Goal: Task Accomplishment & Management: Use online tool/utility

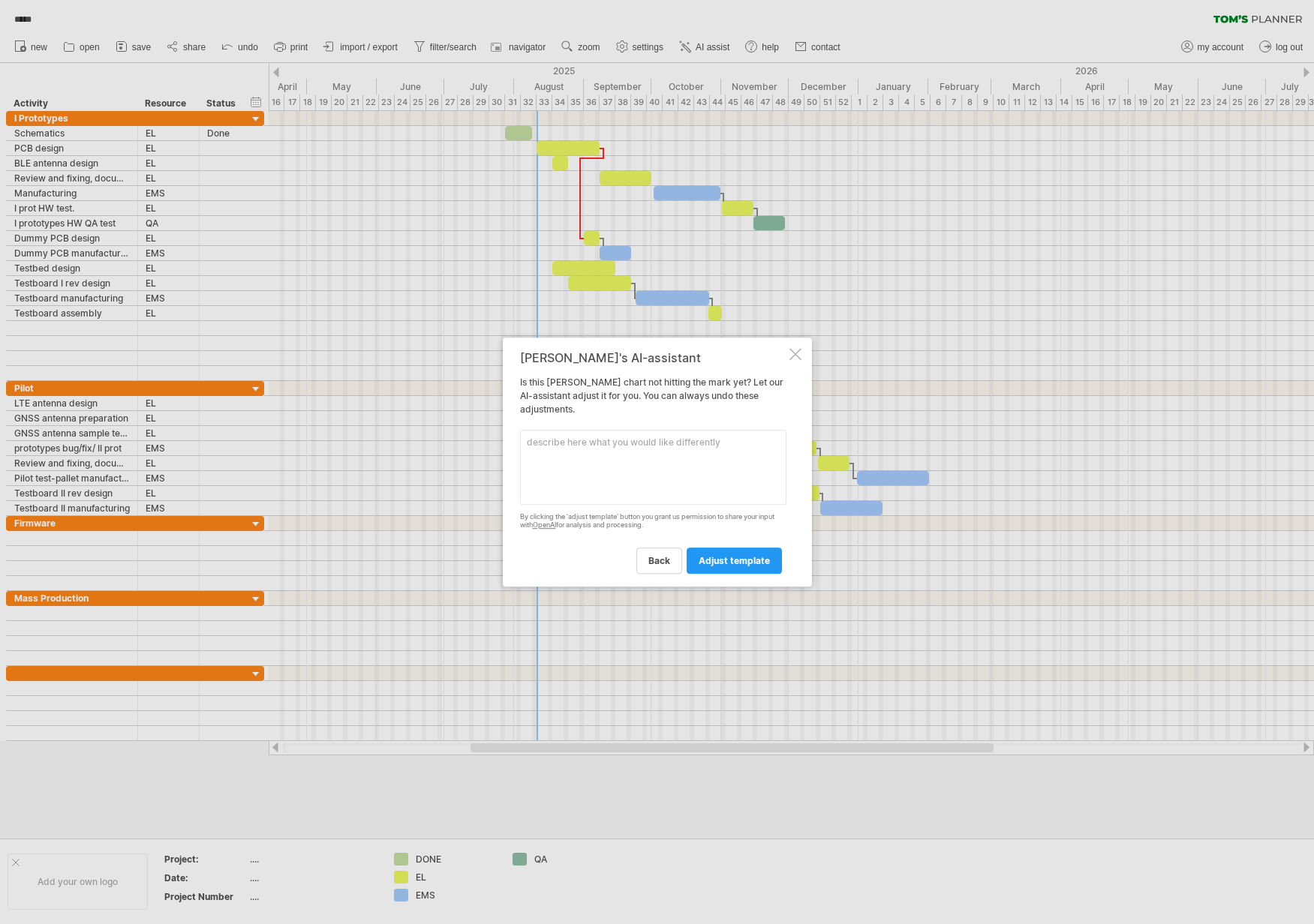
click at [652, 487] on textarea at bounding box center [653, 467] width 266 height 75
drag, startPoint x: 660, startPoint y: 472, endPoint x: 670, endPoint y: 460, distance: 15.6
click at [660, 471] on textarea at bounding box center [653, 467] width 266 height 75
click at [679, 450] on textarea at bounding box center [653, 467] width 266 height 75
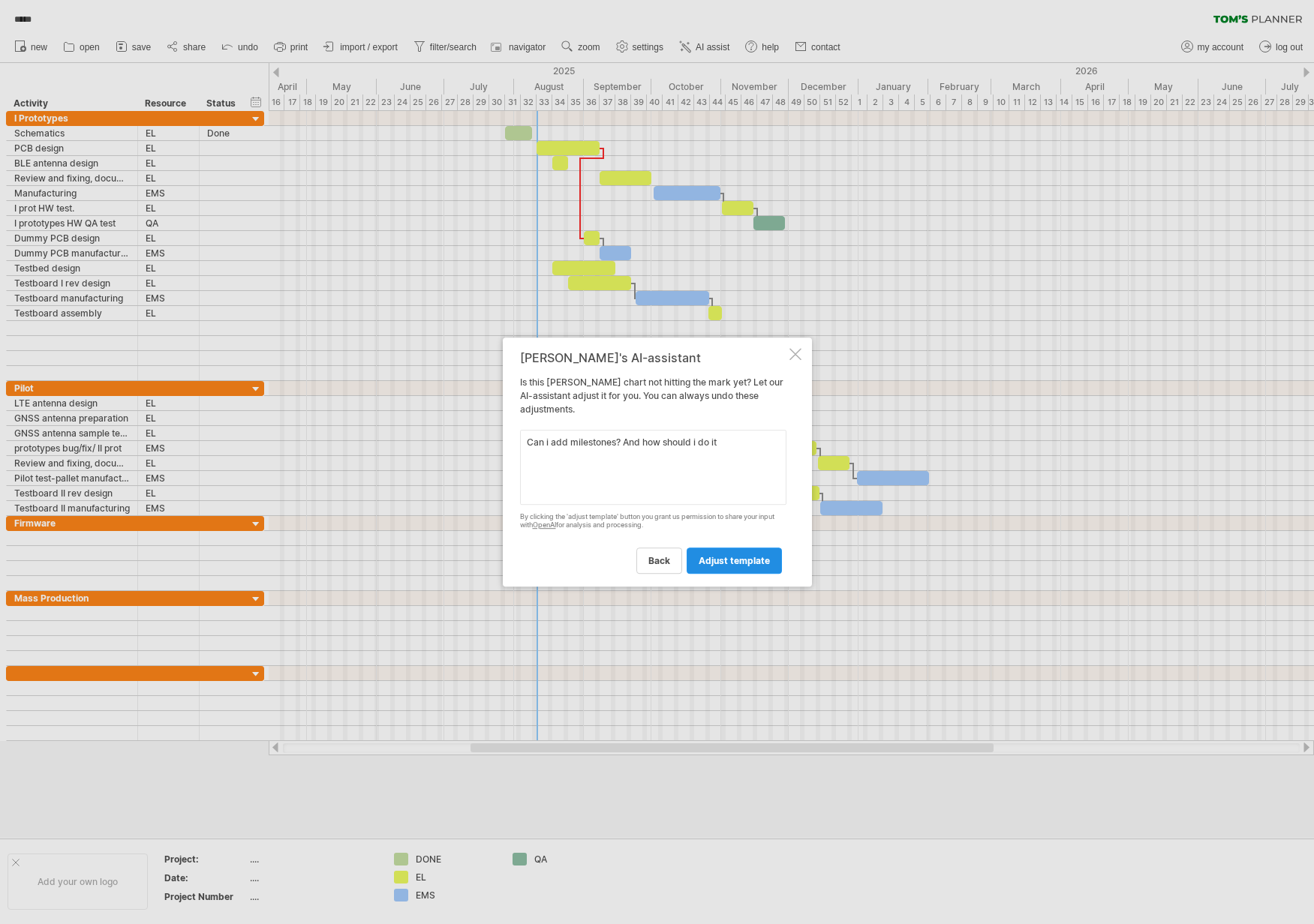
type textarea "Can i add milestones? And how should i do it"
click at [754, 562] on span "adjust template" at bounding box center [734, 561] width 71 height 12
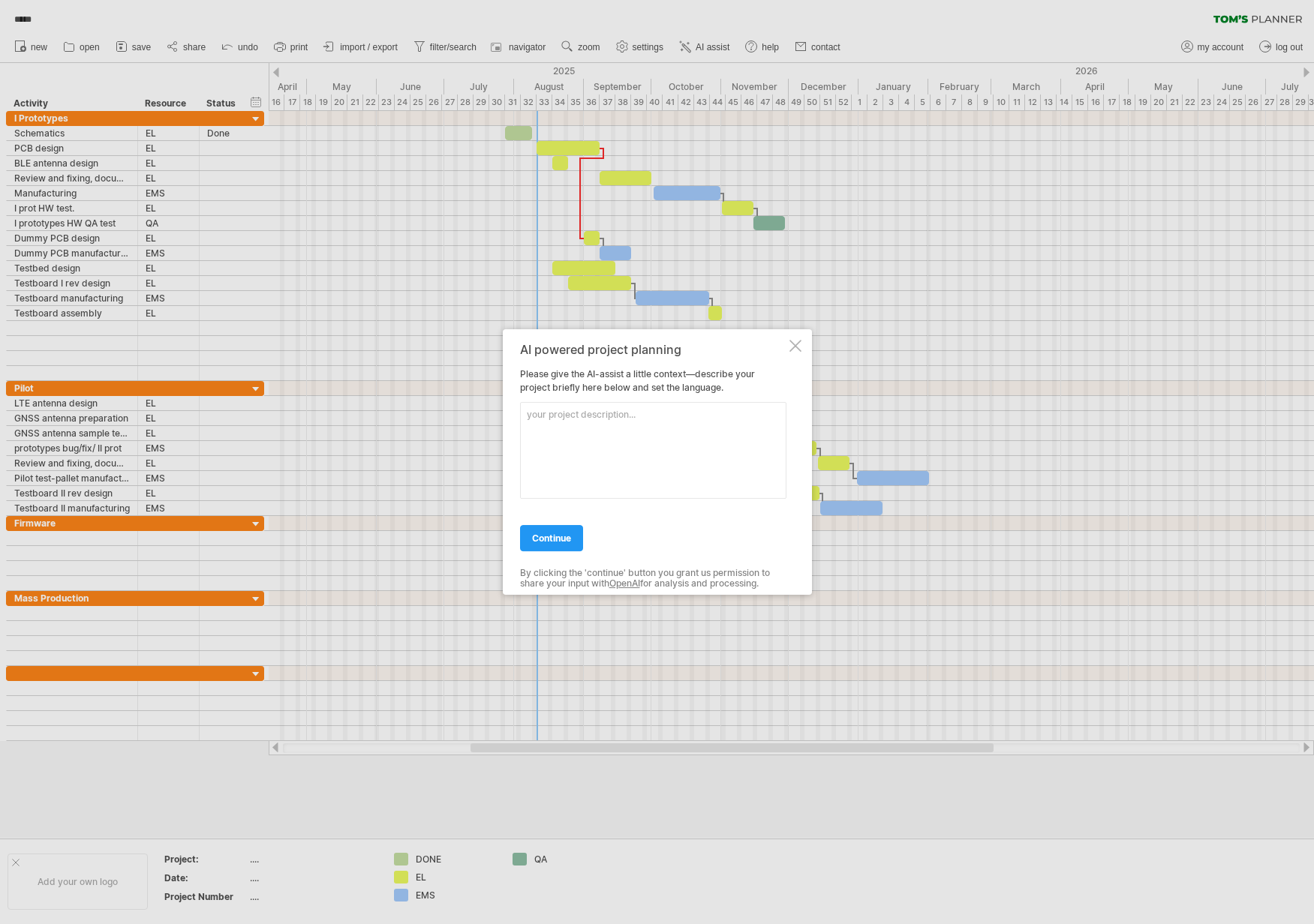
click at [796, 342] on div at bounding box center [795, 345] width 12 height 12
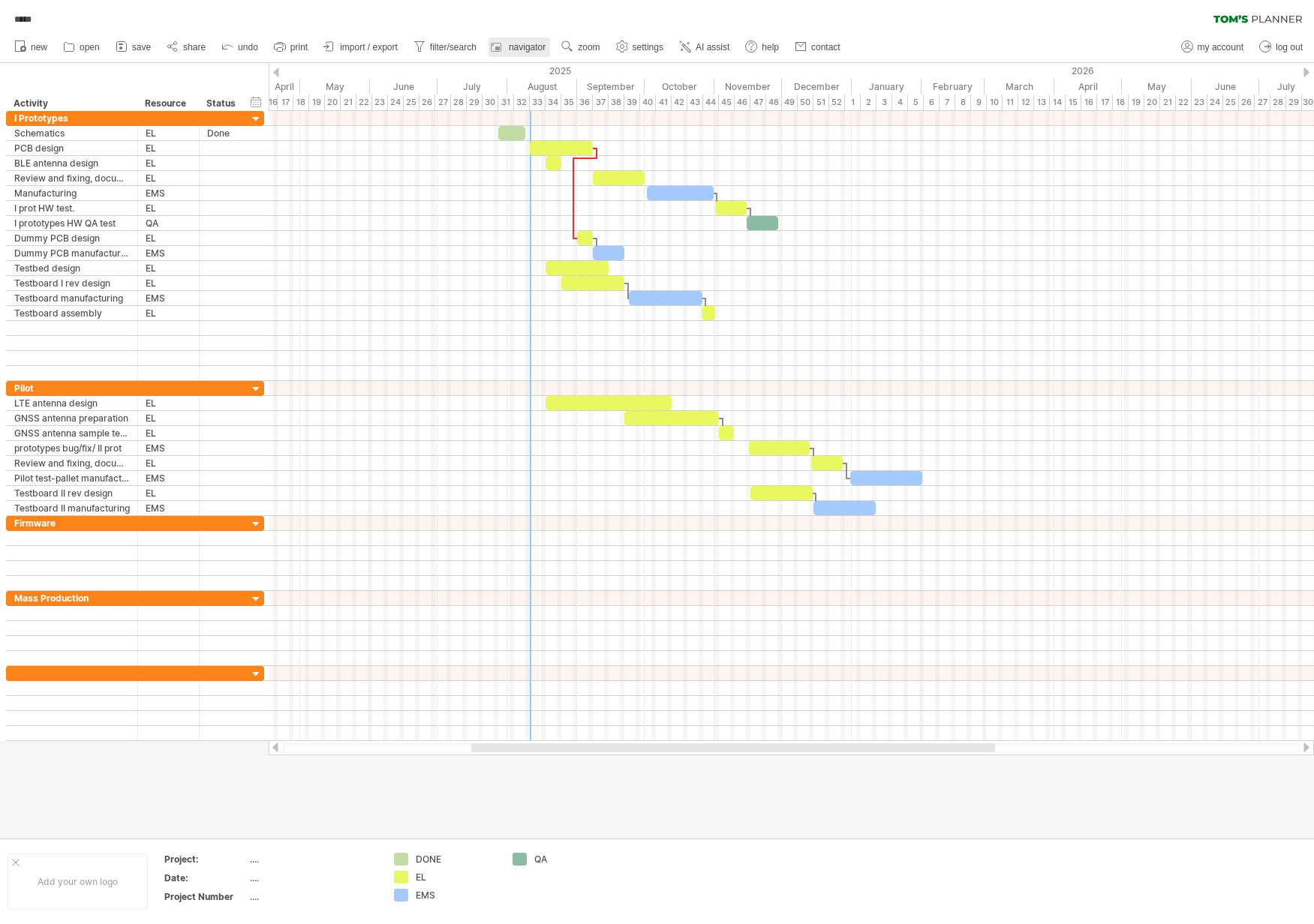
click at [512, 49] on span "navigator" at bounding box center [526, 48] width 37 height 11
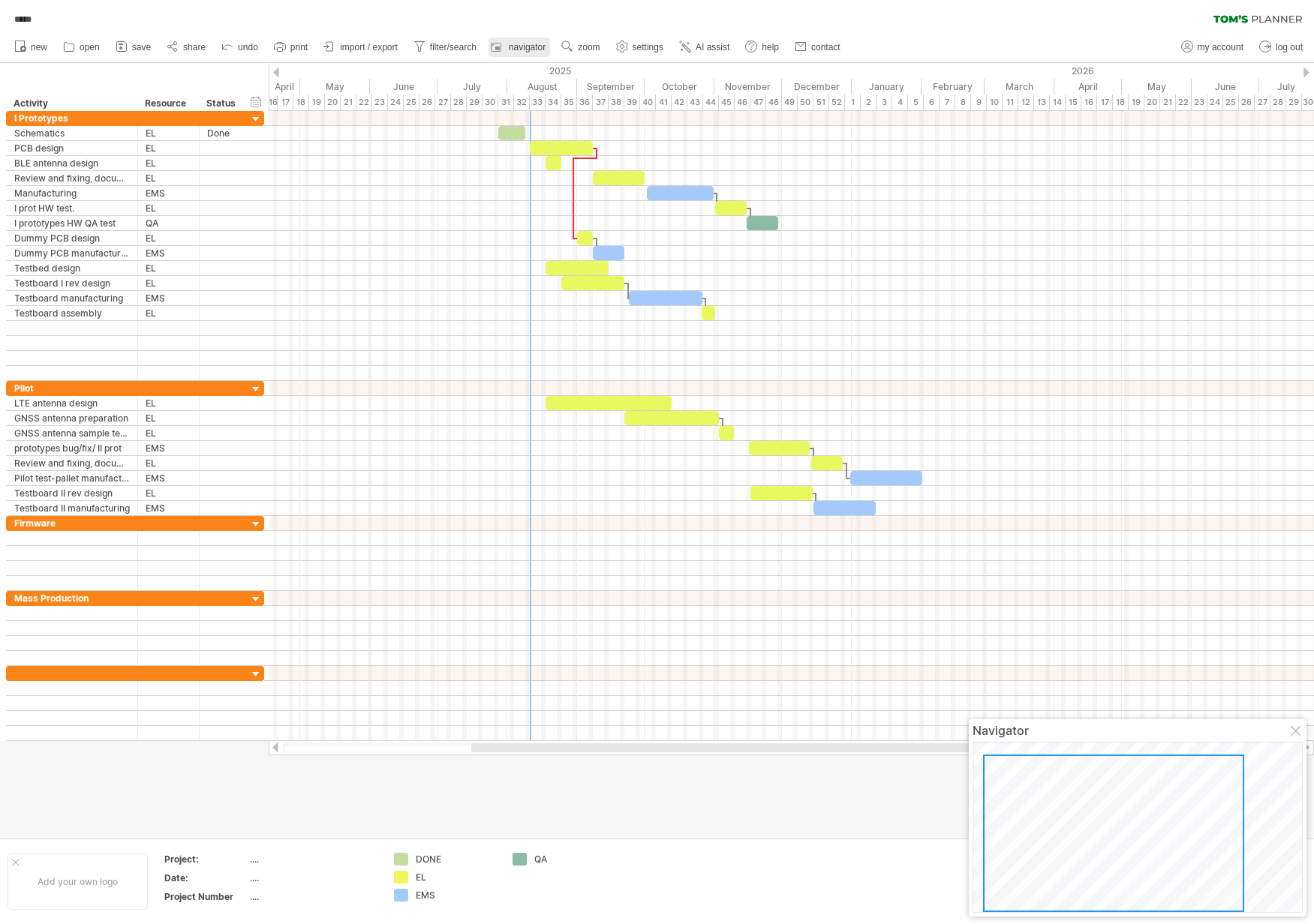
click at [512, 49] on span "navigator" at bounding box center [526, 48] width 37 height 11
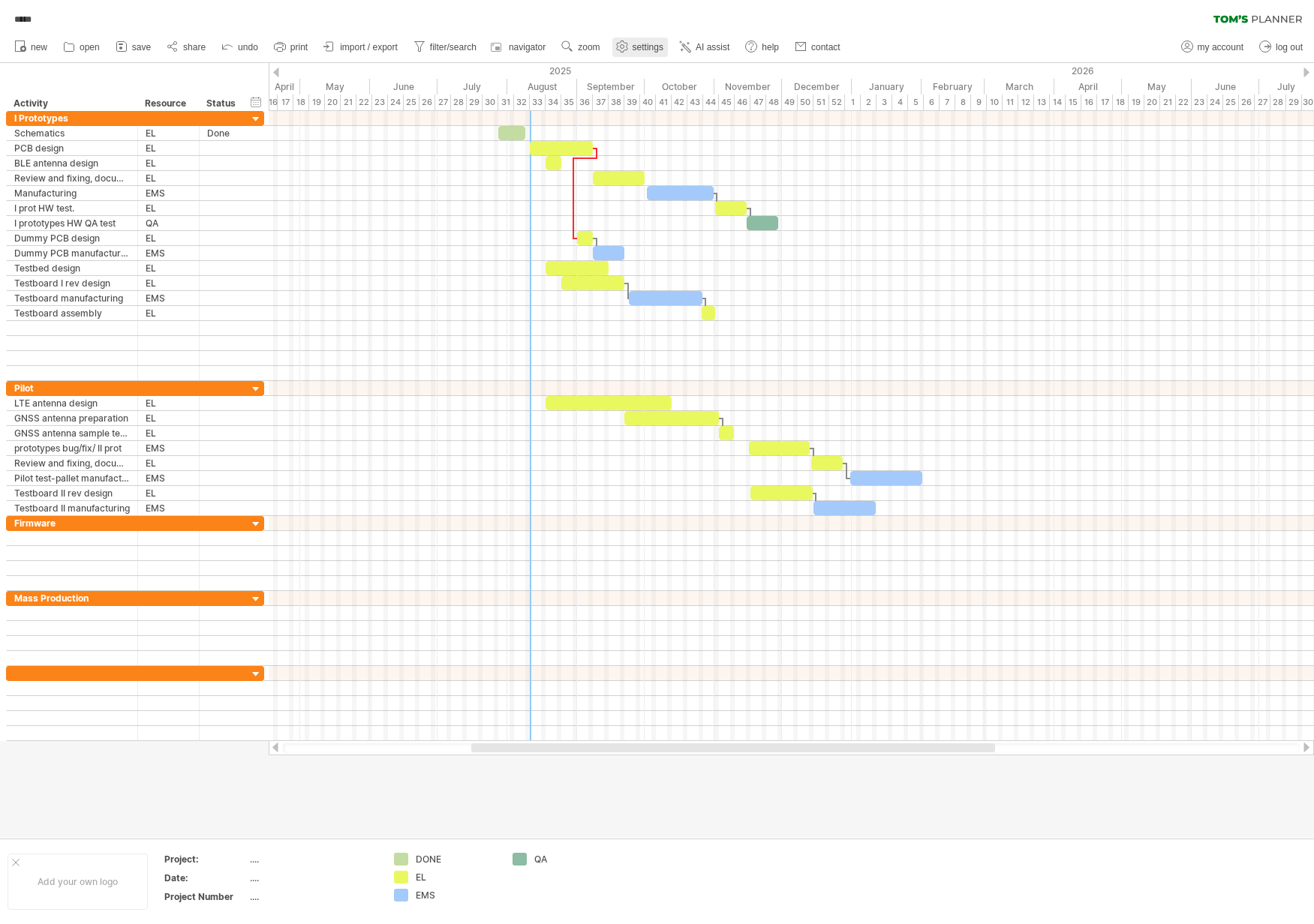
click at [652, 50] on span "settings" at bounding box center [648, 48] width 31 height 11
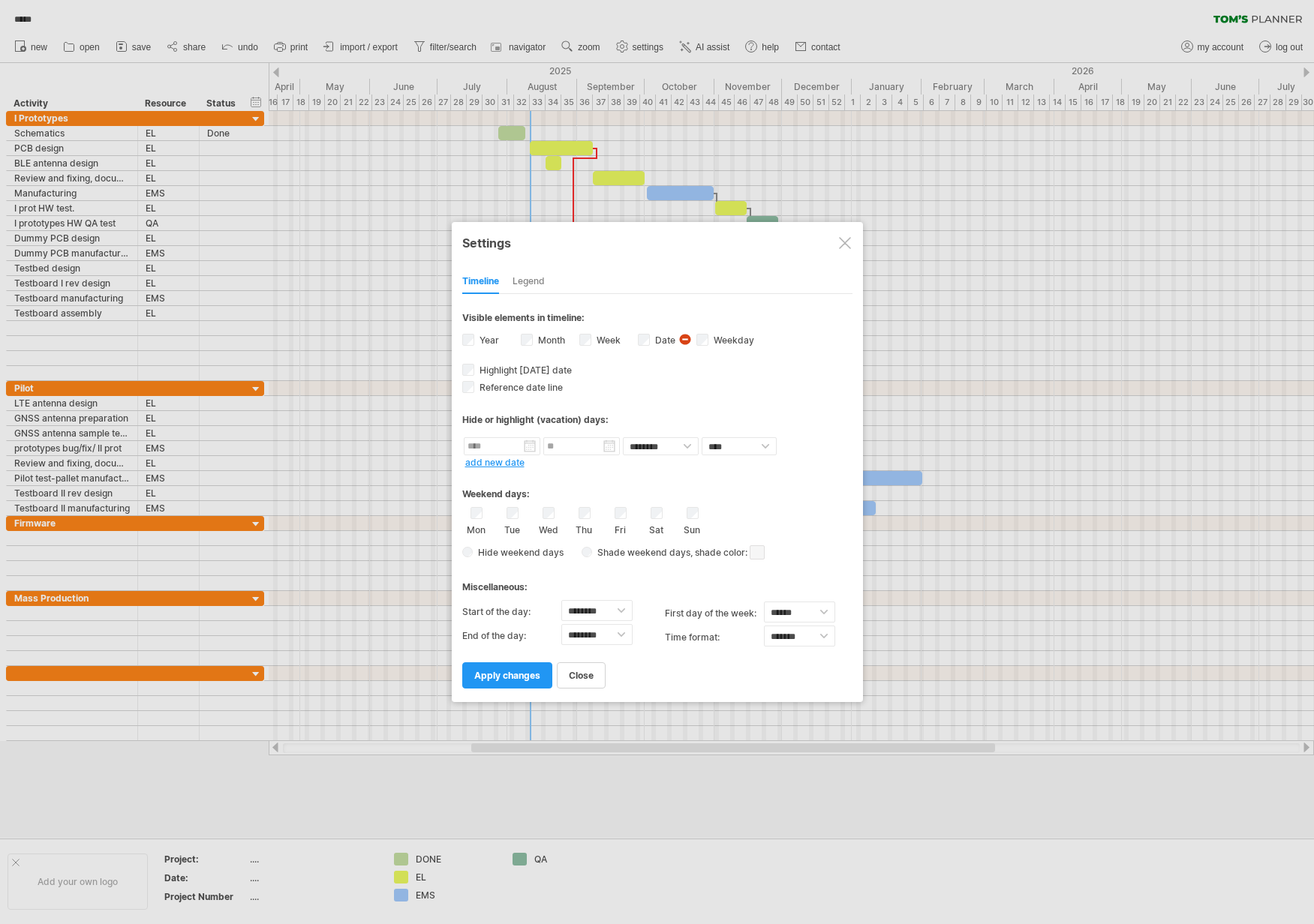
click at [539, 279] on div "Legend" at bounding box center [528, 282] width 32 height 24
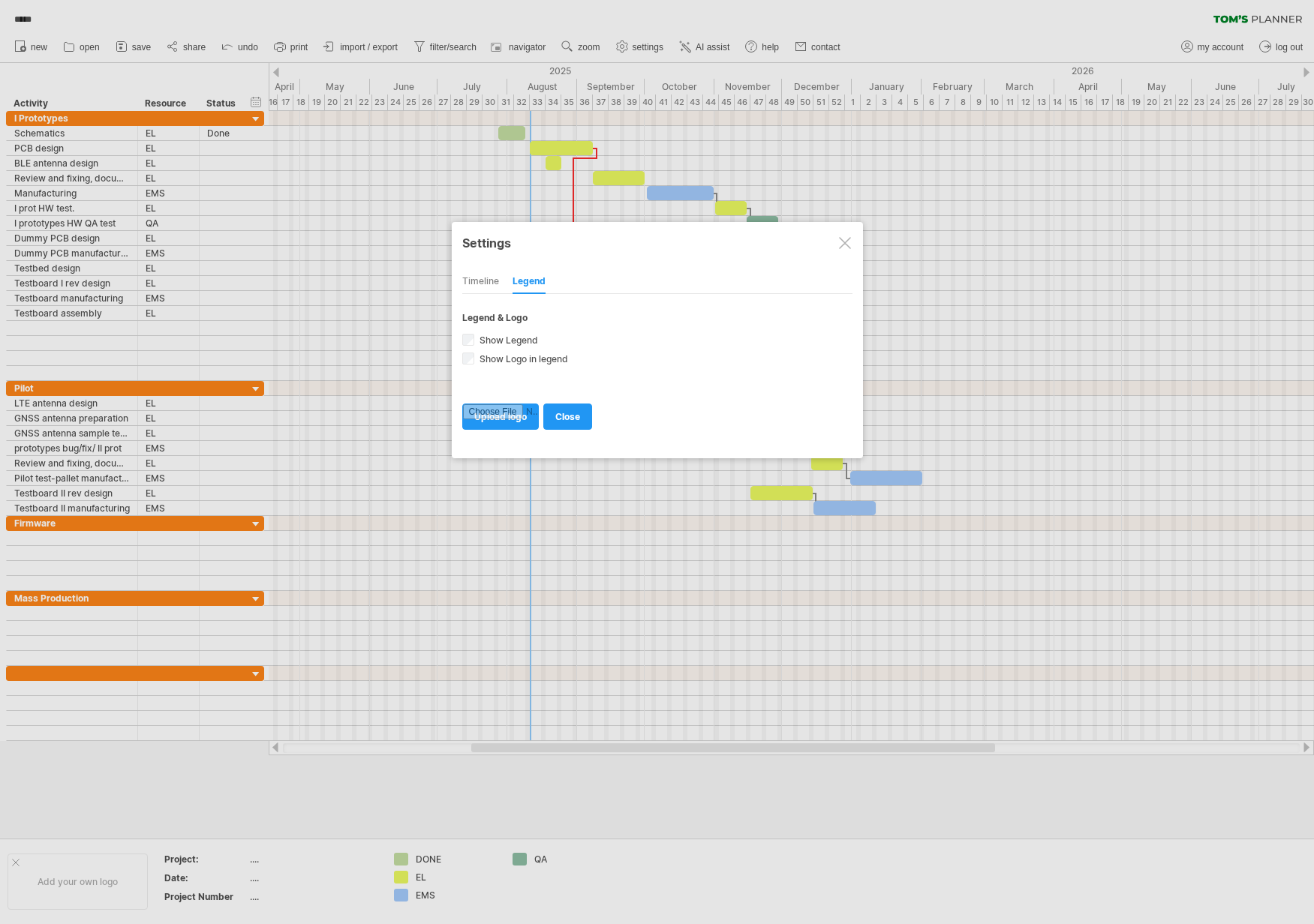
click at [500, 280] on div "Timeline Legend" at bounding box center [658, 278] width 391 height 32
click at [489, 284] on div "Timeline" at bounding box center [481, 282] width 37 height 24
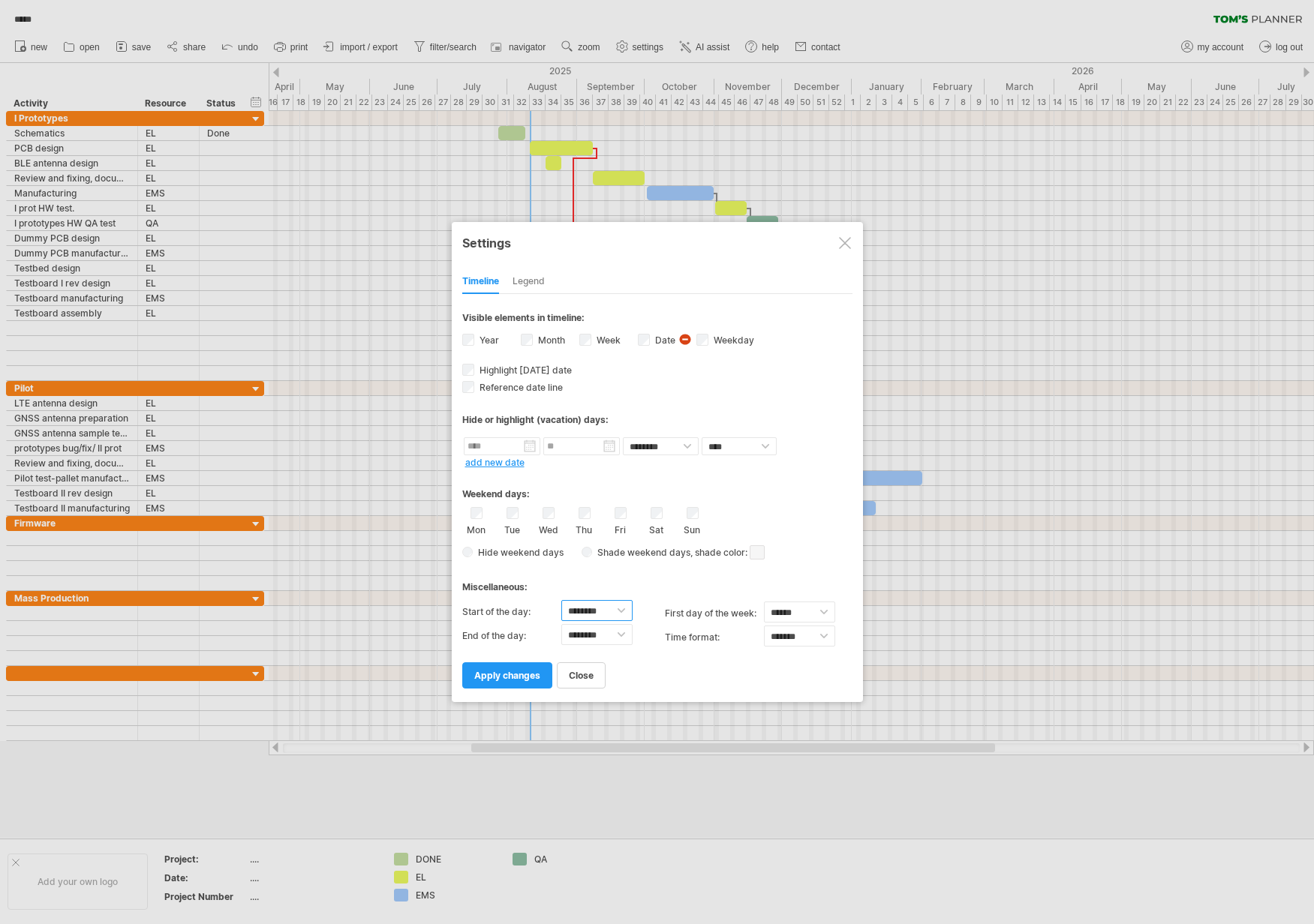
click at [620, 615] on select "******** ******** ******** ******** ******** ******** ******** ******** *******…" at bounding box center [597, 610] width 71 height 21
select select "*"
click at [650, 596] on div "Miscellaneous:" at bounding box center [658, 581] width 391 height 30
click at [510, 669] on span "apply changes" at bounding box center [507, 675] width 66 height 12
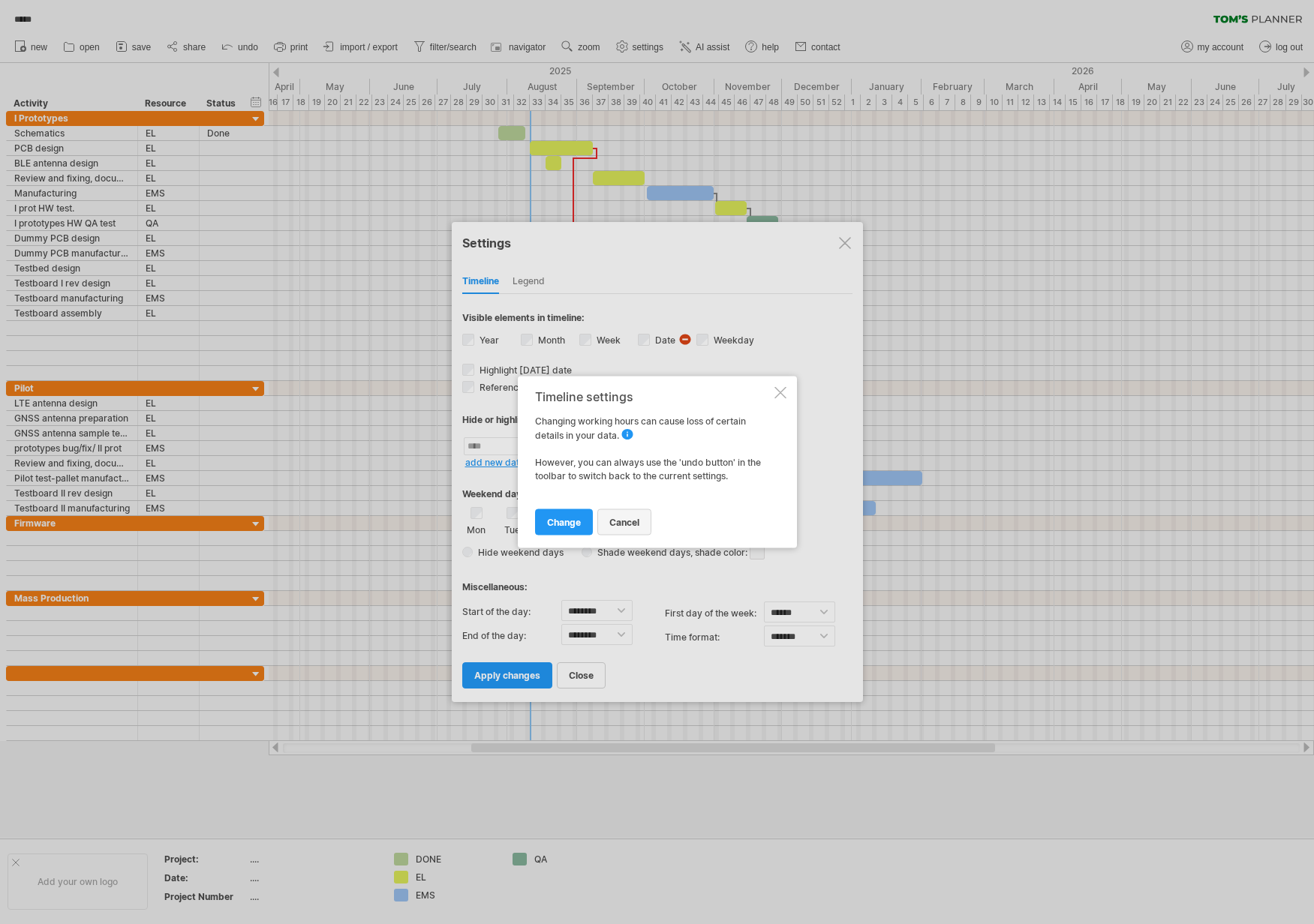
click at [638, 520] on span "cancel" at bounding box center [624, 522] width 30 height 12
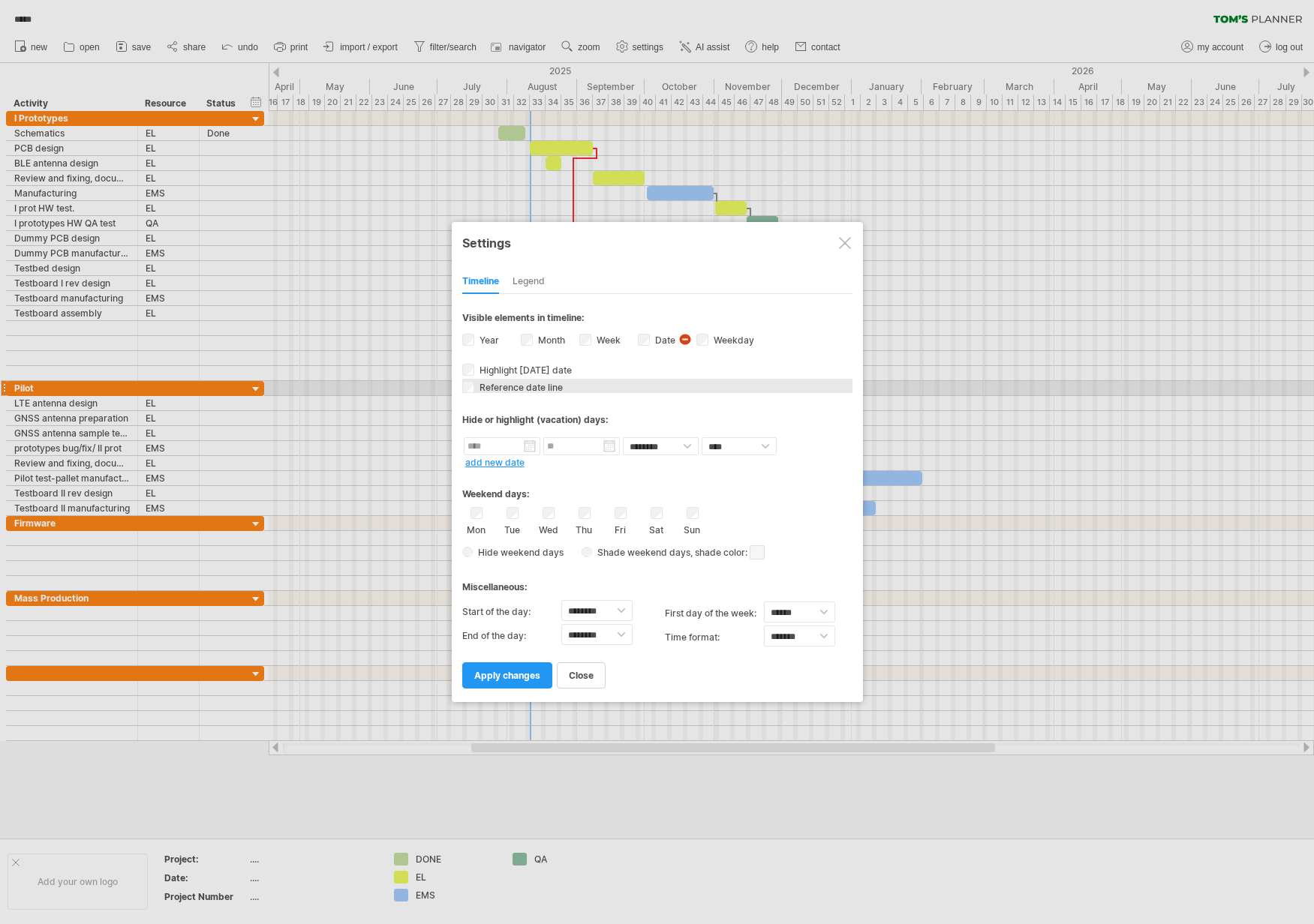
click at [538, 391] on span "Reference date line" at bounding box center [519, 387] width 86 height 12
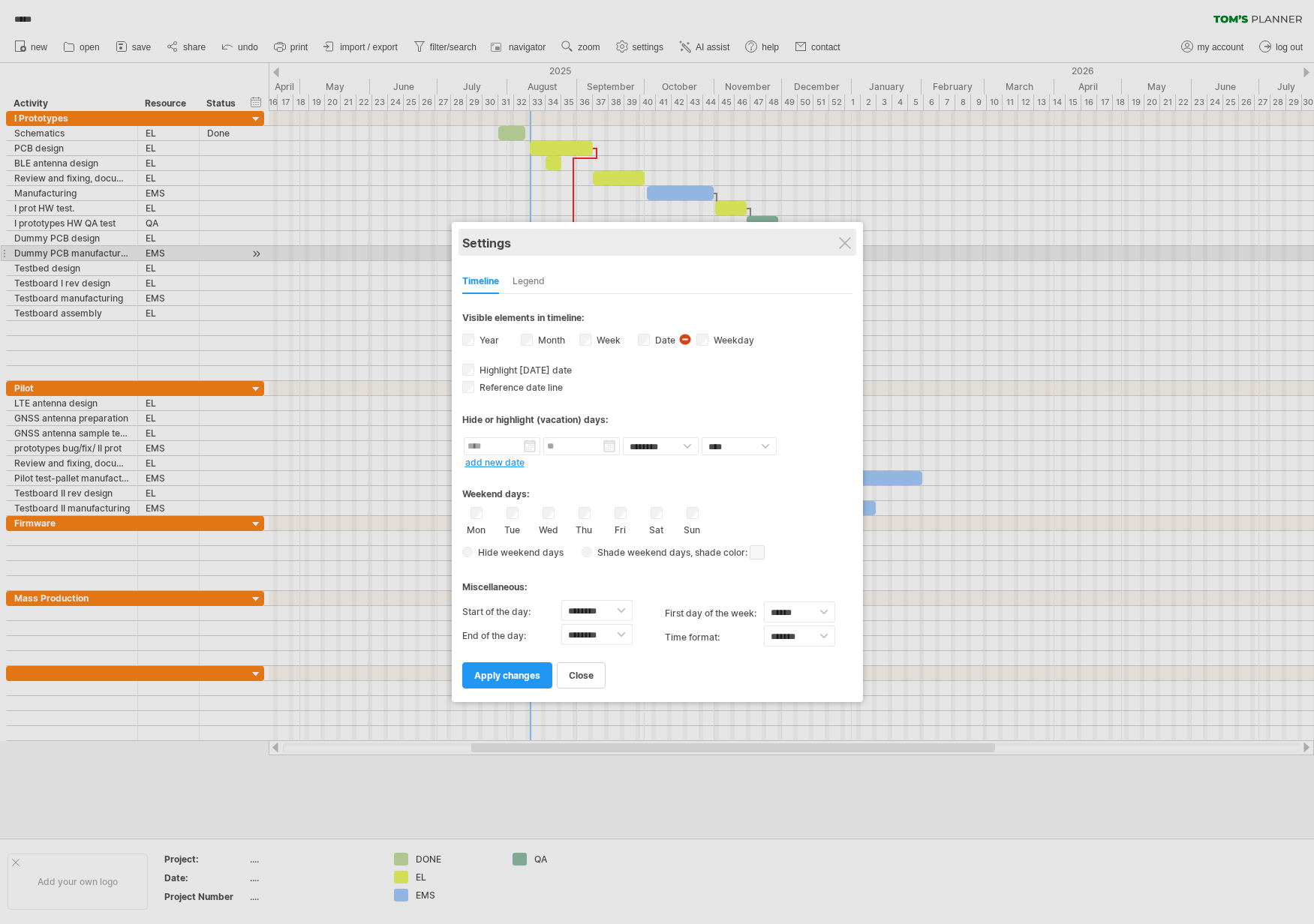
click at [845, 250] on div "Settings" at bounding box center [658, 242] width 391 height 27
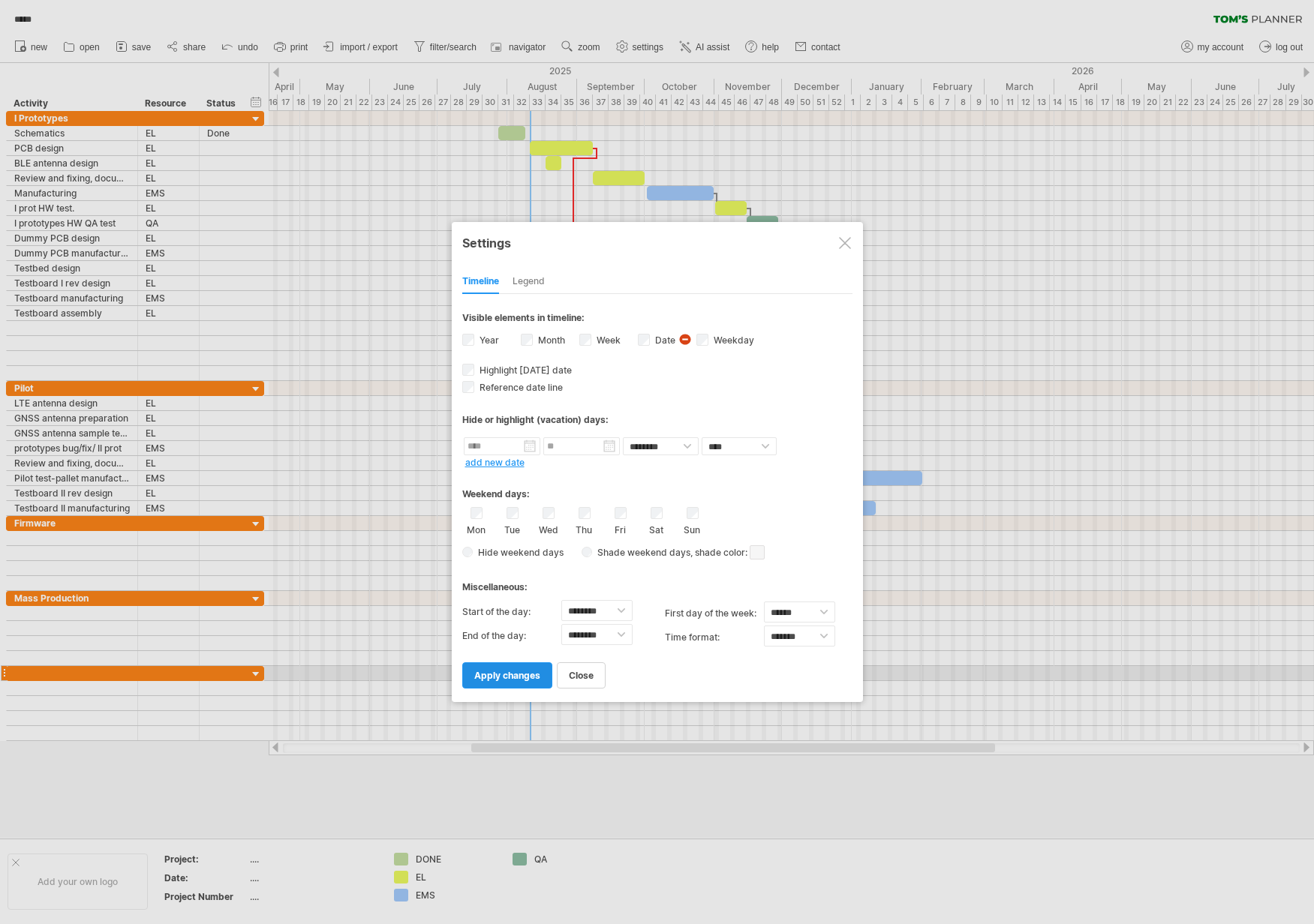
click at [514, 673] on span "apply changes" at bounding box center [507, 675] width 66 height 12
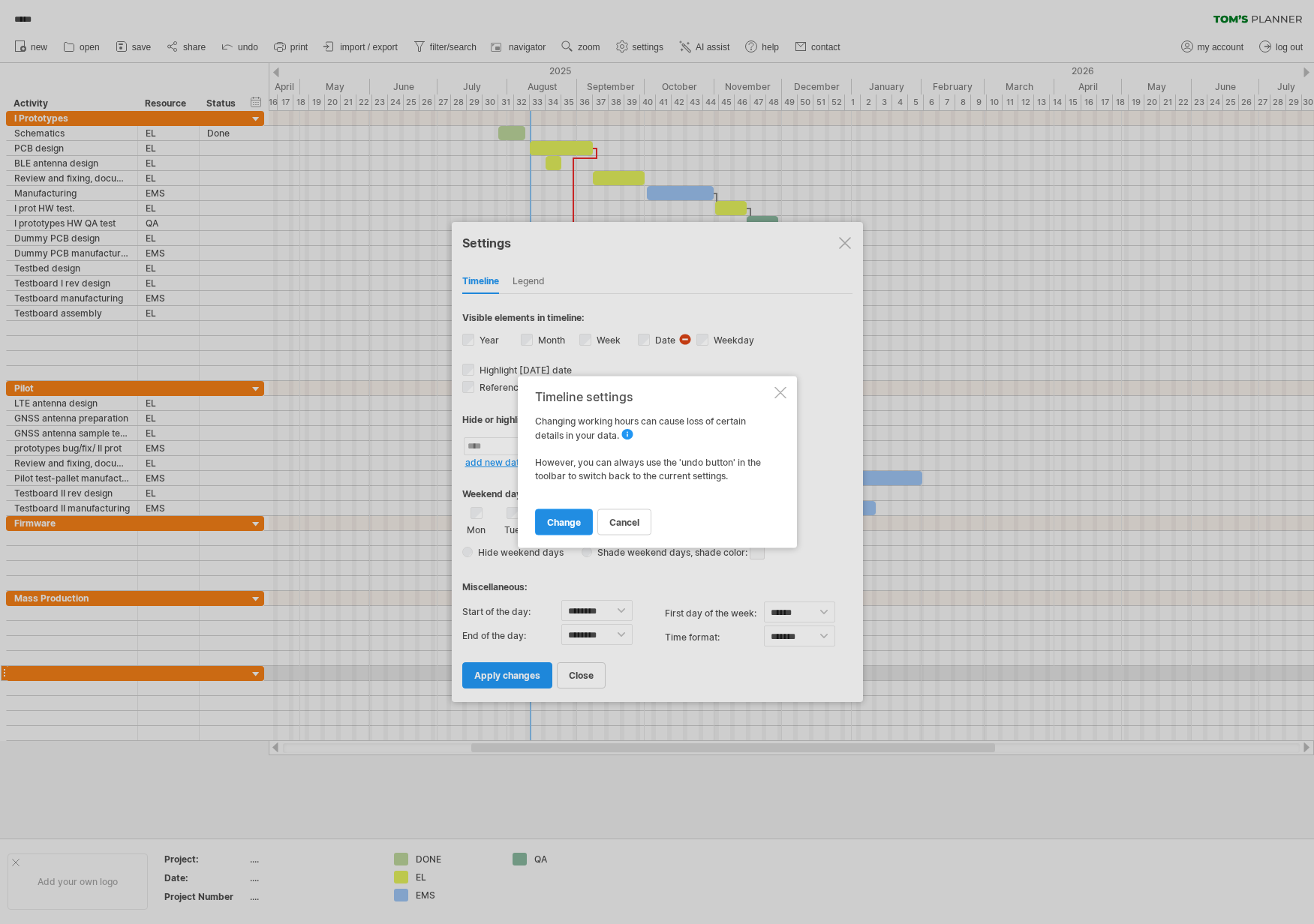
click at [562, 525] on span "change" at bounding box center [564, 522] width 34 height 12
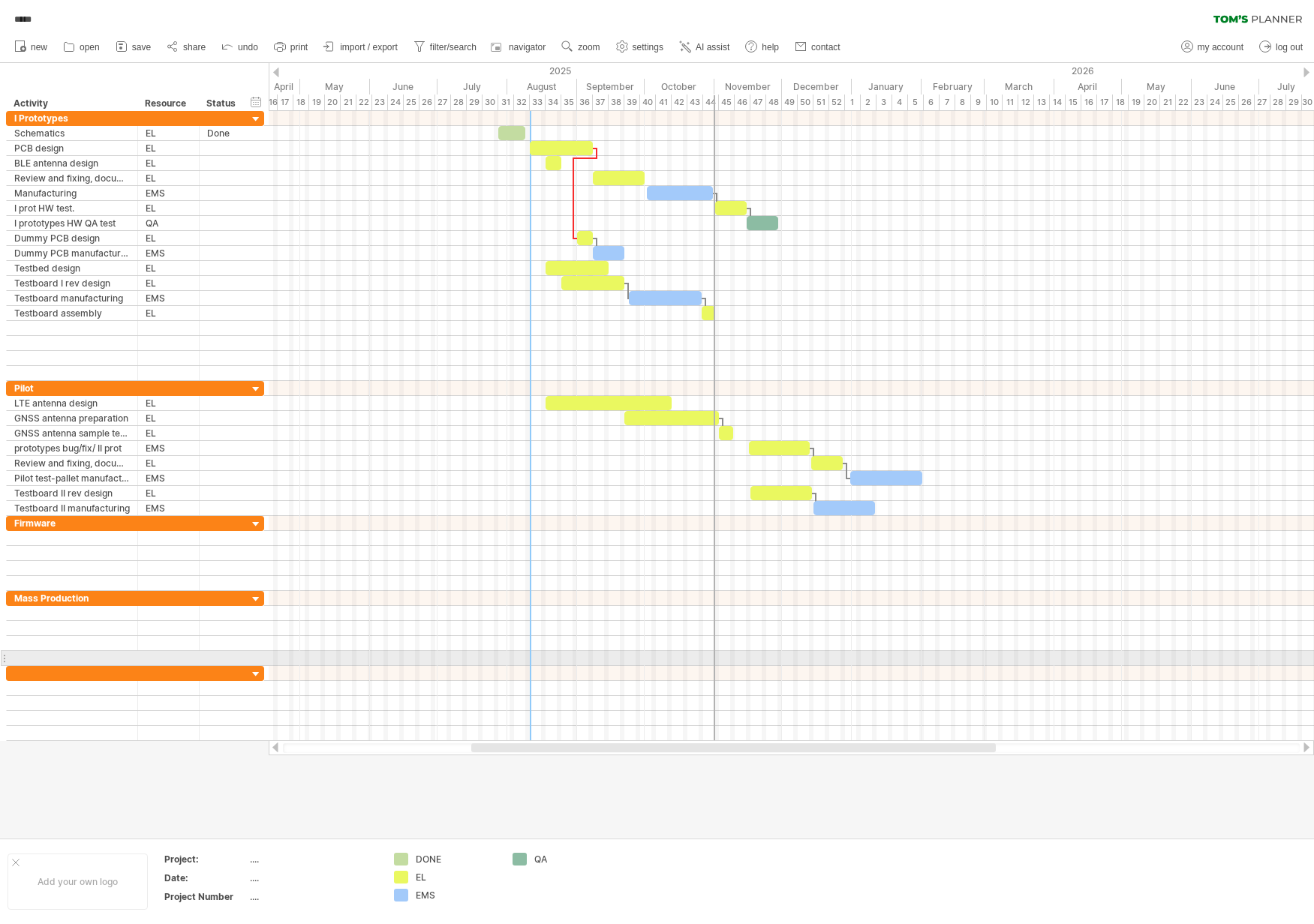
drag, startPoint x: 562, startPoint y: 638, endPoint x: 715, endPoint y: 652, distance: 153.6
click at [715, 652] on div at bounding box center [715, 426] width 2 height 630
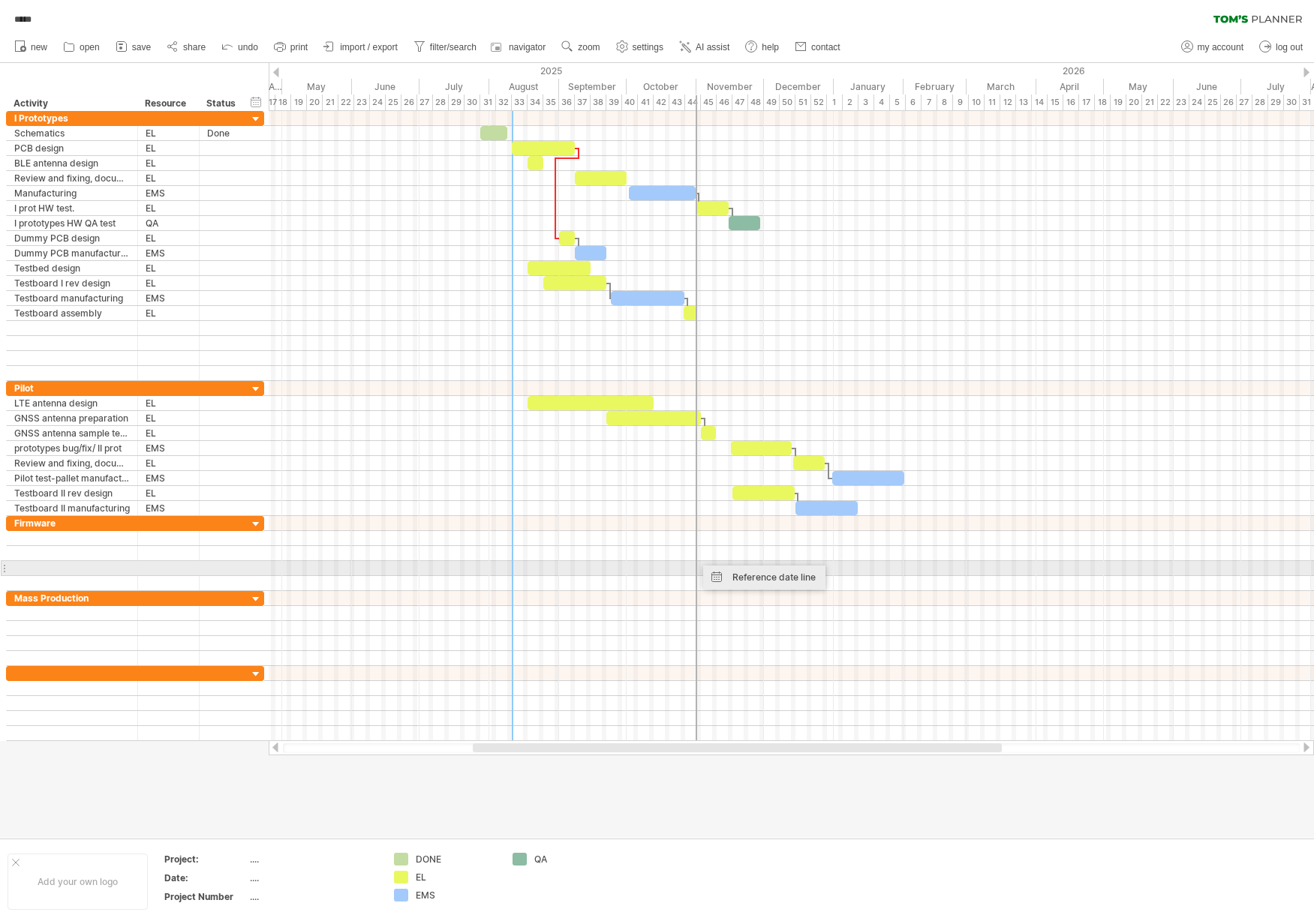
click at [728, 571] on div "Reference date line" at bounding box center [764, 578] width 122 height 24
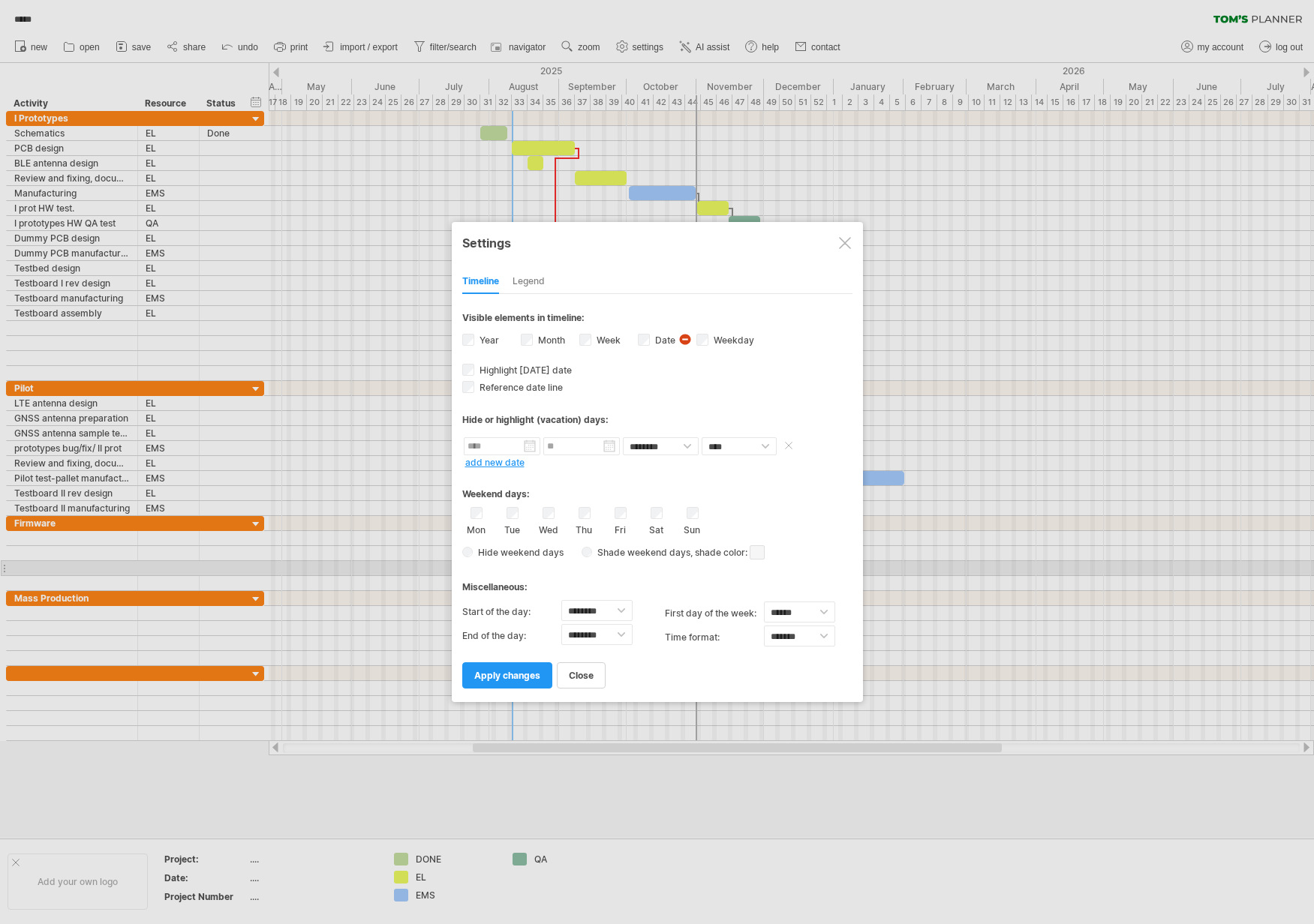
click at [506, 449] on input "text" at bounding box center [501, 446] width 76 height 18
click at [671, 442] on select "******** ********" at bounding box center [661, 446] width 76 height 18
click at [724, 446] on select "**** *****" at bounding box center [738, 446] width 75 height 18
select select "*"
click at [794, 445] on span at bounding box center [792, 445] width 22 height 18
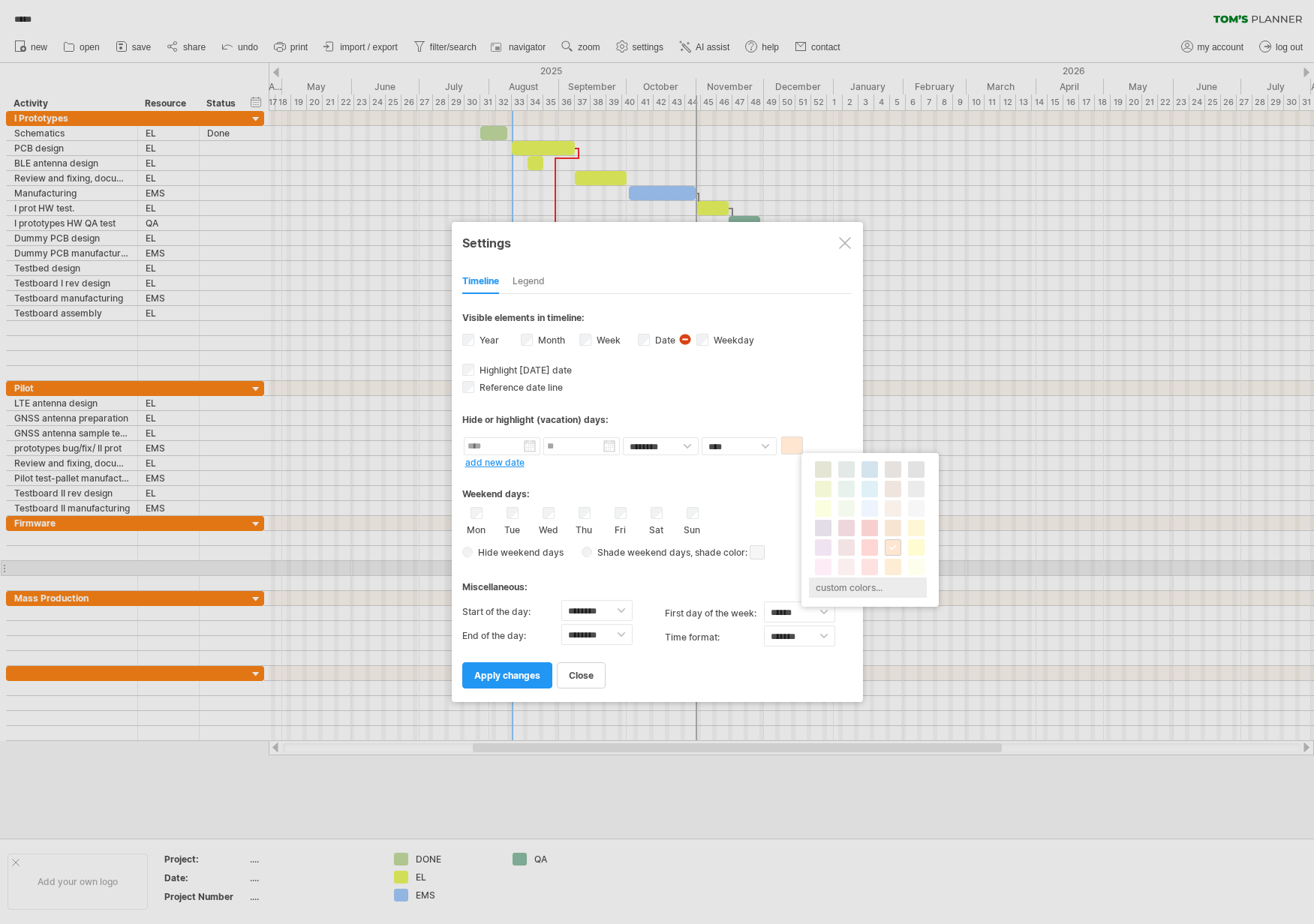
click at [868, 582] on div "custom colors..." at bounding box center [868, 588] width 118 height 21
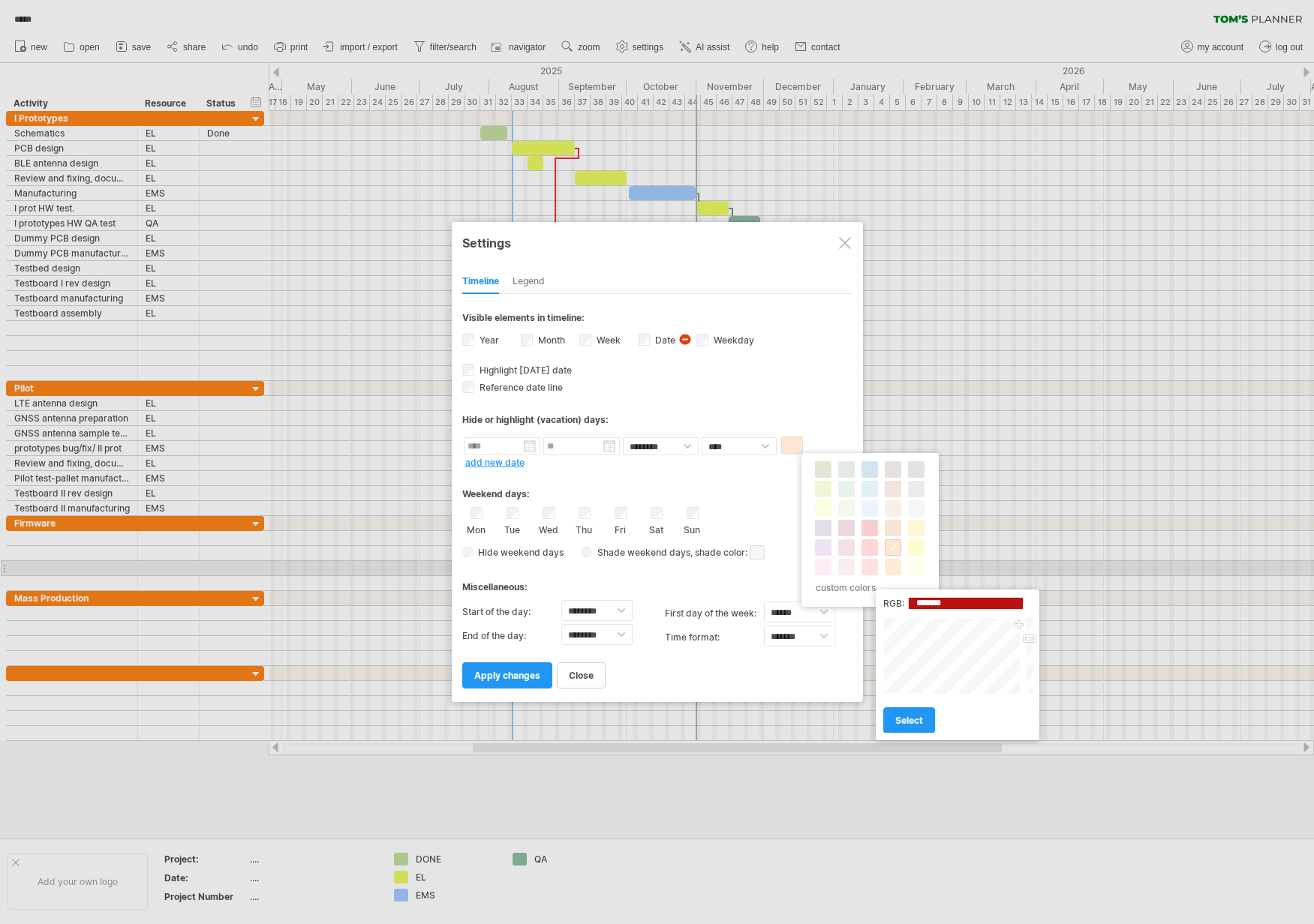
type input "*******"
drag, startPoint x: 968, startPoint y: 653, endPoint x: 1023, endPoint y: 623, distance: 62.6
click at [1023, 623] on div "Close" at bounding box center [958, 656] width 151 height 77
click at [914, 722] on span "select" at bounding box center [909, 720] width 28 height 12
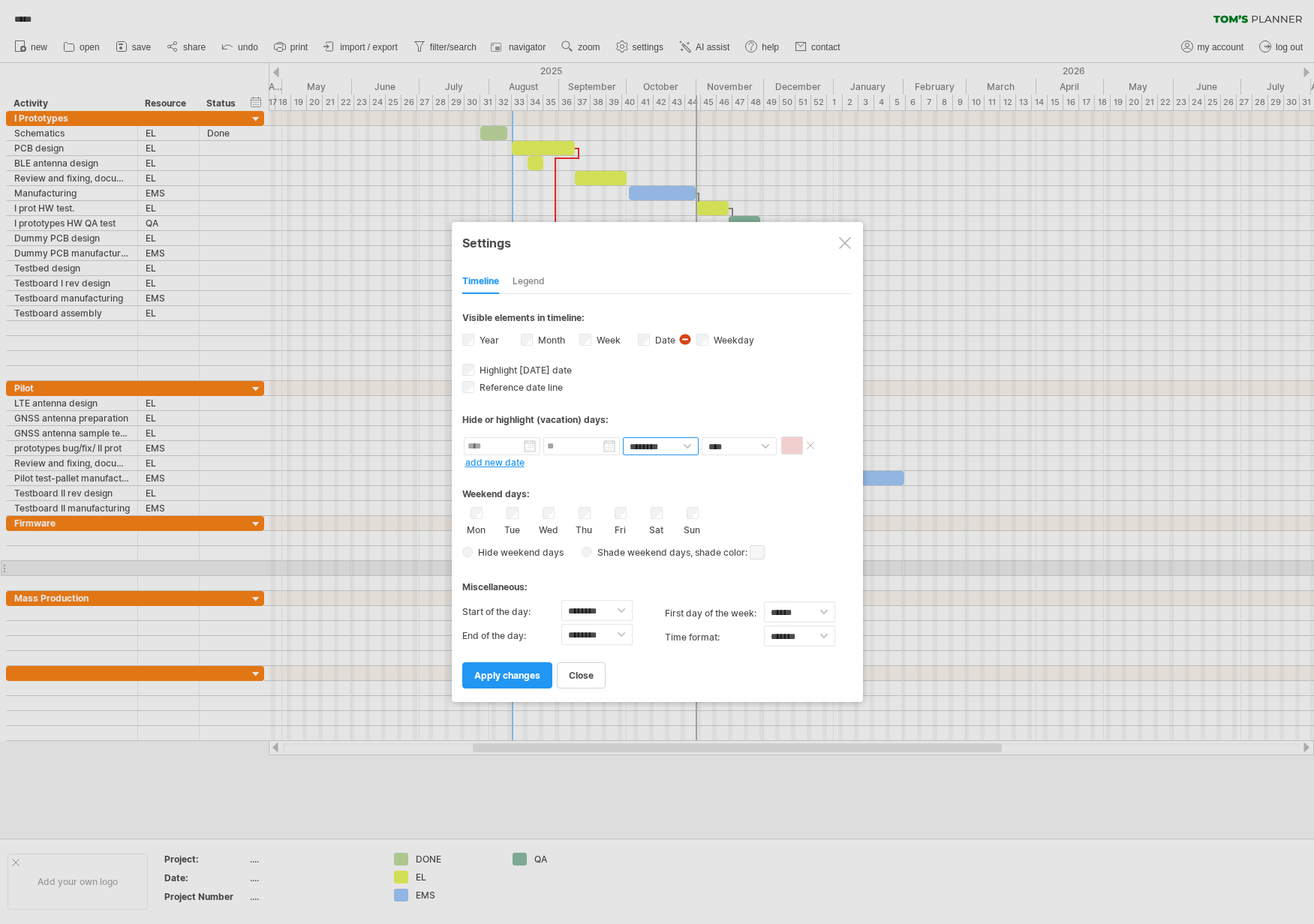
click at [652, 450] on select "******** ********" at bounding box center [661, 446] width 76 height 18
click at [549, 453] on input "text" at bounding box center [581, 446] width 76 height 18
click at [508, 461] on link "add new date" at bounding box center [495, 462] width 59 height 12
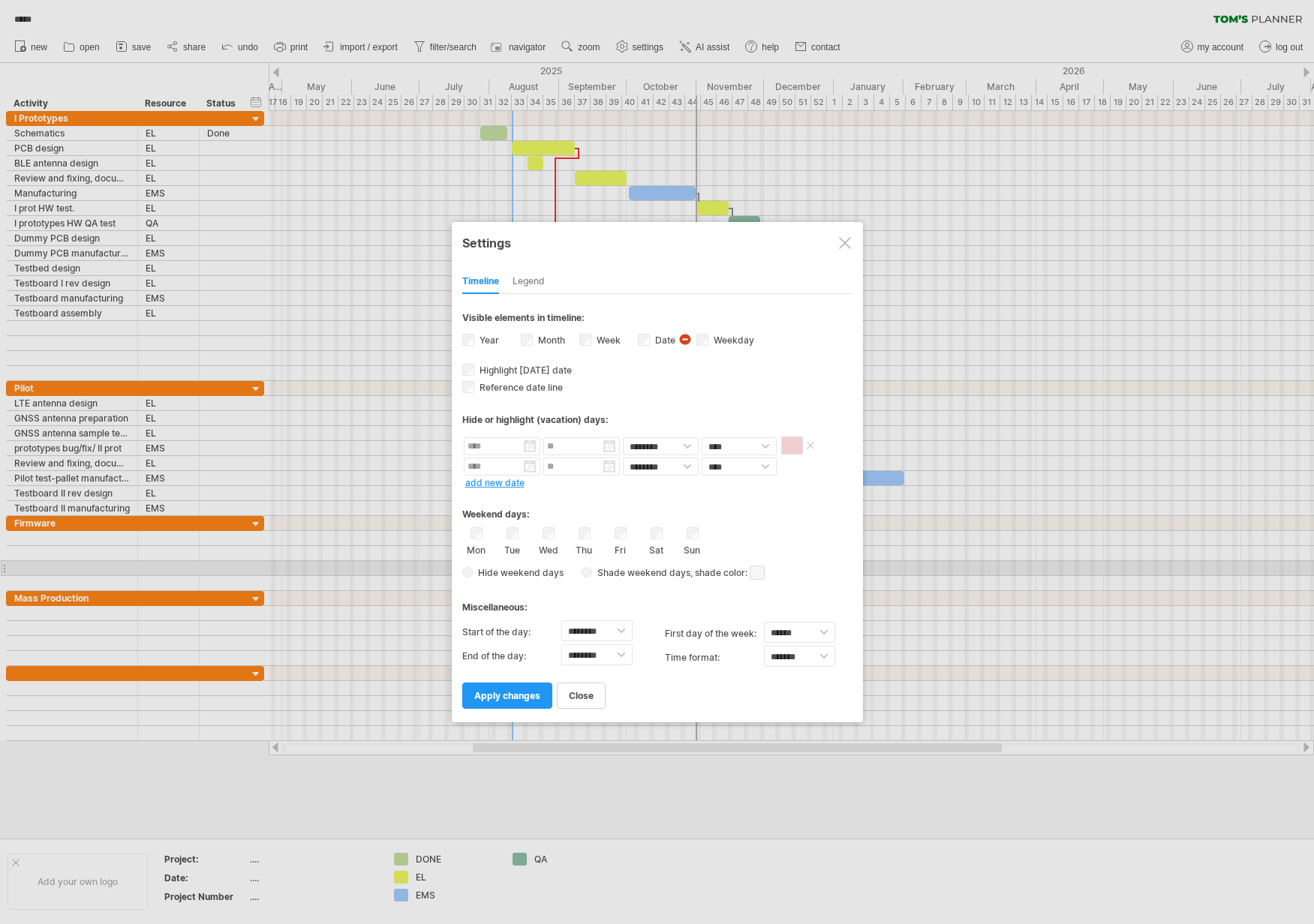
click at [485, 444] on input "text" at bounding box center [501, 446] width 76 height 18
click at [602, 463] on link "next" at bounding box center [607, 463] width 12 height 12
click at [582, 562] on link "31" at bounding box center [581, 564] width 14 height 14
type input "********"
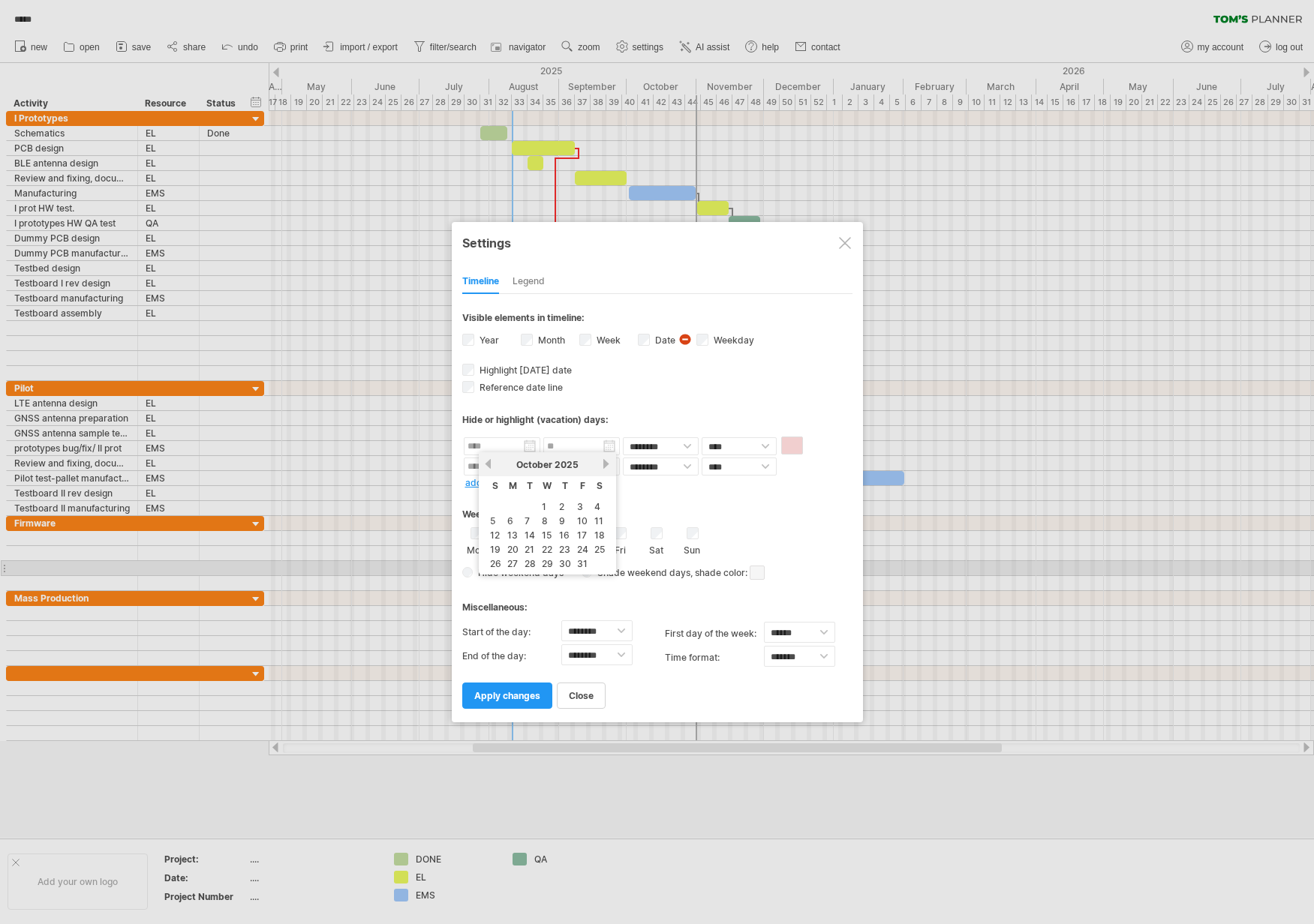
type input "********"
click at [494, 690] on span "apply changes" at bounding box center [507, 695] width 66 height 12
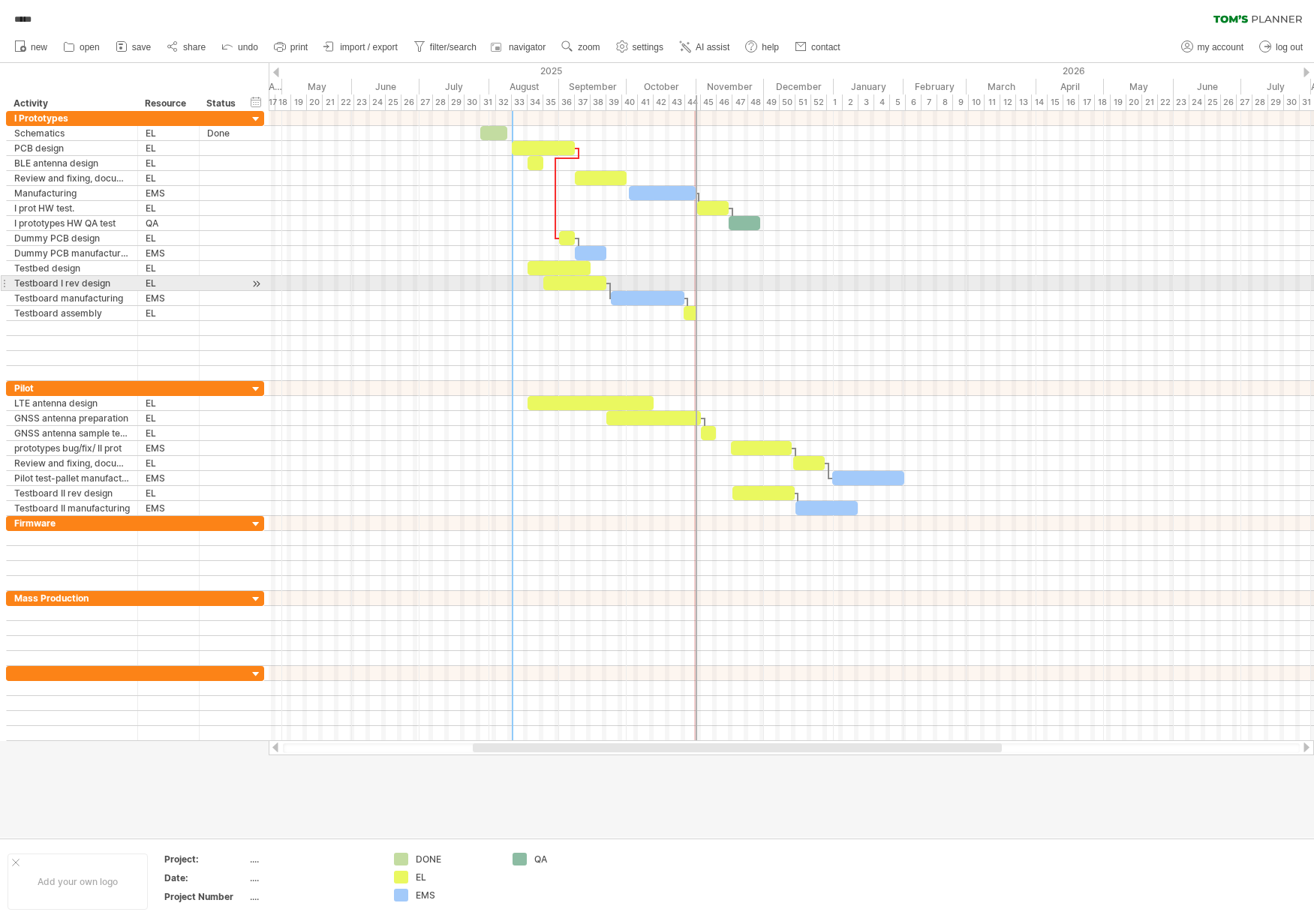
click at [942, 285] on div at bounding box center [790, 283] width 1045 height 15
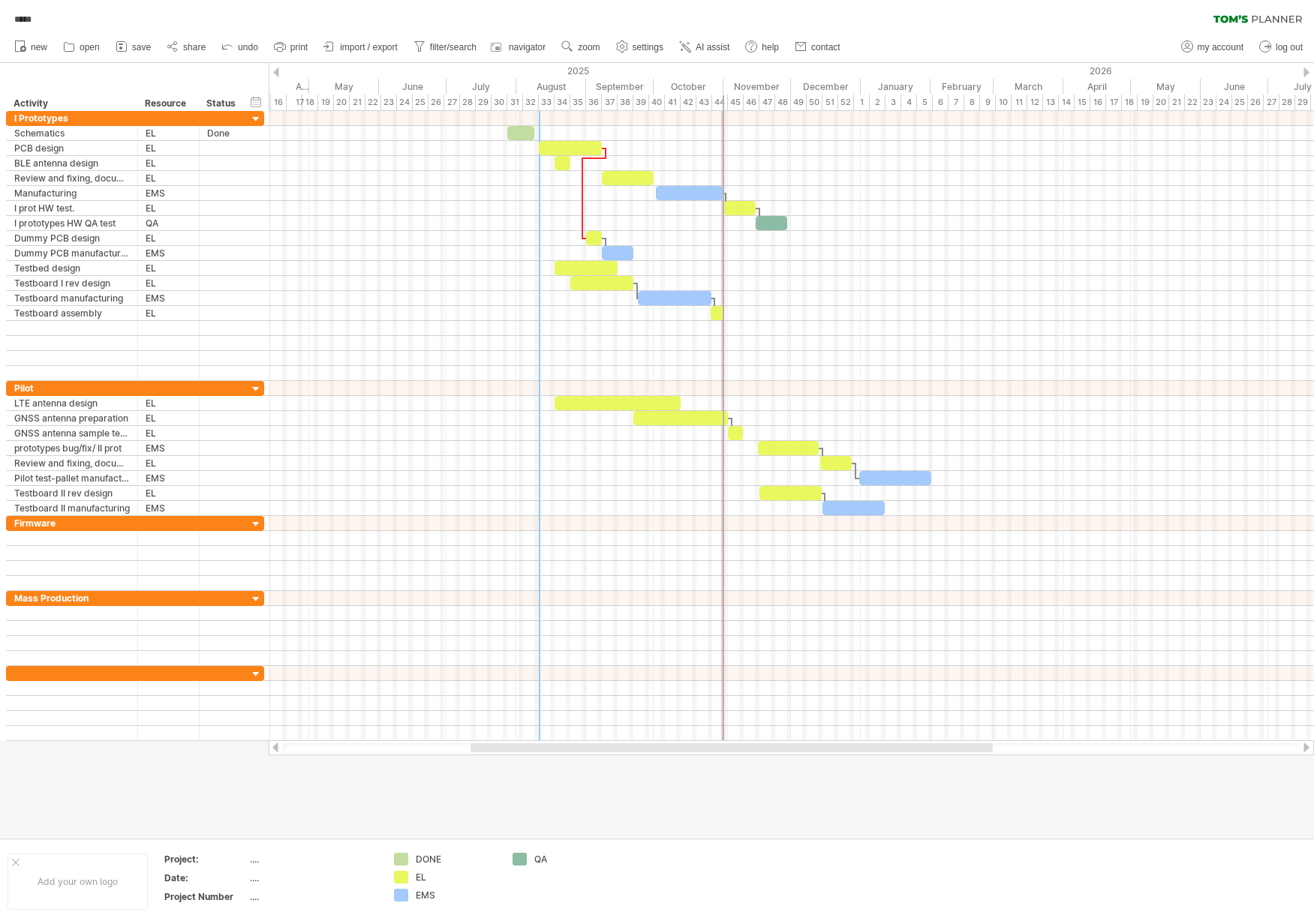
drag, startPoint x: 697, startPoint y: 106, endPoint x: 723, endPoint y: 109, distance: 26.2
click at [723, 109] on div "44" at bounding box center [720, 103] width 16 height 16
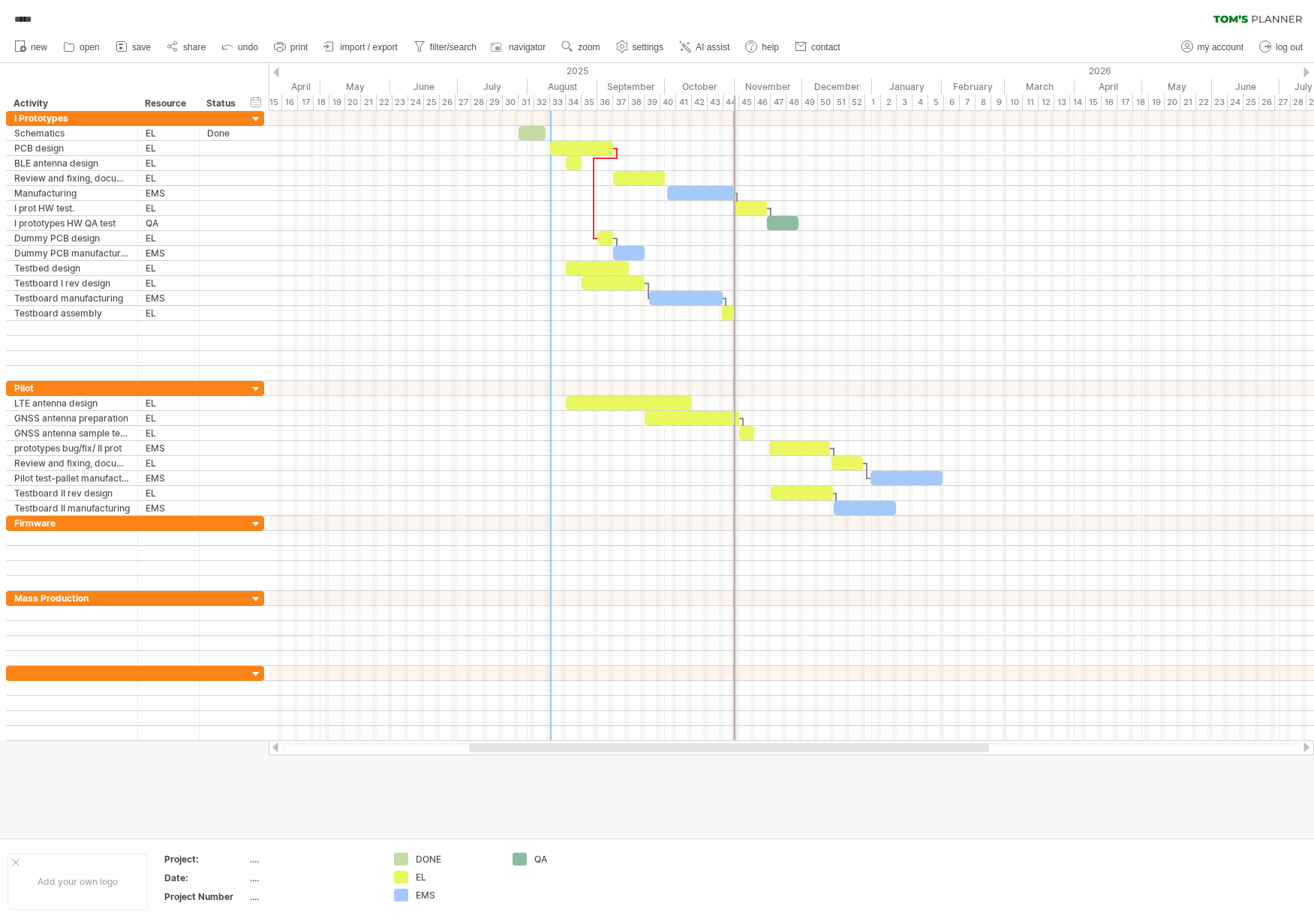
drag, startPoint x: 722, startPoint y: 105, endPoint x: 745, endPoint y: 106, distance: 23.0
click at [739, 106] on div "44" at bounding box center [732, 103] width 16 height 16
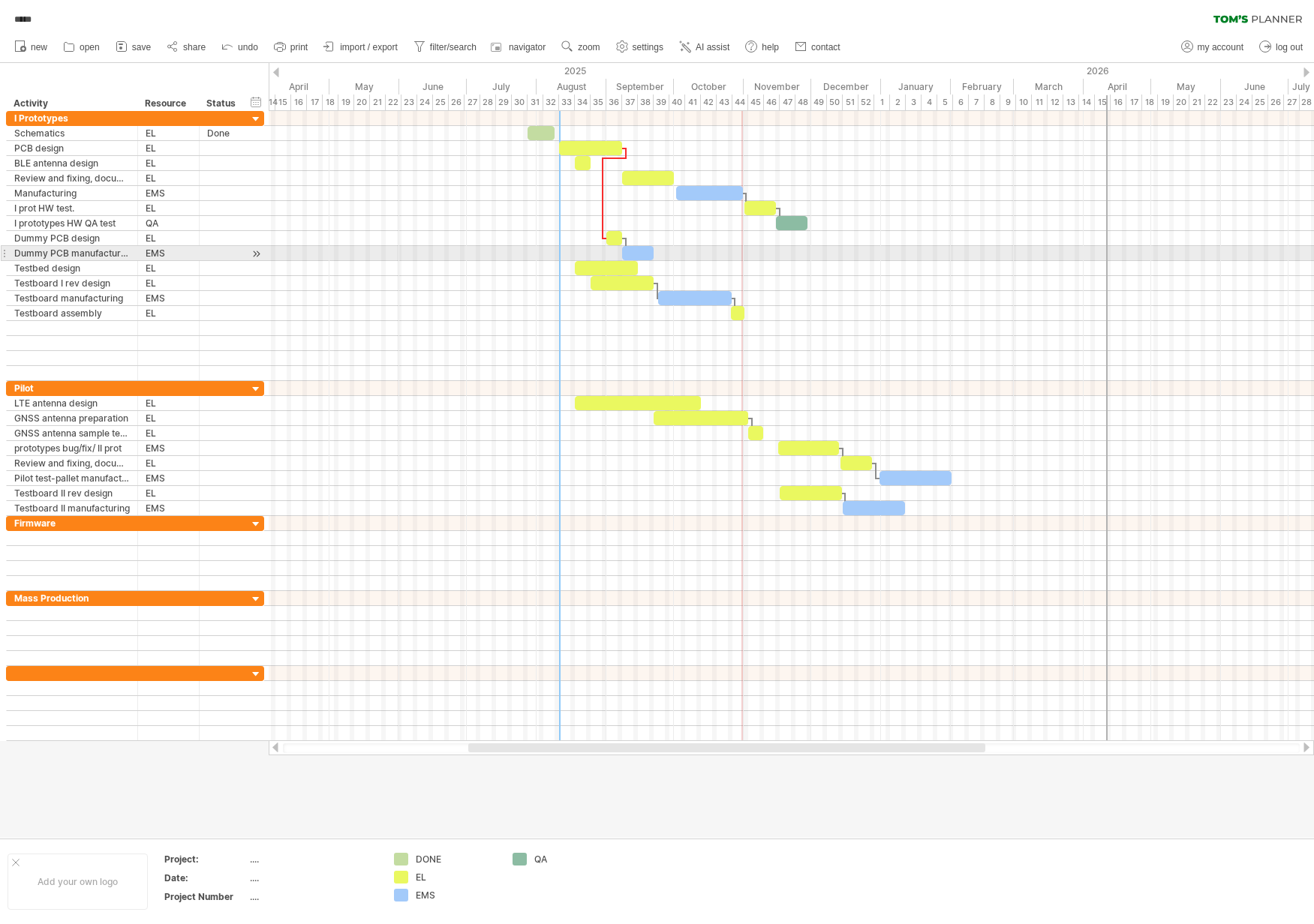
drag, startPoint x: 743, startPoint y: 106, endPoint x: 1108, endPoint y: 256, distance: 394.6
click at [1108, 256] on div "Trying to reach [DOMAIN_NAME] Connected again... 0% autosave... ***** filter: […" at bounding box center [657, 462] width 1314 height 924
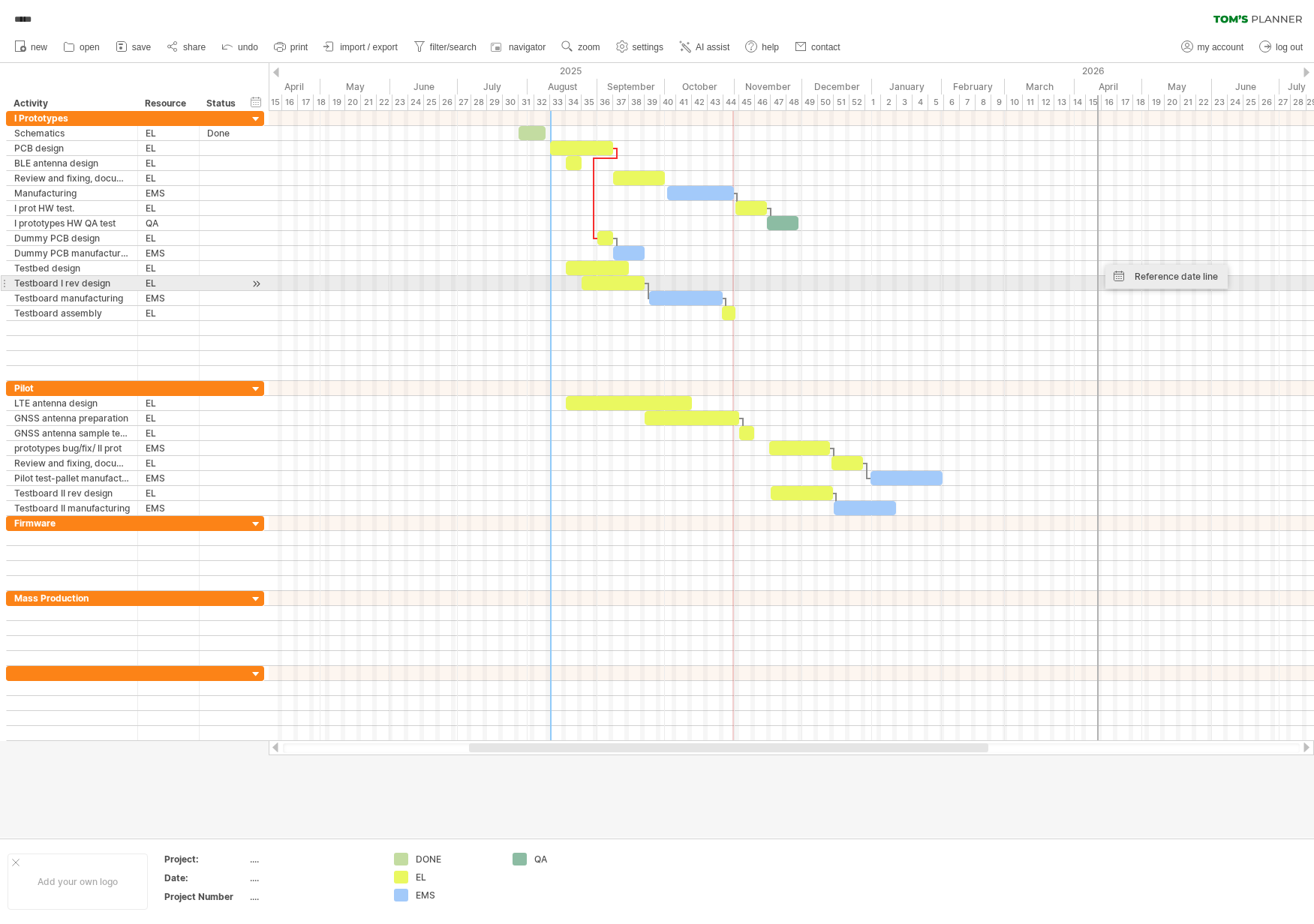
click at [1121, 277] on div "Reference date line" at bounding box center [1166, 276] width 122 height 24
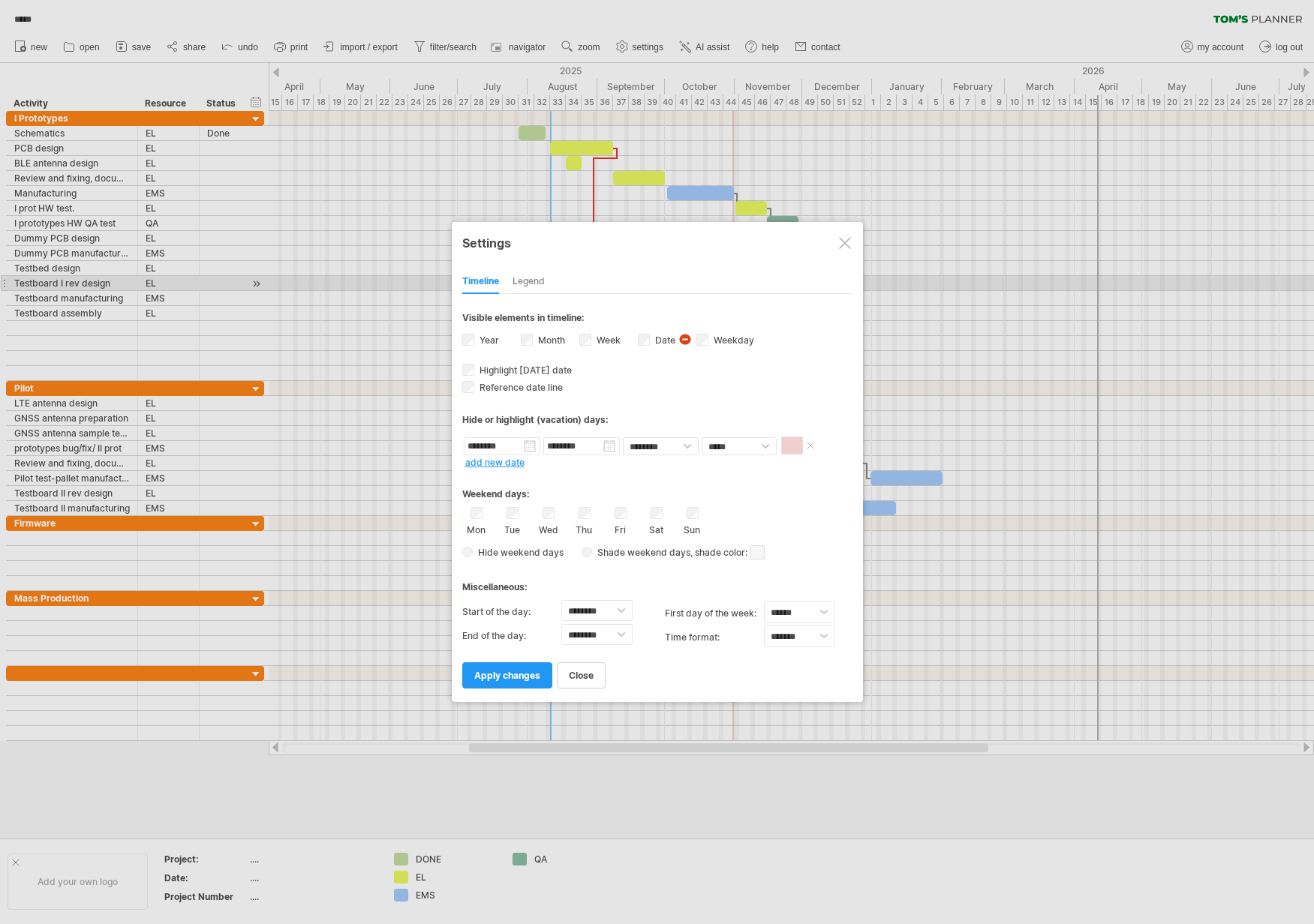
click at [792, 448] on span at bounding box center [792, 445] width 22 height 18
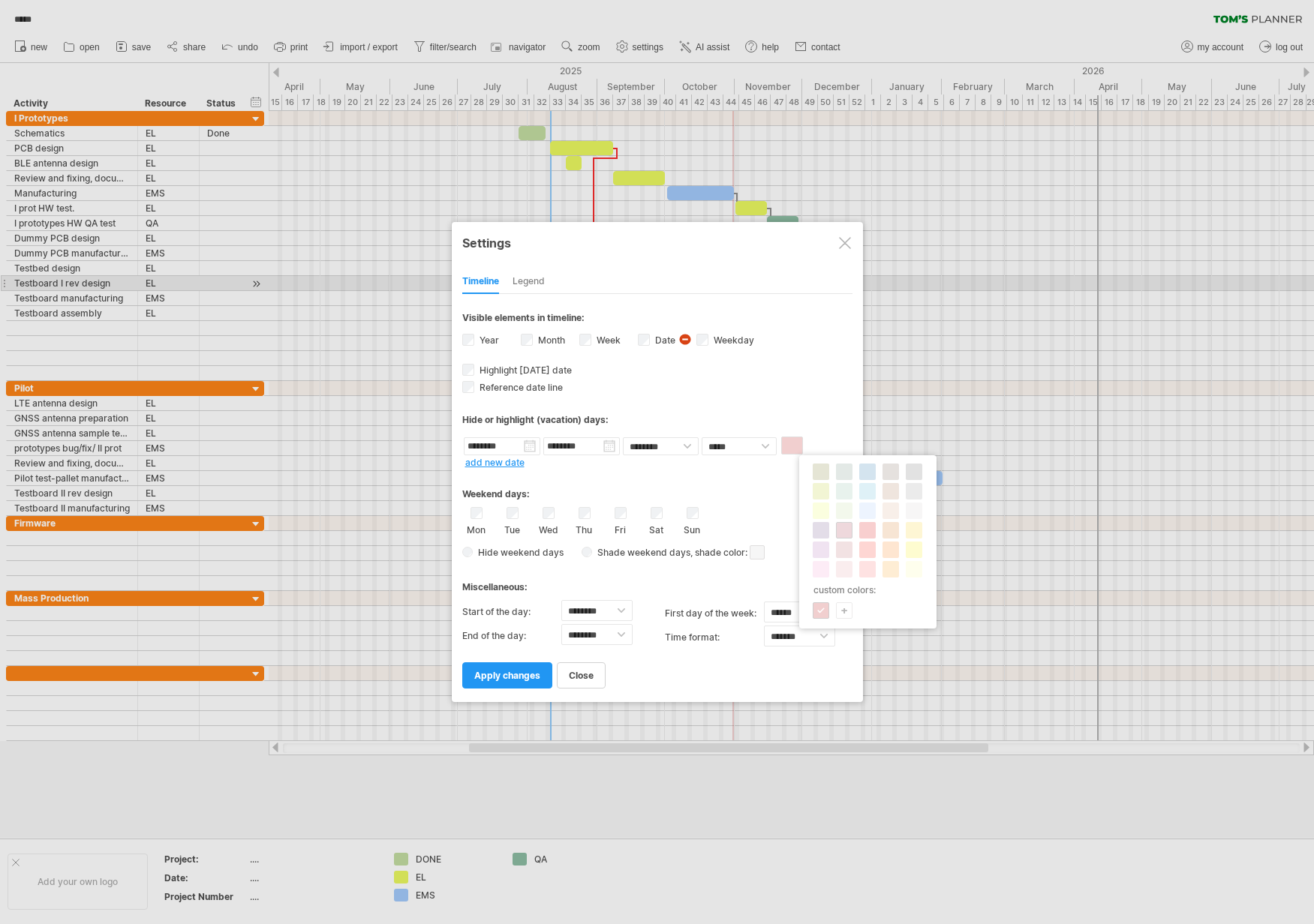
click at [847, 534] on span at bounding box center [843, 530] width 12 height 12
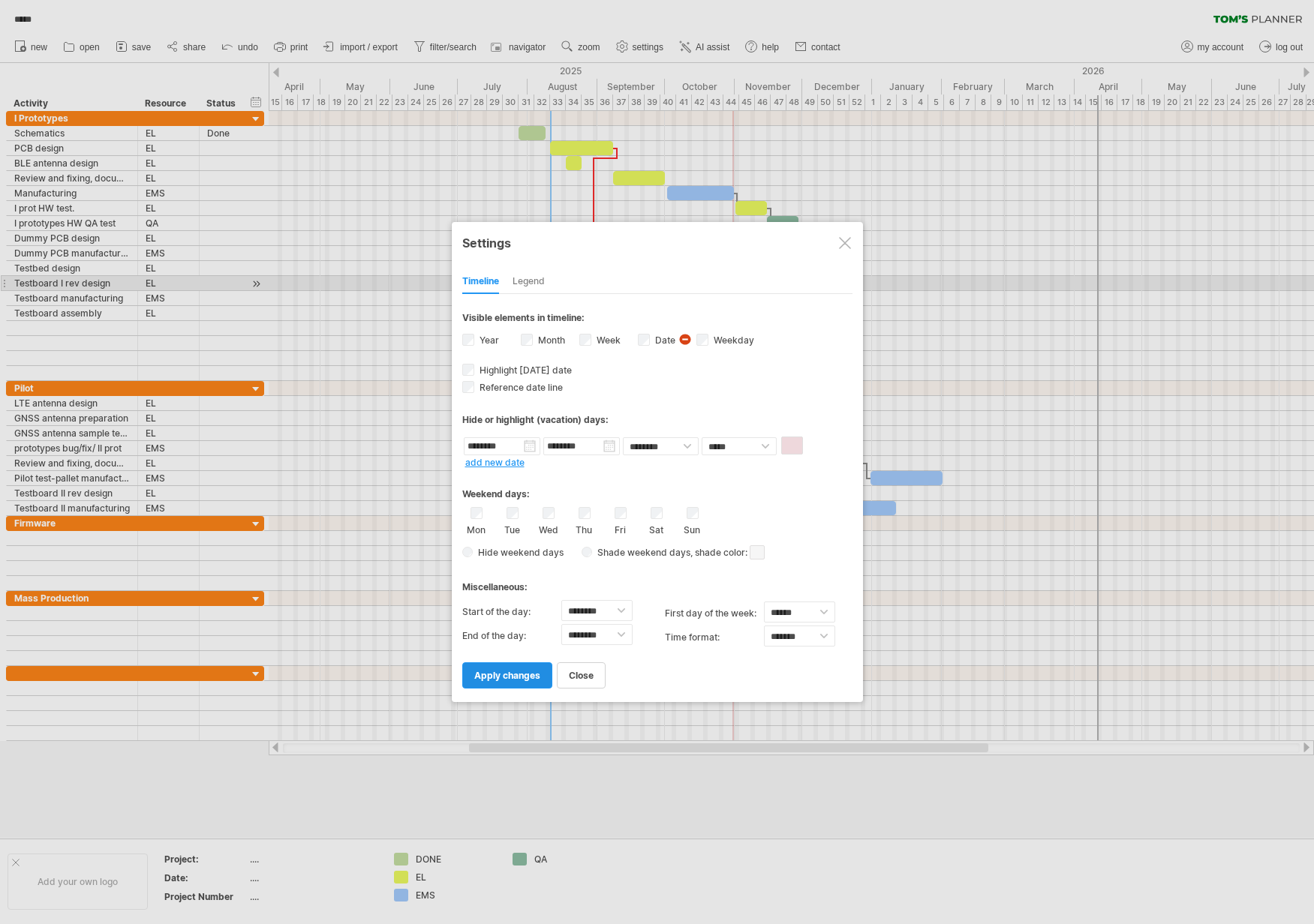
click at [519, 682] on link "apply changes" at bounding box center [508, 675] width 90 height 26
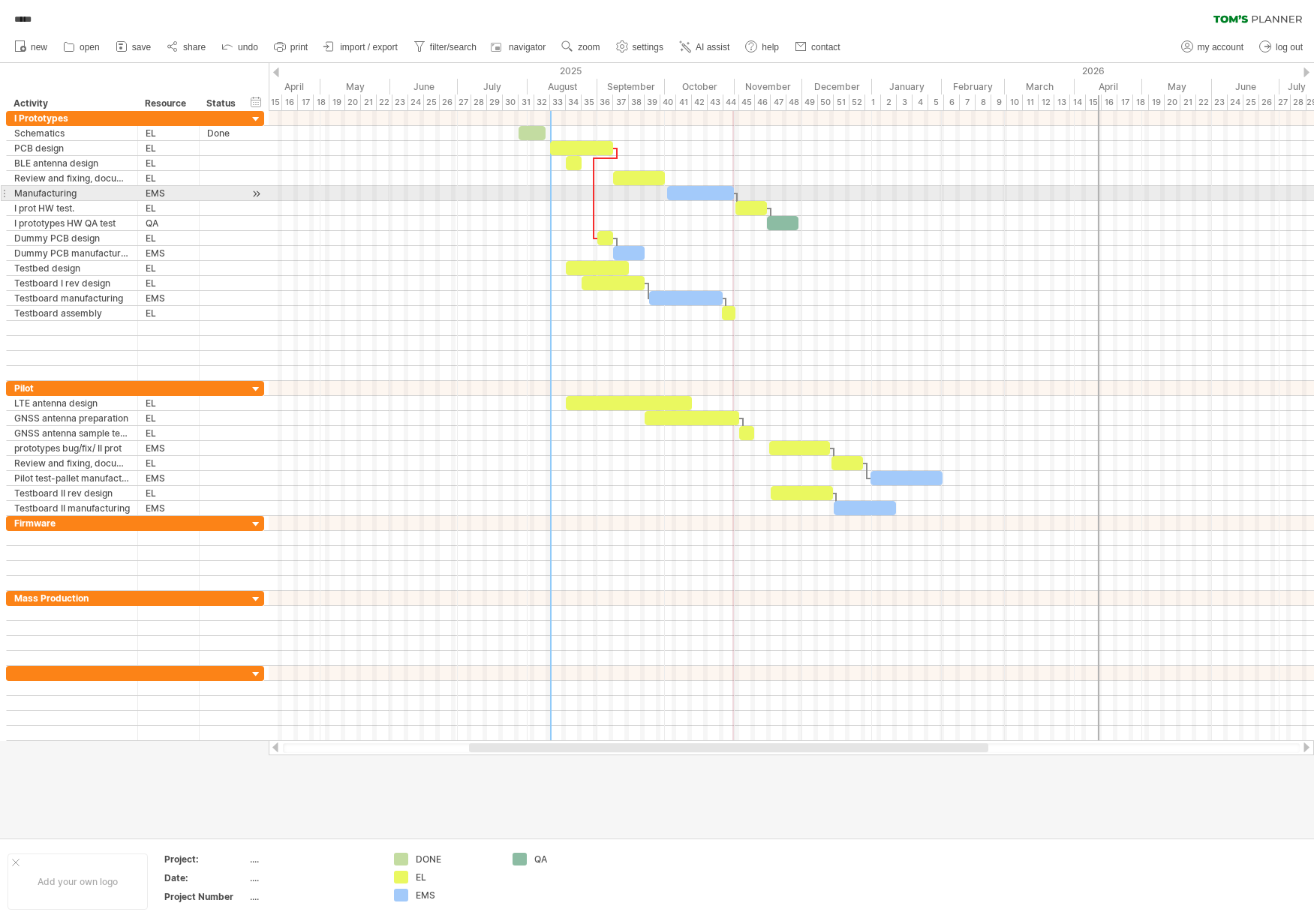
click at [915, 187] on div at bounding box center [790, 193] width 1045 height 15
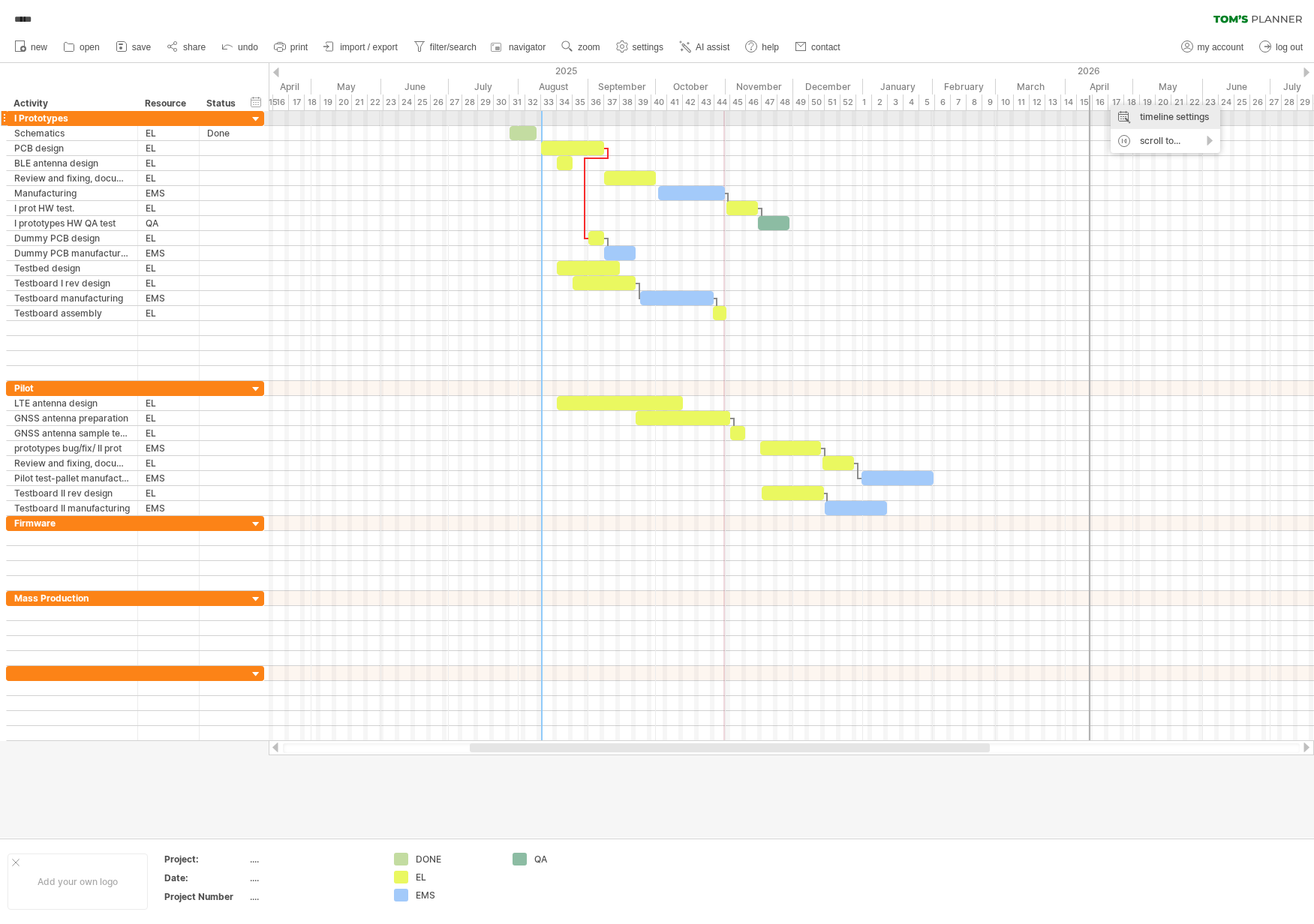
click at [1166, 117] on div "timeline settings" at bounding box center [1166, 117] width 110 height 24
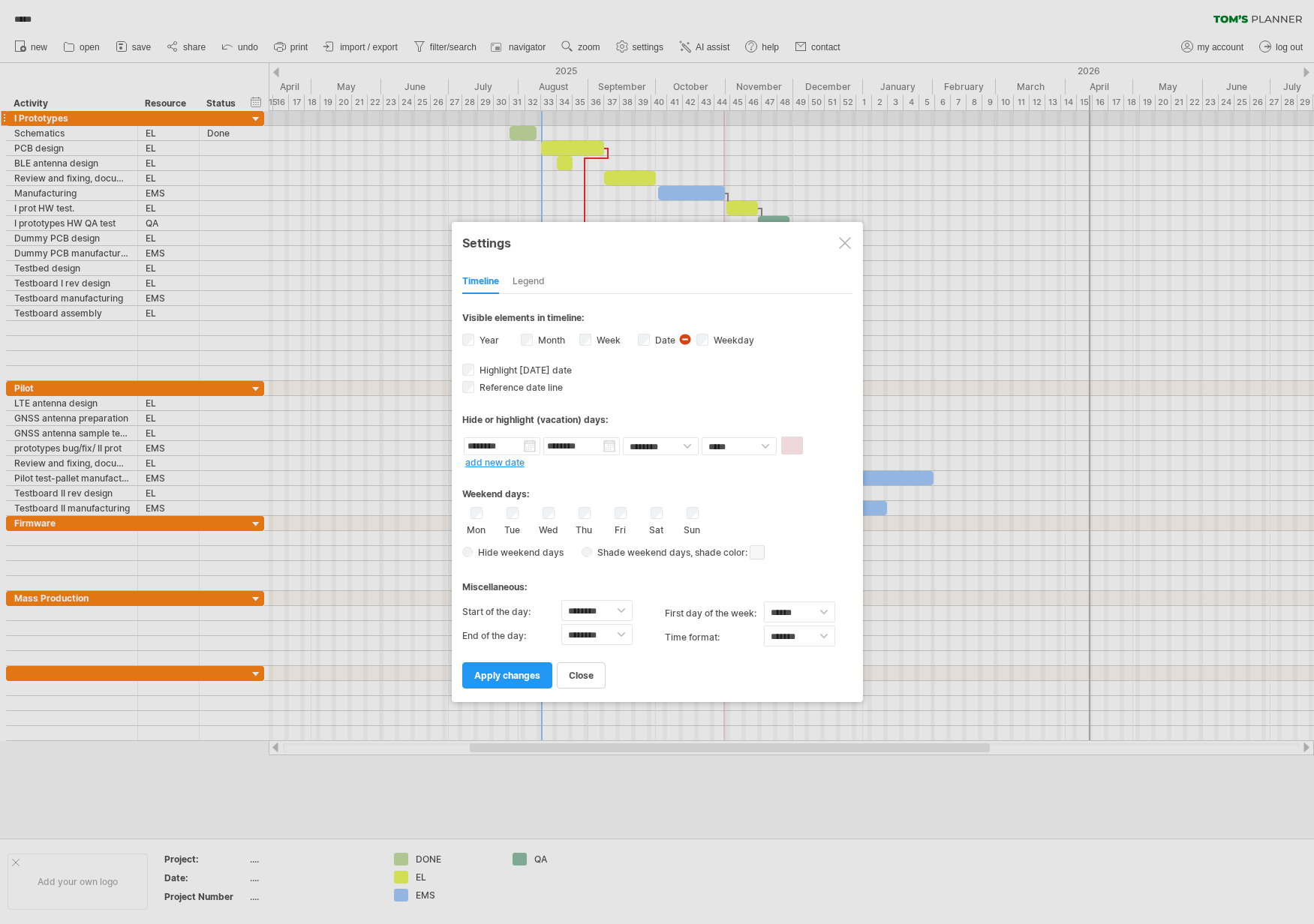
click at [490, 463] on link "add new date" at bounding box center [495, 462] width 59 height 12
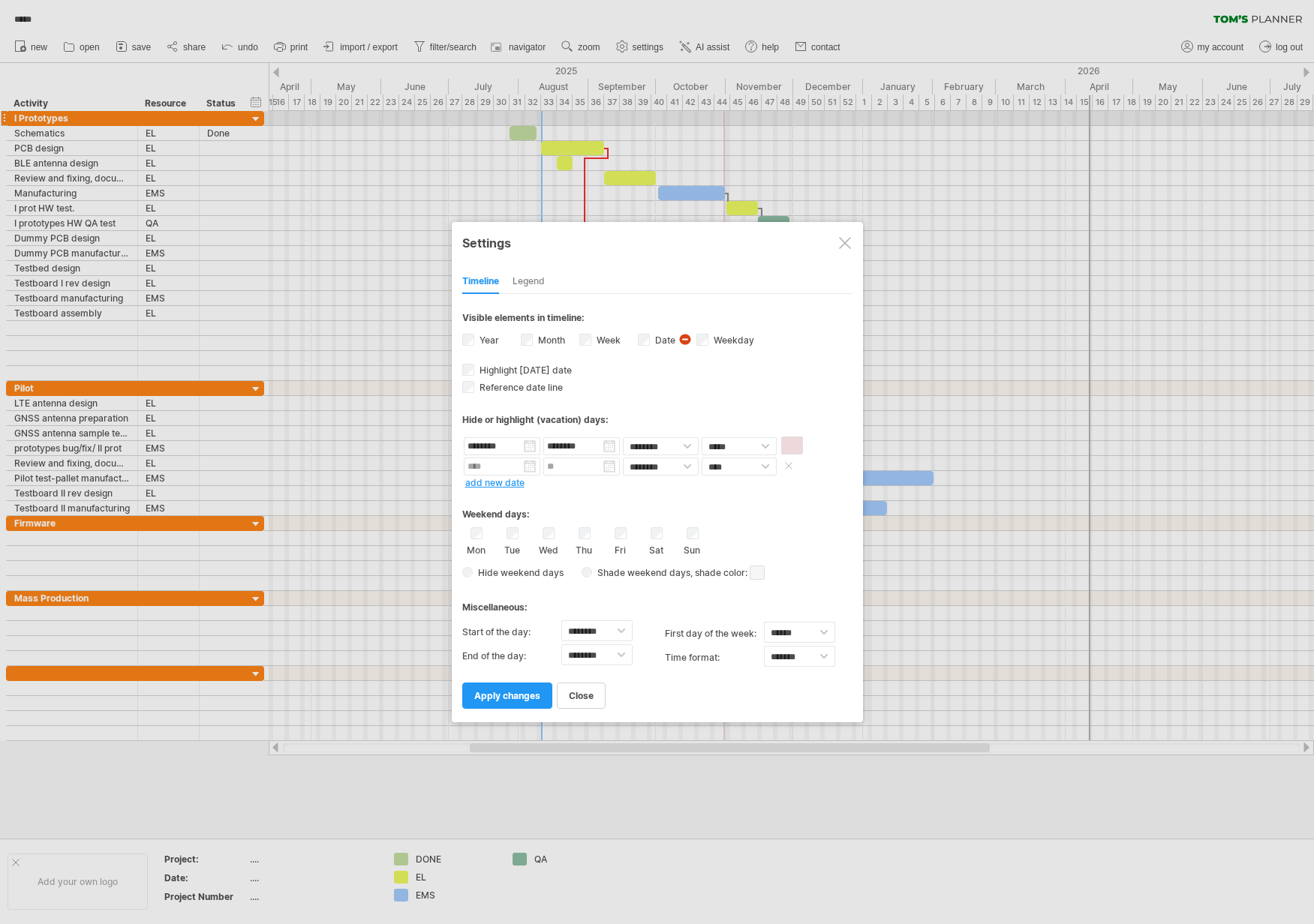
click at [508, 474] on body "progress(100%) Trying to reach [DOMAIN_NAME] Connected again... 0% autosave... …" at bounding box center [657, 463] width 1314 height 927
click at [607, 484] on link "next" at bounding box center [607, 484] width 12 height 12
click at [601, 483] on link "next" at bounding box center [607, 484] width 12 height 12
click at [602, 484] on link "next" at bounding box center [607, 484] width 12 height 12
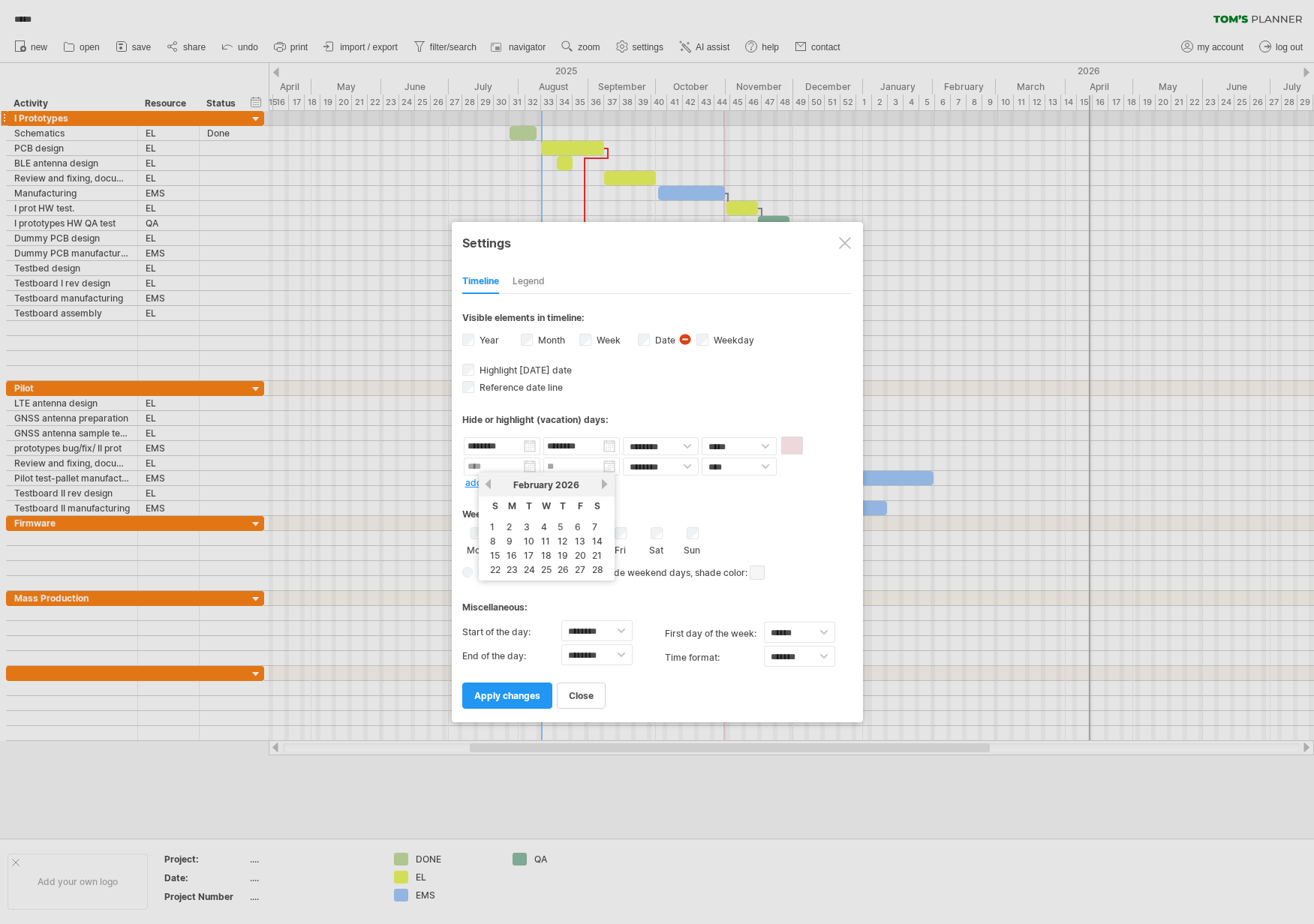
click at [602, 484] on link "next" at bounding box center [605, 484] width 12 height 12
click at [528, 584] on link "31" at bounding box center [530, 584] width 14 height 14
type input "********"
click at [793, 465] on span at bounding box center [788, 465] width 15 height 12
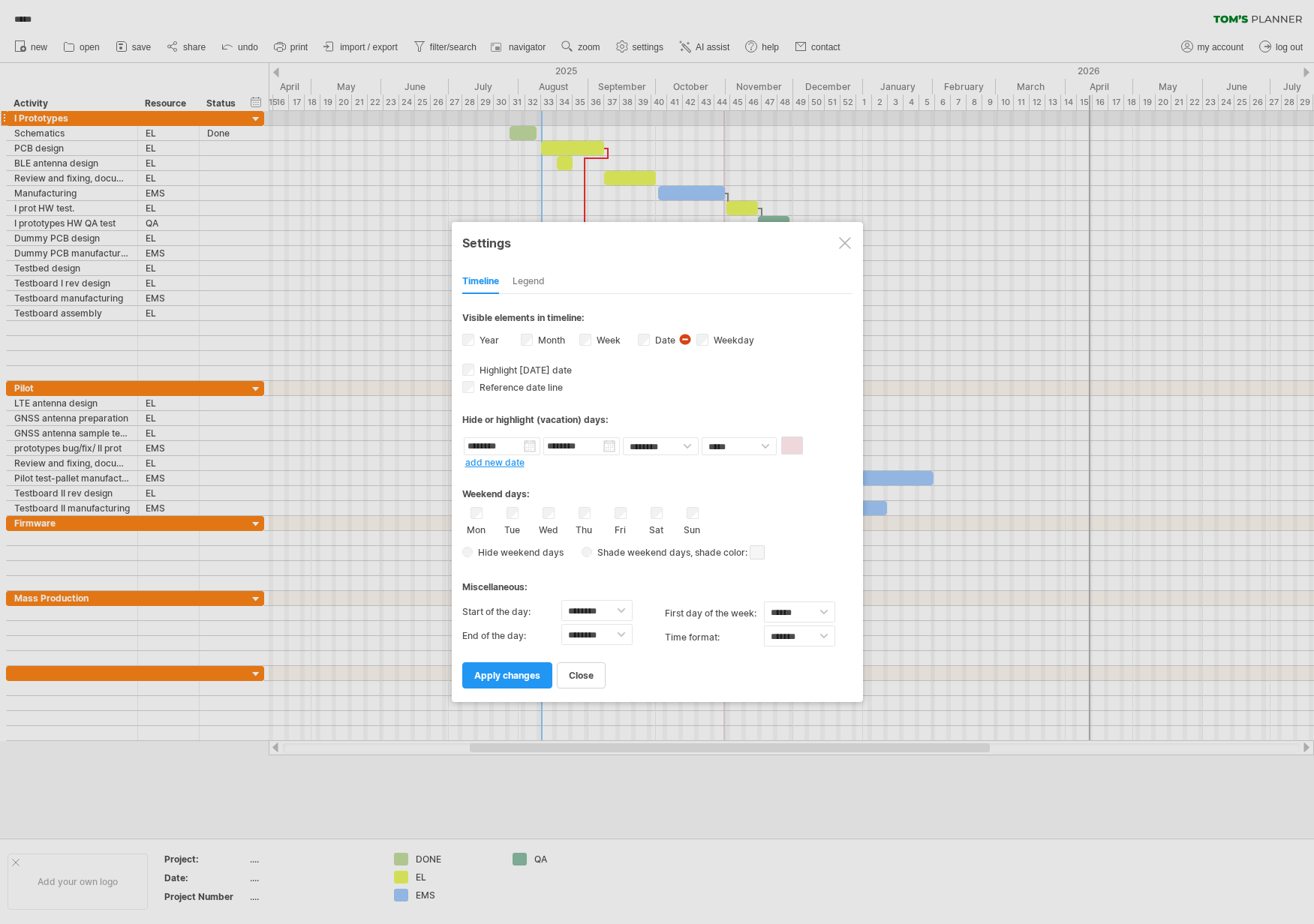
click at [498, 463] on link "add new date" at bounding box center [495, 462] width 59 height 12
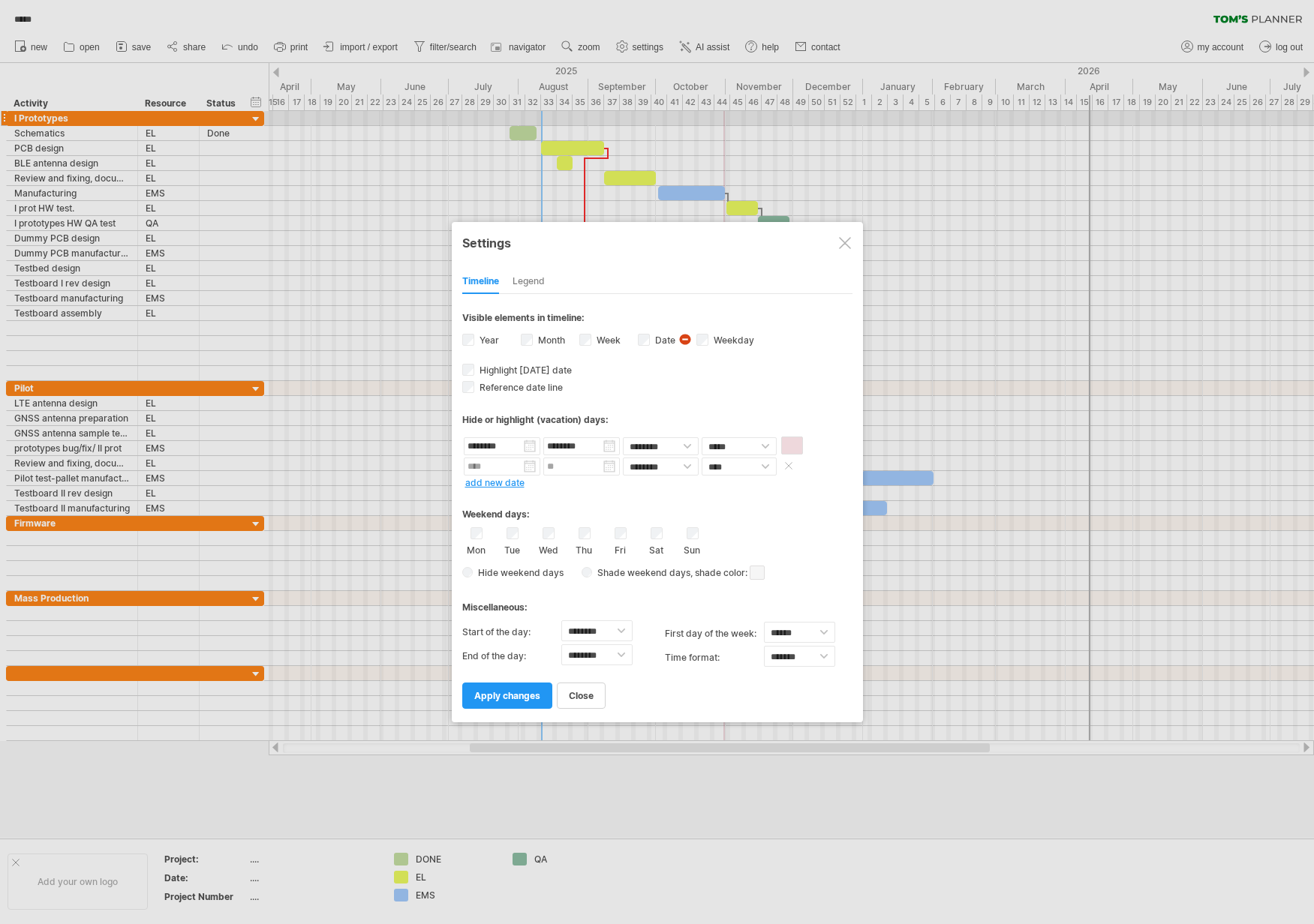
click at [492, 468] on input "text" at bounding box center [501, 467] width 76 height 18
click at [607, 485] on link "next" at bounding box center [607, 484] width 12 height 12
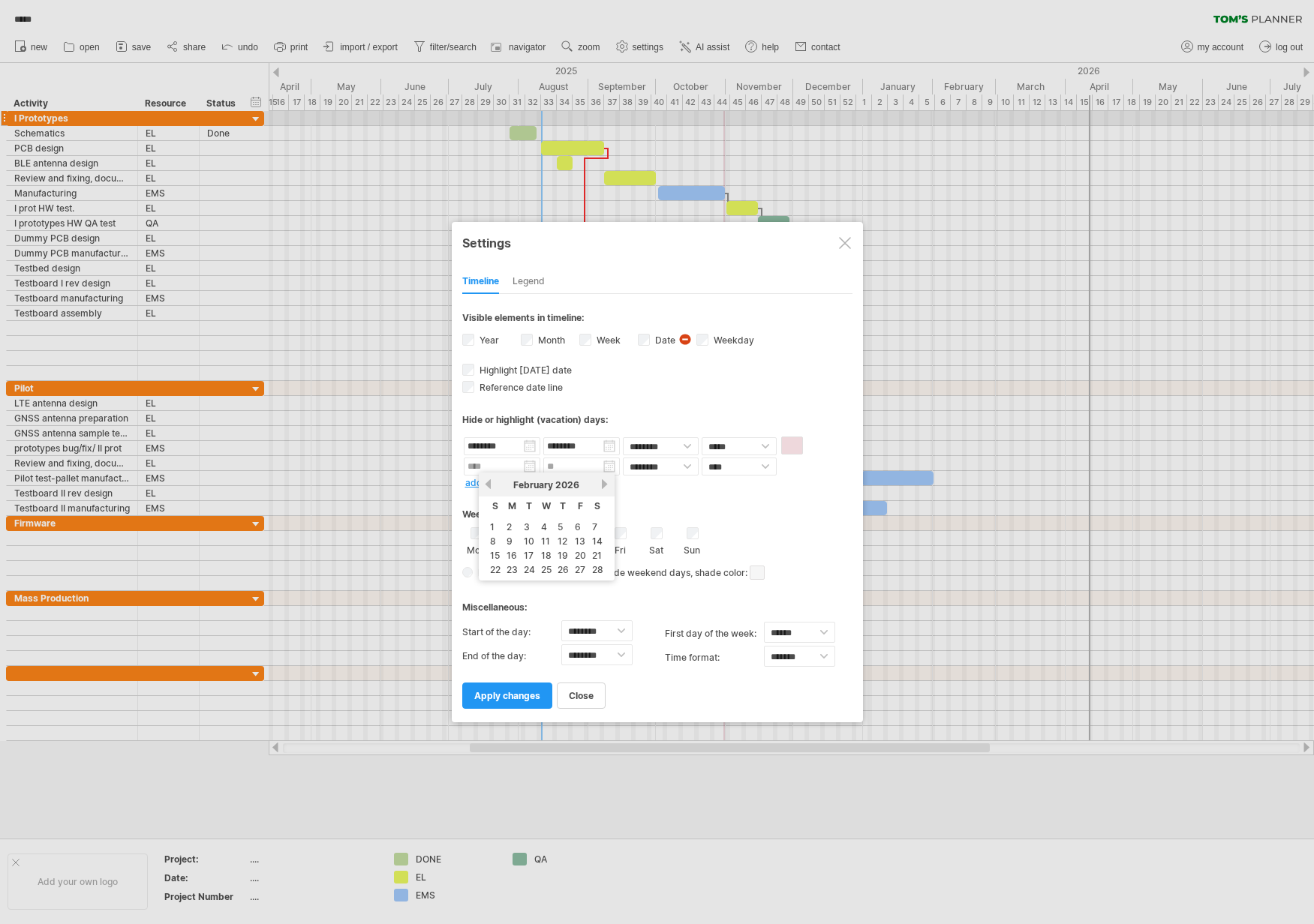
click at [607, 485] on link "next" at bounding box center [605, 484] width 12 height 12
click at [526, 588] on link "31" at bounding box center [530, 584] width 14 height 14
type input "********"
click at [765, 467] on select "**** *****" at bounding box center [738, 467] width 75 height 18
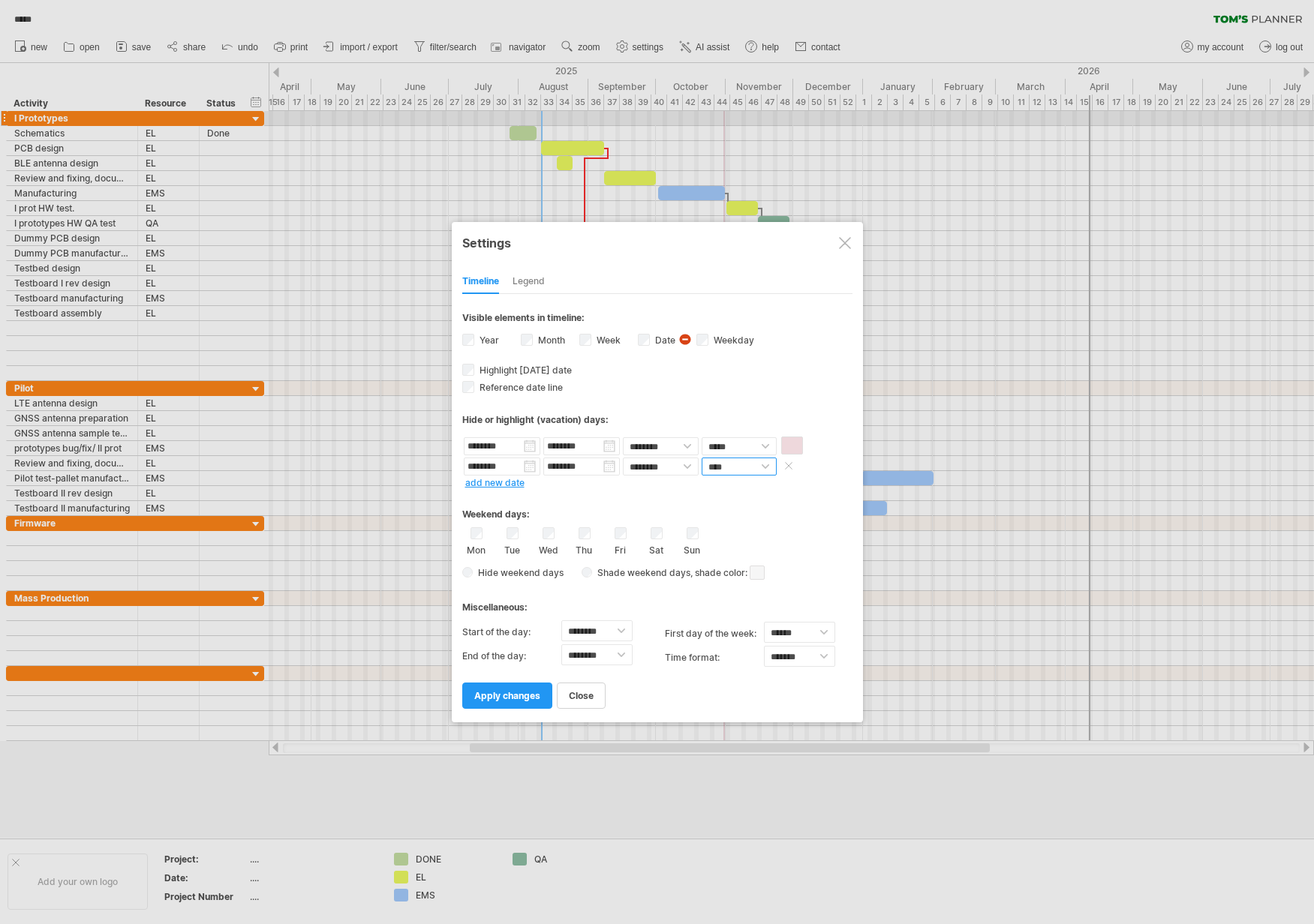
select select "*"
click at [799, 467] on span at bounding box center [792, 466] width 22 height 18
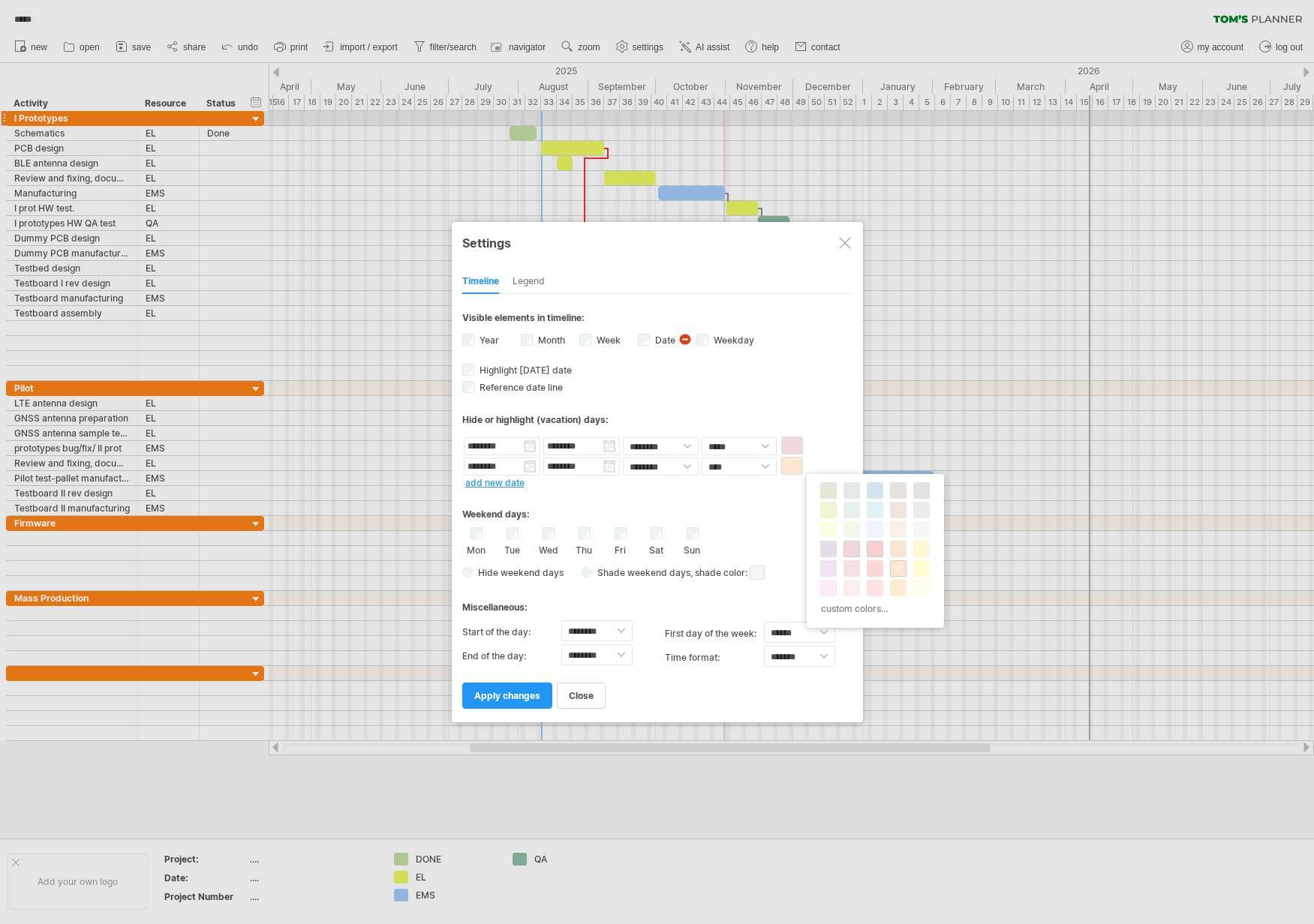
click at [870, 550] on span at bounding box center [874, 549] width 12 height 12
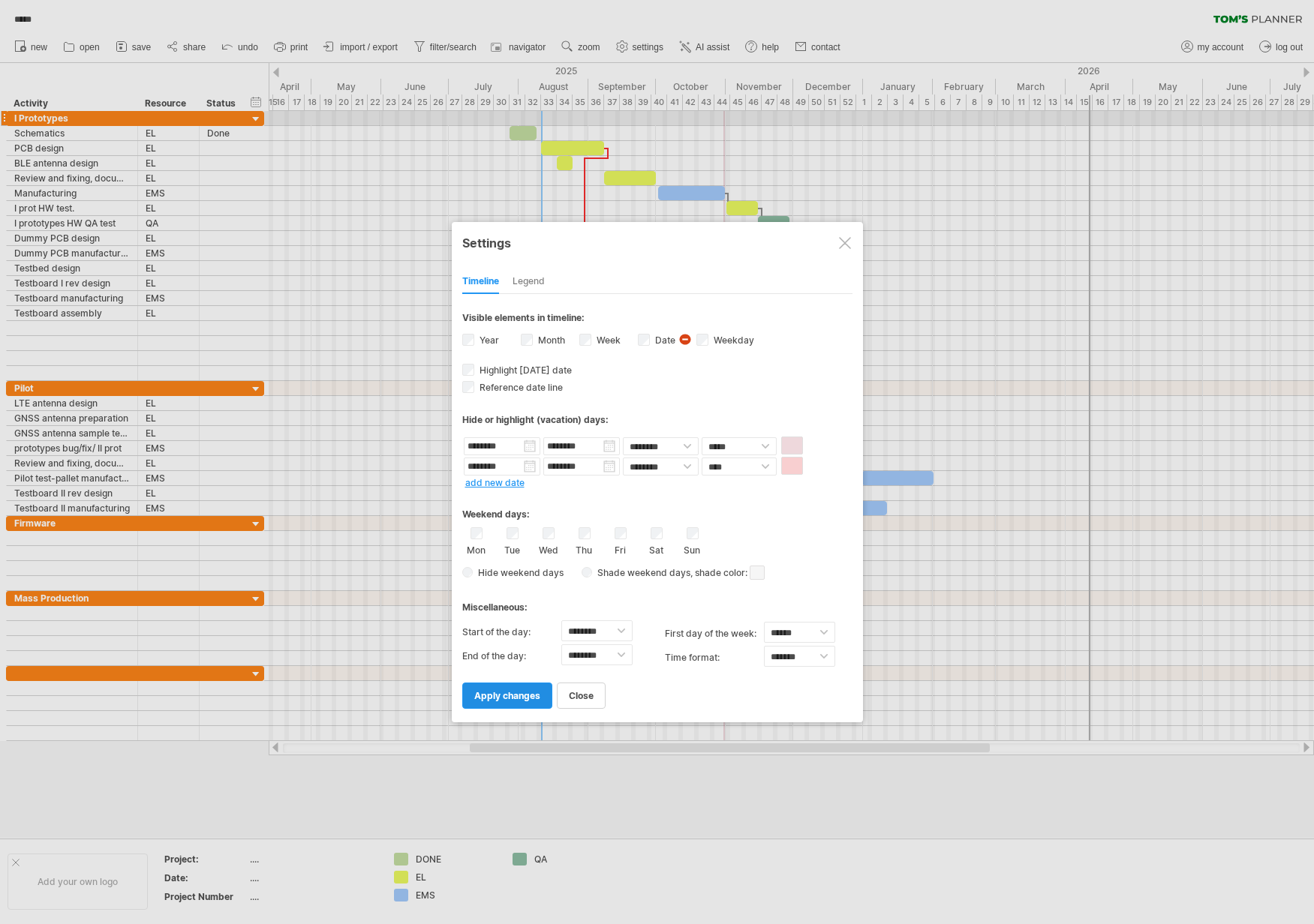
click at [494, 704] on link "apply changes" at bounding box center [508, 695] width 90 height 26
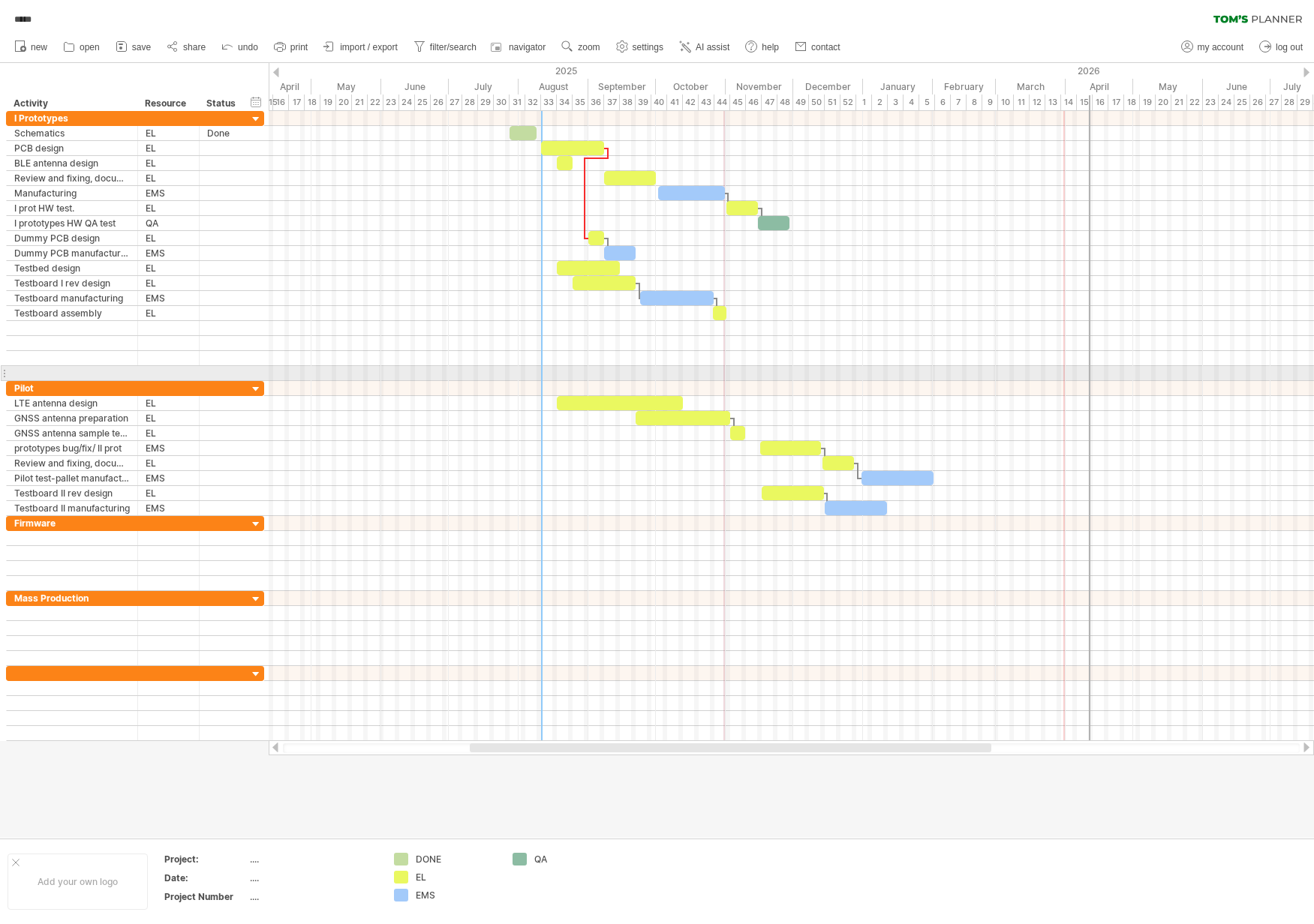
click at [1207, 372] on div at bounding box center [790, 373] width 1045 height 15
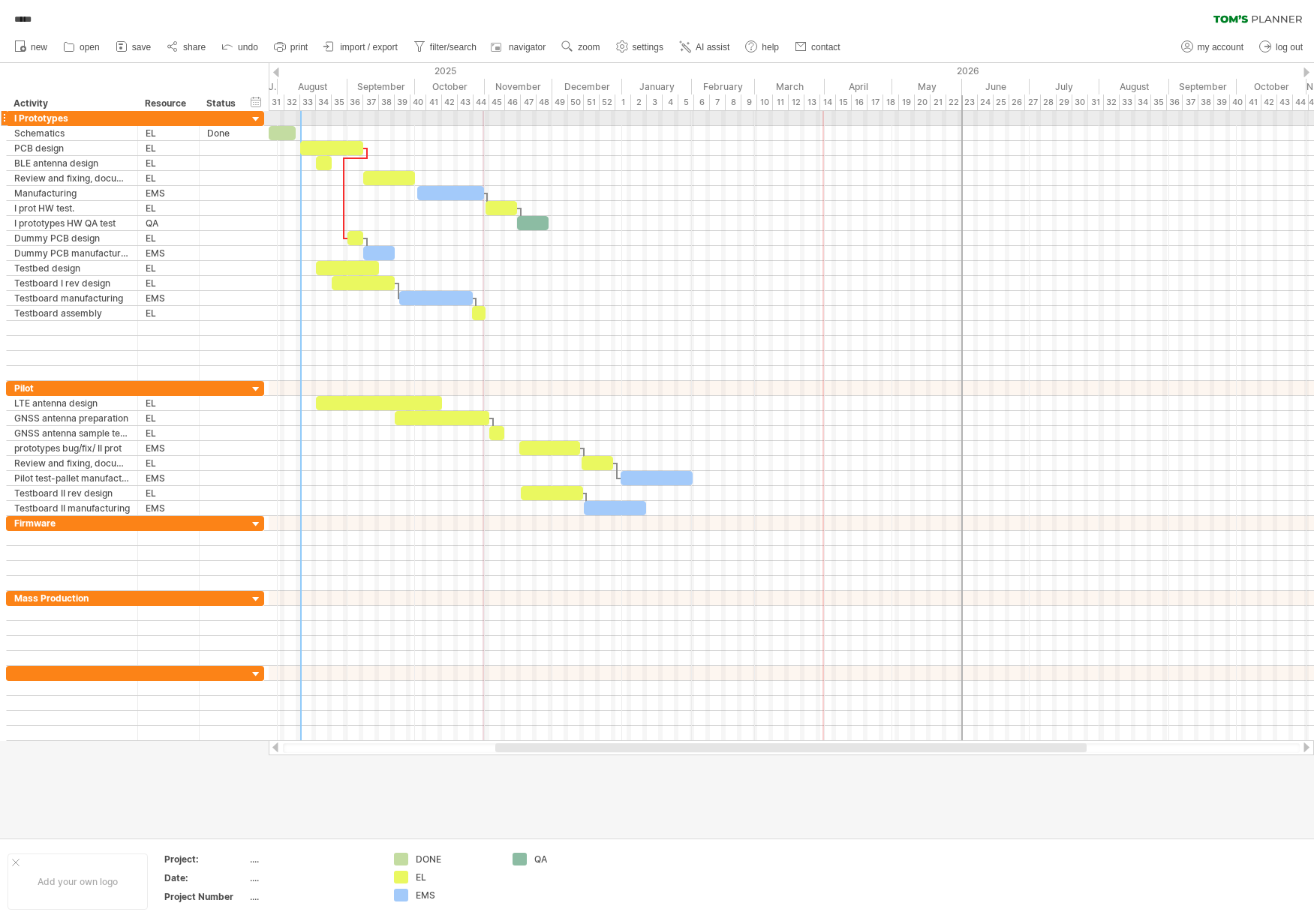
drag, startPoint x: 848, startPoint y: 111, endPoint x: 962, endPoint y: 113, distance: 114.0
click at [962, 113] on div at bounding box center [962, 426] width 2 height 630
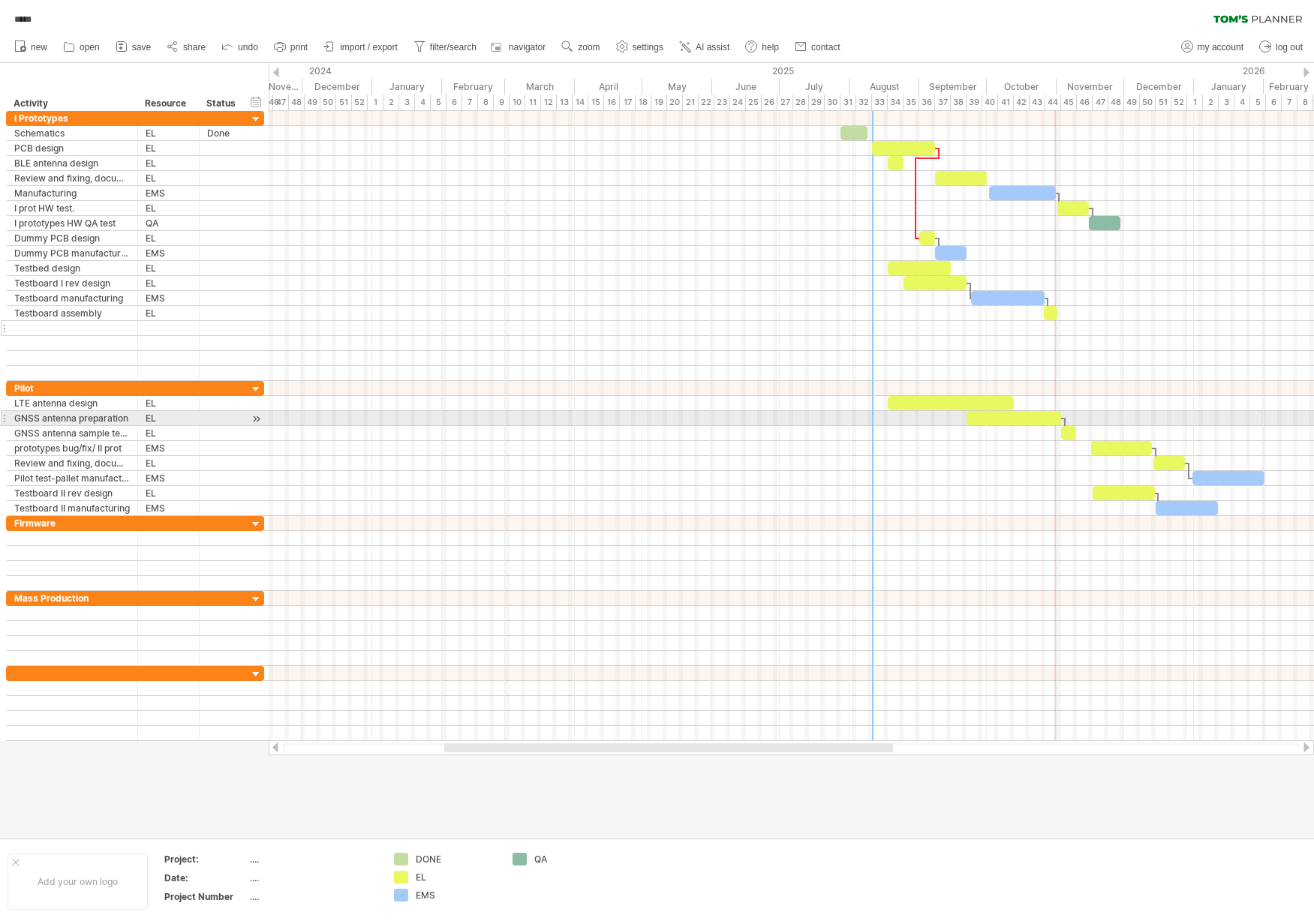
click at [81, 330] on div at bounding box center [72, 328] width 115 height 14
click at [0, 0] on input "text" at bounding box center [0, 0] width 0 height 0
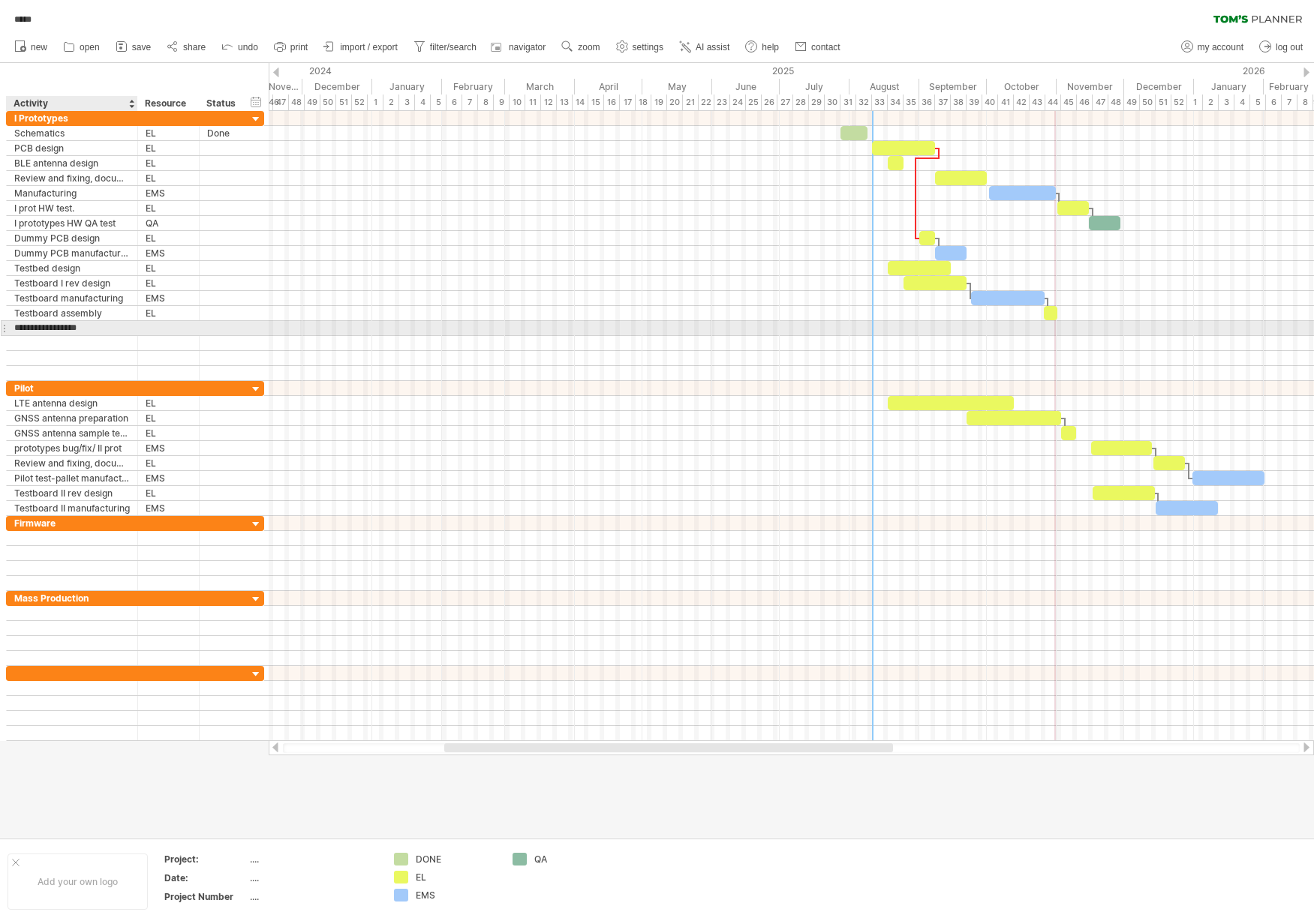
type input "**********"
click at [151, 328] on div at bounding box center [168, 328] width 46 height 14
click at [0, 0] on input "text" at bounding box center [0, 0] width 0 height 0
type input "****"
click at [384, 330] on div at bounding box center [790, 328] width 1045 height 15
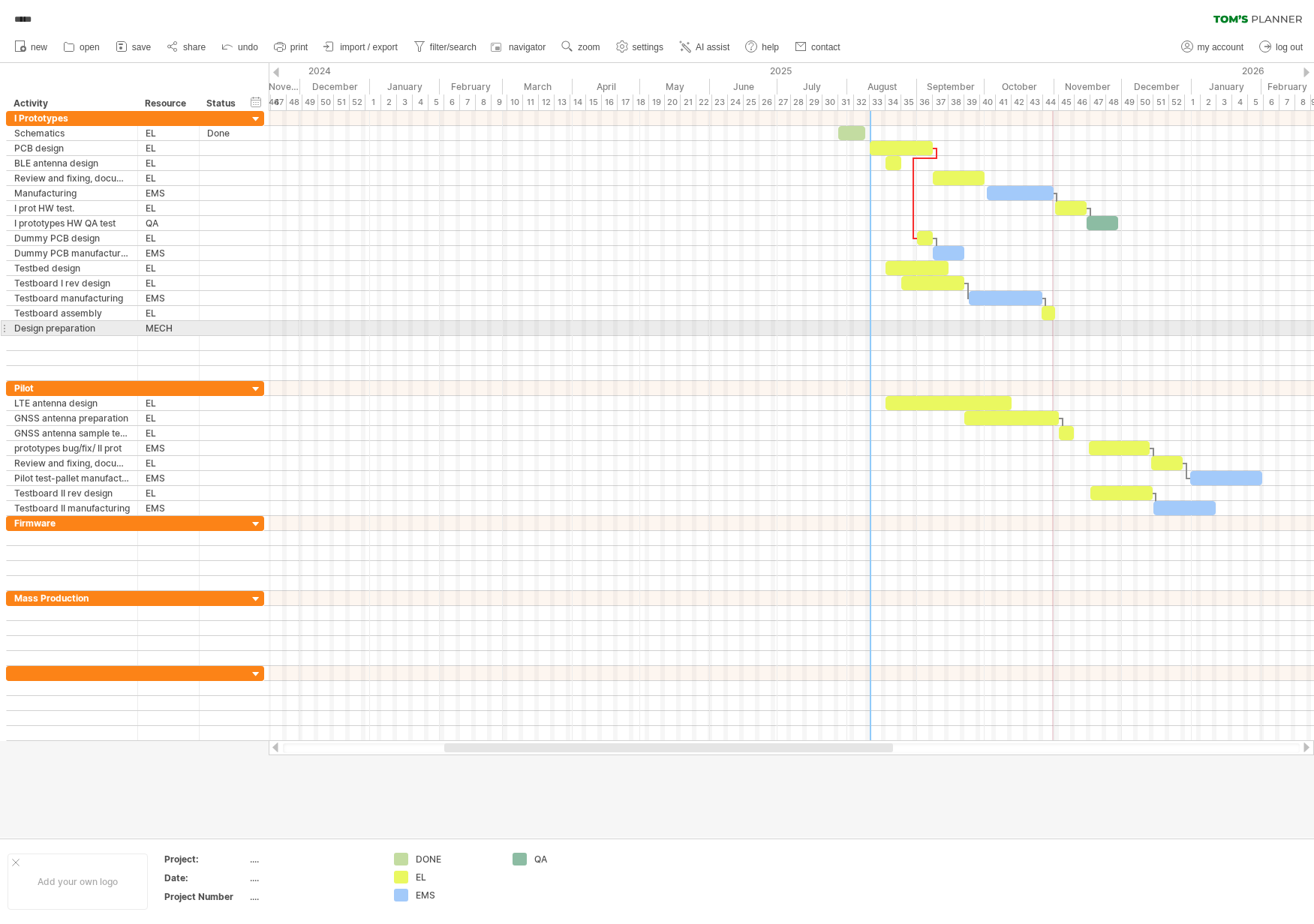
click at [929, 329] on div at bounding box center [790, 328] width 1045 height 15
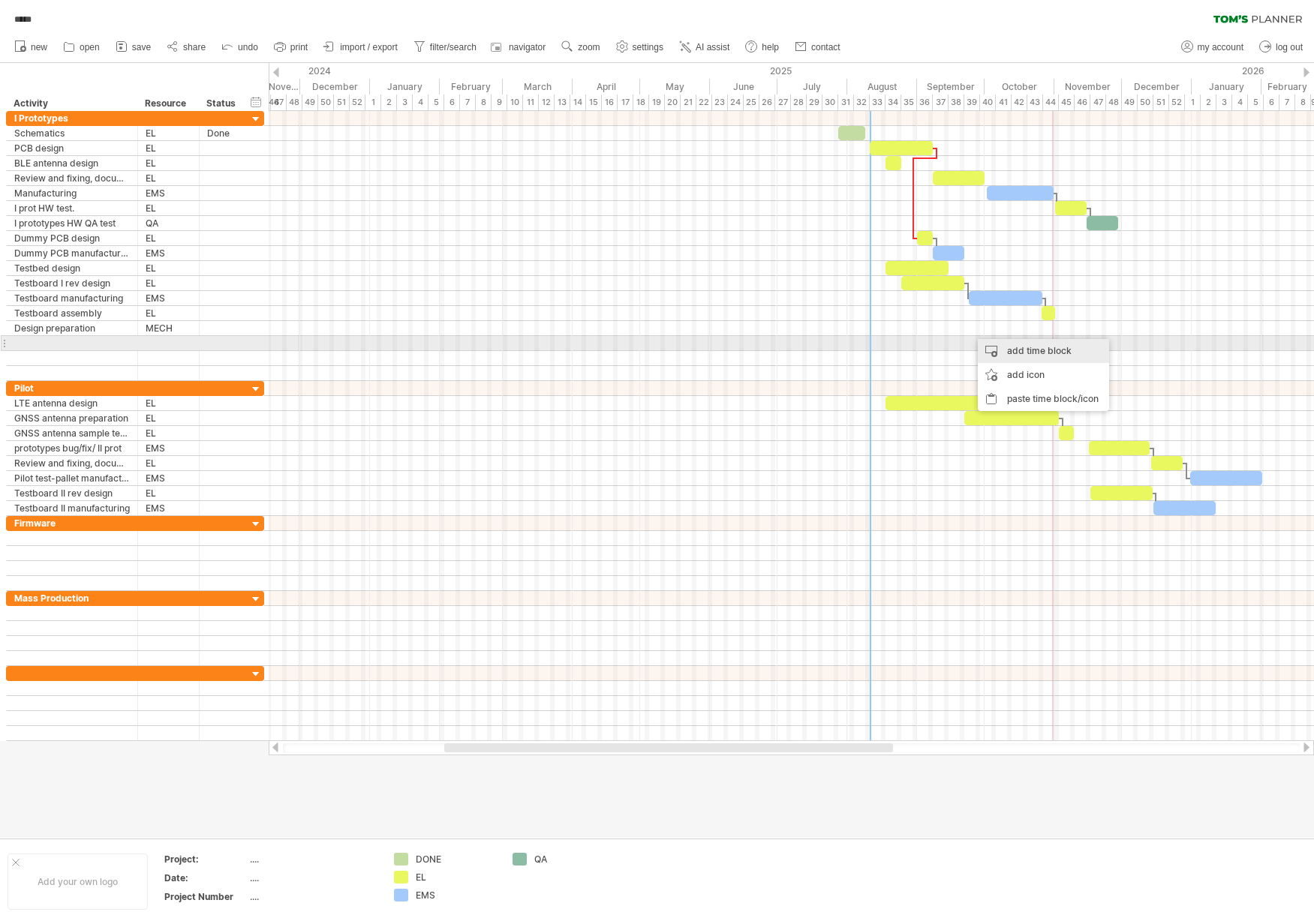
click at [991, 344] on div "add time block" at bounding box center [1043, 351] width 131 height 24
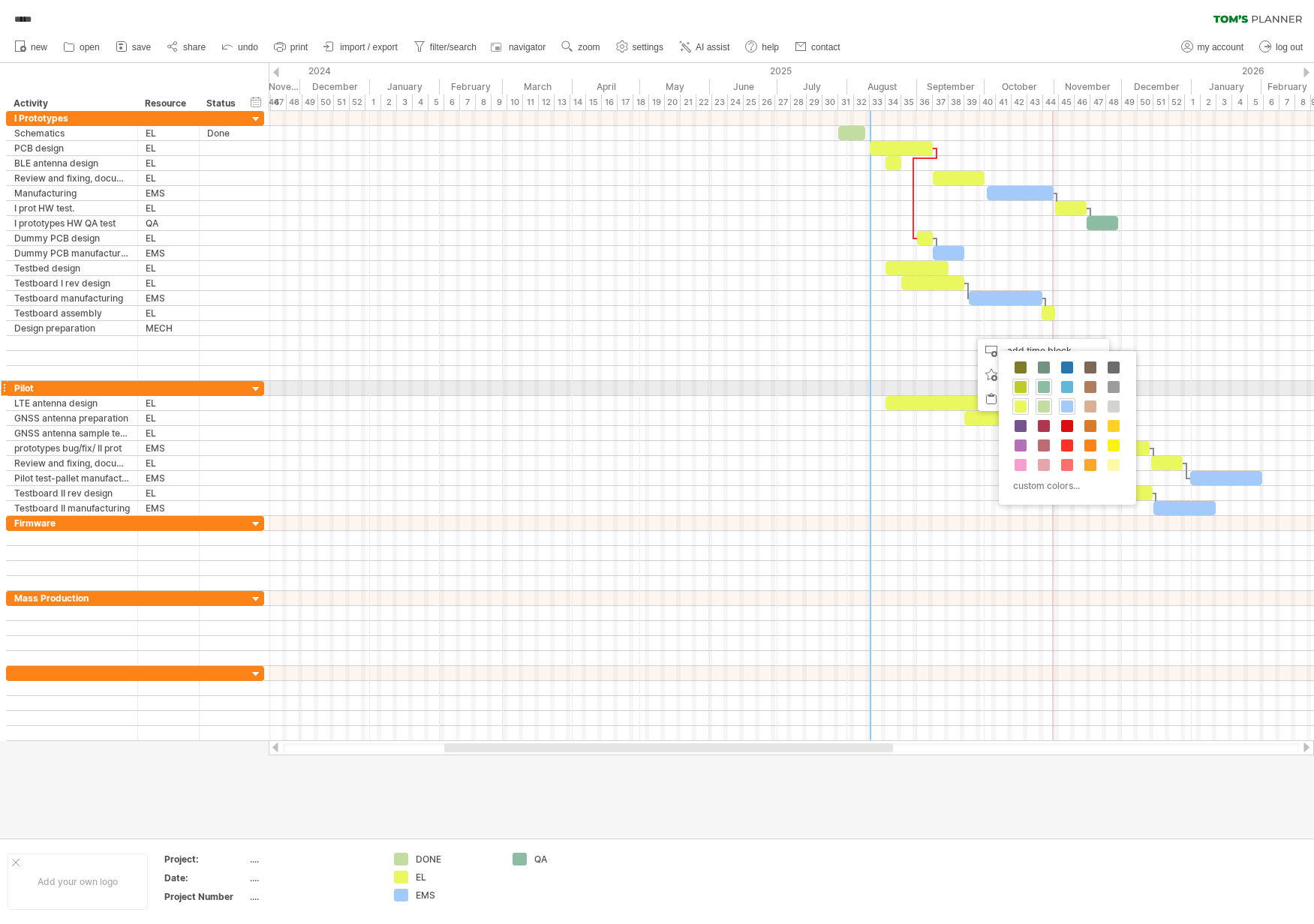
click at [1017, 384] on span at bounding box center [1020, 387] width 12 height 12
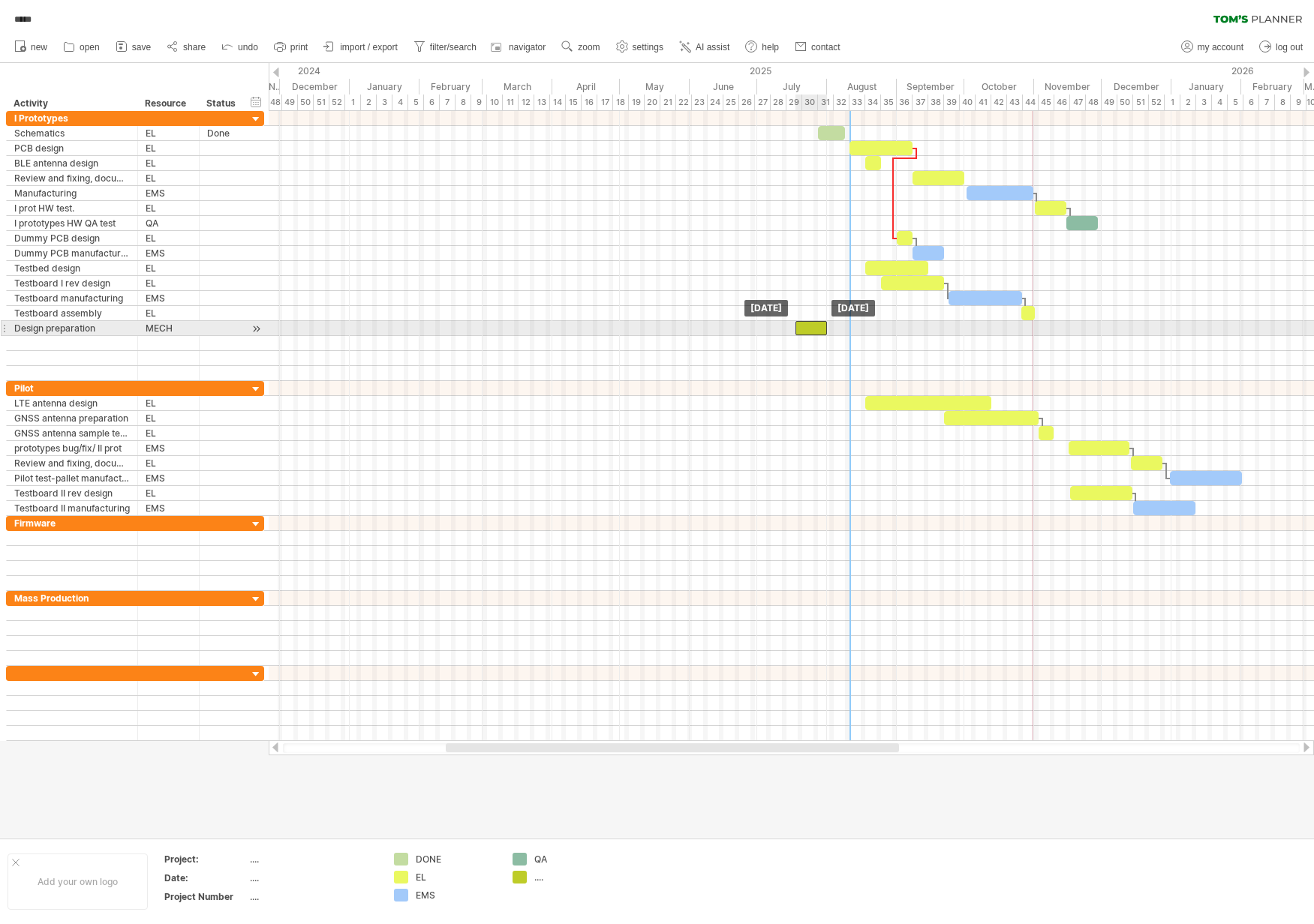
drag, startPoint x: 968, startPoint y: 327, endPoint x: 814, endPoint y: 327, distance: 154.0
click at [814, 327] on div at bounding box center [811, 328] width 32 height 14
drag, startPoint x: 825, startPoint y: 328, endPoint x: 845, endPoint y: 328, distance: 20.0
click at [845, 328] on span at bounding box center [846, 328] width 6 height 14
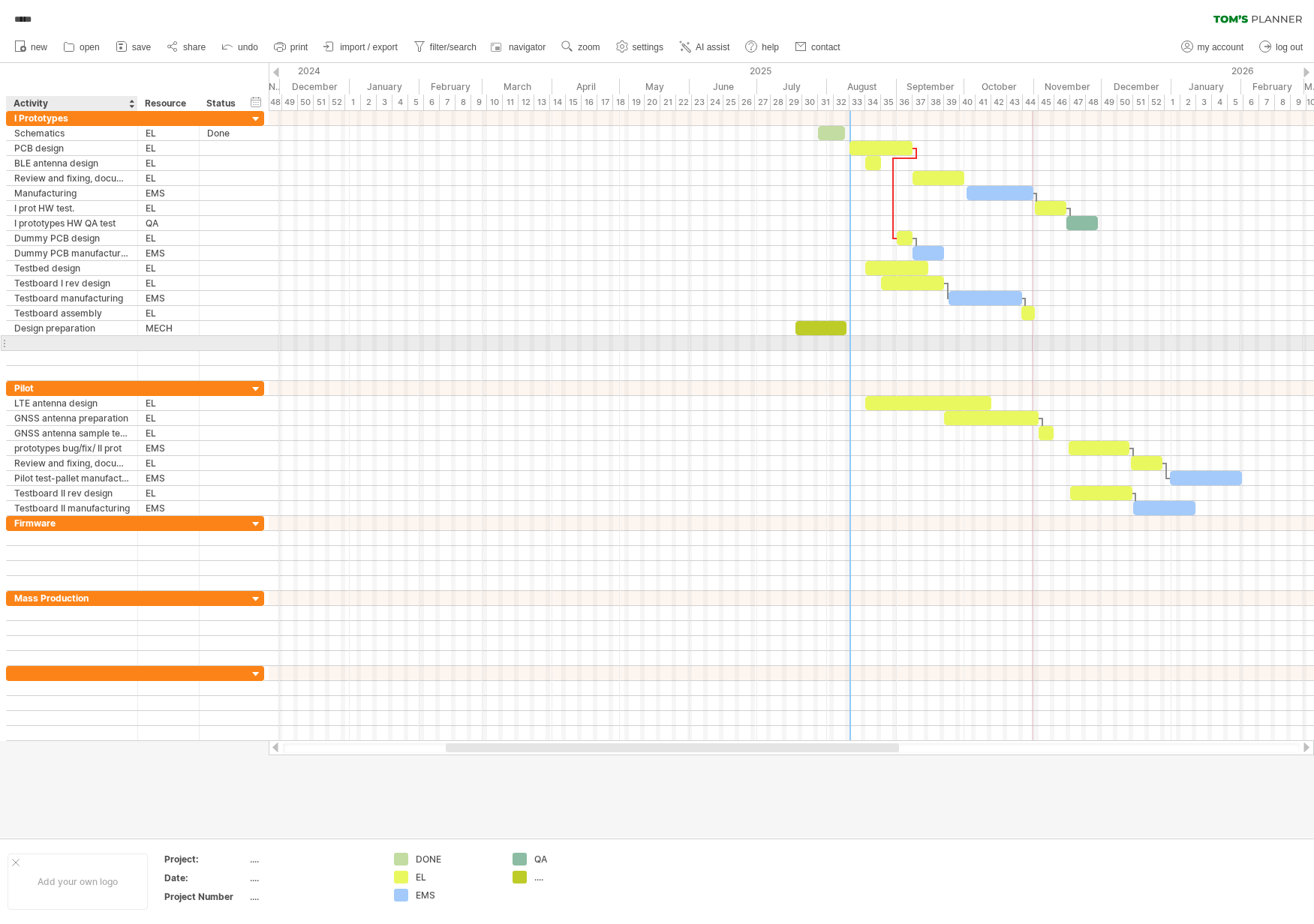
click at [108, 345] on div at bounding box center [72, 343] width 115 height 14
click at [0, 0] on input "text" at bounding box center [0, 0] width 0 height 0
type input "*"
type input "**********"
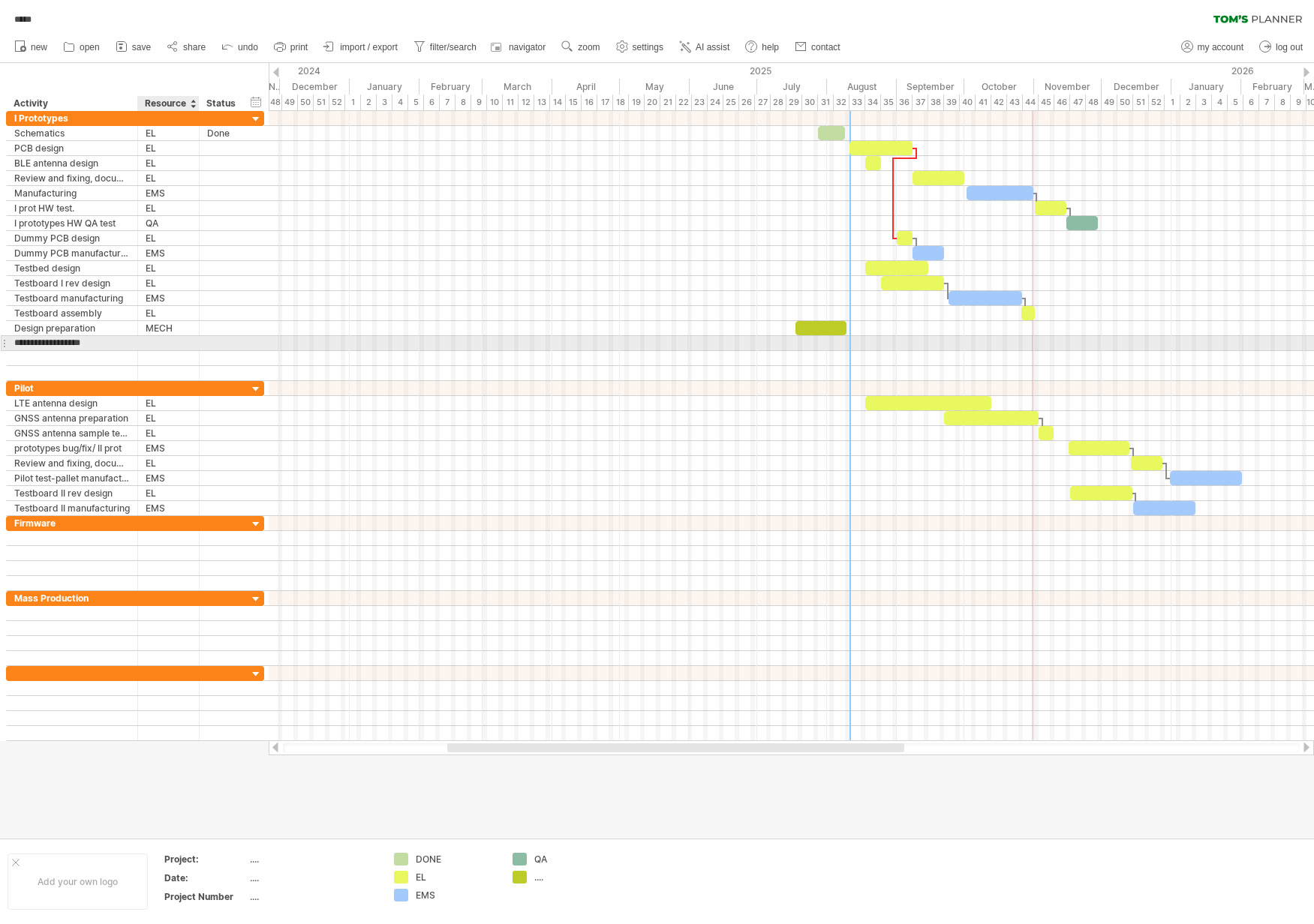
click at [159, 337] on div at bounding box center [168, 343] width 46 height 14
click at [0, 0] on input "text" at bounding box center [0, 0] width 0 height 0
type input "****"
click at [812, 345] on div at bounding box center [790, 343] width 1045 height 15
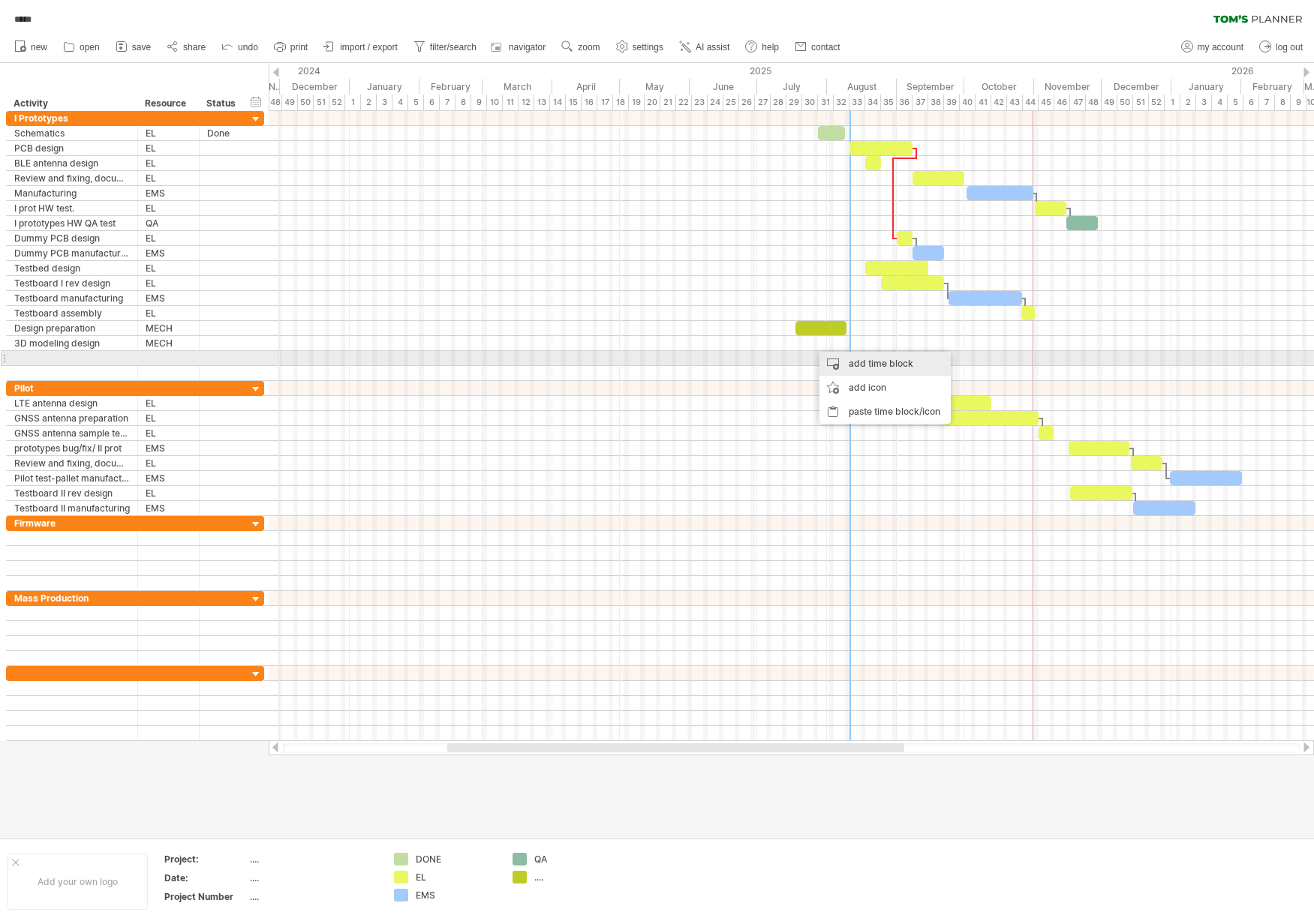
click at [850, 358] on div "add time block" at bounding box center [885, 363] width 131 height 24
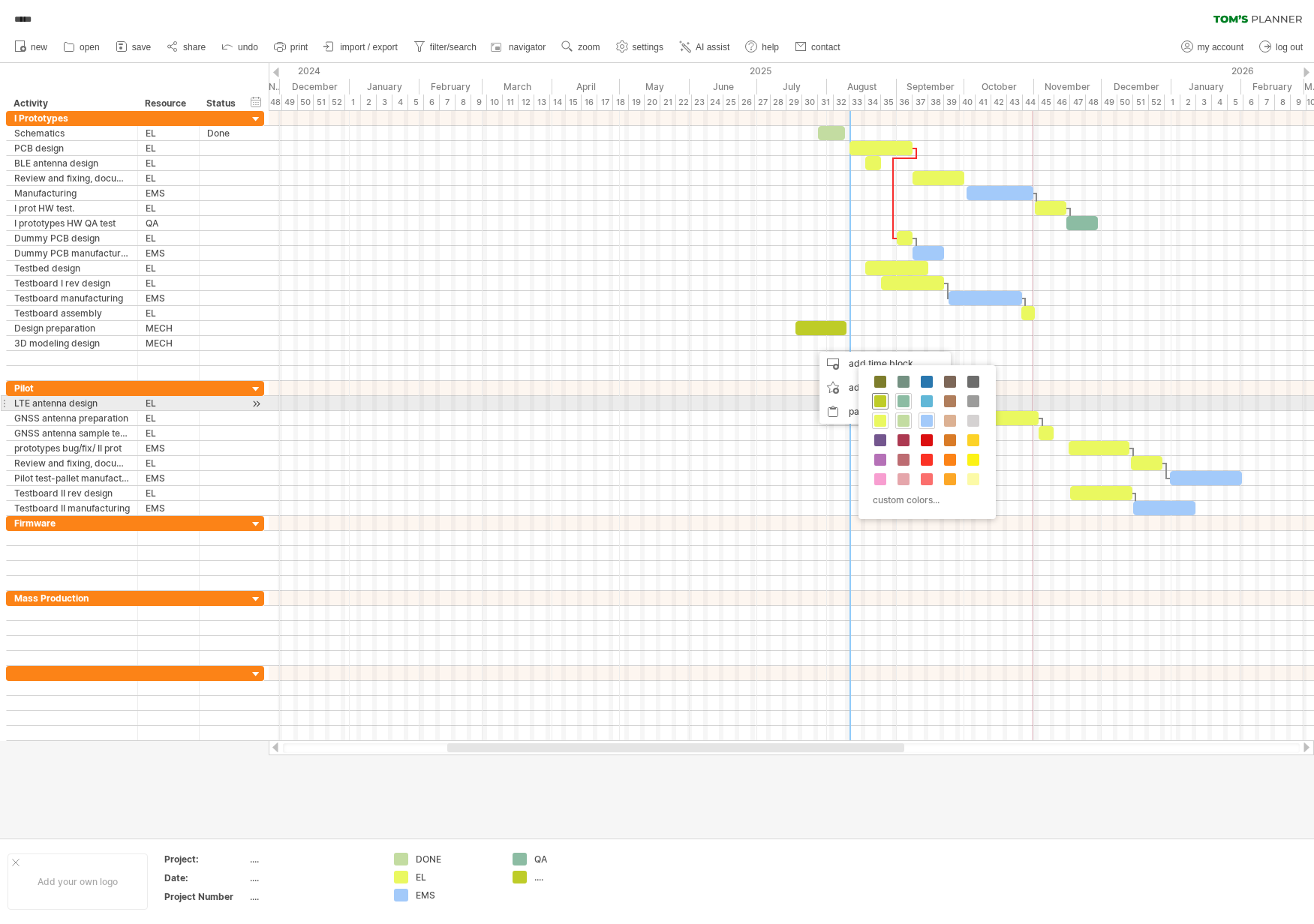
click at [881, 401] on span at bounding box center [879, 400] width 12 height 12
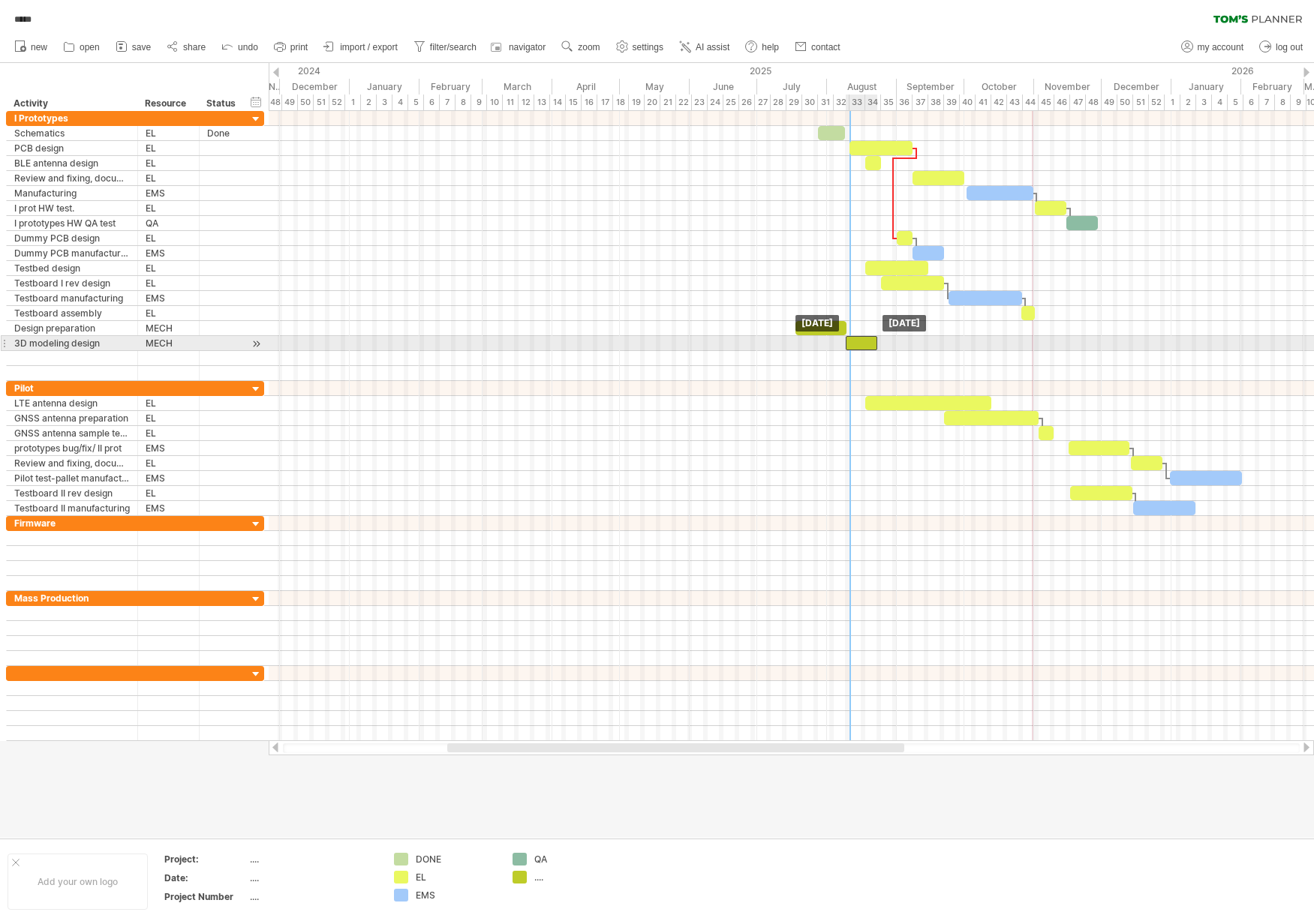
drag, startPoint x: 835, startPoint y: 345, endPoint x: 868, endPoint y: 342, distance: 33.1
click at [868, 342] on div at bounding box center [861, 343] width 32 height 14
drag, startPoint x: 875, startPoint y: 345, endPoint x: 940, endPoint y: 345, distance: 65.0
click at [940, 345] on span at bounding box center [941, 343] width 6 height 14
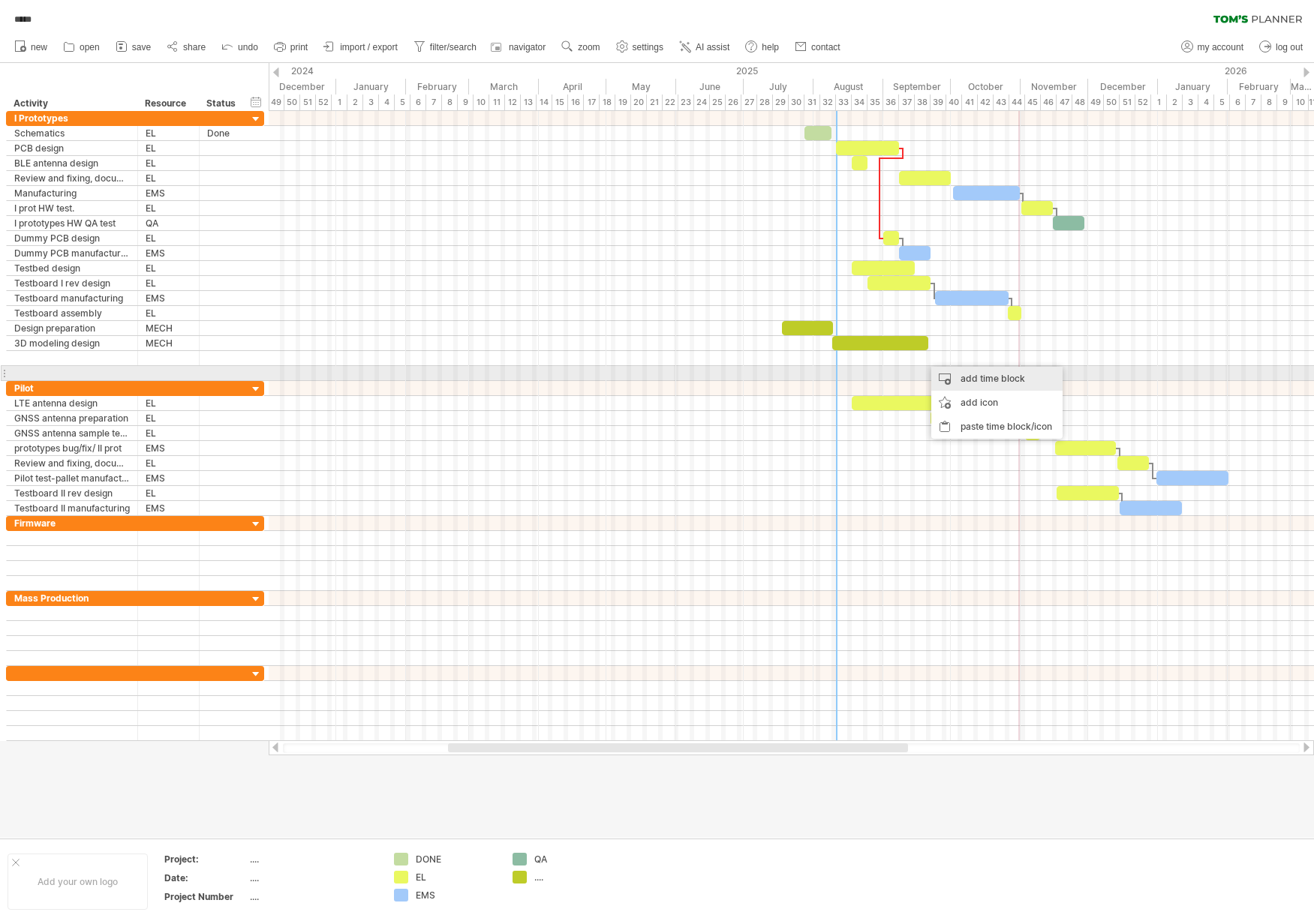
click at [975, 381] on div "add time block" at bounding box center [997, 379] width 131 height 24
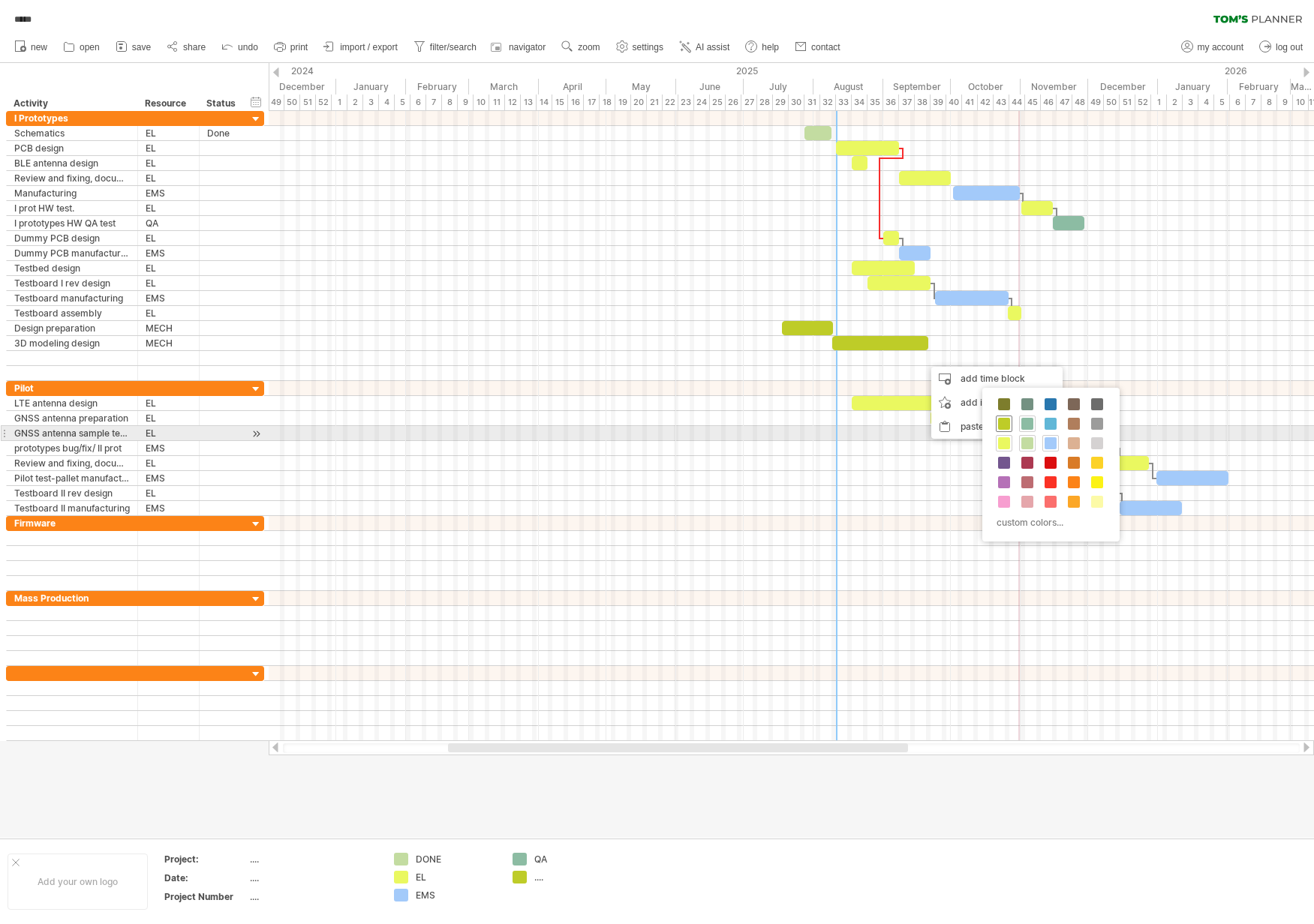
click at [1005, 426] on span at bounding box center [1004, 423] width 12 height 12
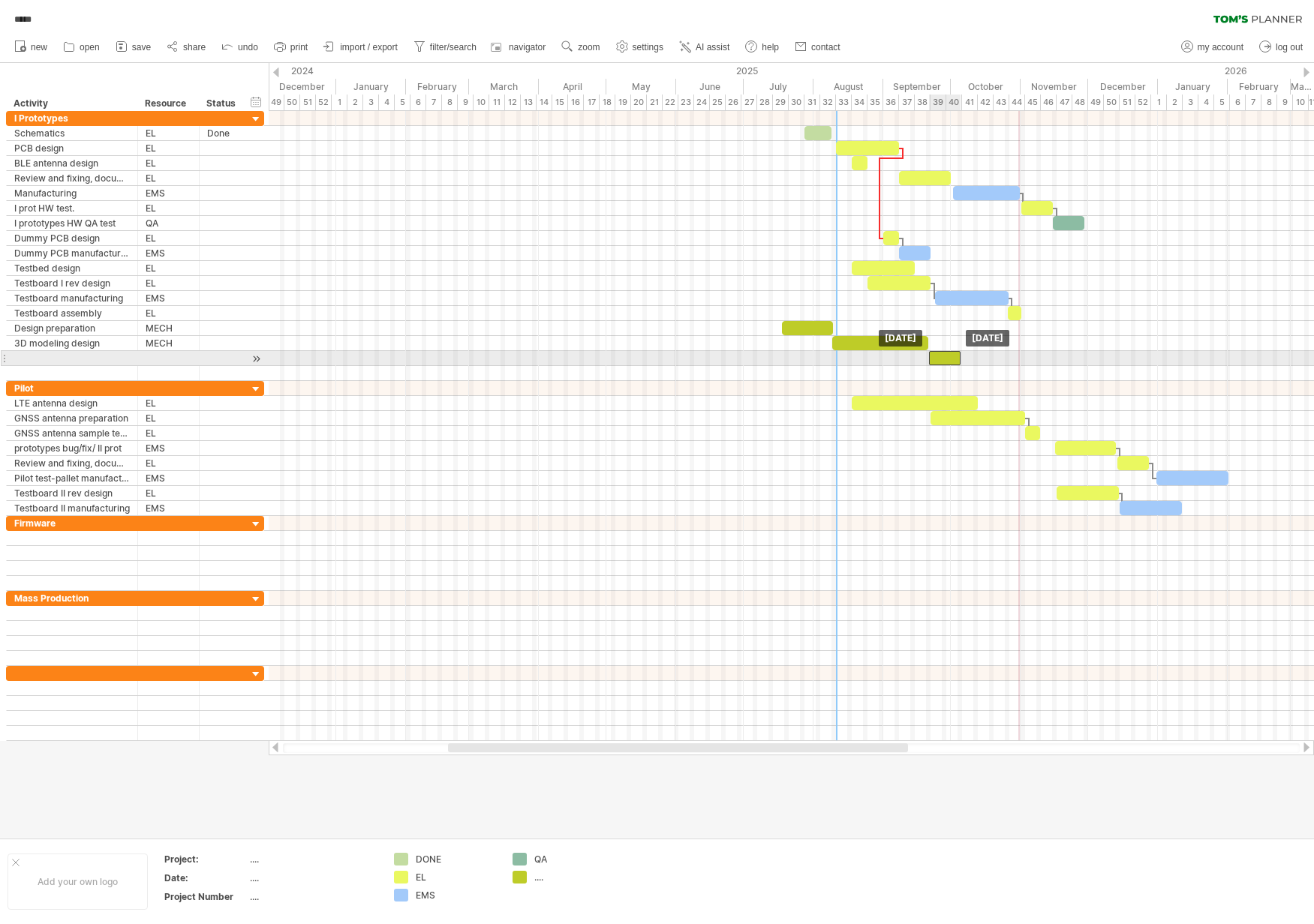
click at [942, 362] on div at bounding box center [944, 358] width 32 height 14
drag, startPoint x: 959, startPoint y: 360, endPoint x: 944, endPoint y: 360, distance: 15.0
click at [944, 360] on span at bounding box center [944, 358] width 6 height 14
click at [91, 354] on div at bounding box center [72, 358] width 115 height 14
click at [0, 0] on input "text" at bounding box center [0, 0] width 0 height 0
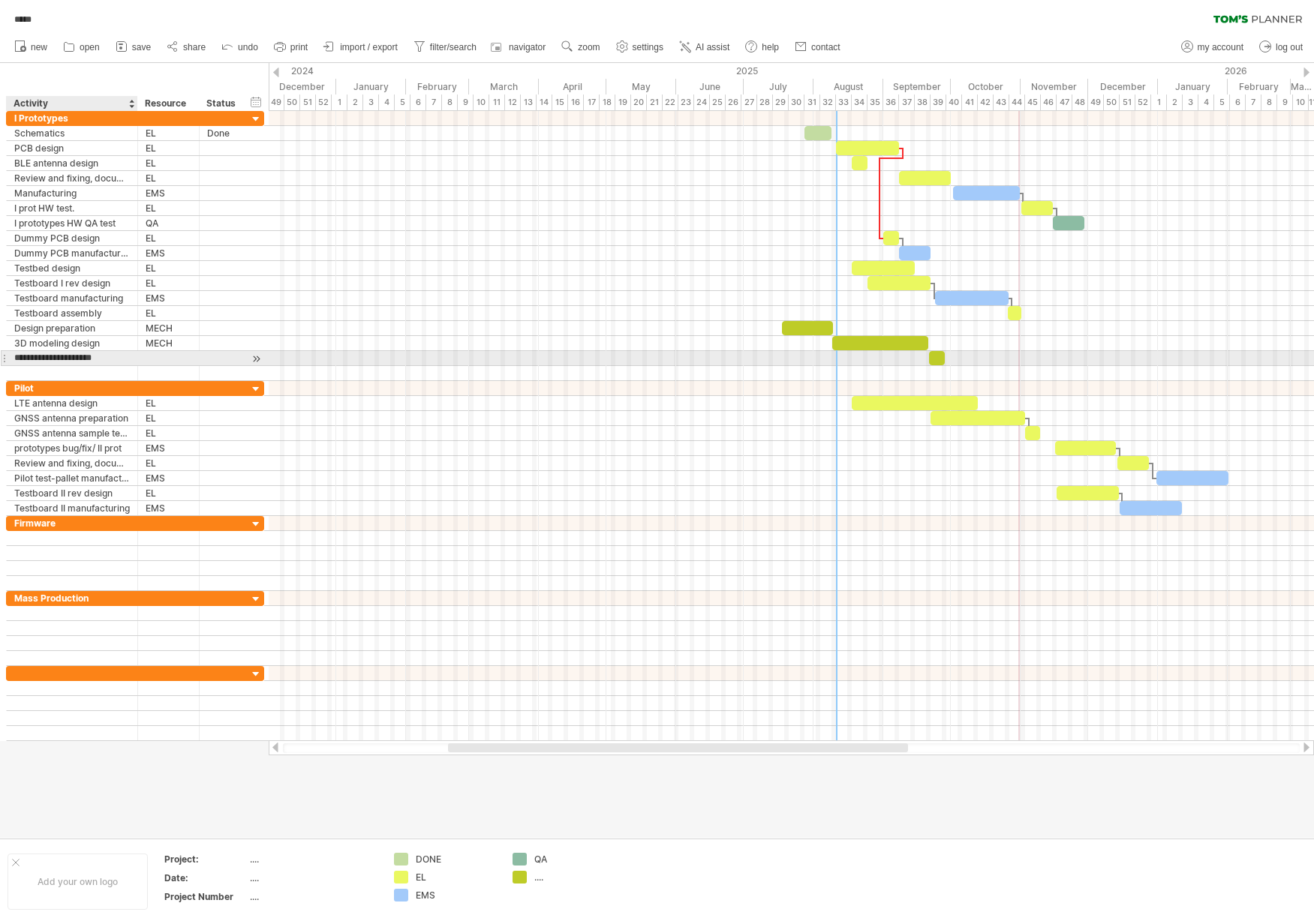
type input "**********"
click at [139, 357] on div at bounding box center [168, 358] width 61 height 14
click at [157, 357] on div at bounding box center [168, 358] width 46 height 14
click at [0, 0] on input "text" at bounding box center [0, 0] width 0 height 0
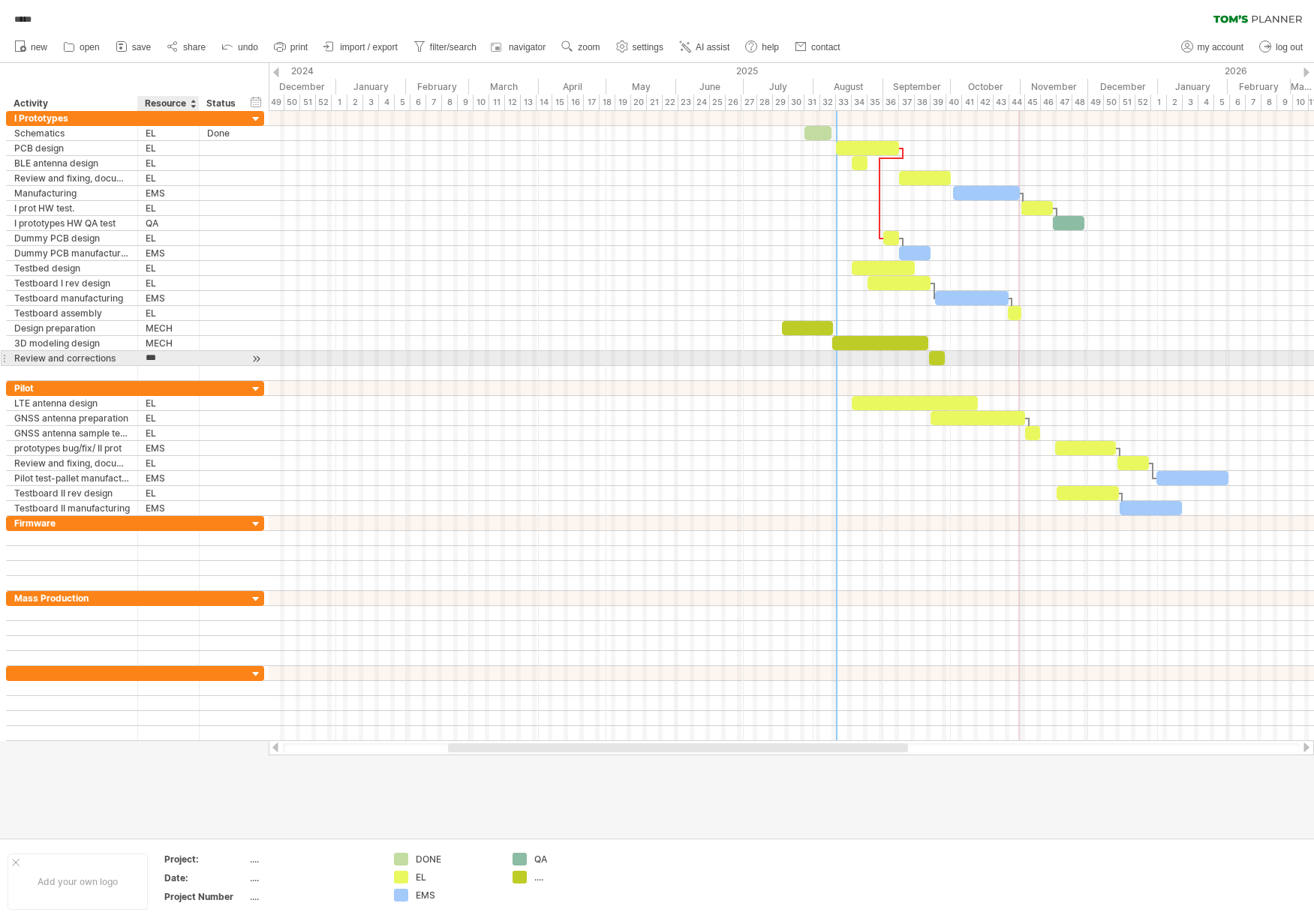
type input "****"
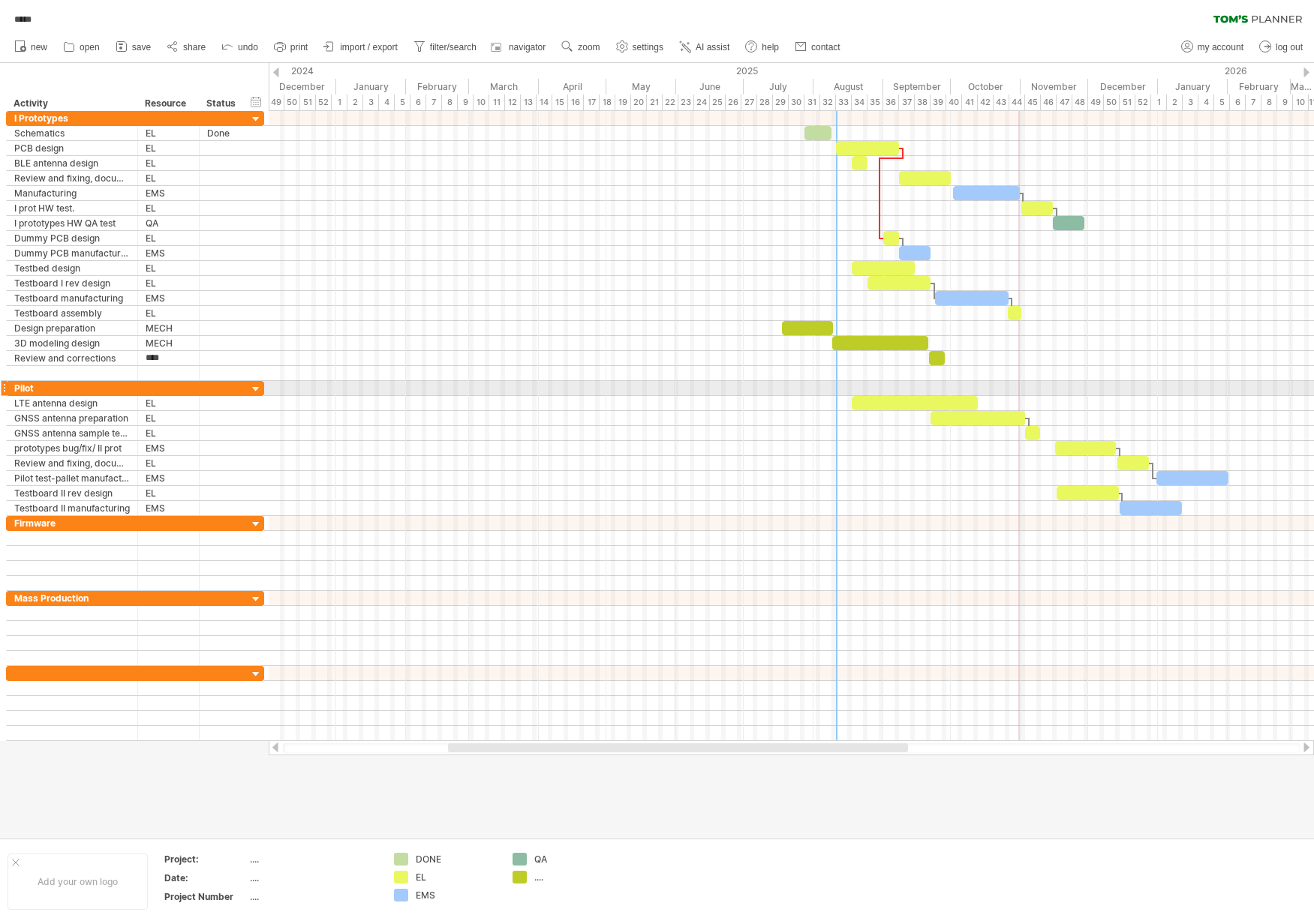
click at [500, 393] on div at bounding box center [790, 389] width 1045 height 15
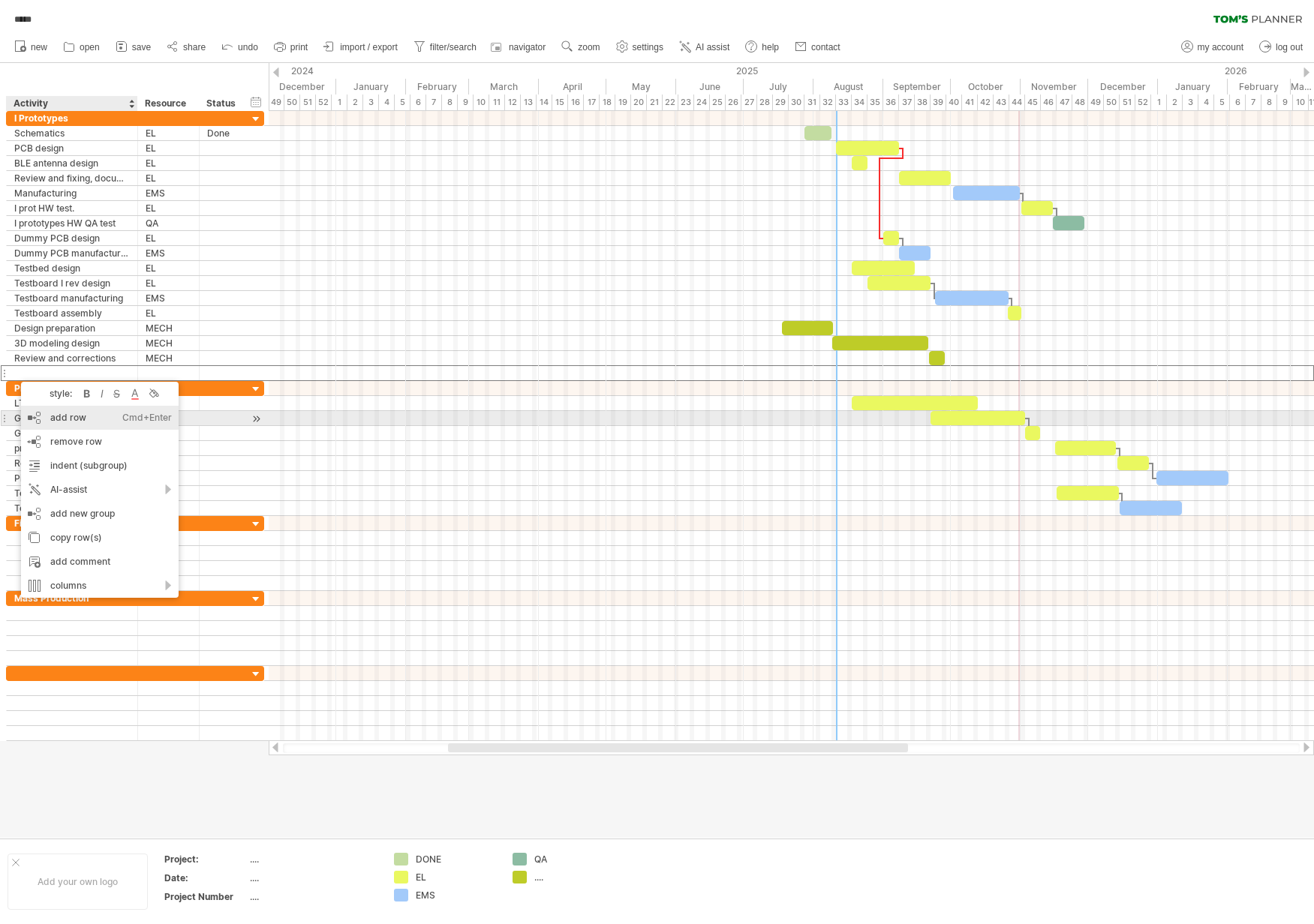
drag, startPoint x: 71, startPoint y: 422, endPoint x: 62, endPoint y: 413, distance: 12.7
click at [71, 422] on div "add row Ctrl+Enter Cmd+Enter" at bounding box center [99, 417] width 158 height 24
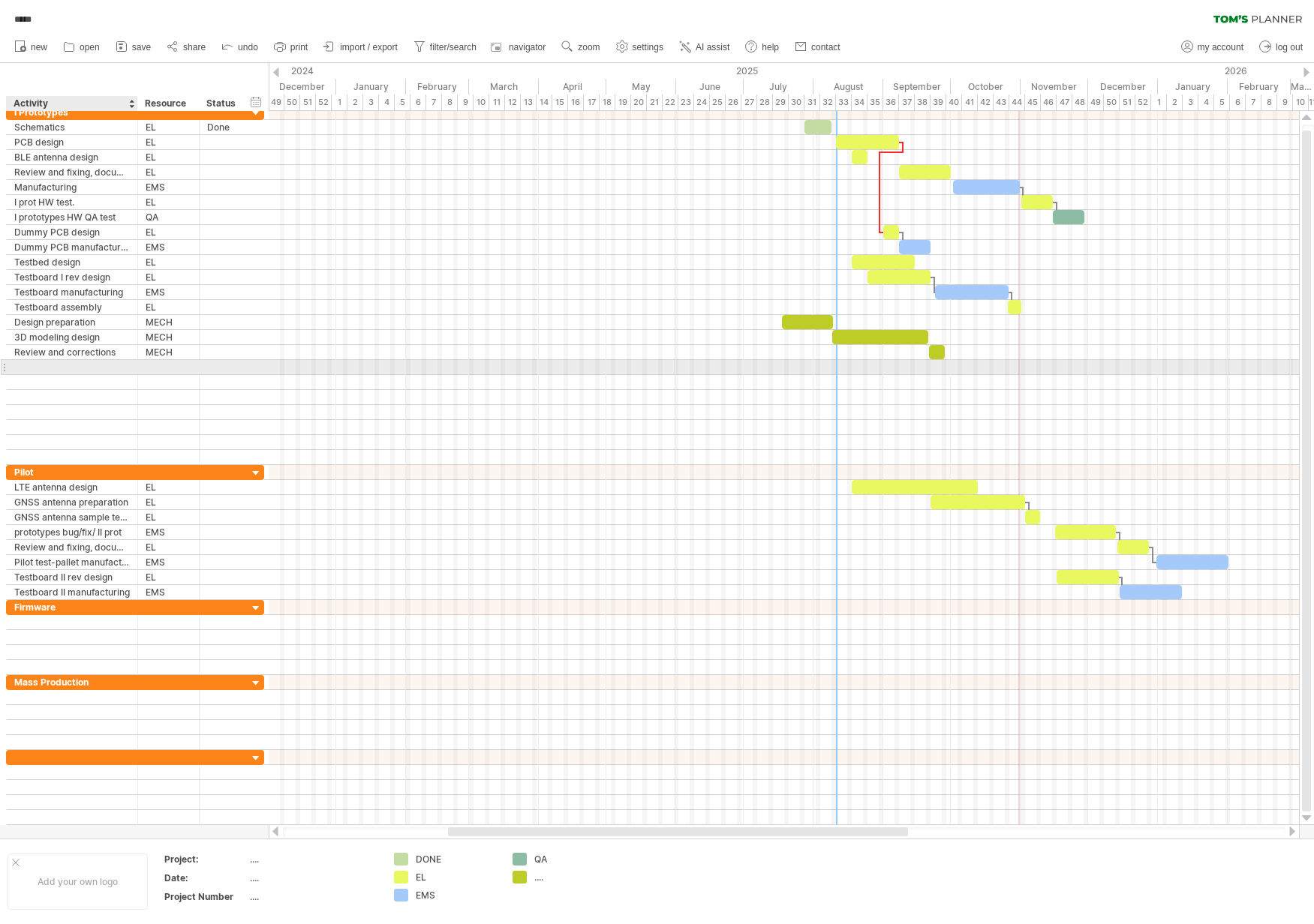
click at [108, 364] on div at bounding box center [72, 367] width 115 height 14
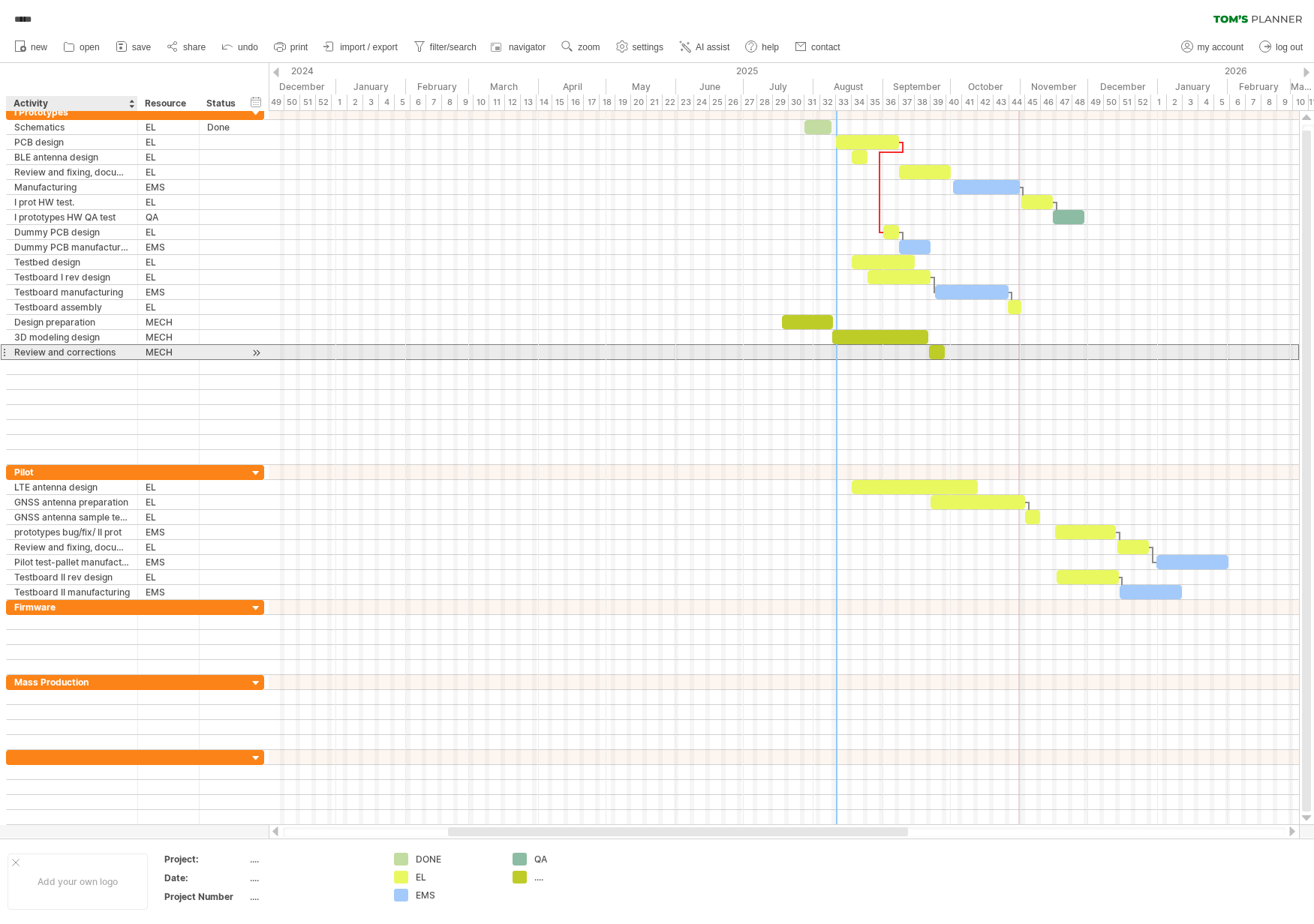
click at [113, 356] on div "Review and corrections" at bounding box center [72, 352] width 115 height 14
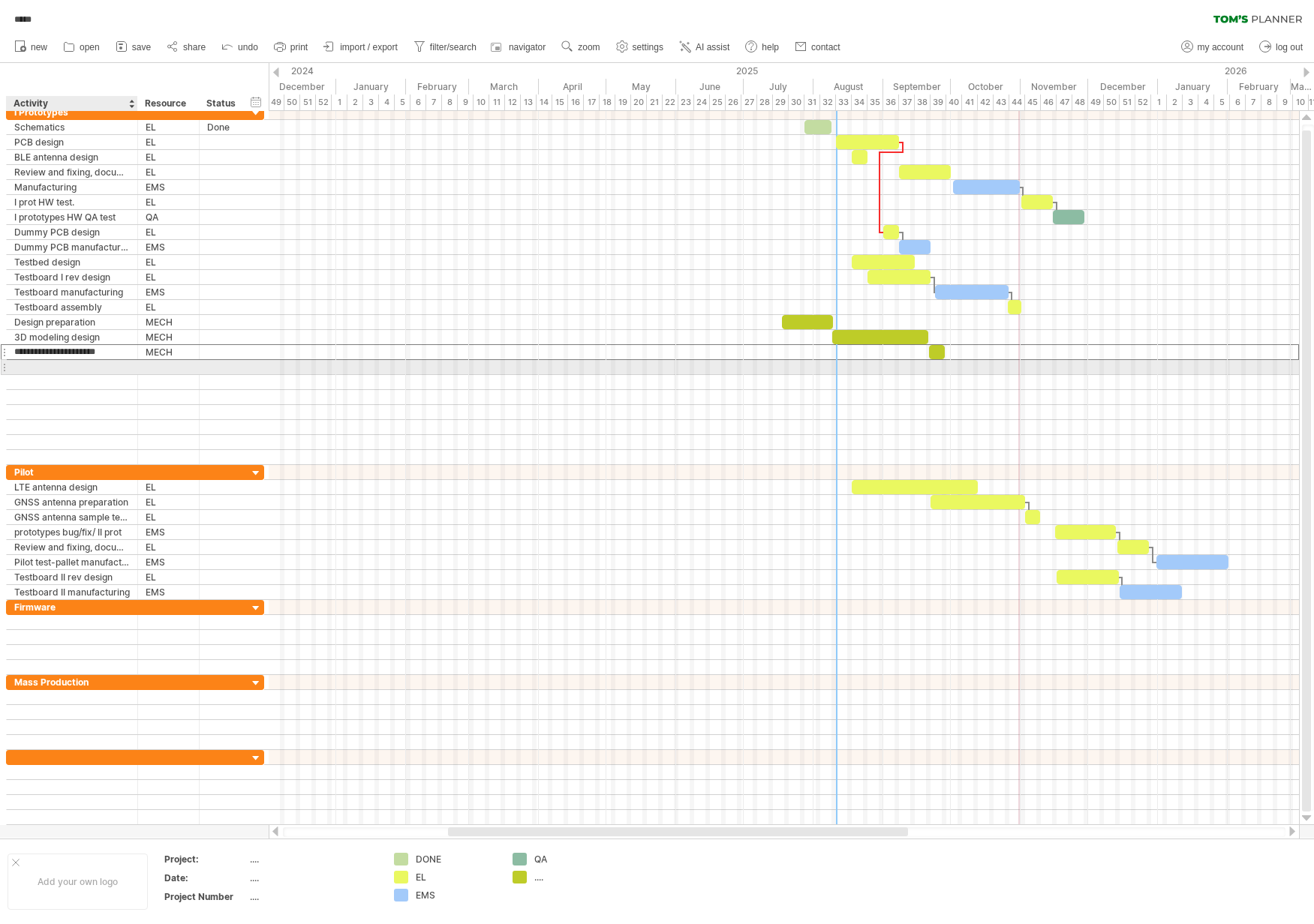
click at [106, 365] on div at bounding box center [72, 367] width 115 height 14
type input "**********"
click at [174, 366] on div at bounding box center [168, 367] width 46 height 14
click at [0, 0] on input "text" at bounding box center [0, 0] width 0 height 0
type input "****"
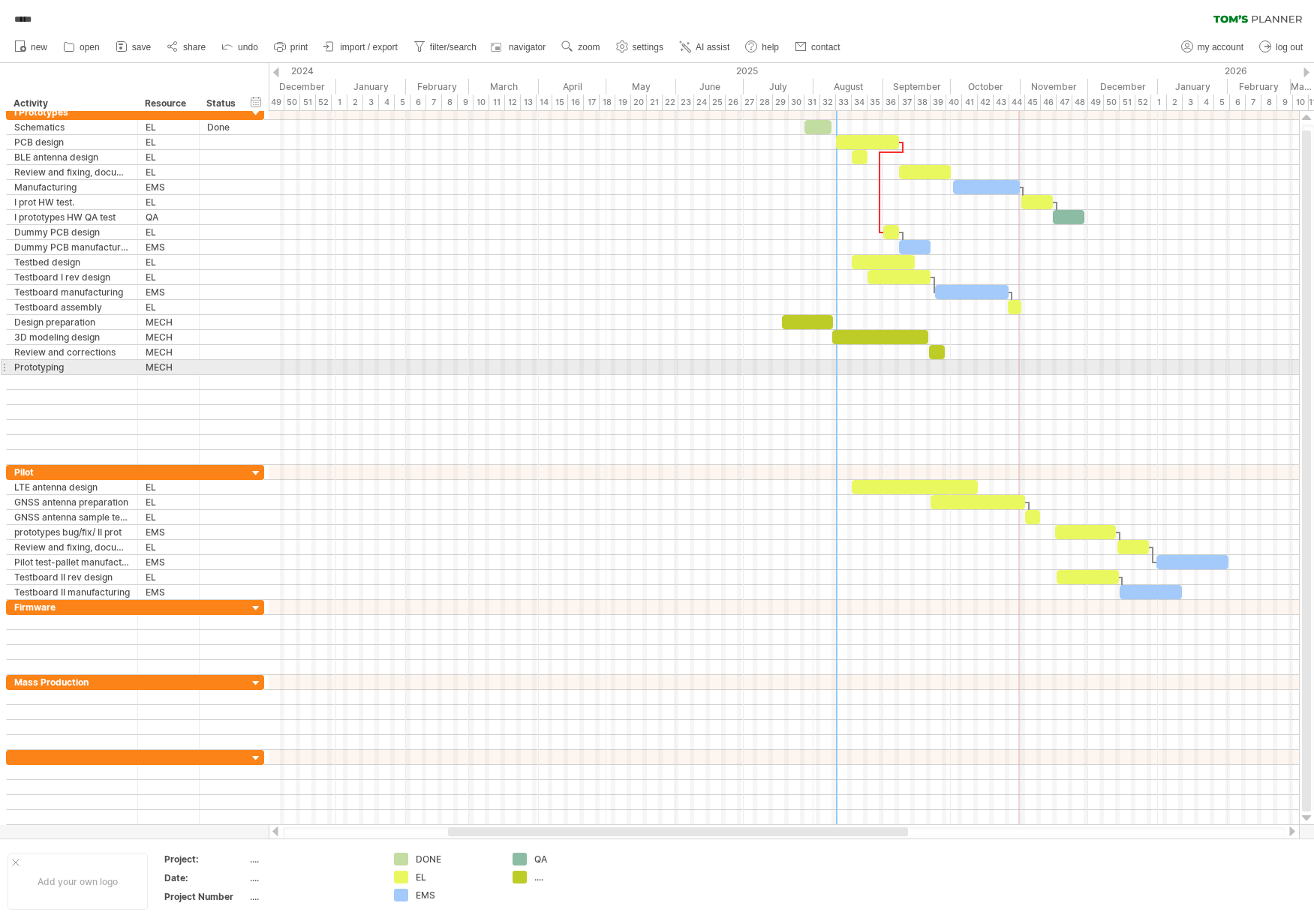
click at [578, 368] on div at bounding box center [783, 367] width 1030 height 15
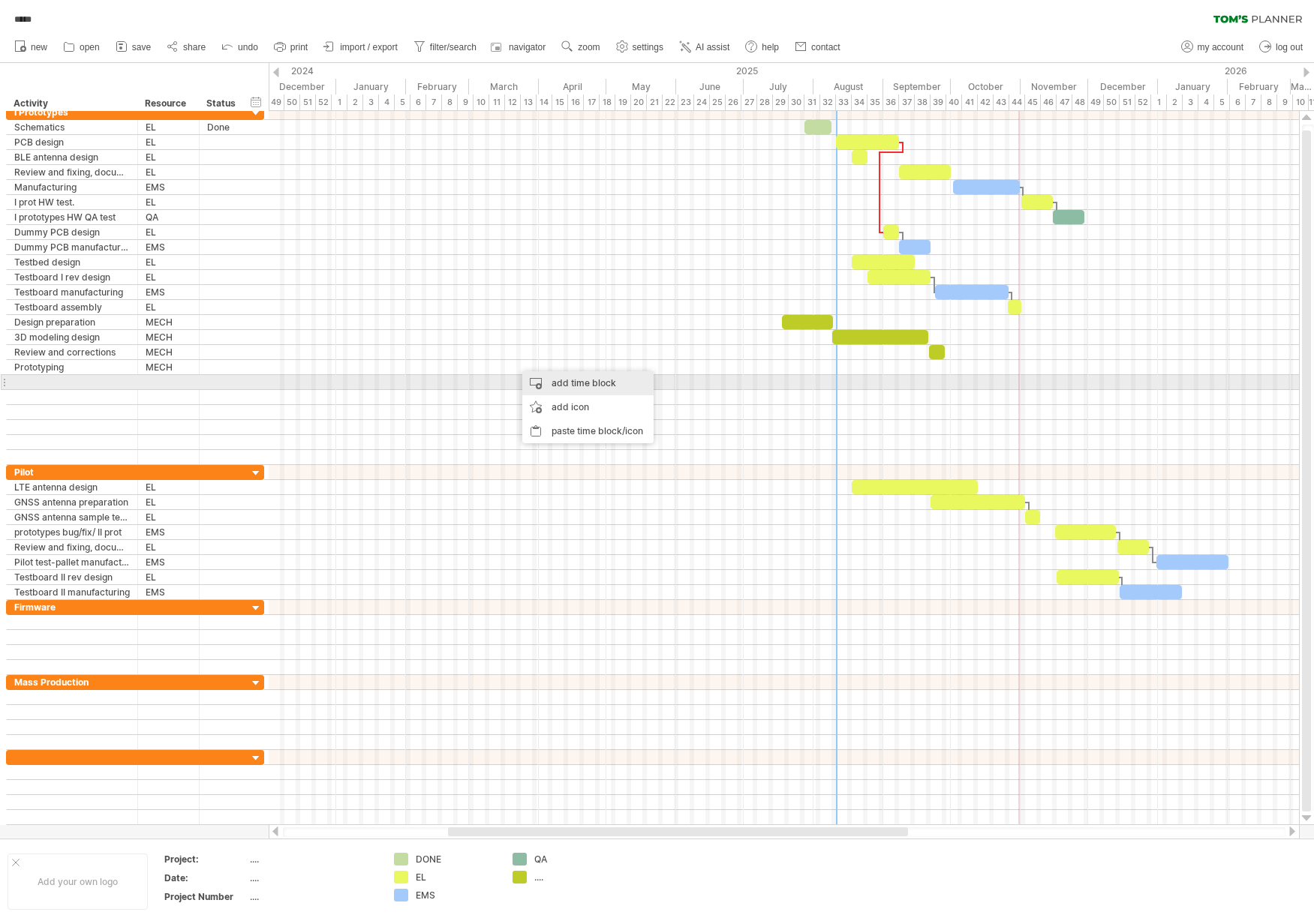
click at [575, 384] on div "add time block" at bounding box center [588, 383] width 131 height 24
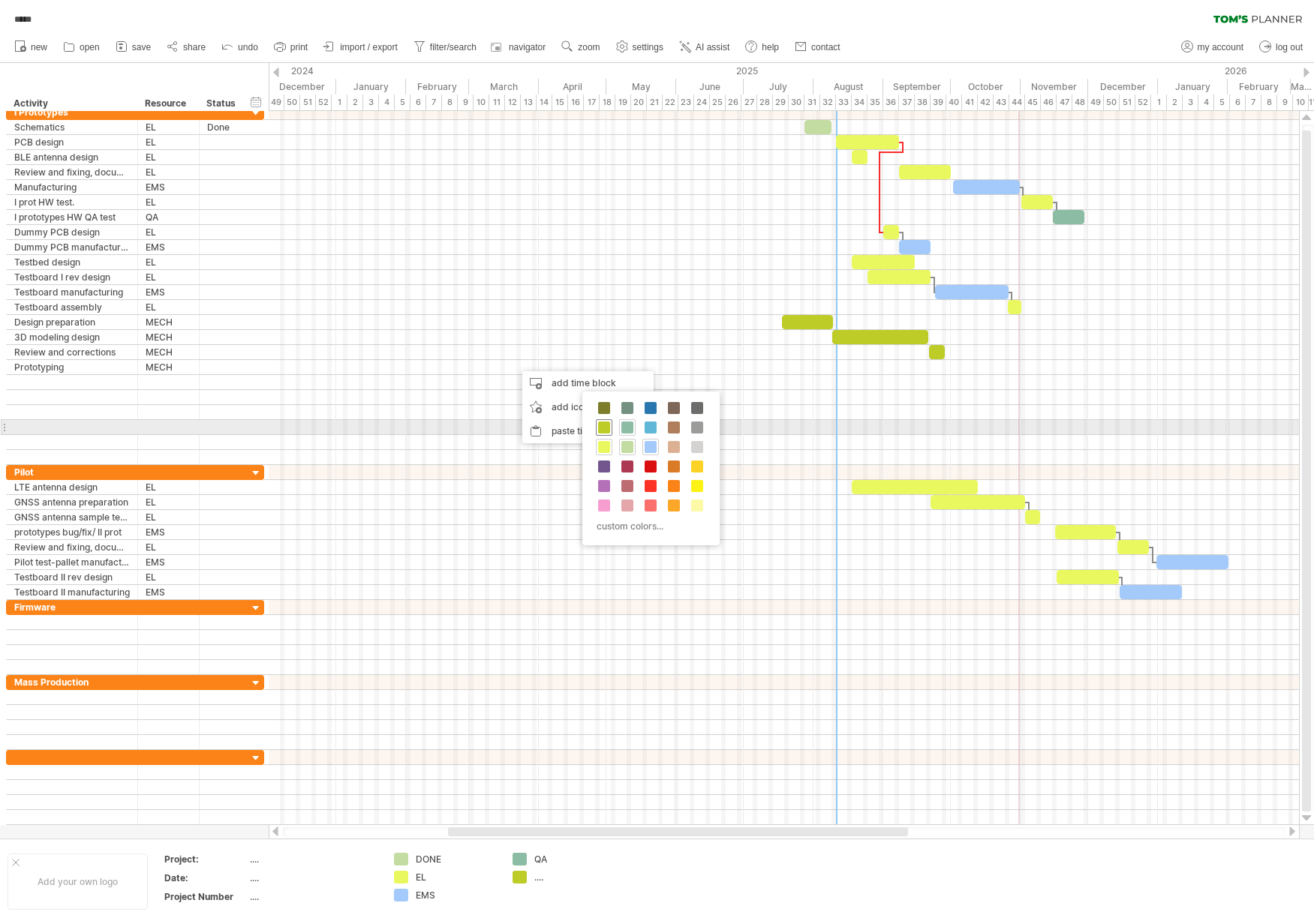
click at [611, 431] on div at bounding box center [604, 427] width 16 height 16
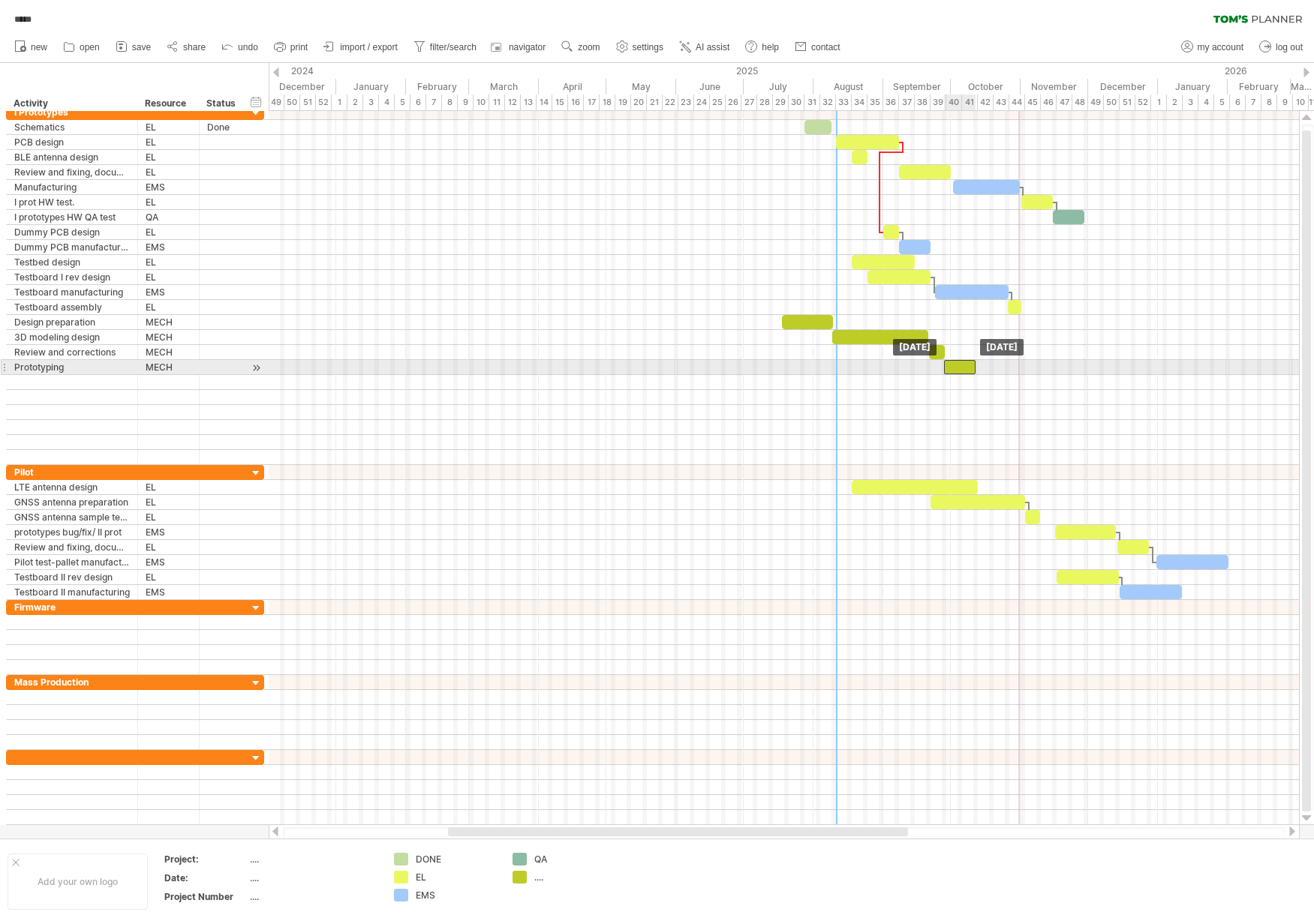
drag, startPoint x: 528, startPoint y: 364, endPoint x: 958, endPoint y: 368, distance: 430.0
click at [958, 368] on div at bounding box center [959, 367] width 32 height 14
click at [973, 368] on span at bounding box center [975, 367] width 6 height 14
click at [963, 368] on div at bounding box center [959, 367] width 32 height 14
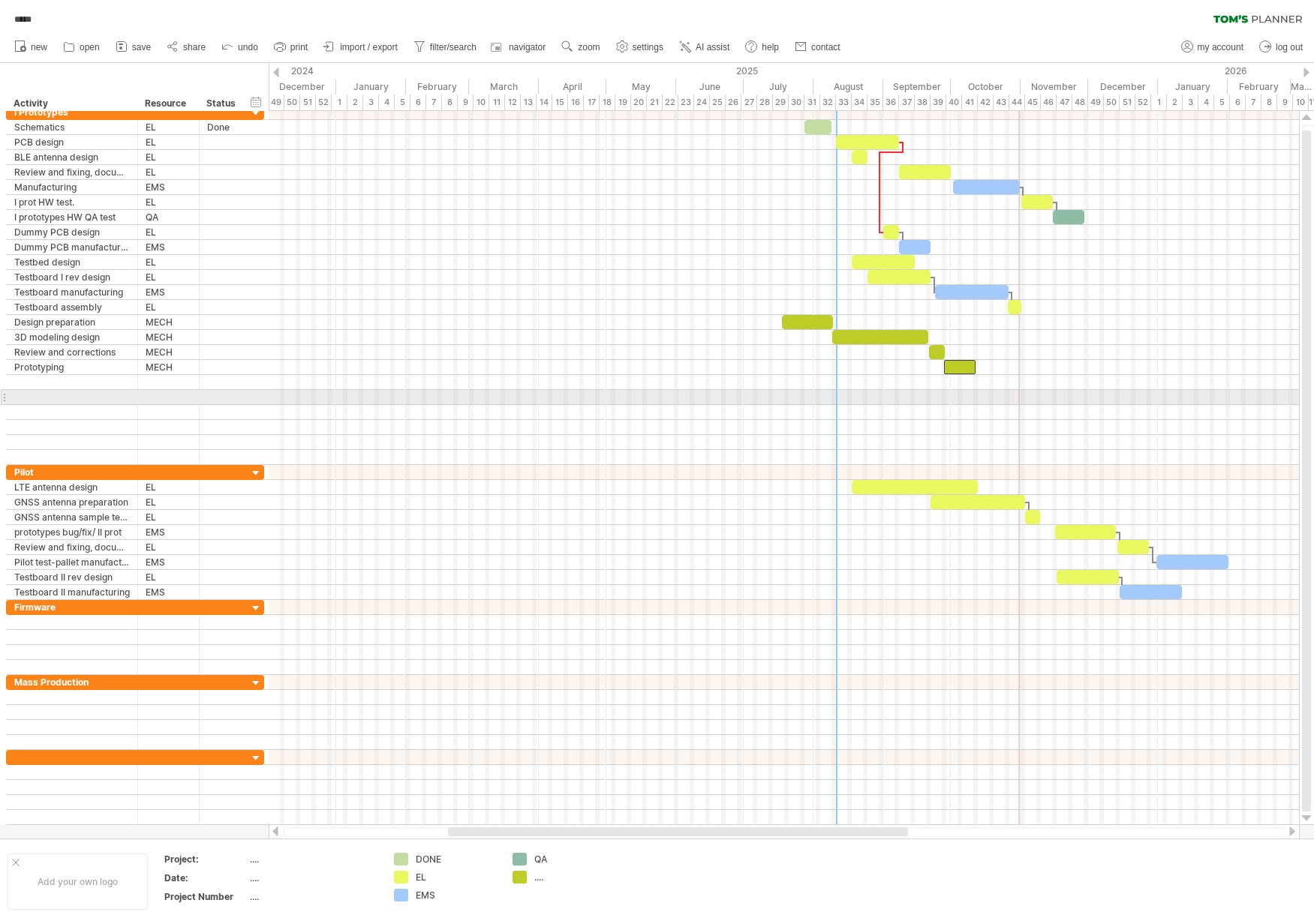
click at [966, 392] on div at bounding box center [783, 398] width 1030 height 15
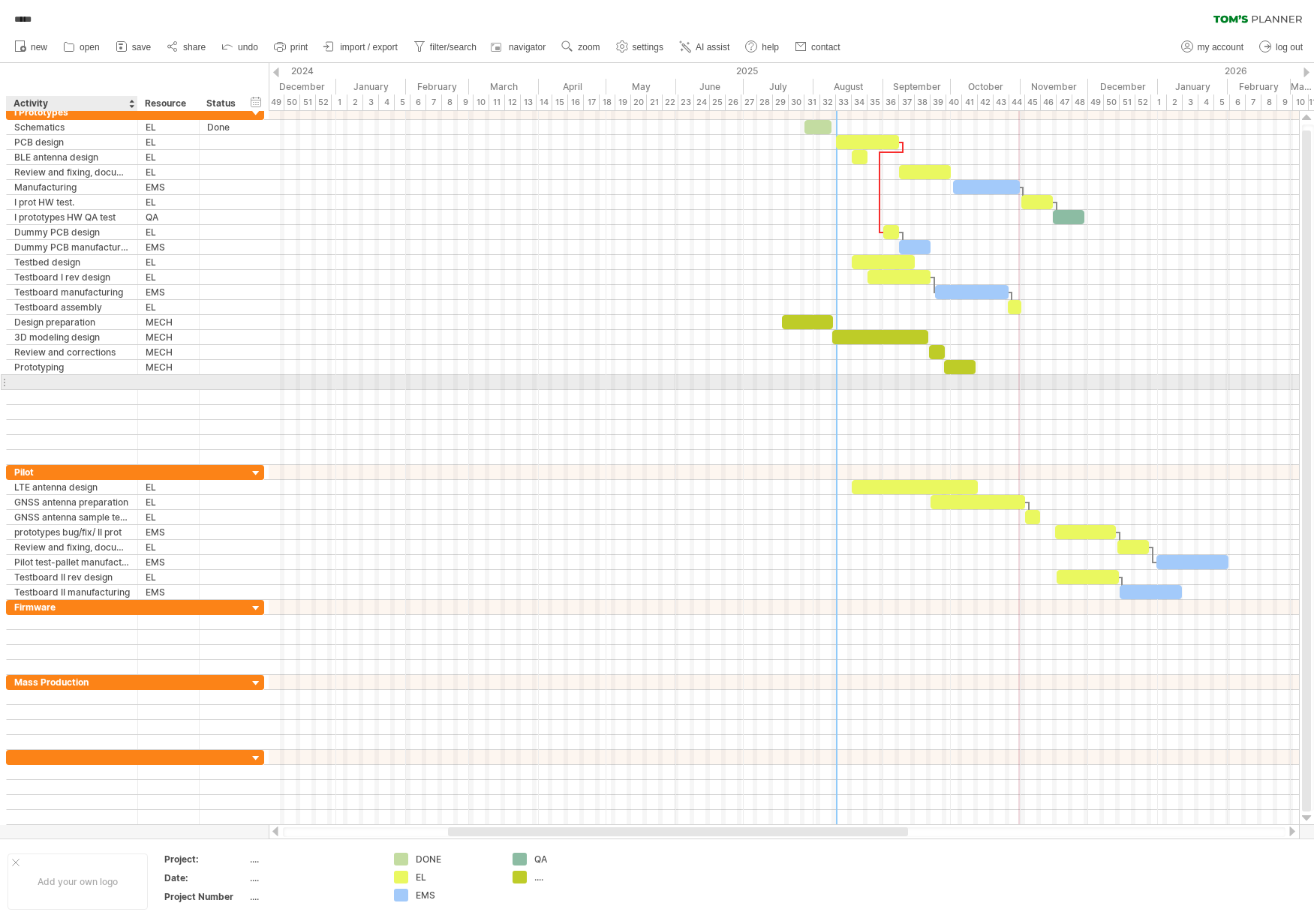
click at [84, 381] on div at bounding box center [72, 382] width 115 height 14
click at [0, 0] on input "text" at bounding box center [0, 0] width 0 height 0
type input "*"
type input "**********"
click at [153, 378] on div at bounding box center [168, 382] width 46 height 14
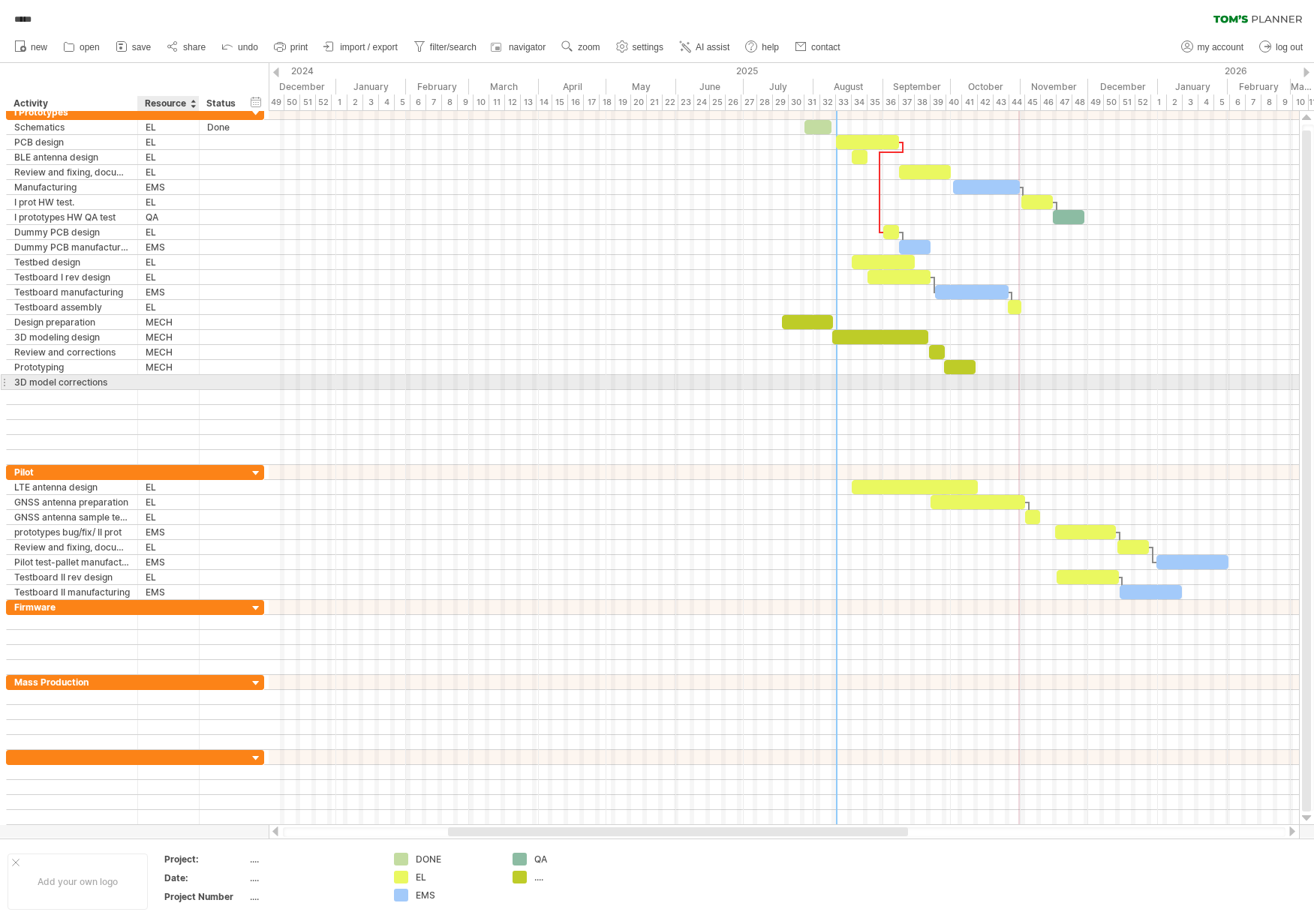
click at [0, 0] on input "text" at bounding box center [0, 0] width 0 height 0
type input "****"
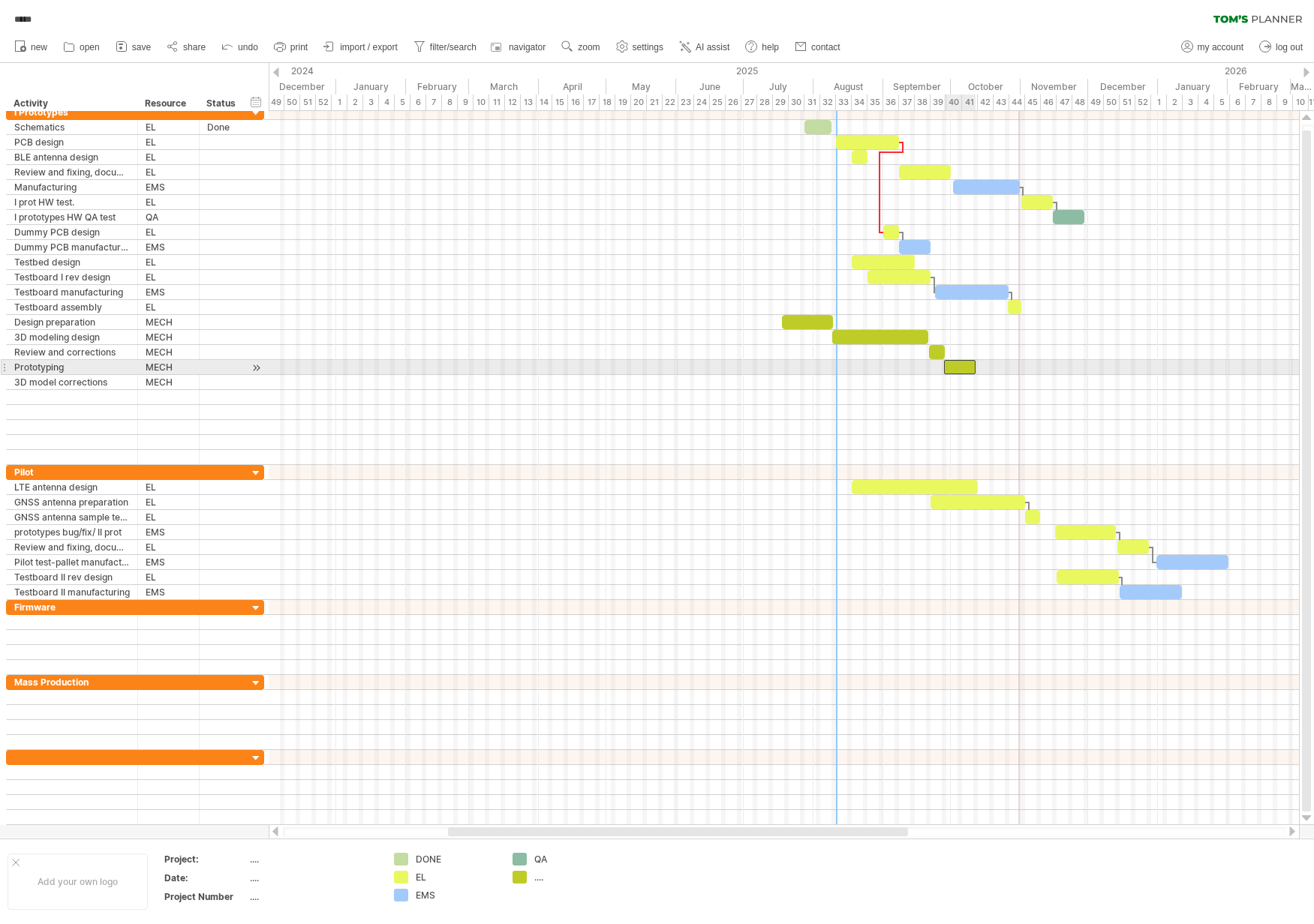
click at [963, 370] on div at bounding box center [959, 367] width 32 height 14
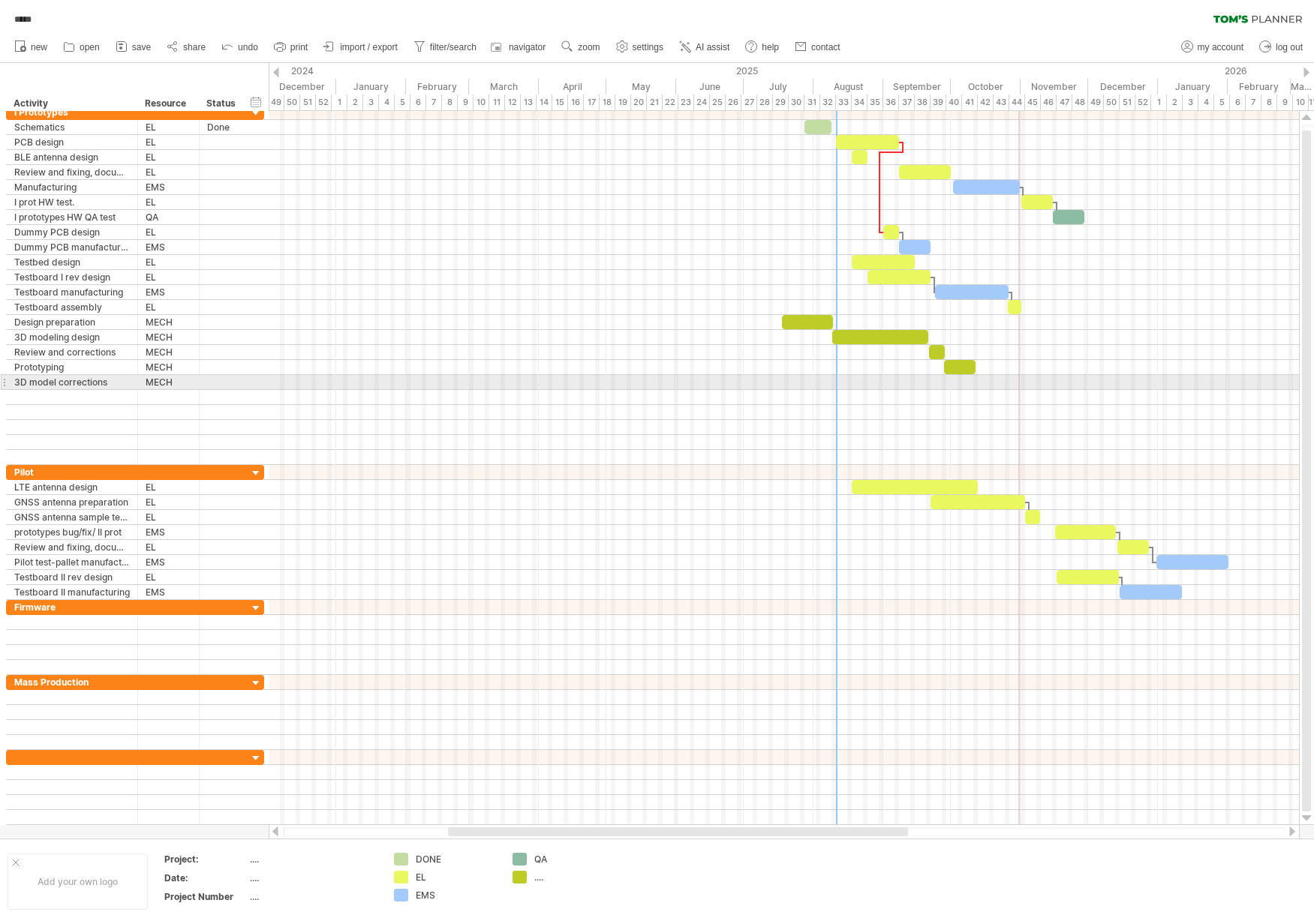
click at [971, 384] on div at bounding box center [783, 382] width 1030 height 15
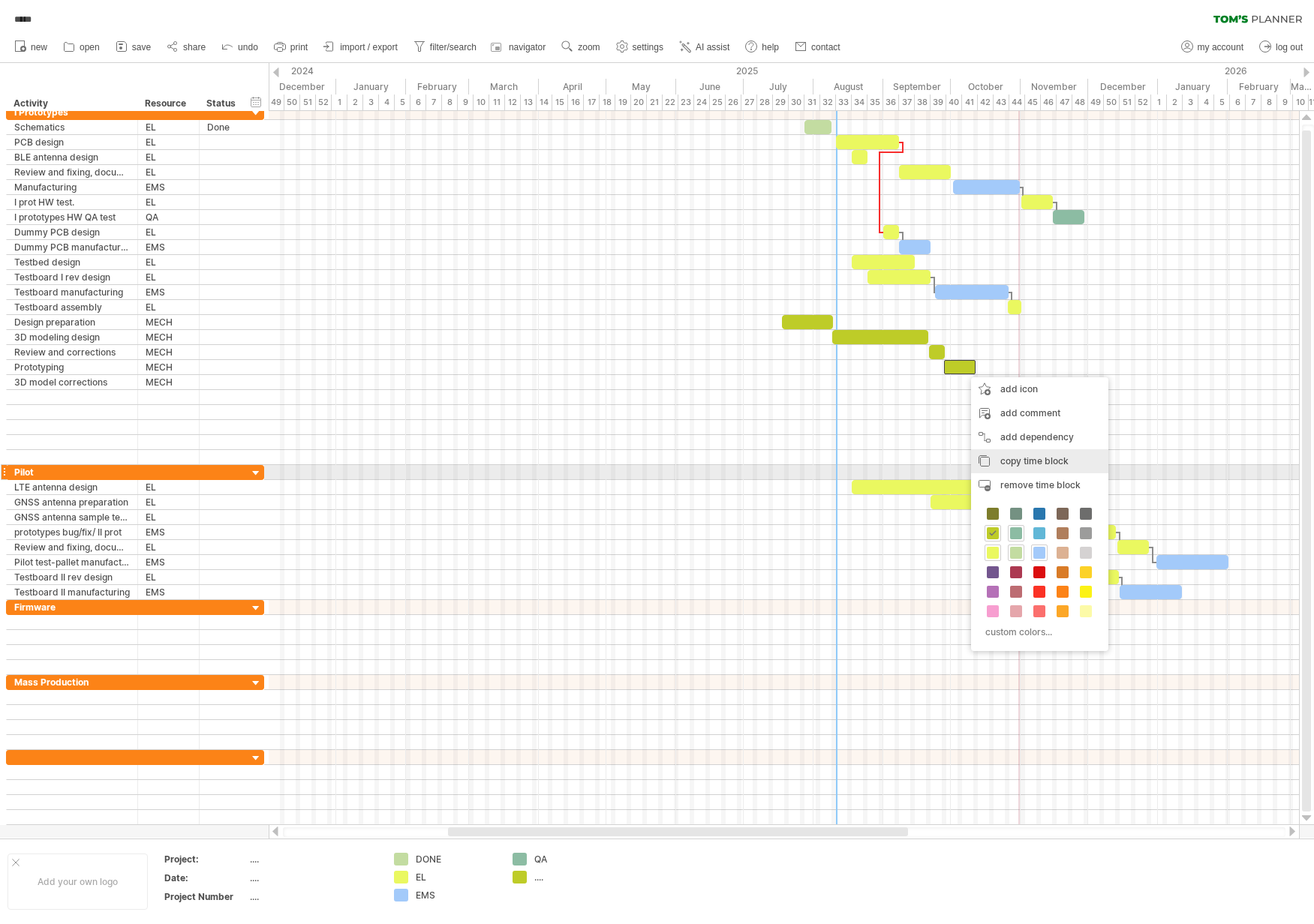
click at [1035, 465] on span "copy time block" at bounding box center [1034, 461] width 68 height 12
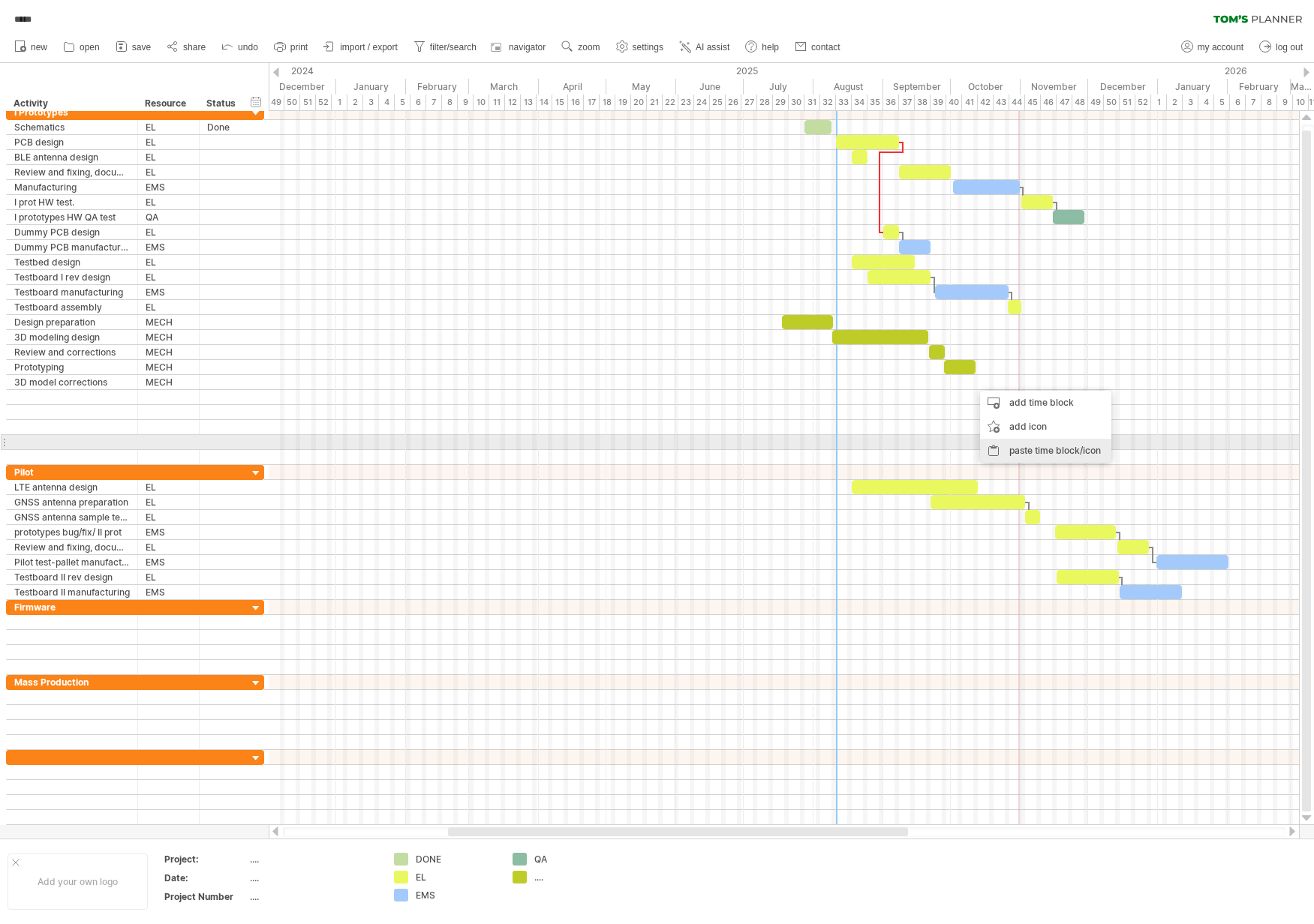
click at [1031, 449] on div "paste time block/icon" at bounding box center [1046, 451] width 131 height 24
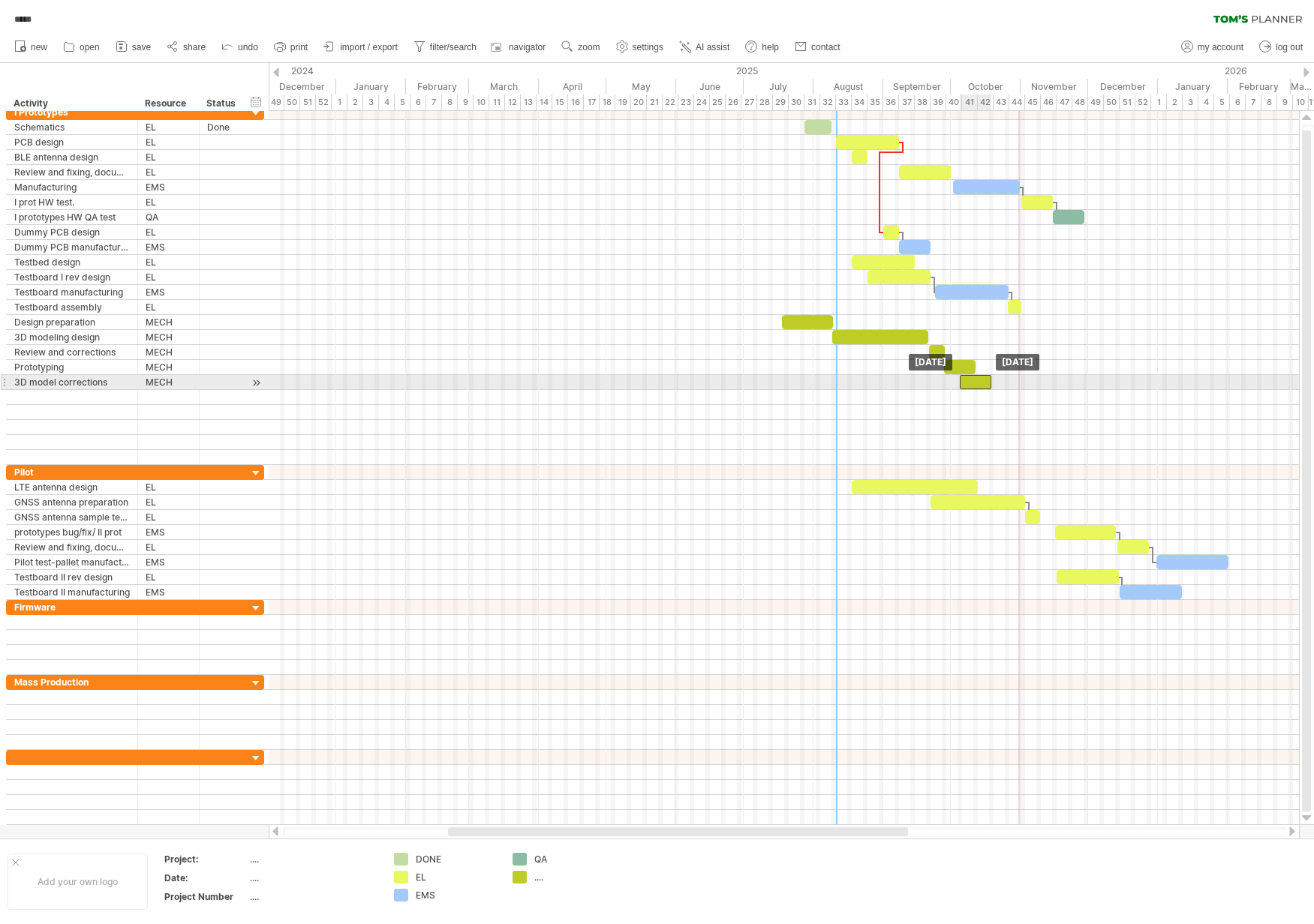
drag, startPoint x: 992, startPoint y: 382, endPoint x: 979, endPoint y: 383, distance: 13.0
click at [979, 383] on div at bounding box center [975, 382] width 32 height 14
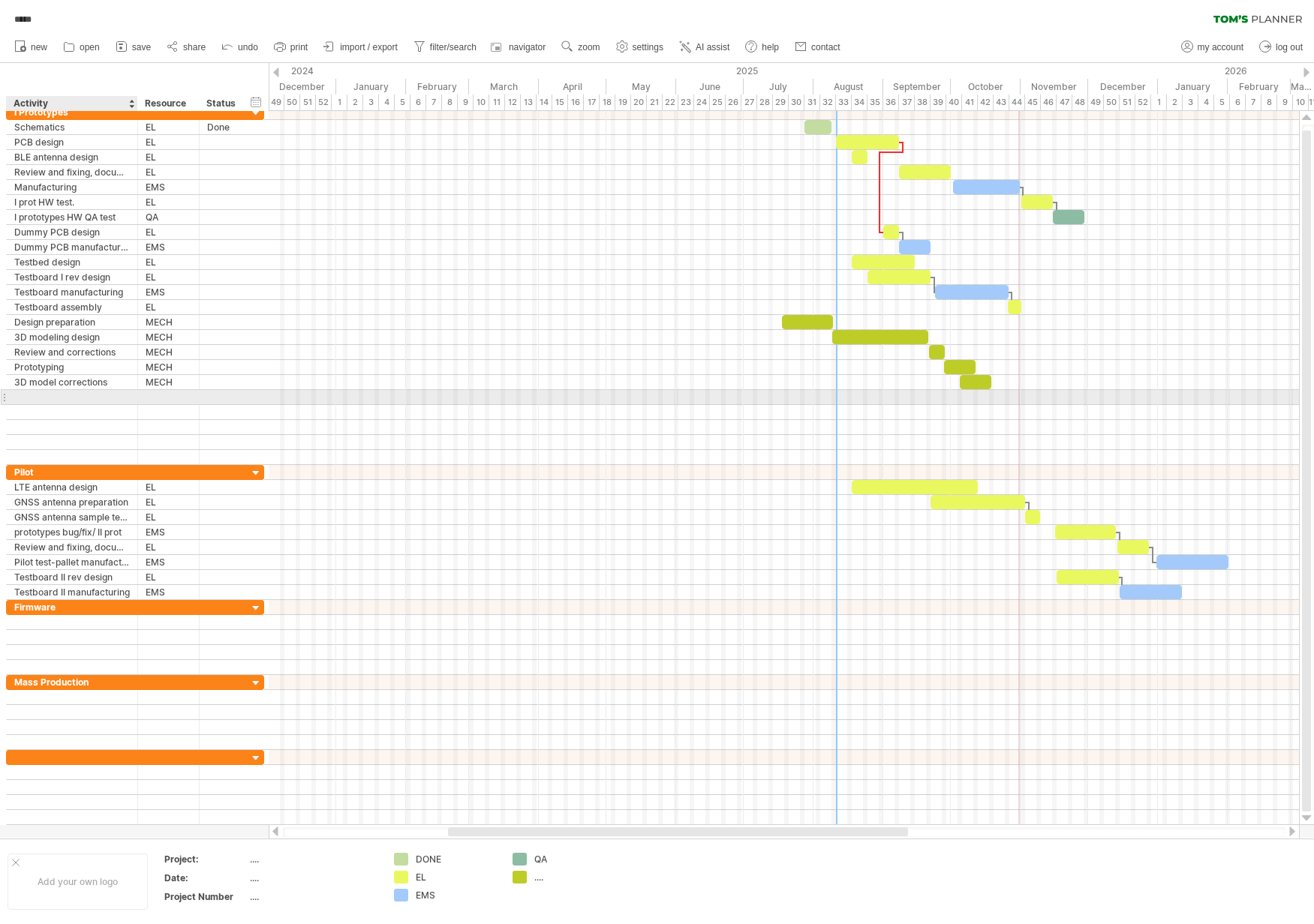
click at [114, 393] on div at bounding box center [72, 398] width 115 height 14
click at [0, 0] on input "text" at bounding box center [0, 0] width 0 height 0
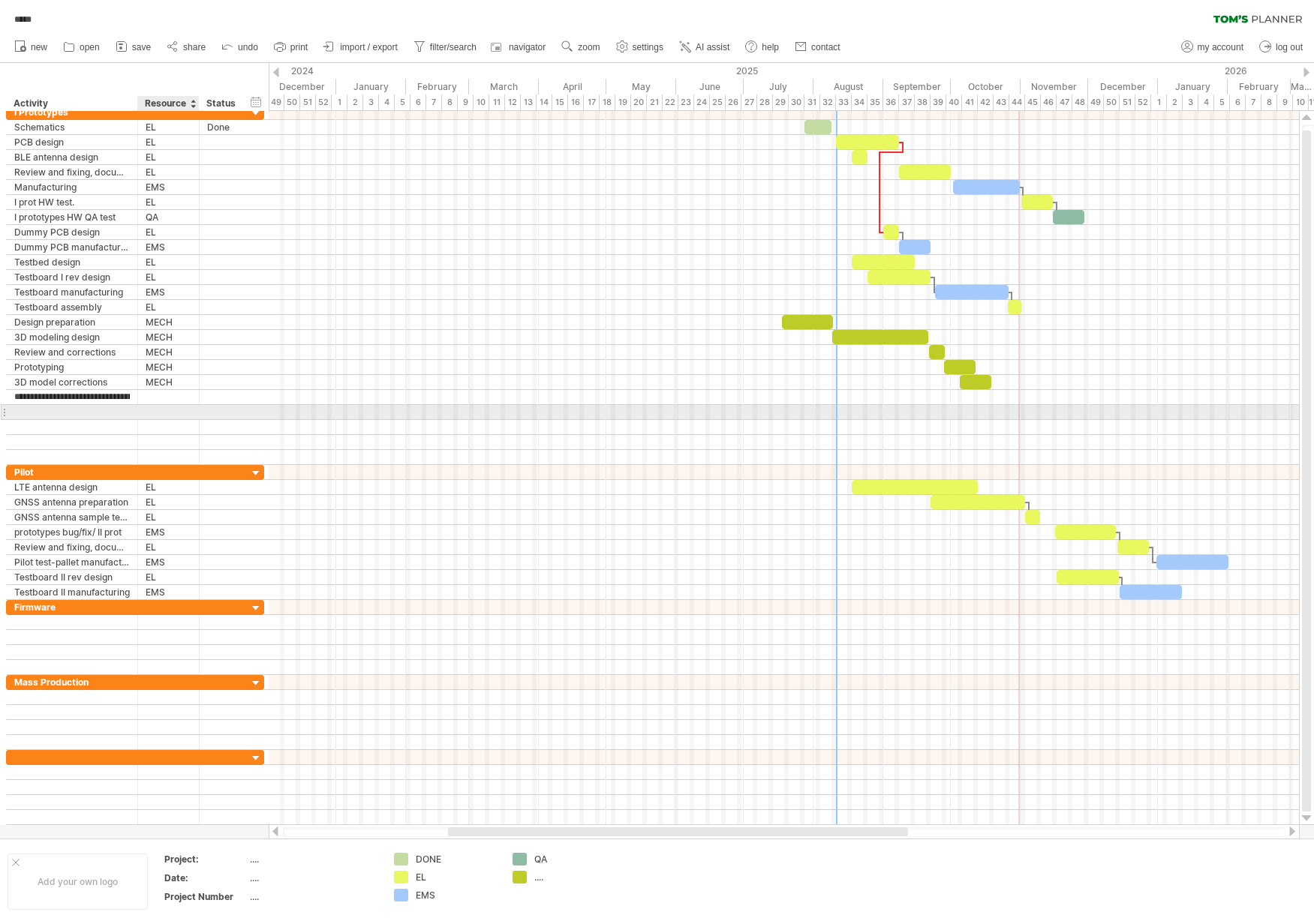
type input "********"
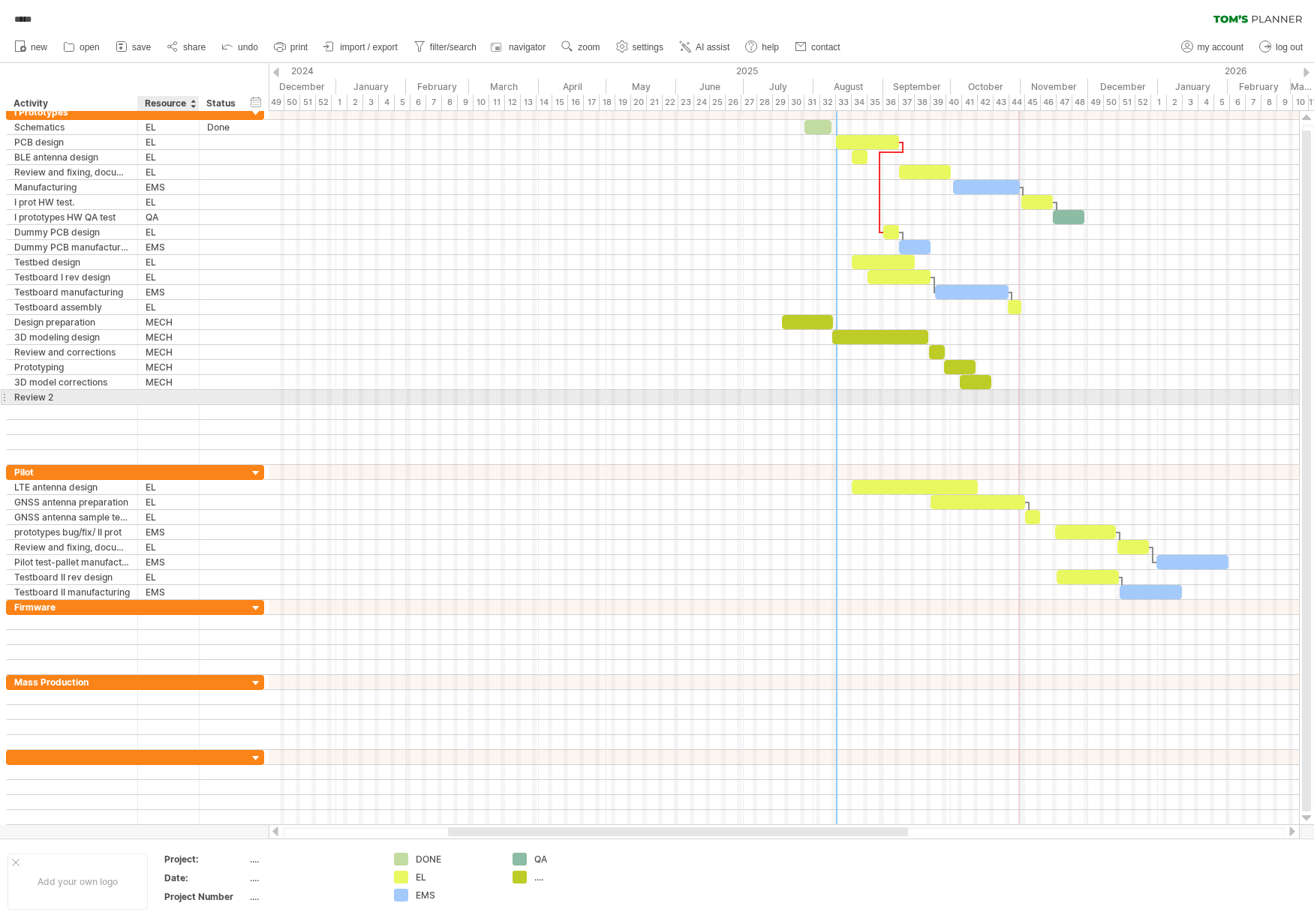
click at [177, 397] on div at bounding box center [168, 398] width 46 height 14
click at [166, 398] on input "text" at bounding box center [168, 398] width 46 height 14
type input "****"
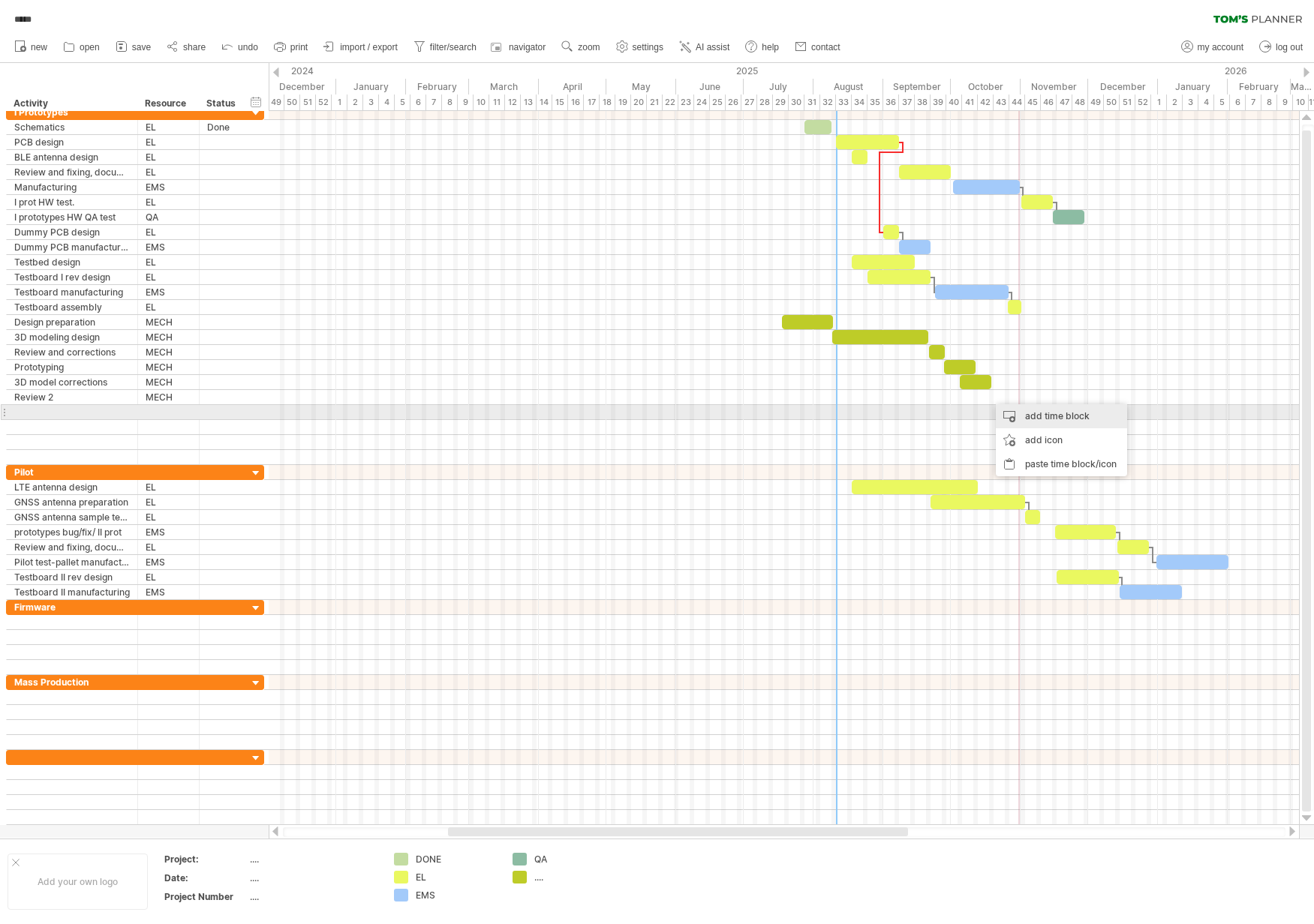
click at [1022, 408] on div "add time block" at bounding box center [1061, 416] width 131 height 24
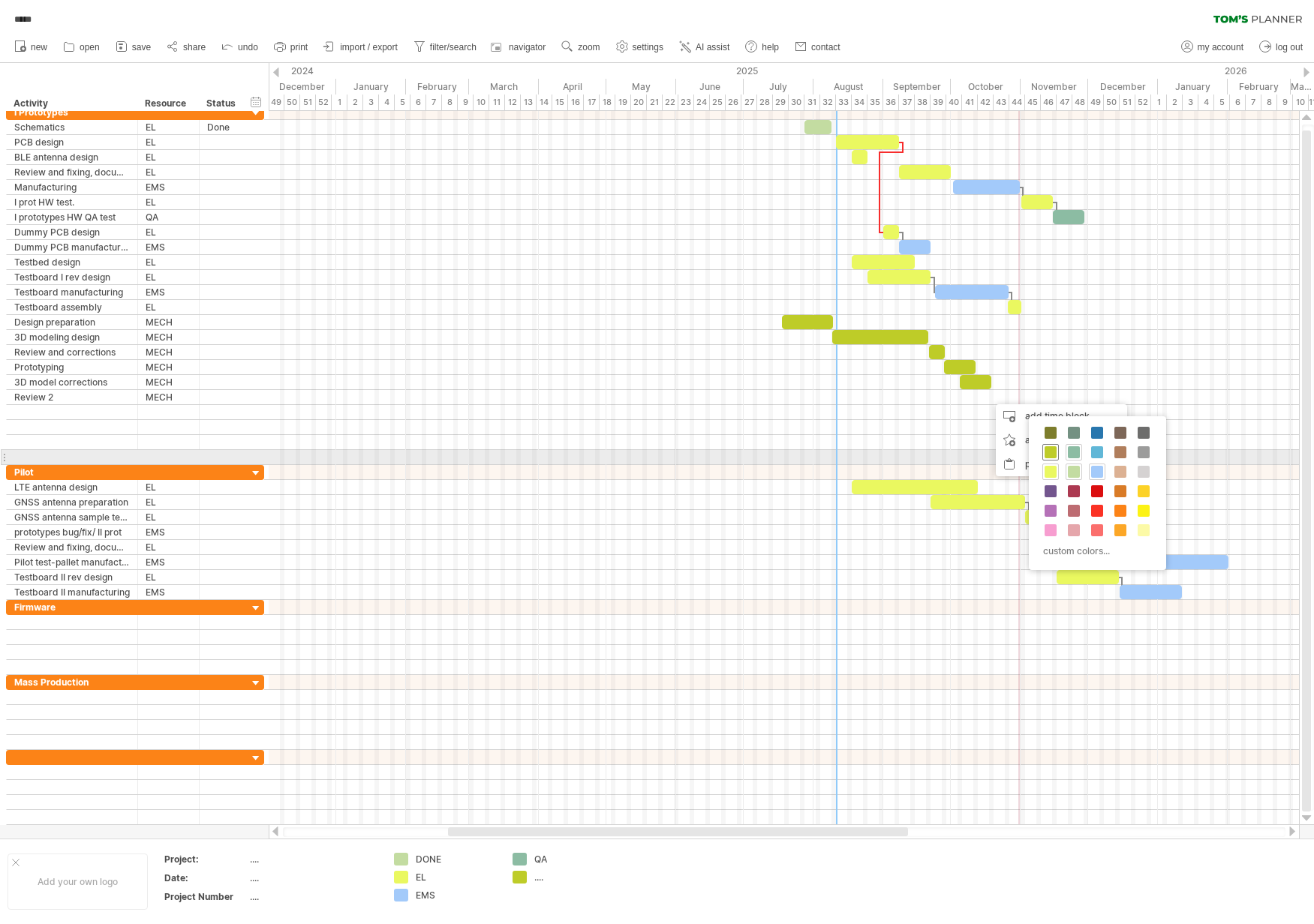
click at [1048, 454] on span at bounding box center [1049, 452] width 12 height 12
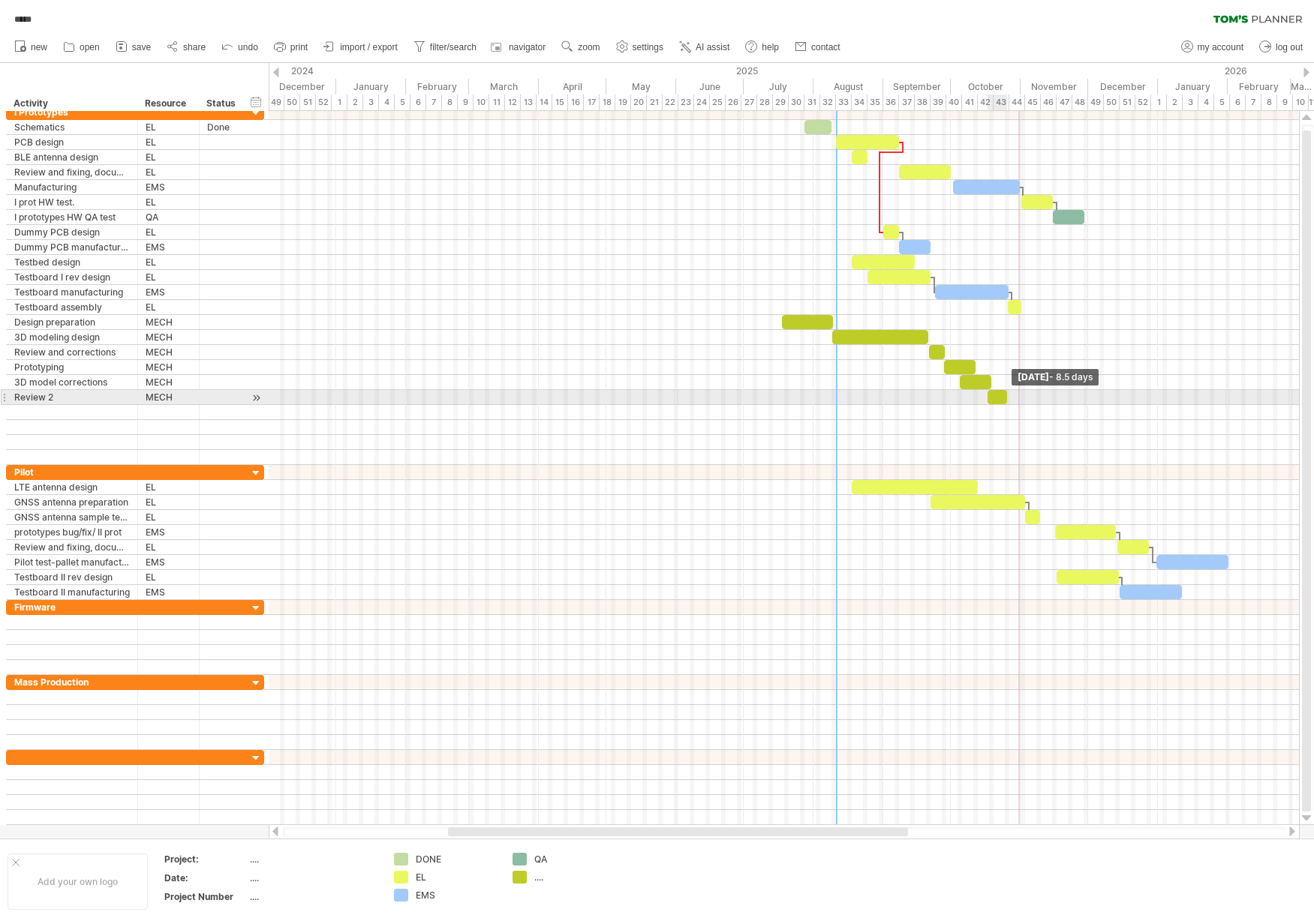
drag, startPoint x: 1017, startPoint y: 399, endPoint x: 1004, endPoint y: 399, distance: 13.0
click at [1004, 399] on span at bounding box center [1006, 398] width 6 height 14
click at [1003, 399] on div at bounding box center [1002, 398] width 20 height 14
click at [1006, 399] on span at bounding box center [1009, 398] width 6 height 14
drag, startPoint x: 1004, startPoint y: 398, endPoint x: 987, endPoint y: 399, distance: 17.0
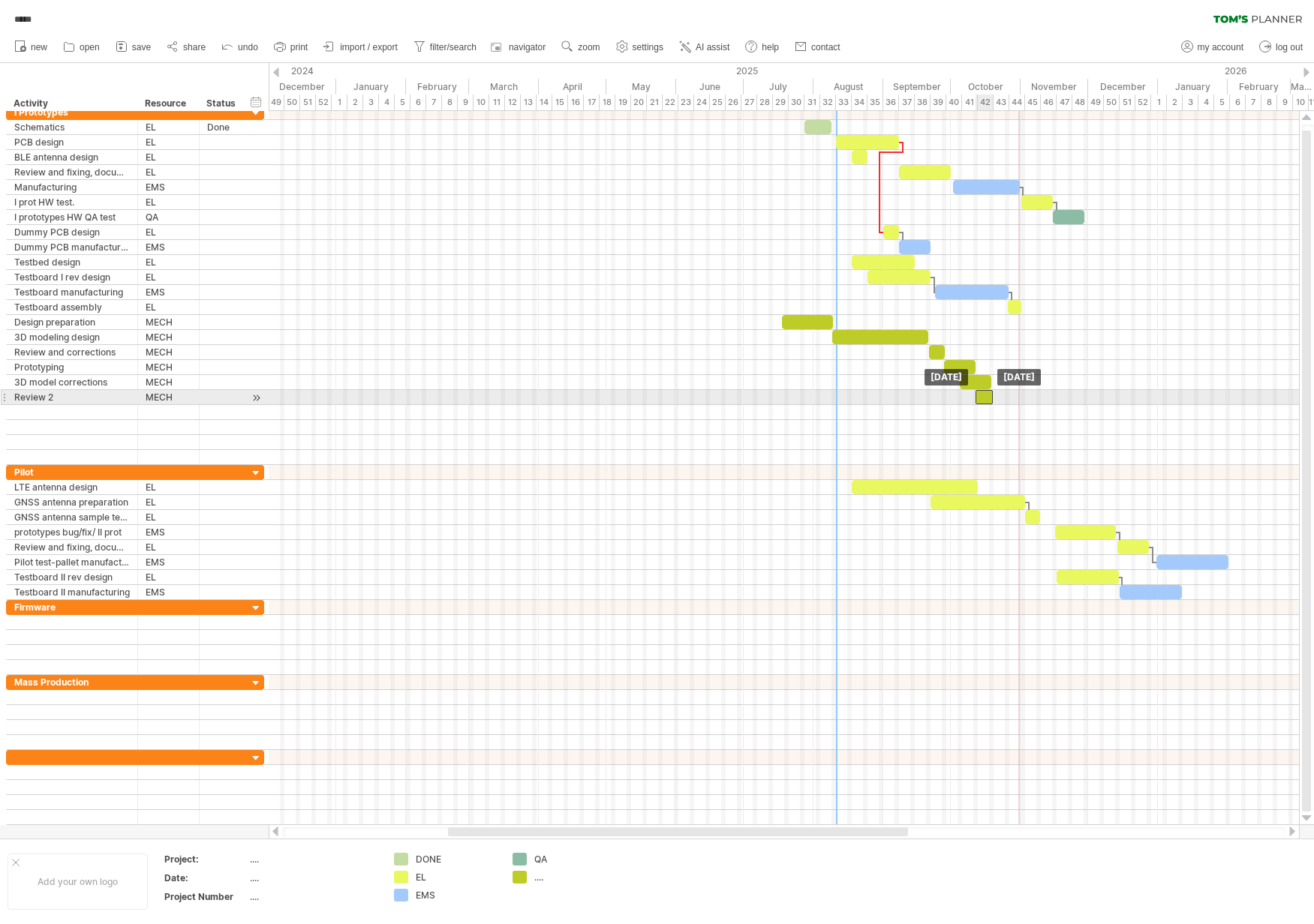
click at [987, 399] on div at bounding box center [984, 398] width 17 height 14
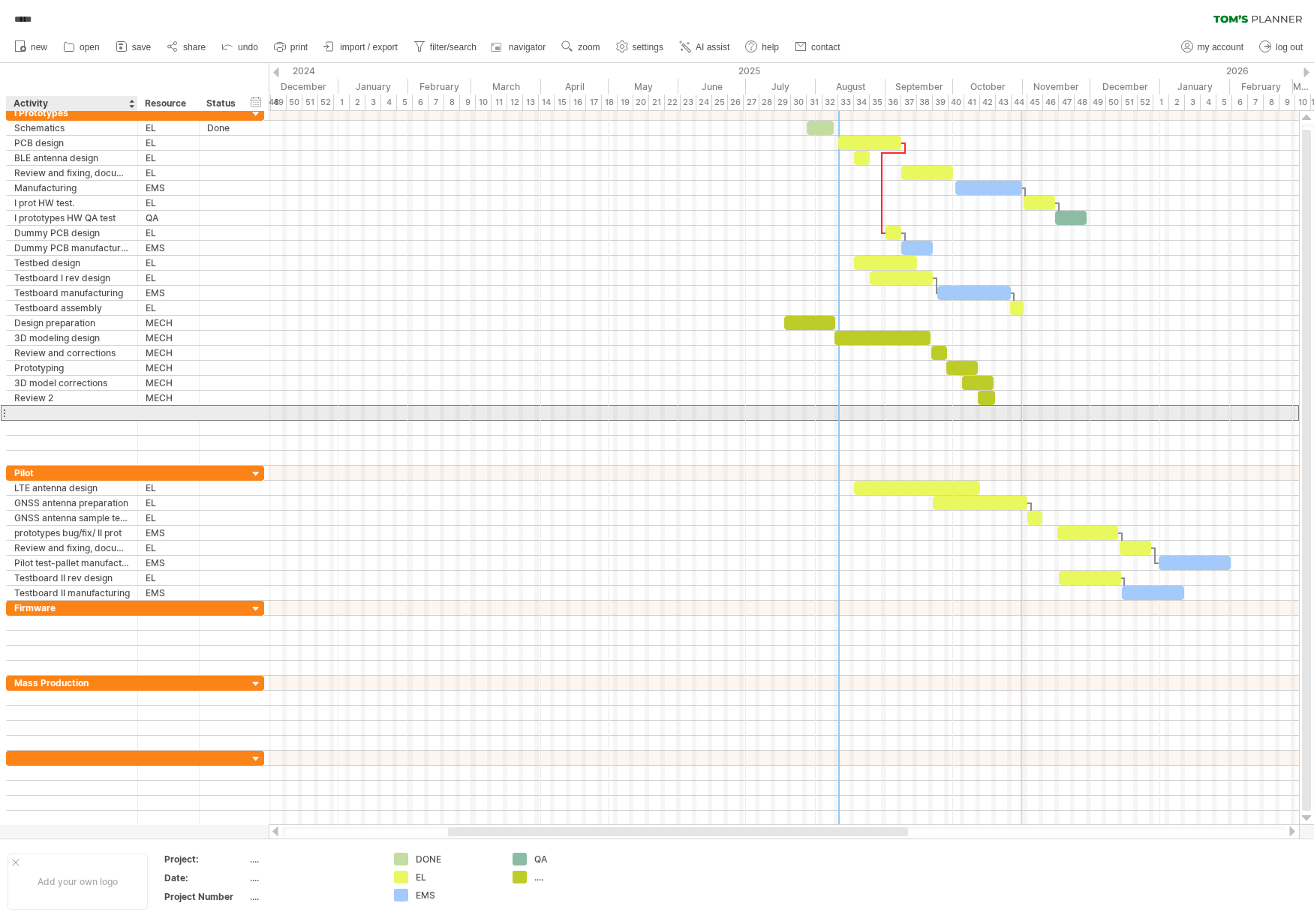
drag, startPoint x: 84, startPoint y: 414, endPoint x: 94, endPoint y: 416, distance: 10.2
click at [84, 414] on div at bounding box center [72, 413] width 115 height 14
click at [0, 0] on input "text" at bounding box center [0, 0] width 0 height 0
click at [92, 414] on div "Tooling Quotatioon" at bounding box center [72, 413] width 115 height 14
click at [0, 0] on input "**********" at bounding box center [0, 0] width 0 height 0
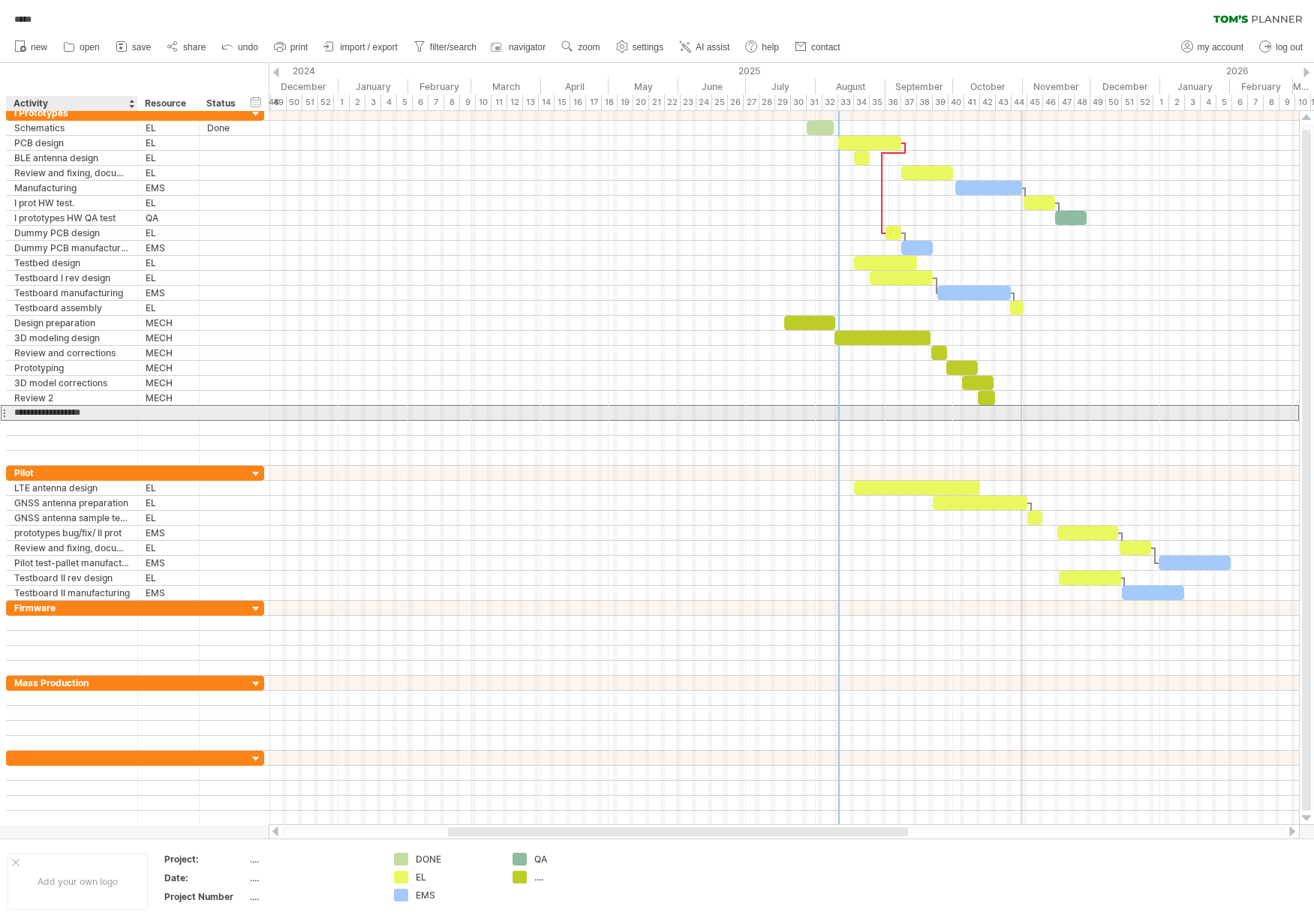
click at [86, 414] on input "**********" at bounding box center [72, 413] width 115 height 14
type input "**********"
click at [156, 410] on div at bounding box center [168, 413] width 46 height 14
click at [0, 0] on input "text" at bounding box center [0, 0] width 0 height 0
click at [837, 417] on div at bounding box center [783, 413] width 1030 height 15
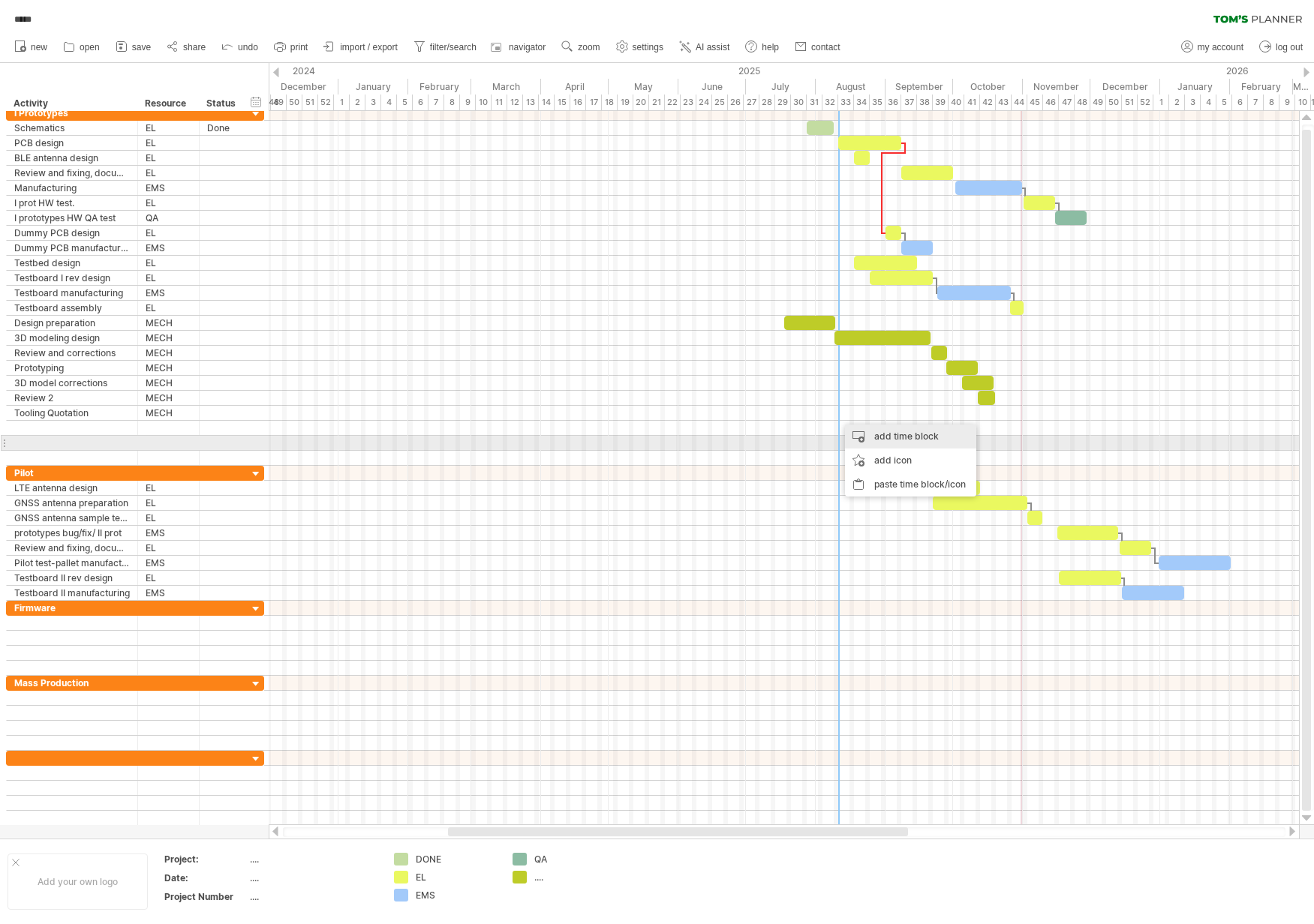
click at [907, 436] on div "add time block" at bounding box center [911, 436] width 131 height 24
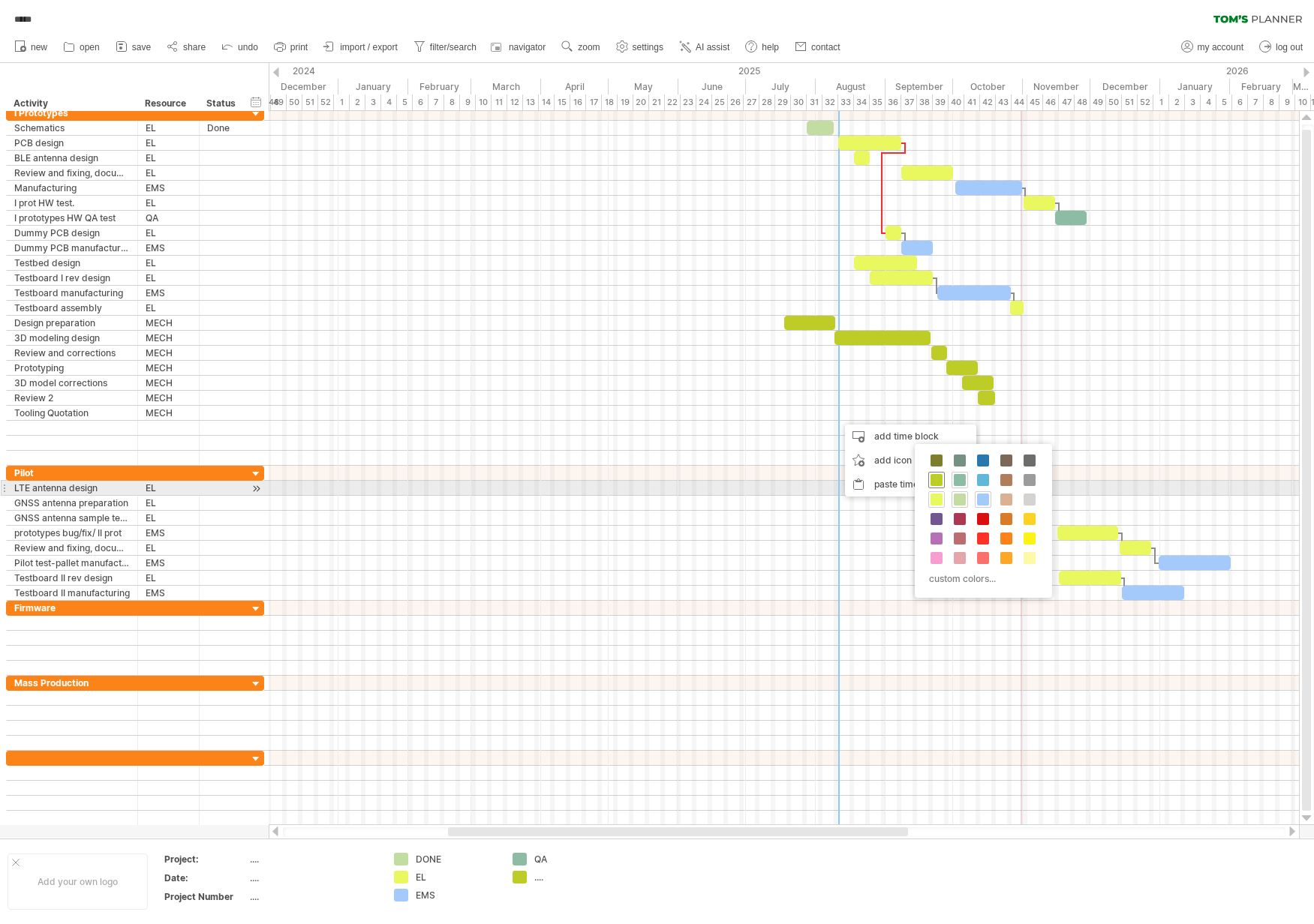
click at [932, 481] on span at bounding box center [936, 480] width 12 height 12
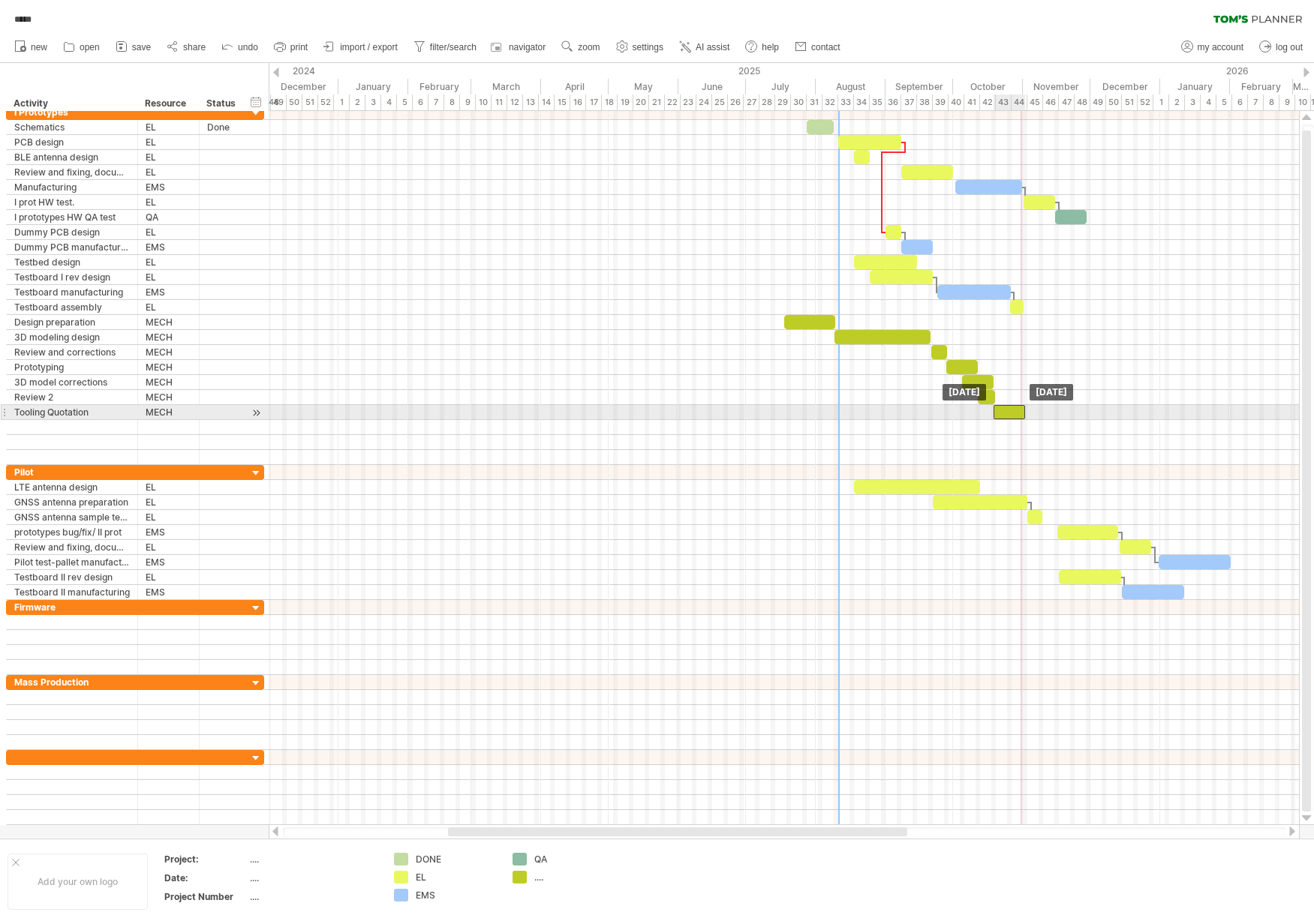
drag, startPoint x: 853, startPoint y: 411, endPoint x: 1010, endPoint y: 413, distance: 157.0
click at [1010, 413] on div at bounding box center [1009, 412] width 32 height 14
drag, startPoint x: 1022, startPoint y: 413, endPoint x: 1040, endPoint y: 412, distance: 18.0
click at [1040, 412] on span at bounding box center [1042, 412] width 6 height 14
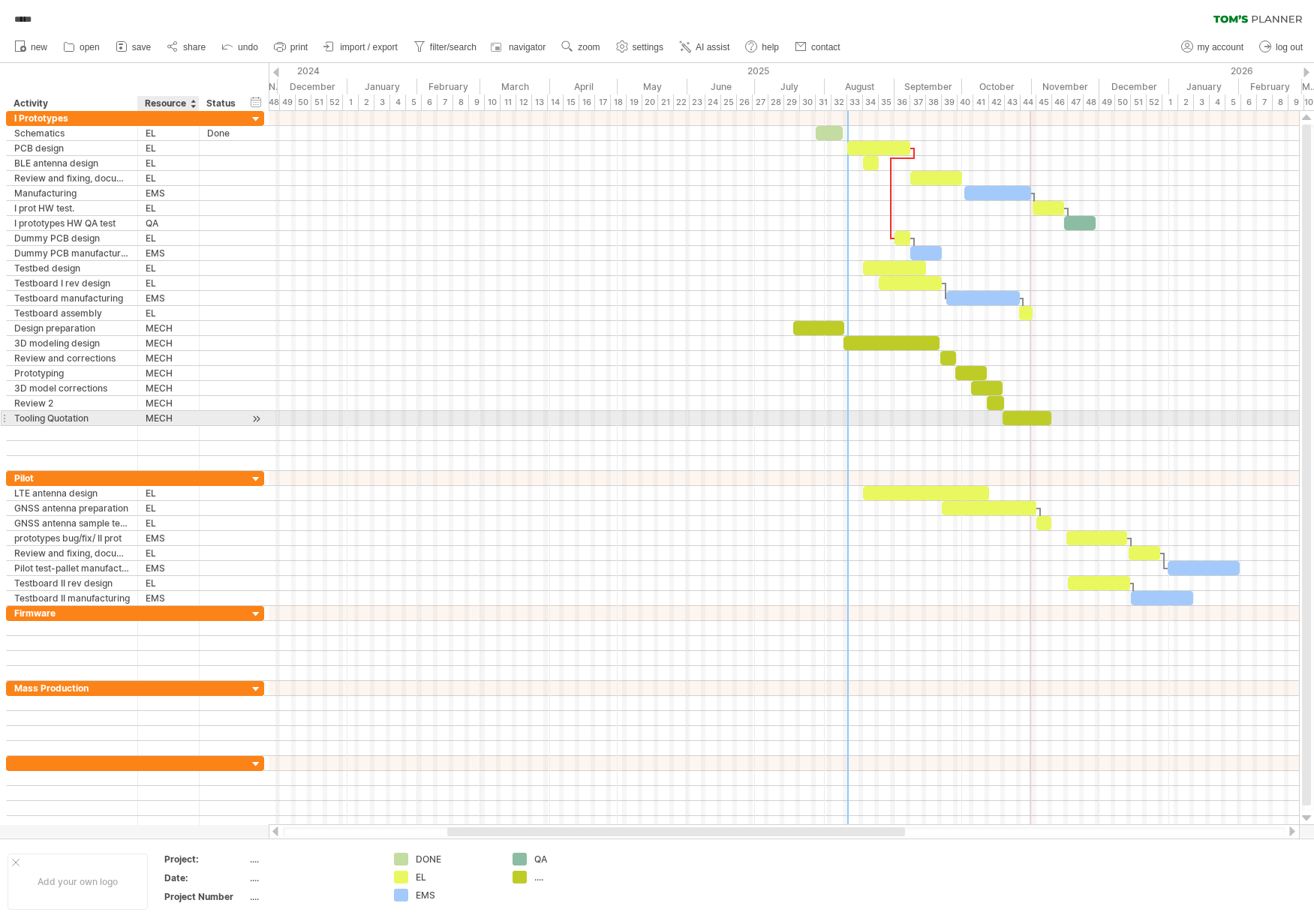
click at [183, 419] on div "MECH" at bounding box center [168, 418] width 46 height 14
click at [0, 0] on input "****" at bounding box center [0, 0] width 0 height 0
type input "******"
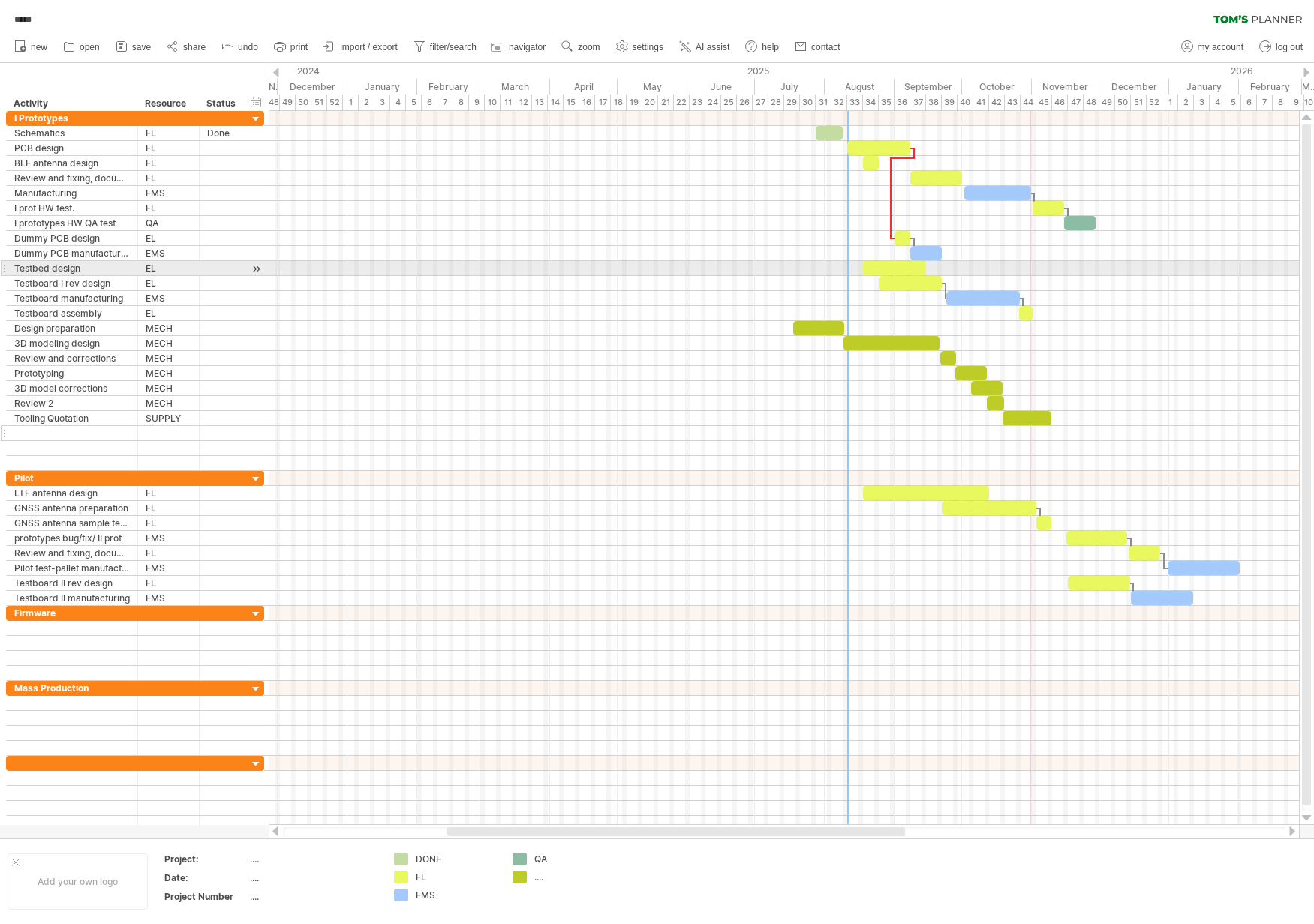
click at [71, 435] on div at bounding box center [72, 434] width 115 height 14
click at [0, 0] on input "text" at bounding box center [0, 0] width 0 height 0
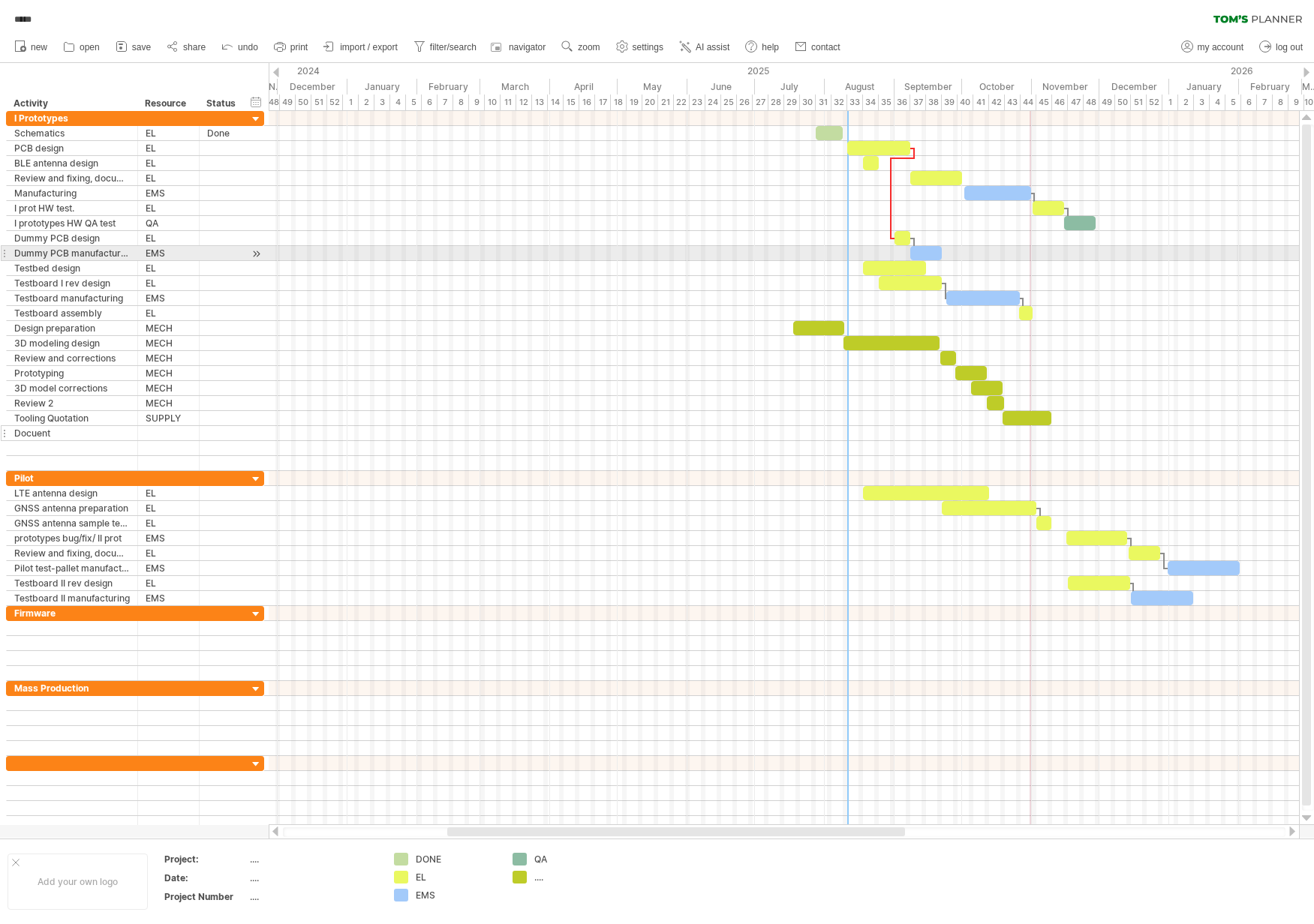
click at [62, 434] on div "Docuent" at bounding box center [72, 434] width 115 height 14
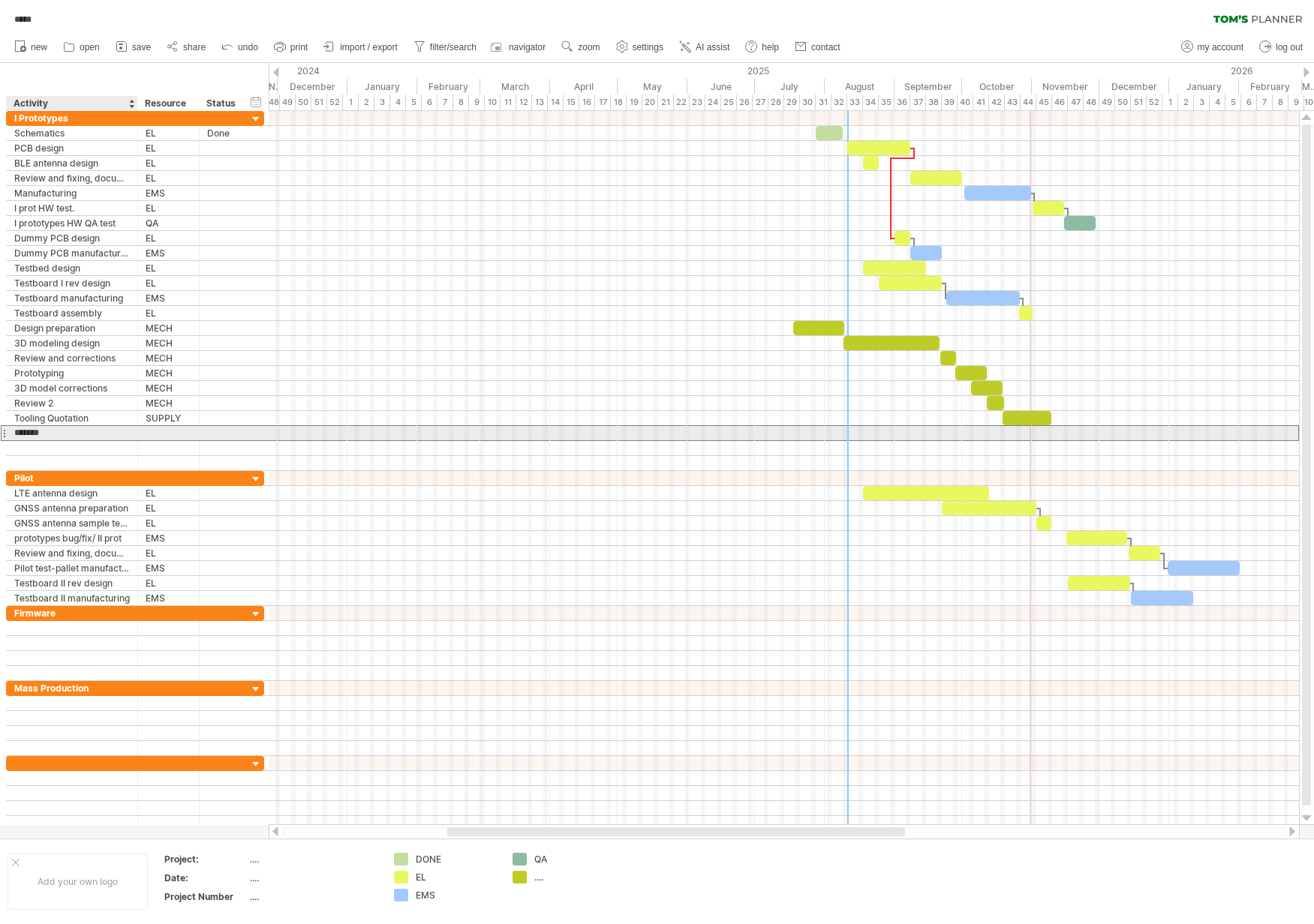
click at [62, 434] on input "*******" at bounding box center [72, 434] width 115 height 14
type input "**********"
click at [182, 433] on div at bounding box center [168, 434] width 46 height 14
click at [180, 433] on input "text" at bounding box center [168, 434] width 46 height 14
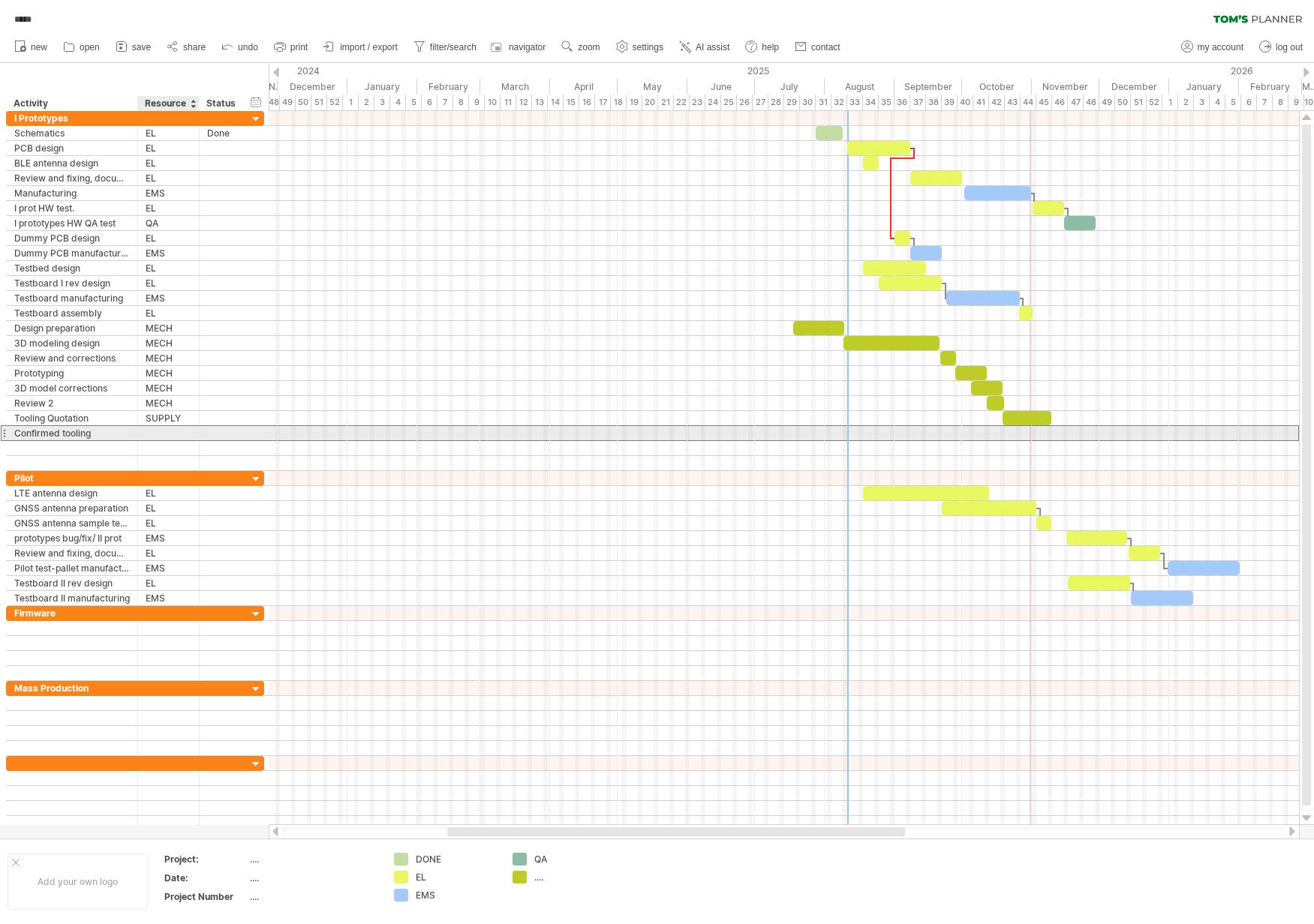
click at [180, 433] on input "text" at bounding box center [168, 434] width 46 height 14
type input "*"
type input "****"
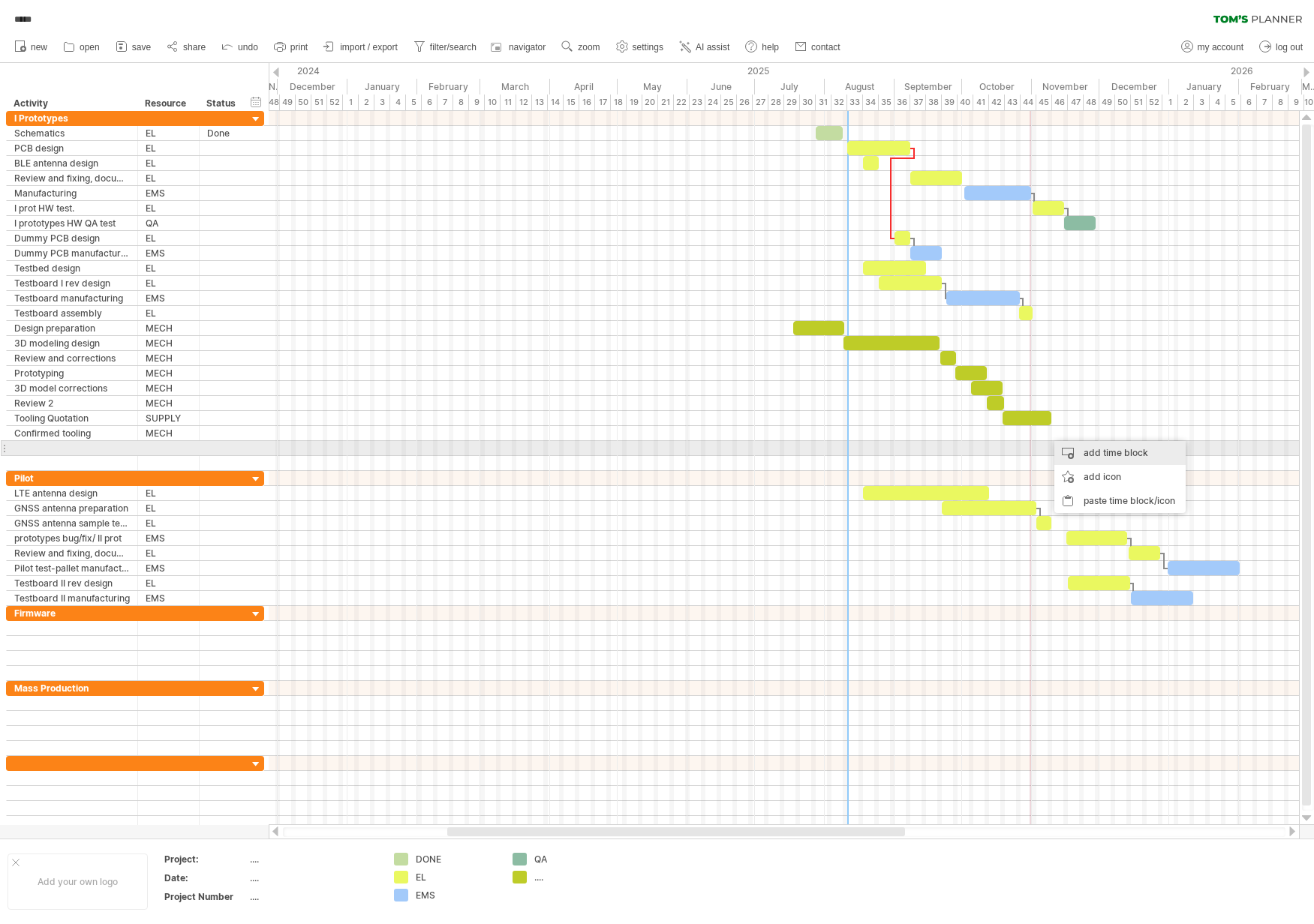
click at [1084, 450] on div "add time block" at bounding box center [1120, 453] width 131 height 24
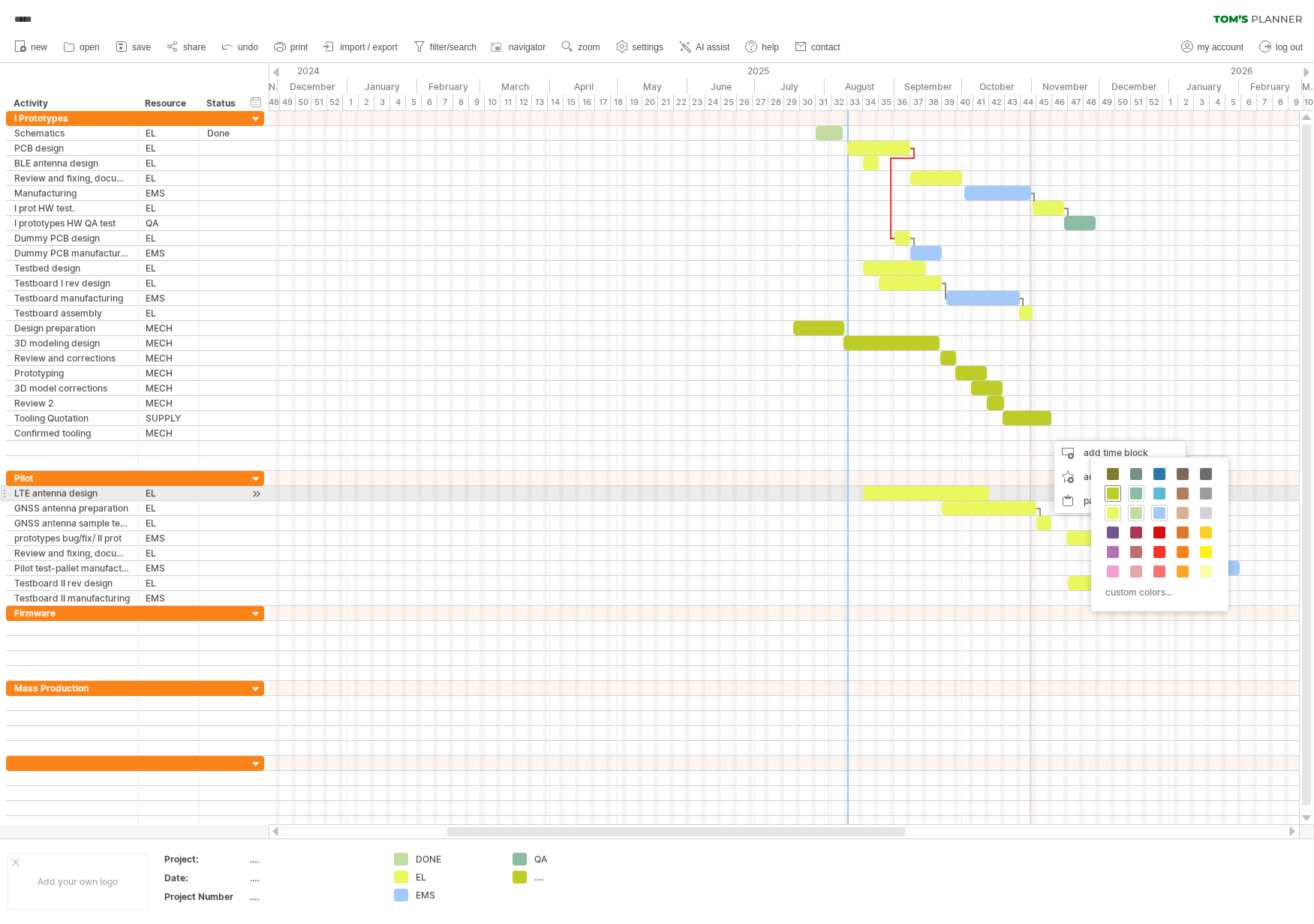
click at [1110, 498] on span at bounding box center [1112, 493] width 12 height 12
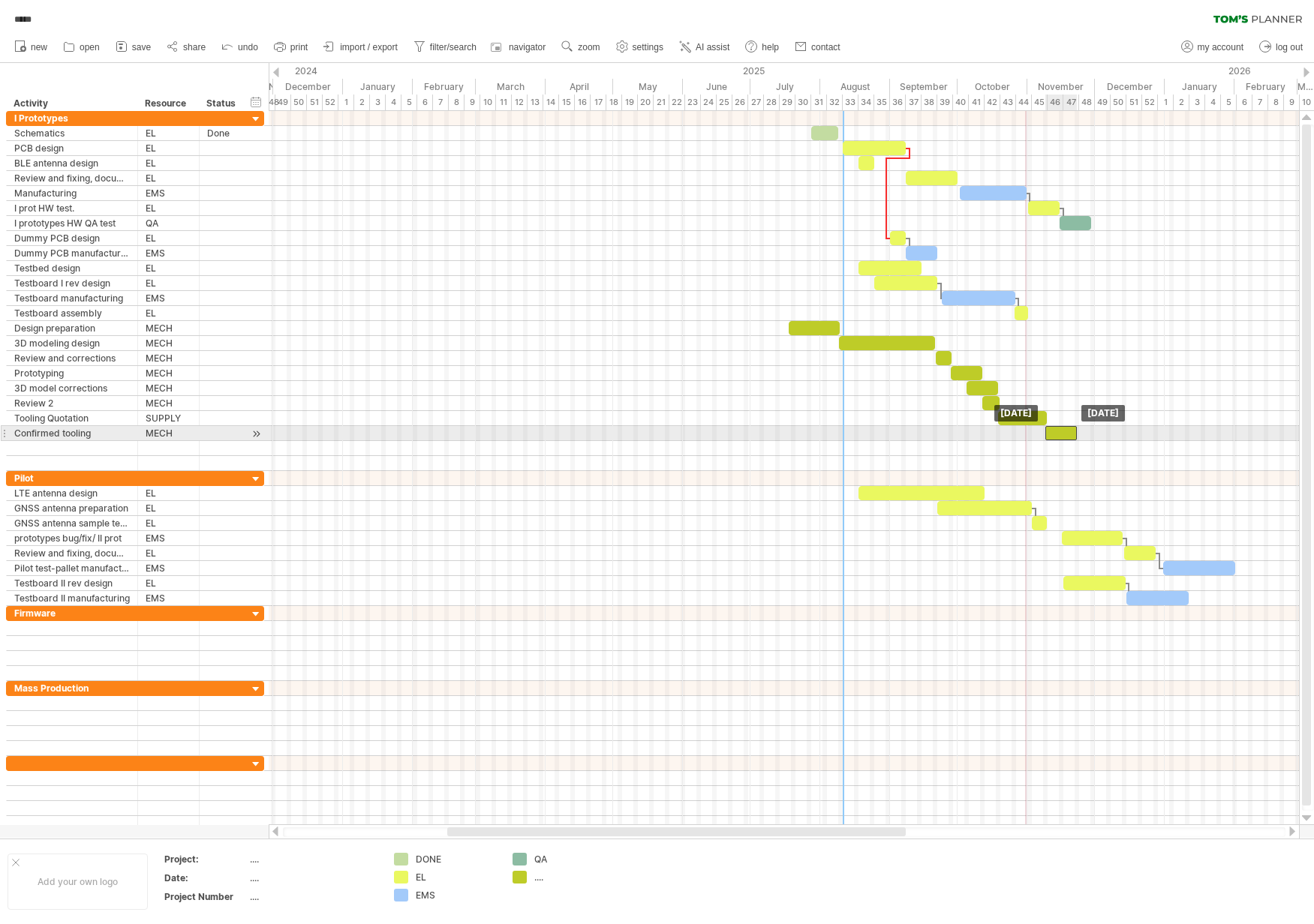
click at [1062, 427] on div at bounding box center [1060, 434] width 32 height 14
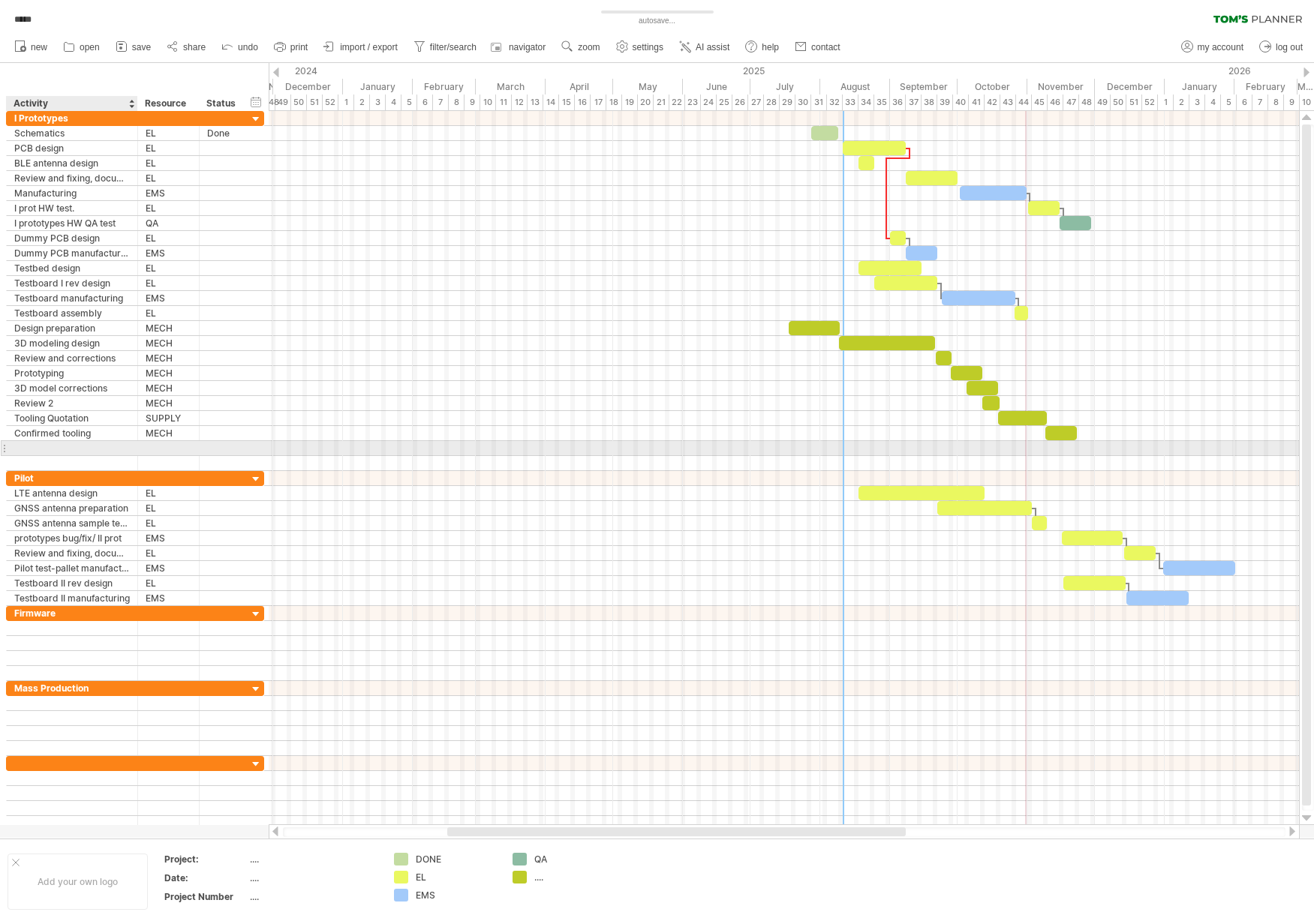
click at [66, 446] on div at bounding box center [72, 448] width 115 height 14
click at [0, 0] on input "text" at bounding box center [0, 0] width 0 height 0
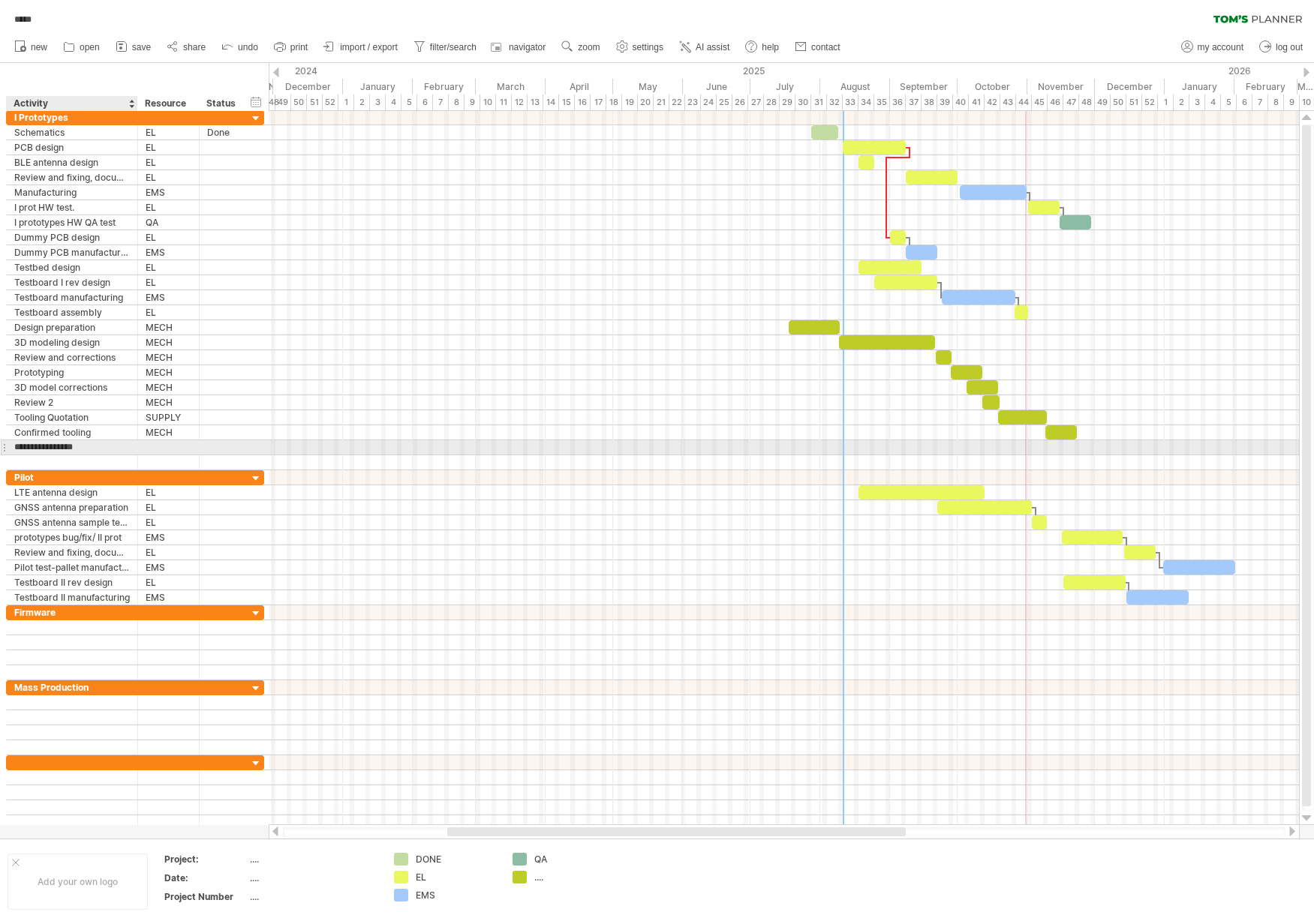
type input "**"
click at [178, 452] on div at bounding box center [168, 447] width 46 height 14
click at [0, 0] on input "text" at bounding box center [0, 0] width 0 height 0
type input "****"
click at [1083, 449] on div at bounding box center [783, 447] width 1030 height 15
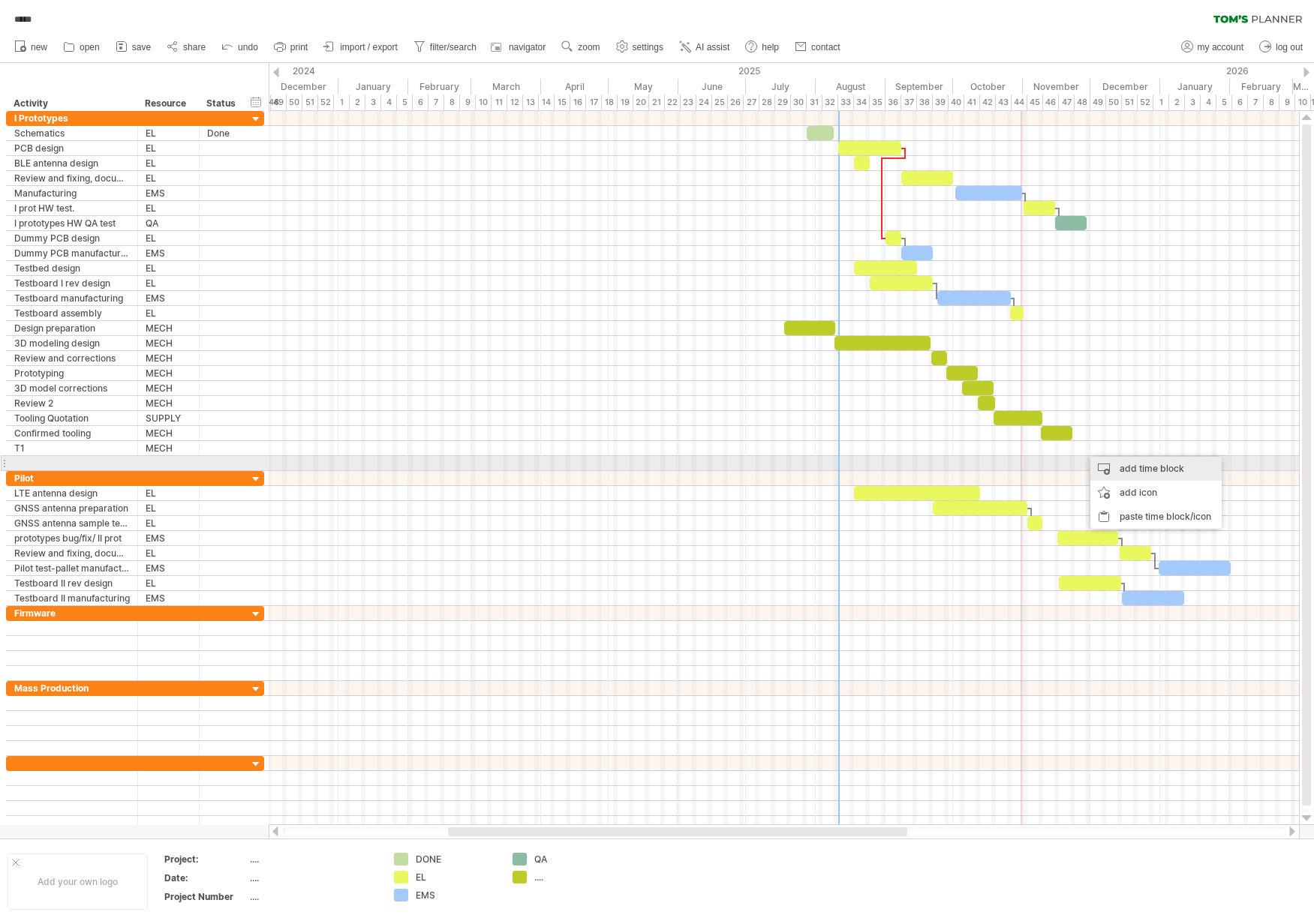
click at [1129, 467] on div "add time block" at bounding box center [1156, 469] width 131 height 24
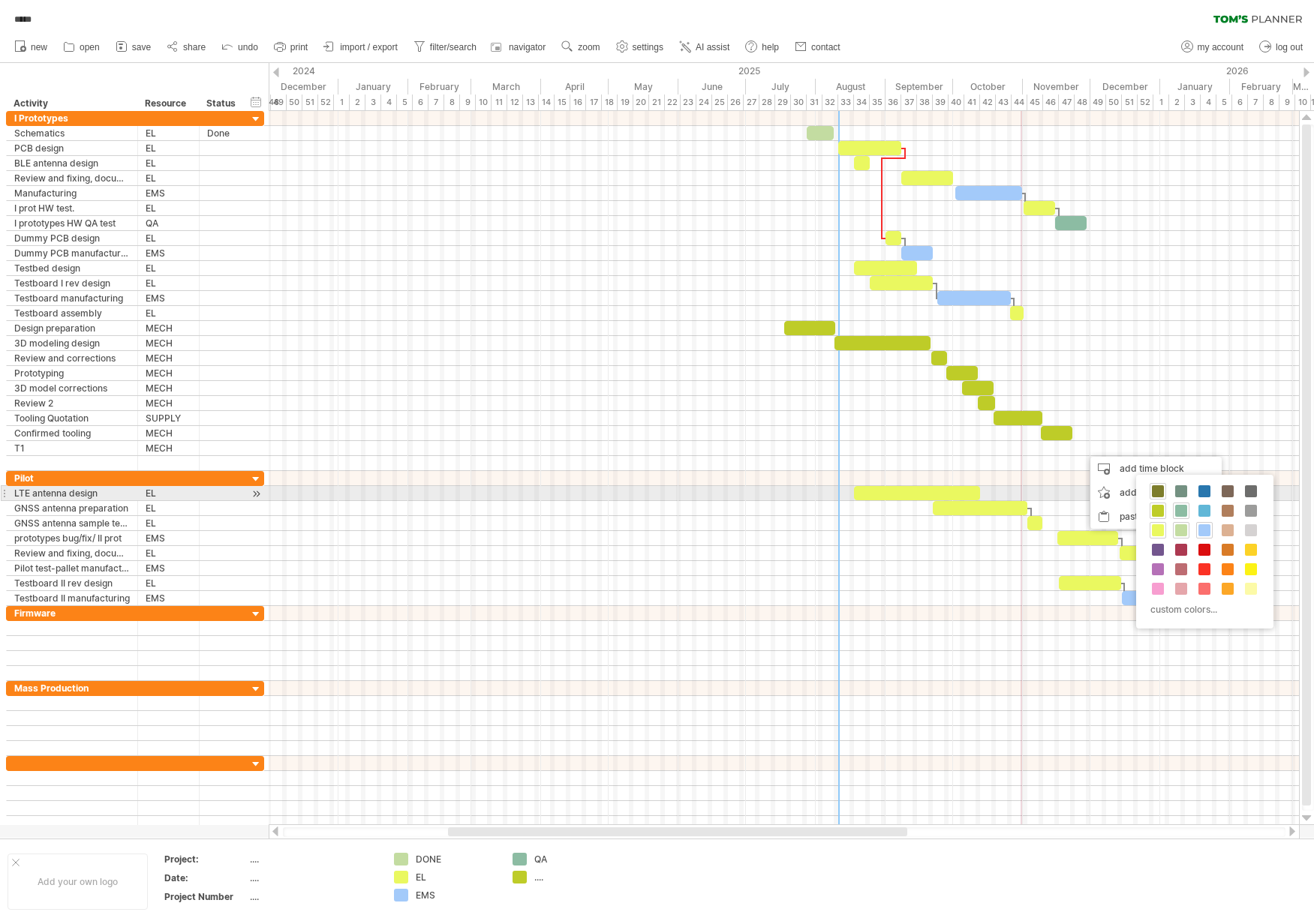
click at [1156, 491] on span at bounding box center [1157, 490] width 12 height 12
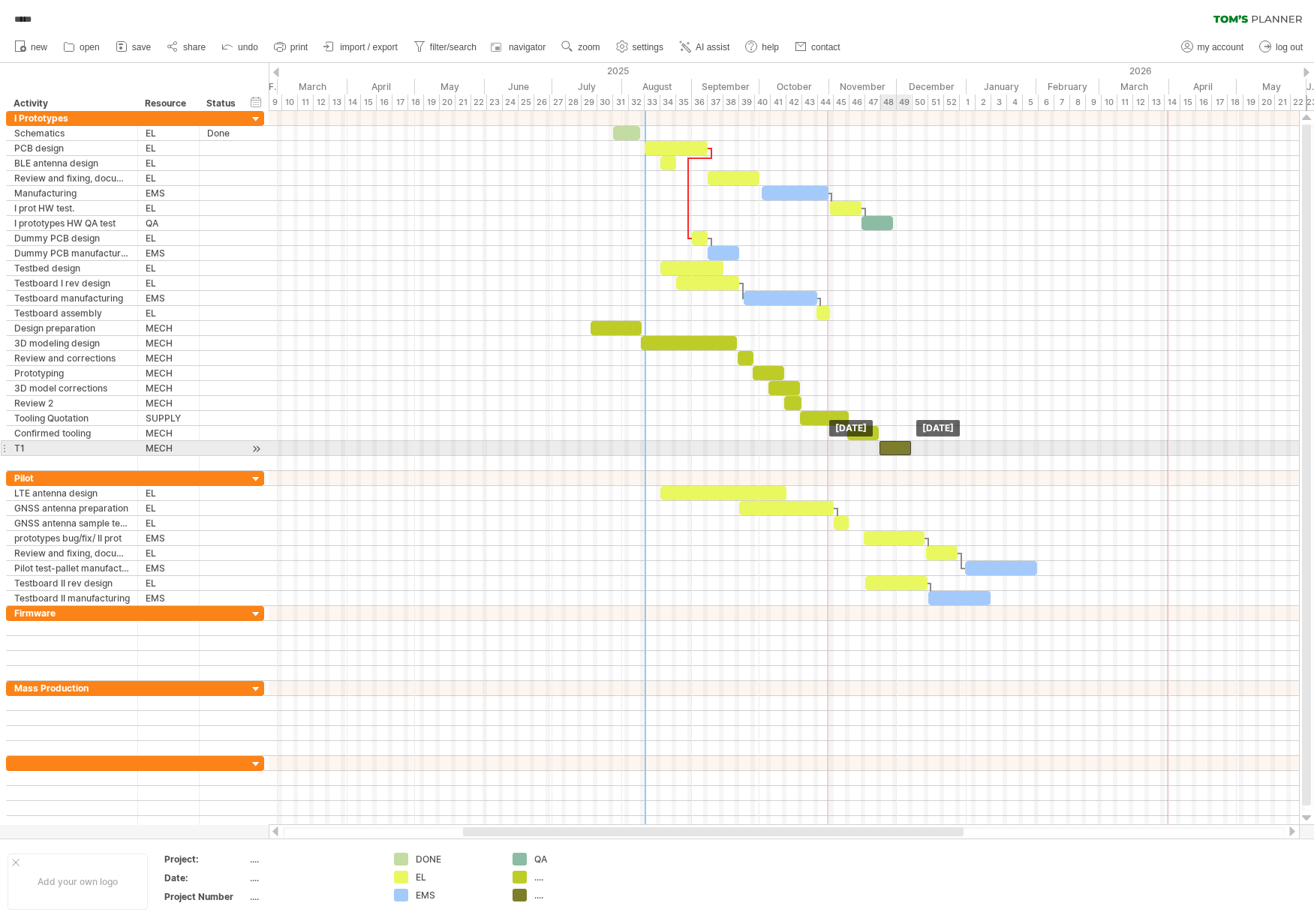
drag, startPoint x: 901, startPoint y: 450, endPoint x: 892, endPoint y: 449, distance: 9.1
click at [892, 449] on div at bounding box center [895, 448] width 32 height 14
click at [909, 449] on span at bounding box center [912, 448] width 6 height 14
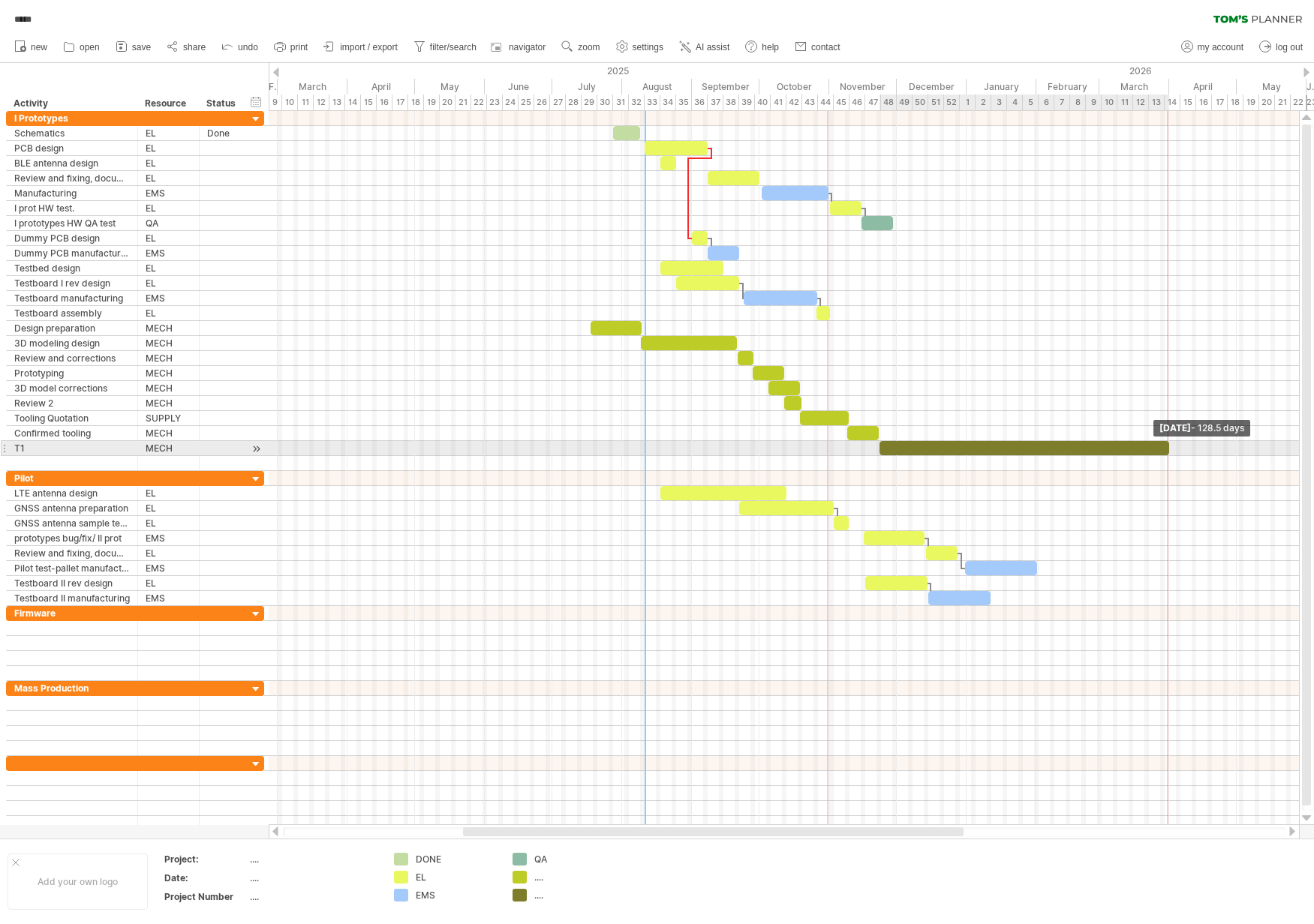
drag, startPoint x: 909, startPoint y: 449, endPoint x: 1166, endPoint y: 442, distance: 257.1
click at [1166, 442] on span at bounding box center [1169, 448] width 6 height 14
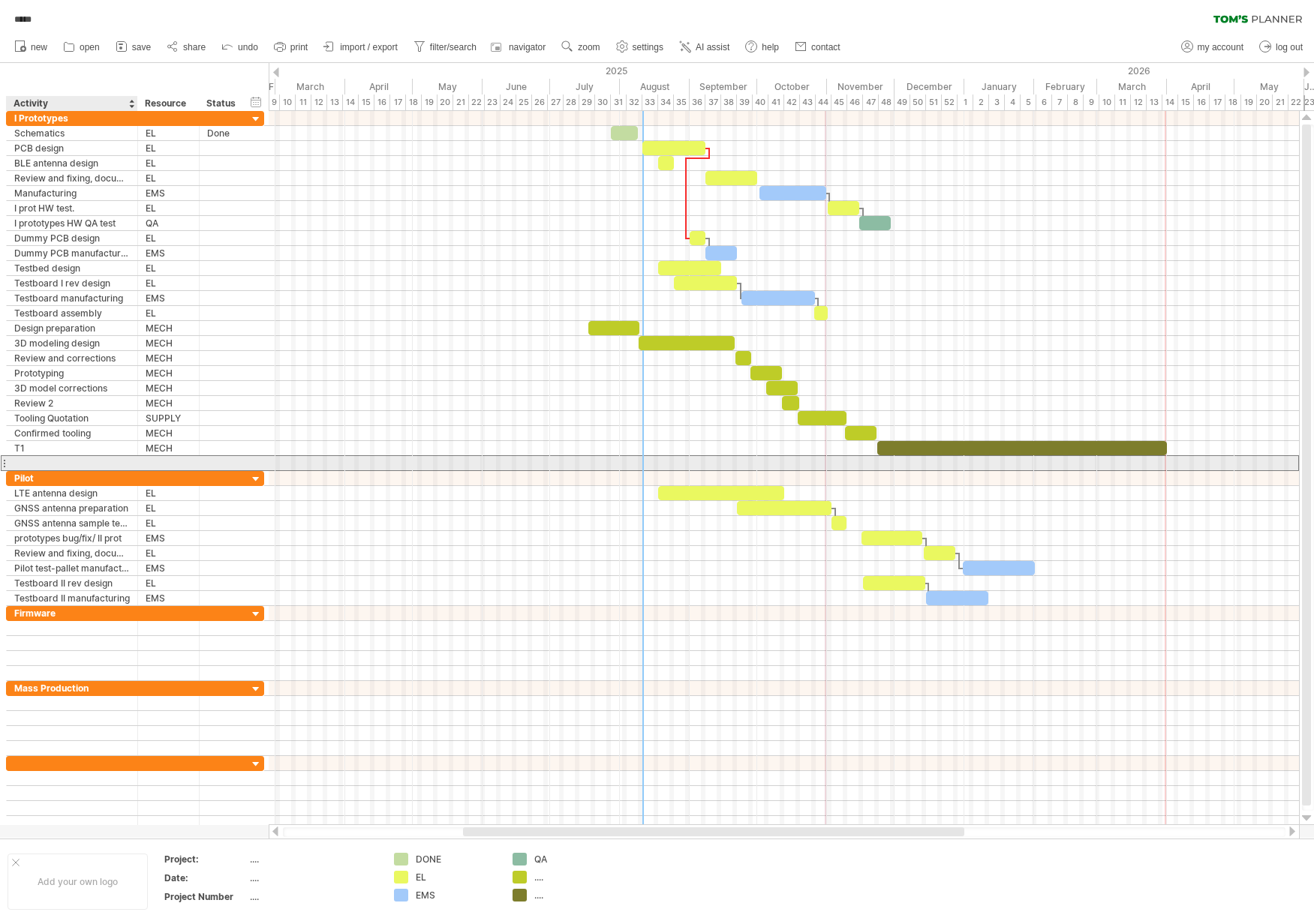
click at [69, 462] on div at bounding box center [72, 463] width 115 height 14
click at [0, 0] on input "text" at bounding box center [0, 0] width 0 height 0
type input "**********"
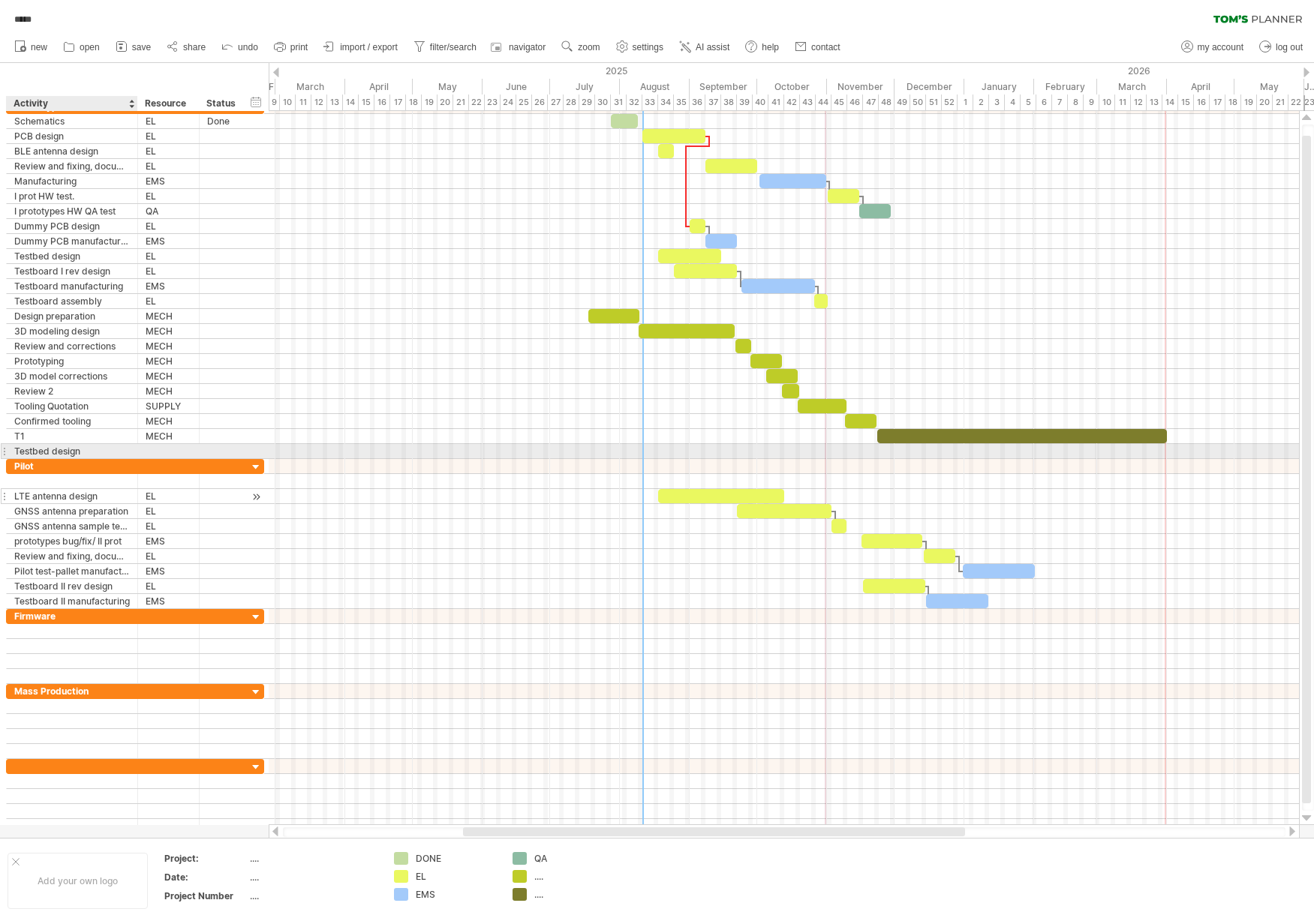
click at [348, 561] on div at bounding box center [783, 556] width 1030 height 15
click at [76, 448] on div "Testbed design" at bounding box center [72, 452] width 115 height 14
click at [97, 451] on input "**********" at bounding box center [72, 452] width 115 height 14
click at [97, 450] on input "**********" at bounding box center [72, 452] width 115 height 14
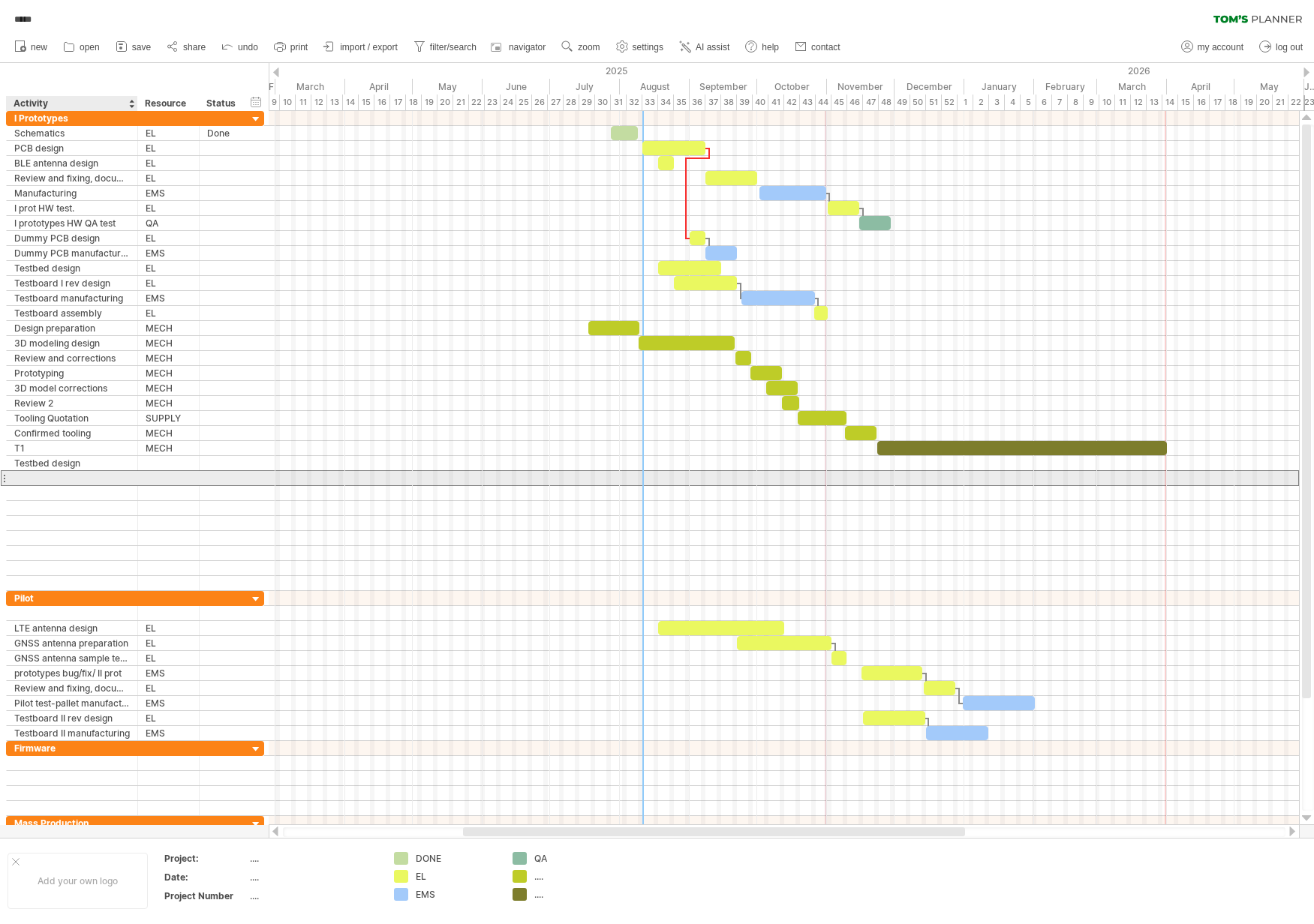
click at [51, 484] on div at bounding box center [72, 479] width 115 height 14
click at [60, 477] on input "text" at bounding box center [72, 479] width 115 height 14
type input "**********"
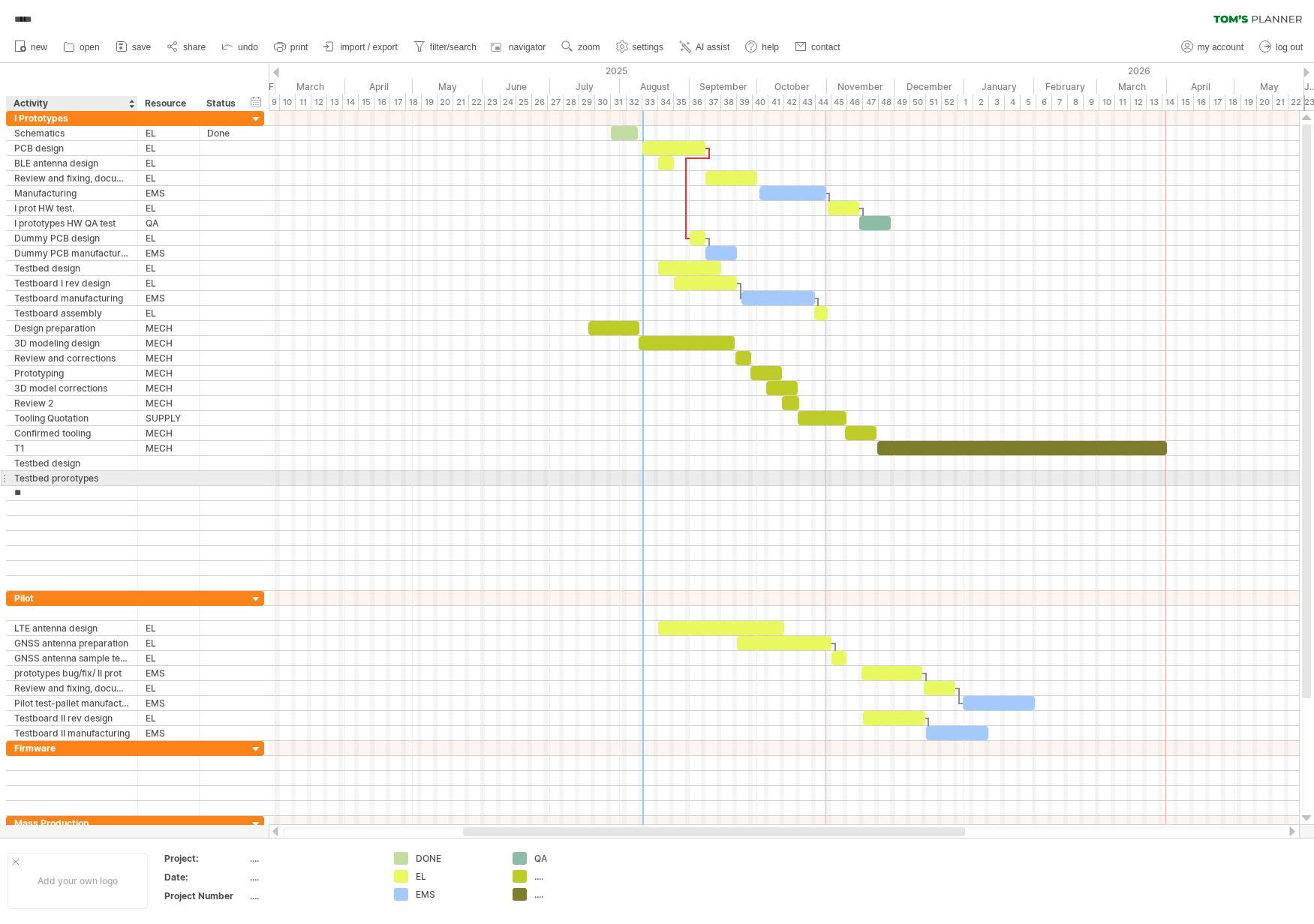
type input "*"
type input "**********"
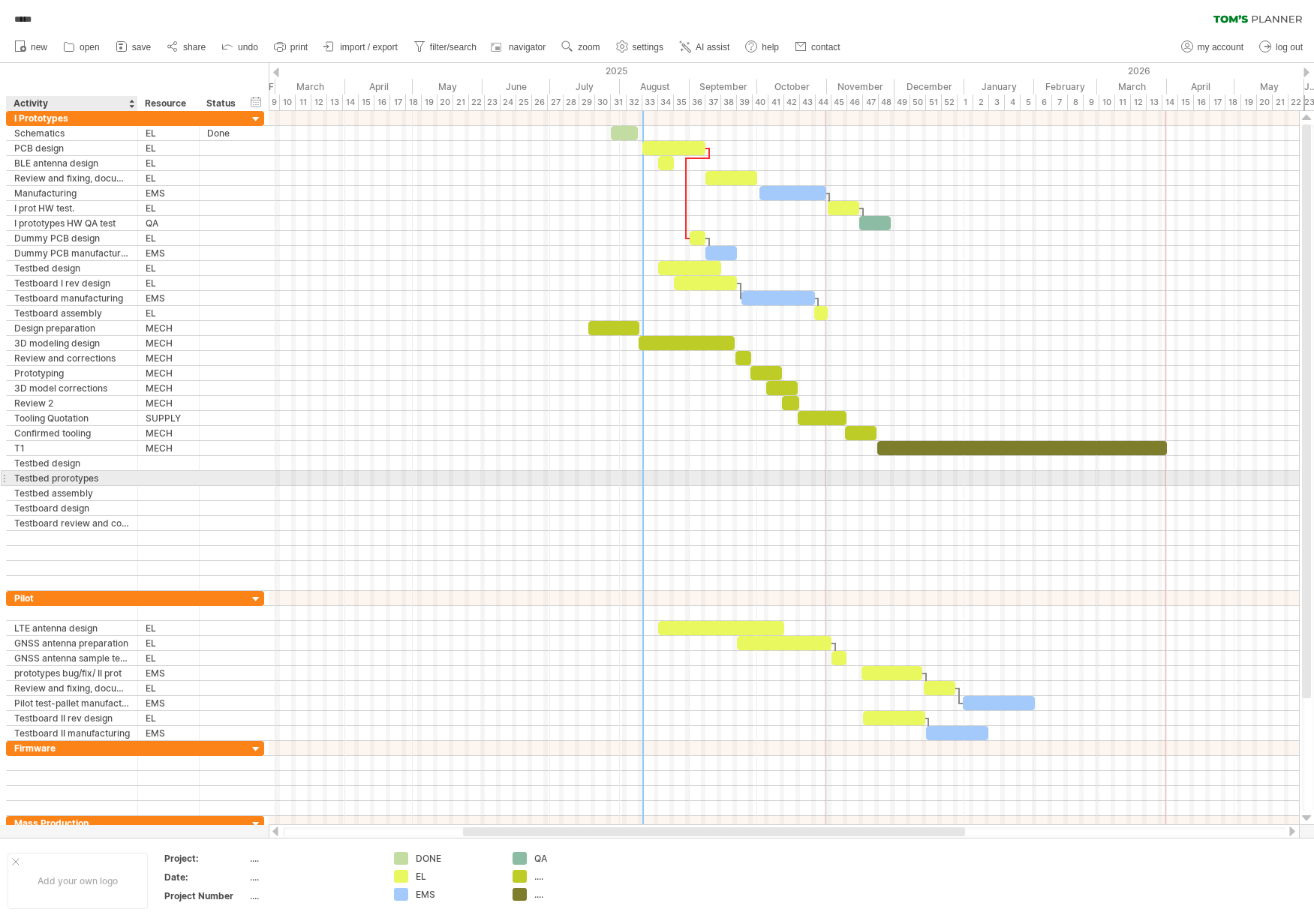
scroll to position [0, 0]
type input "**********"
type input "*********"
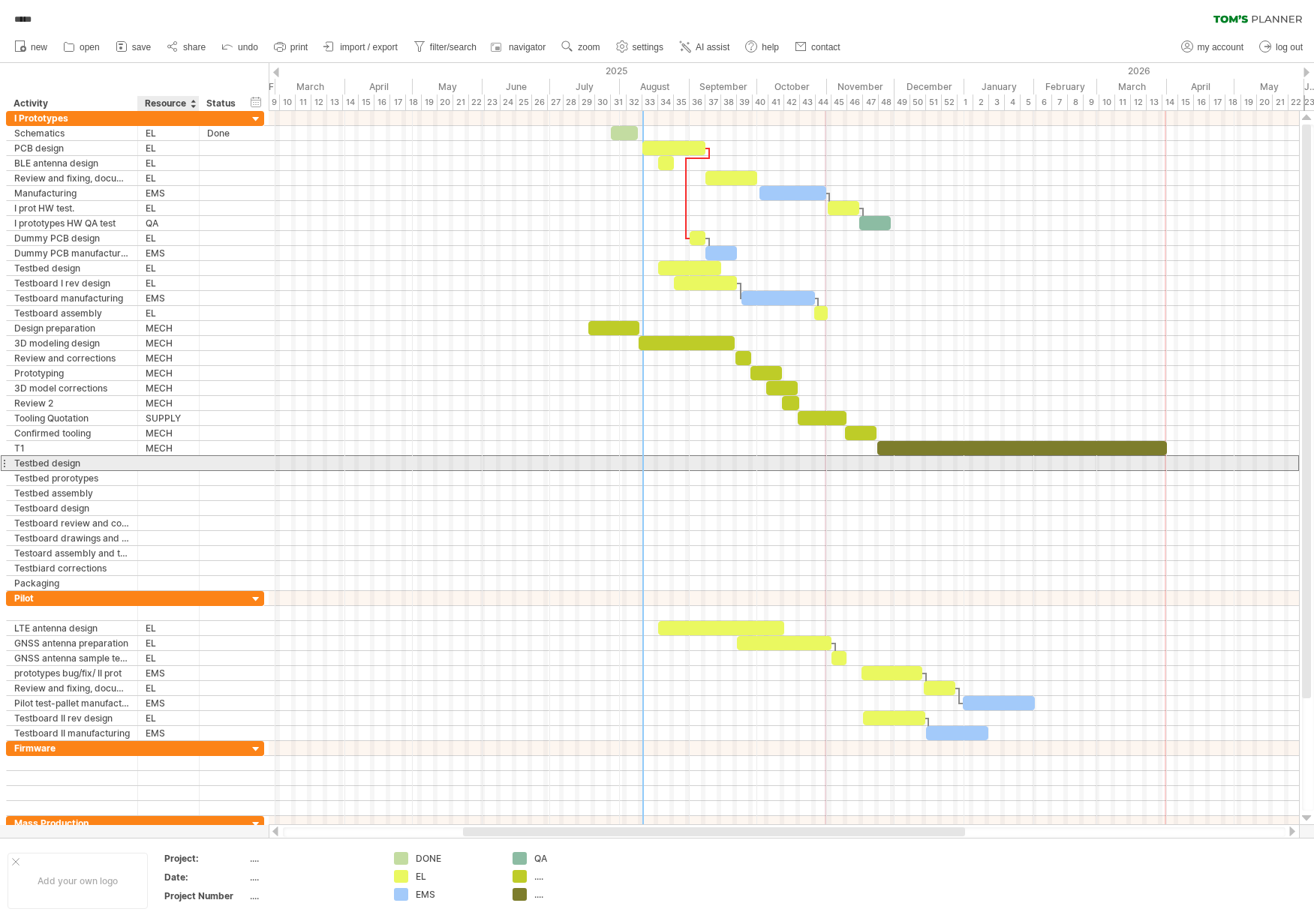
click at [166, 464] on div at bounding box center [168, 463] width 46 height 14
click at [0, 0] on input "text" at bounding box center [0, 0] width 0 height 0
type input "****"
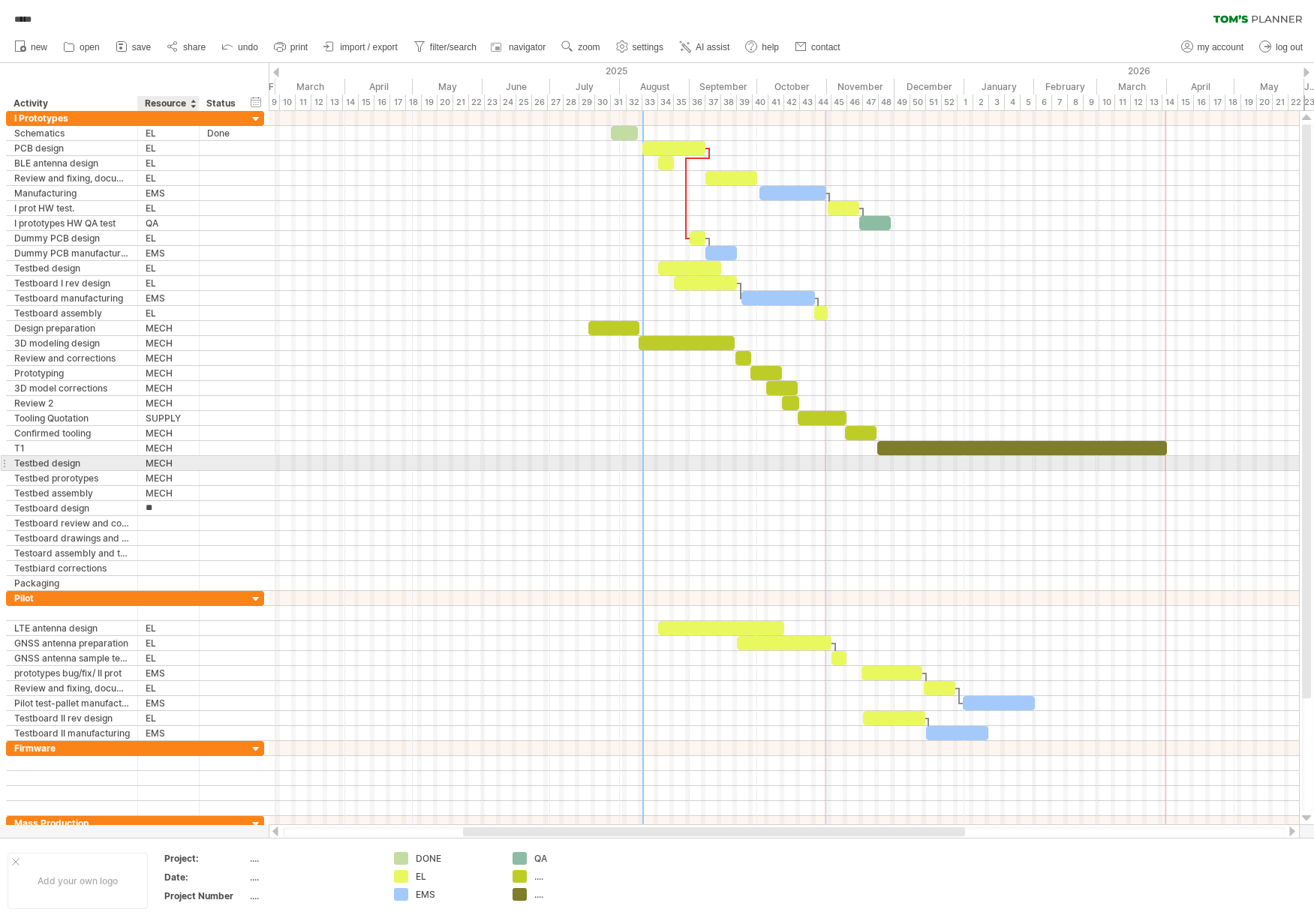
type input "****"
type input "*"
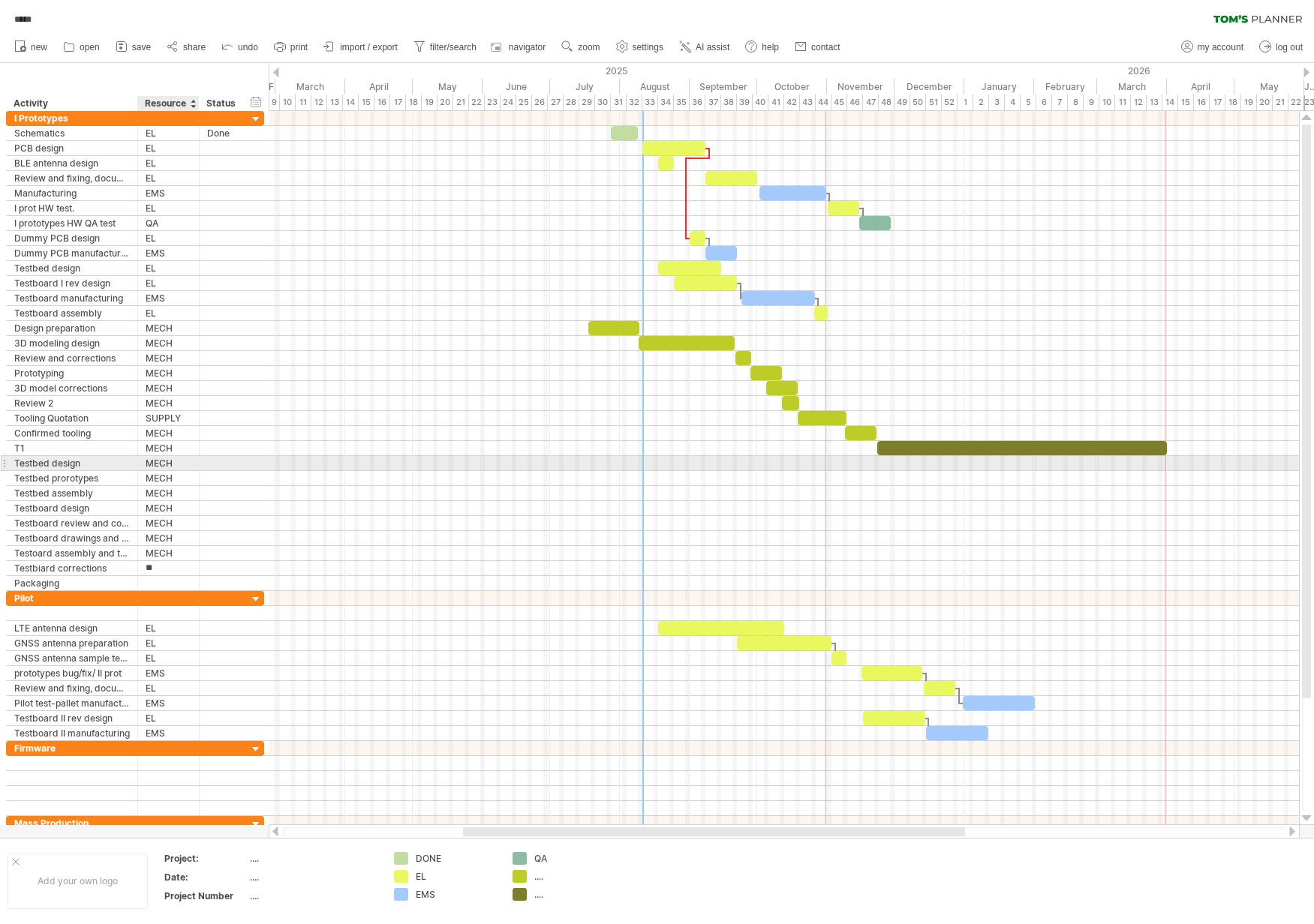
type input "****"
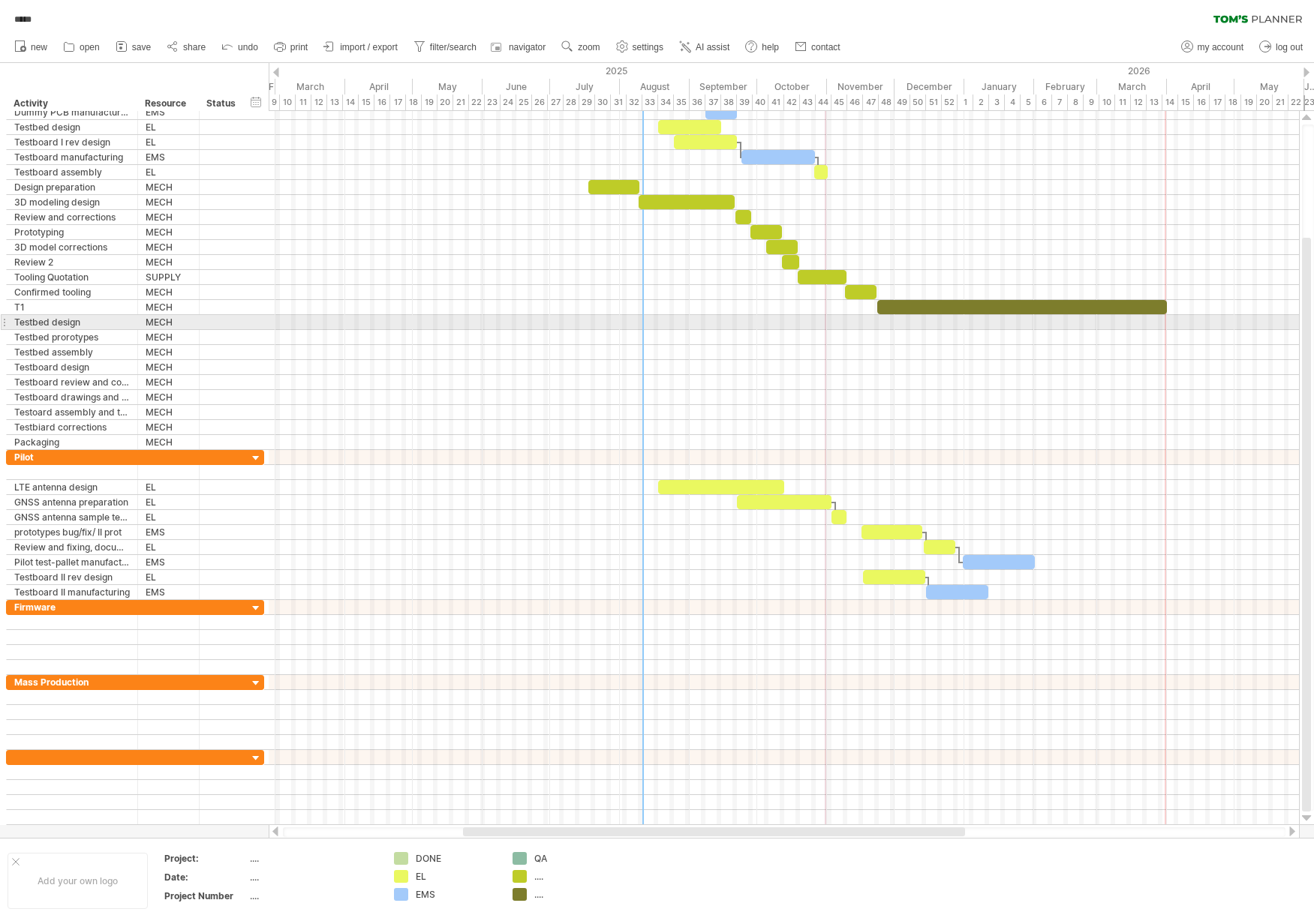
click at [440, 321] on div at bounding box center [783, 322] width 1030 height 15
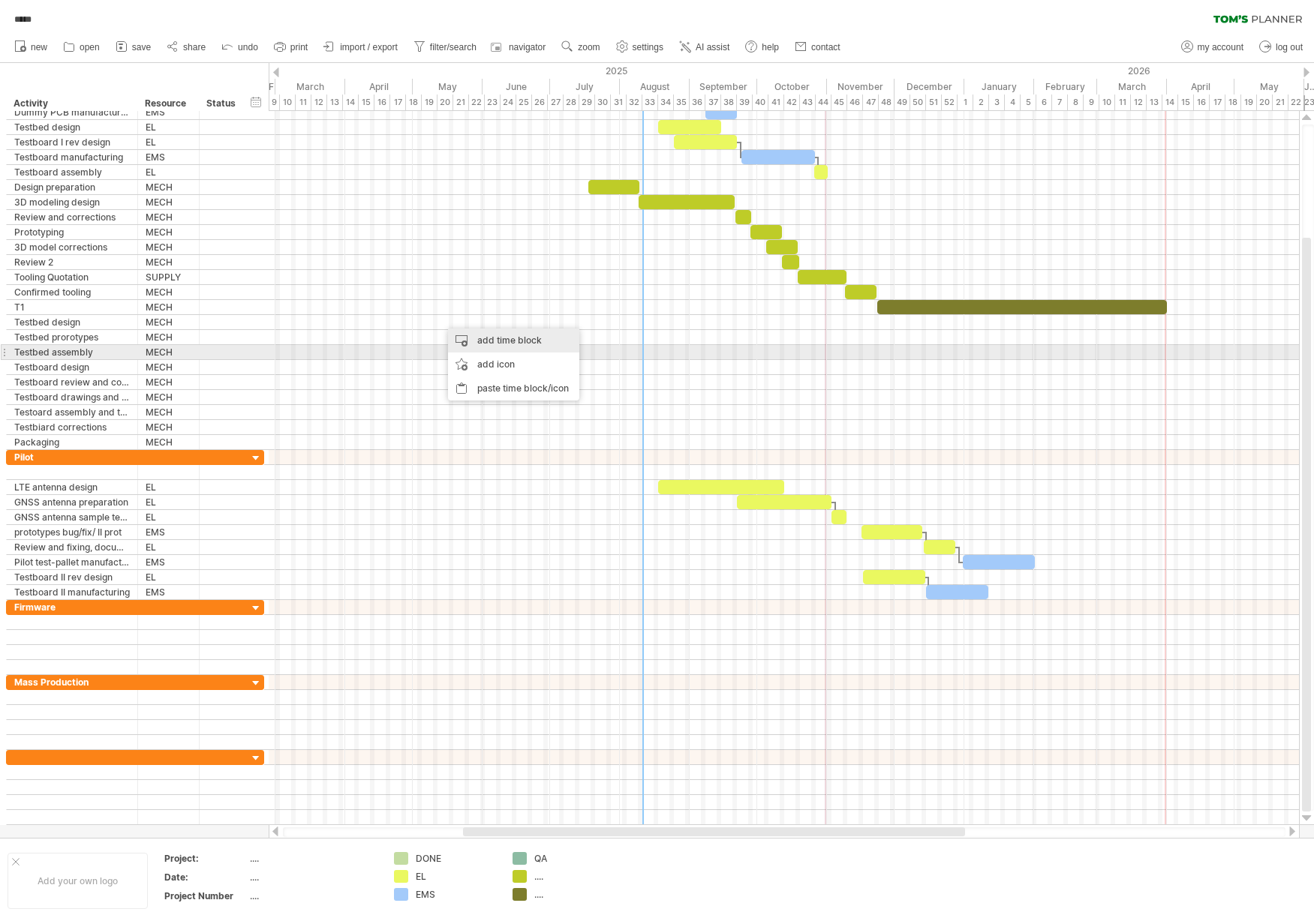
click at [524, 345] on div "add time block" at bounding box center [514, 340] width 131 height 24
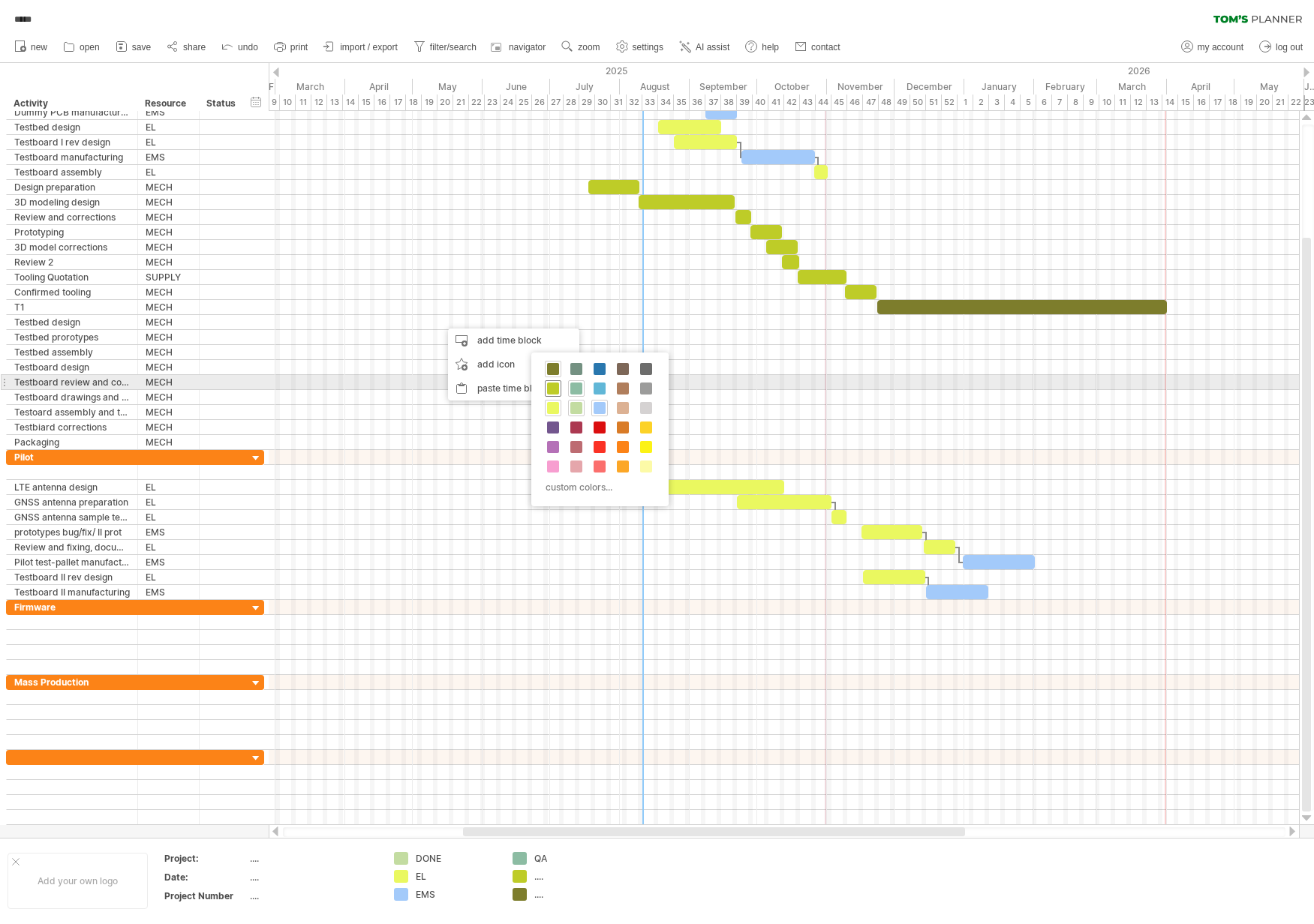
click at [557, 390] on span at bounding box center [553, 388] width 12 height 12
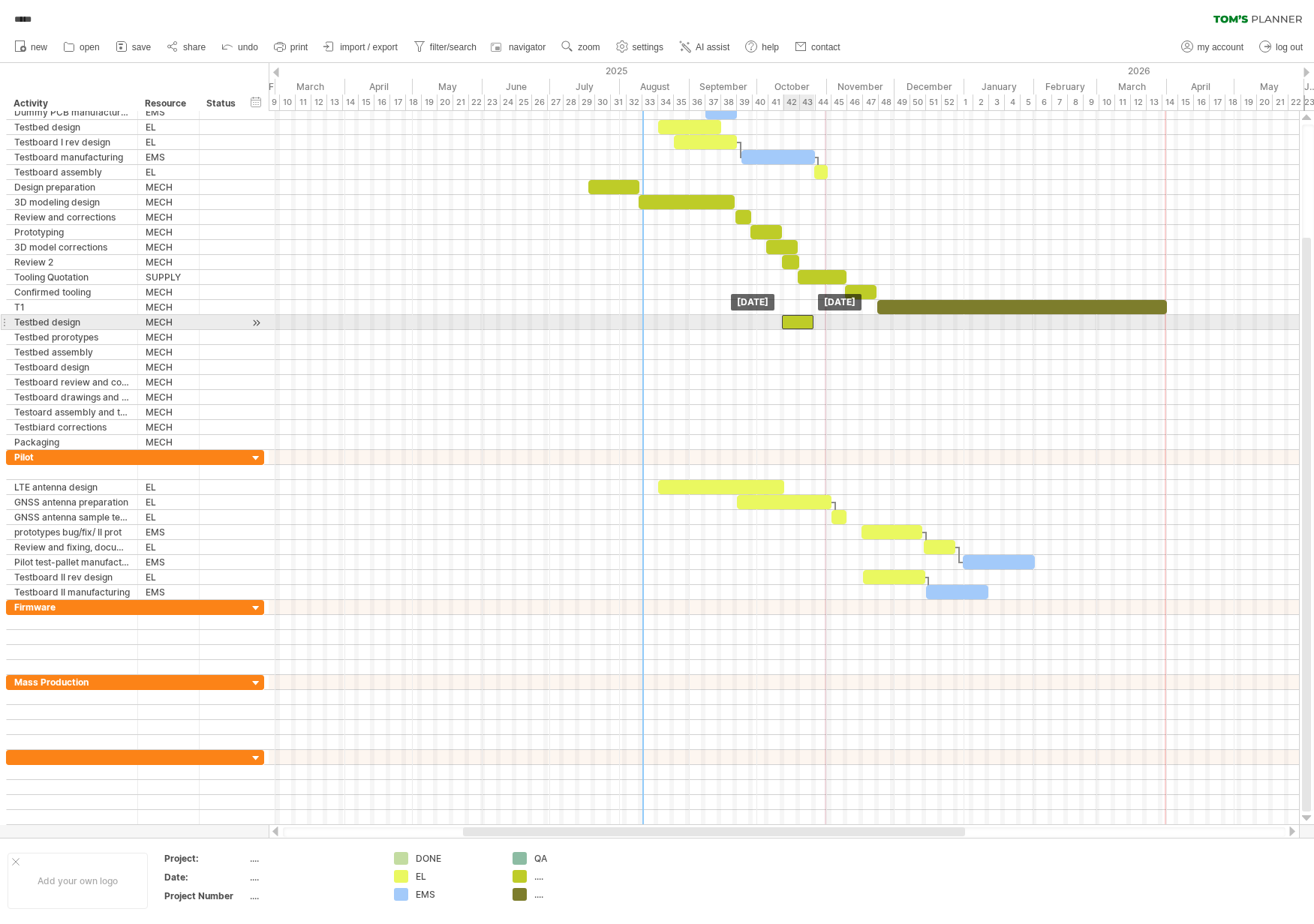
drag, startPoint x: 459, startPoint y: 318, endPoint x: 801, endPoint y: 320, distance: 342.0
click at [801, 320] on div at bounding box center [797, 322] width 32 height 14
drag, startPoint x: 810, startPoint y: 321, endPoint x: 796, endPoint y: 321, distance: 14.0
click at [796, 321] on span at bounding box center [799, 322] width 6 height 14
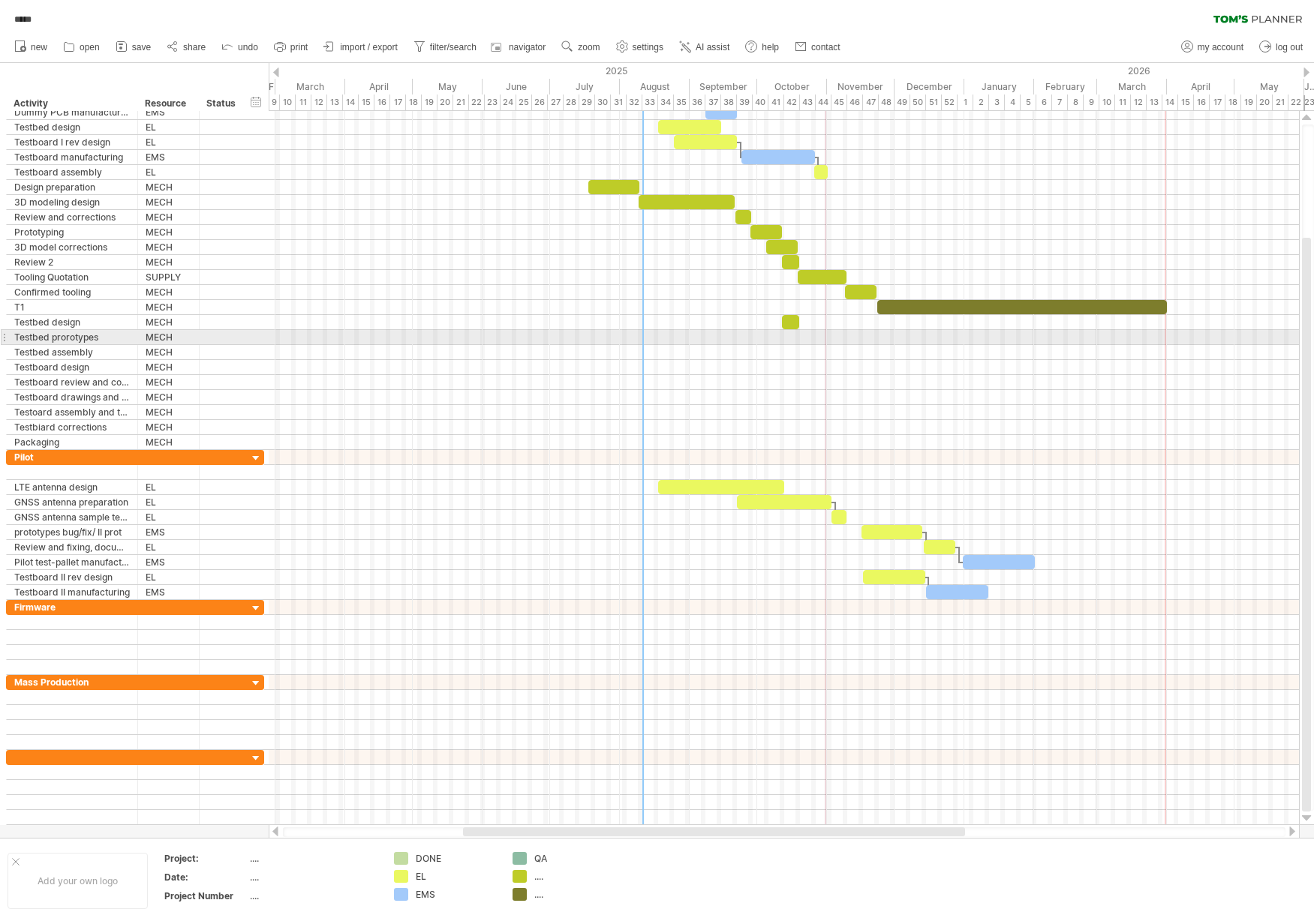
click at [796, 337] on div at bounding box center [783, 337] width 1030 height 15
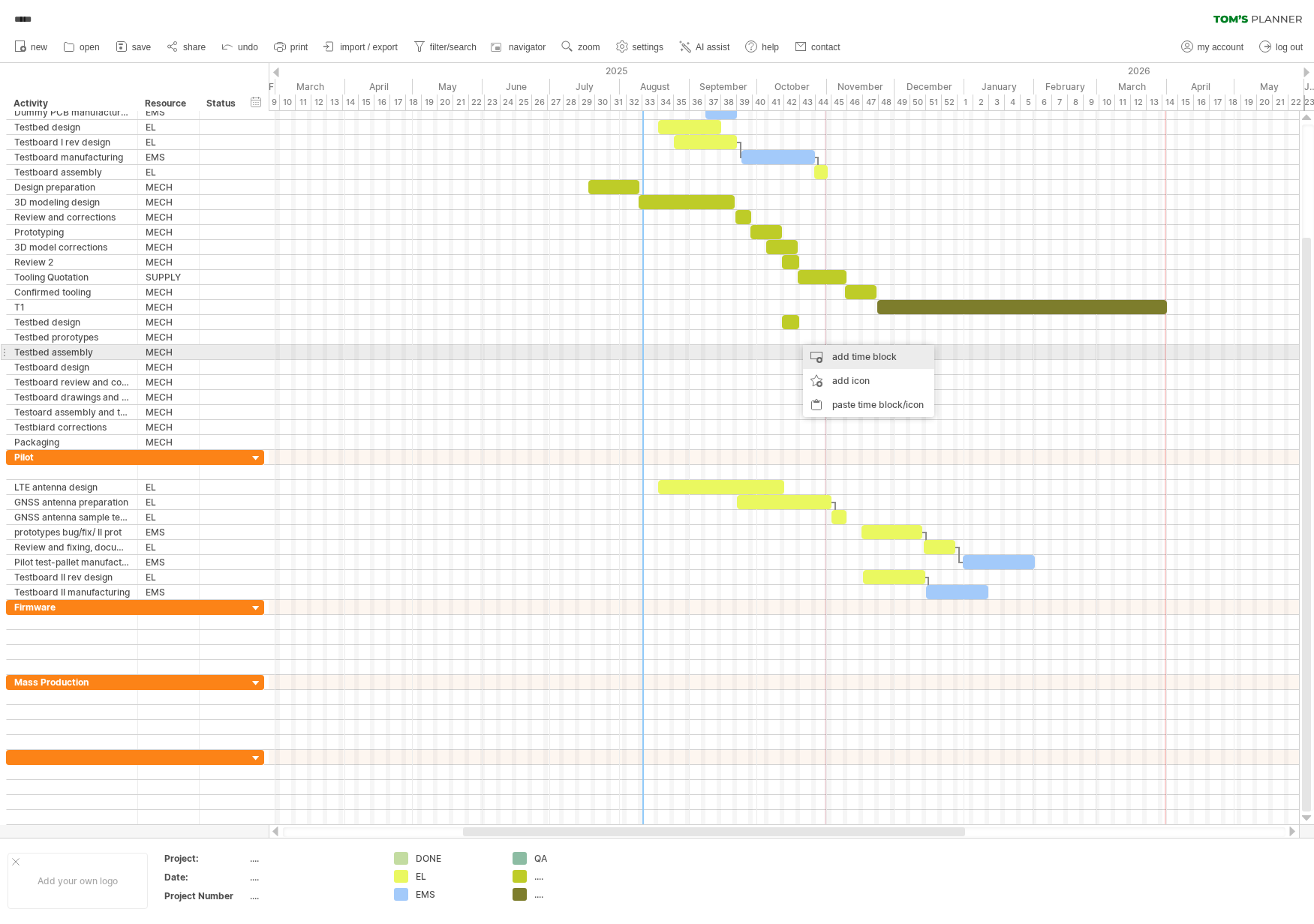
click at [840, 350] on div "add time block" at bounding box center [868, 356] width 131 height 24
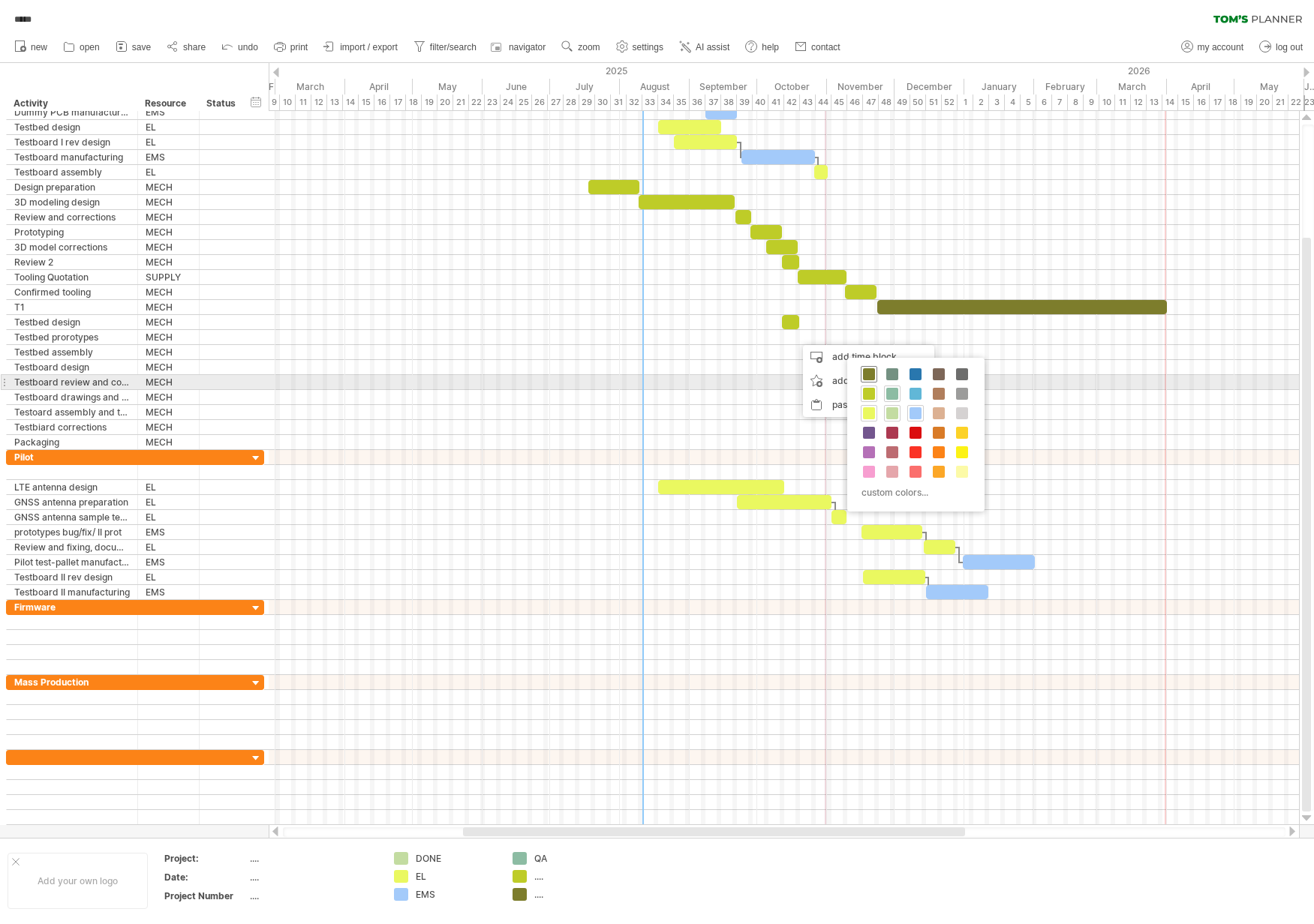
click at [869, 376] on span at bounding box center [868, 373] width 12 height 12
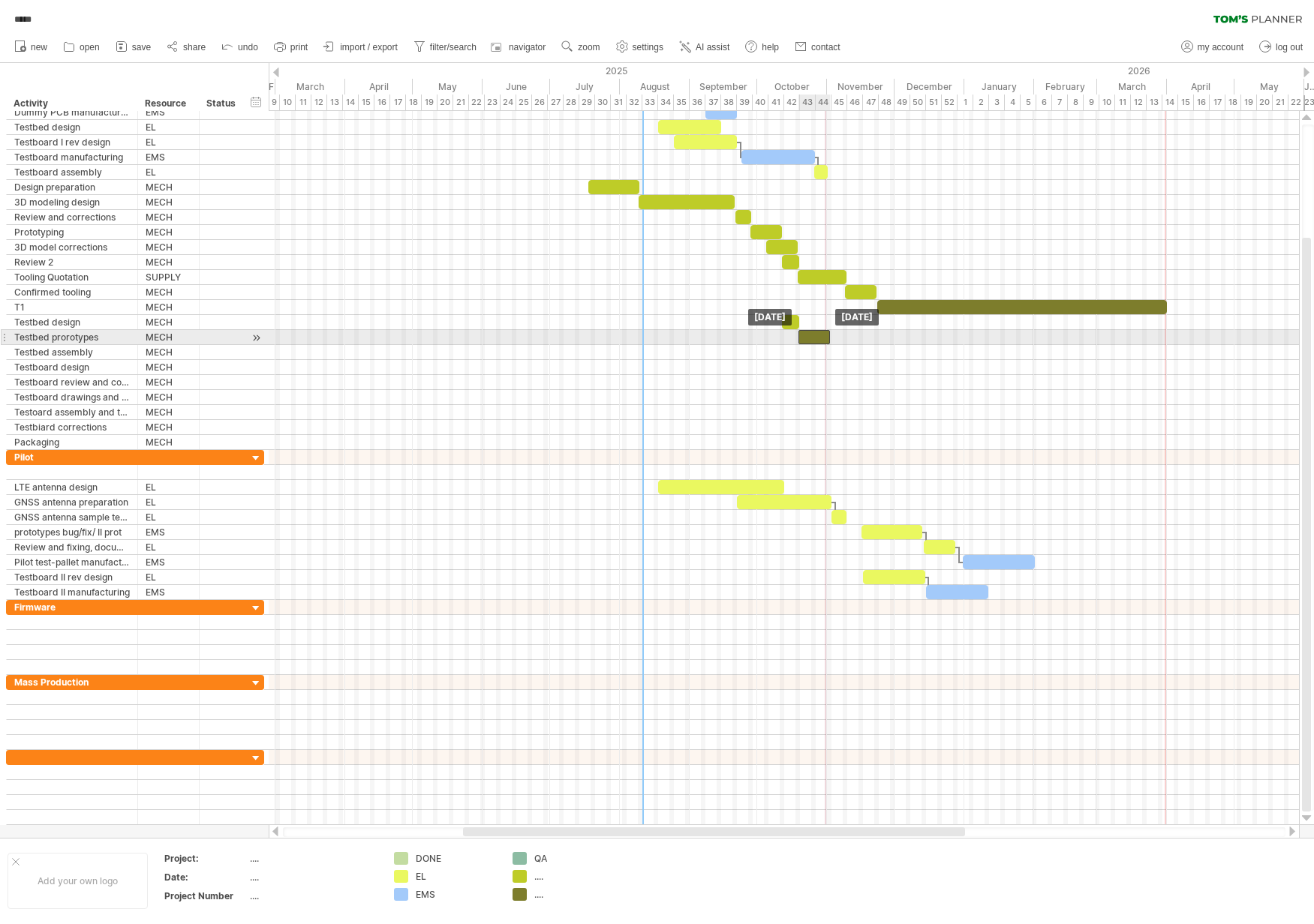
click at [814, 336] on div at bounding box center [814, 337] width 32 height 14
drag, startPoint x: 827, startPoint y: 336, endPoint x: 842, endPoint y: 336, distance: 15.0
click at [842, 336] on span at bounding box center [844, 337] width 6 height 14
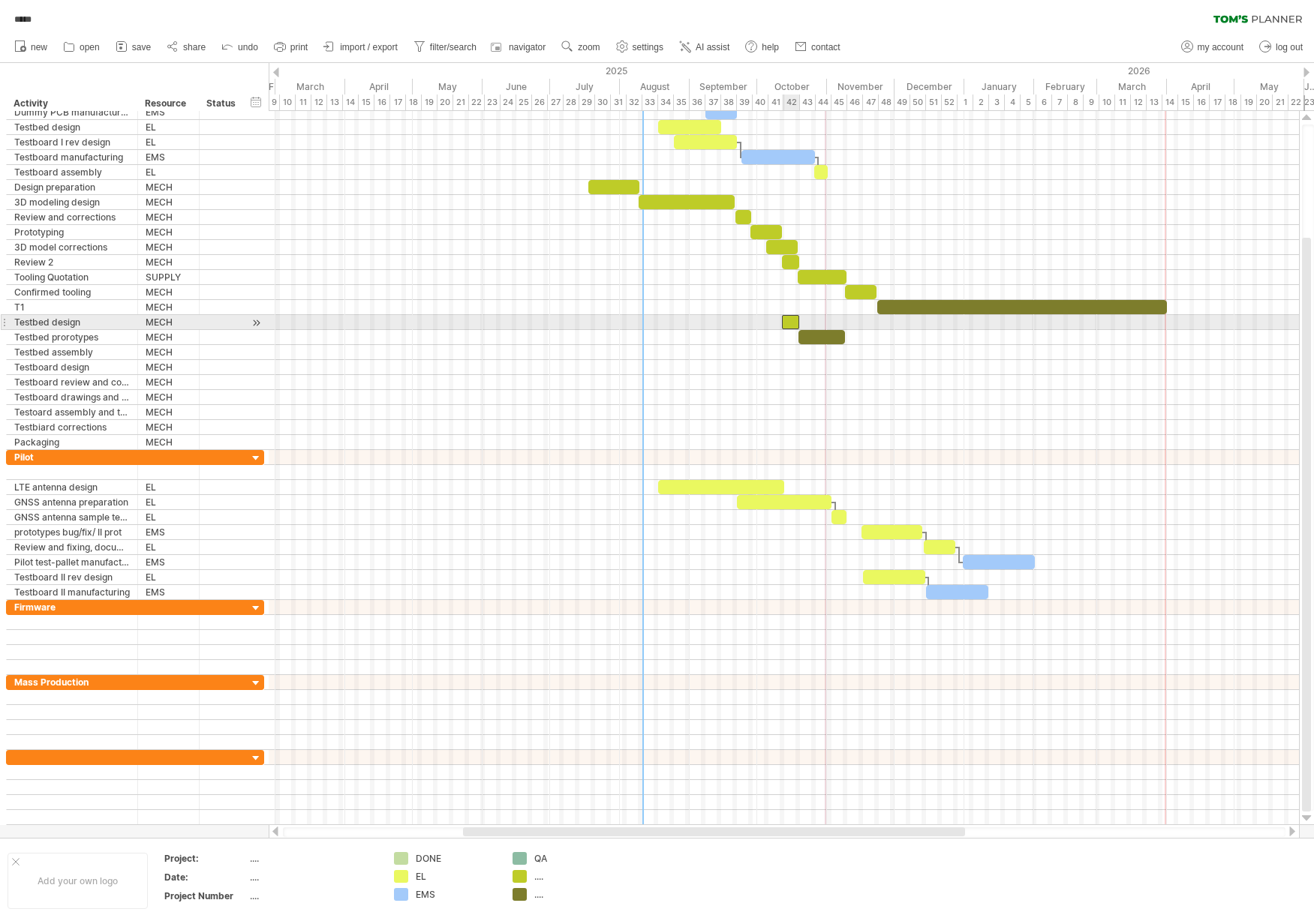
click at [787, 318] on div at bounding box center [790, 322] width 17 height 14
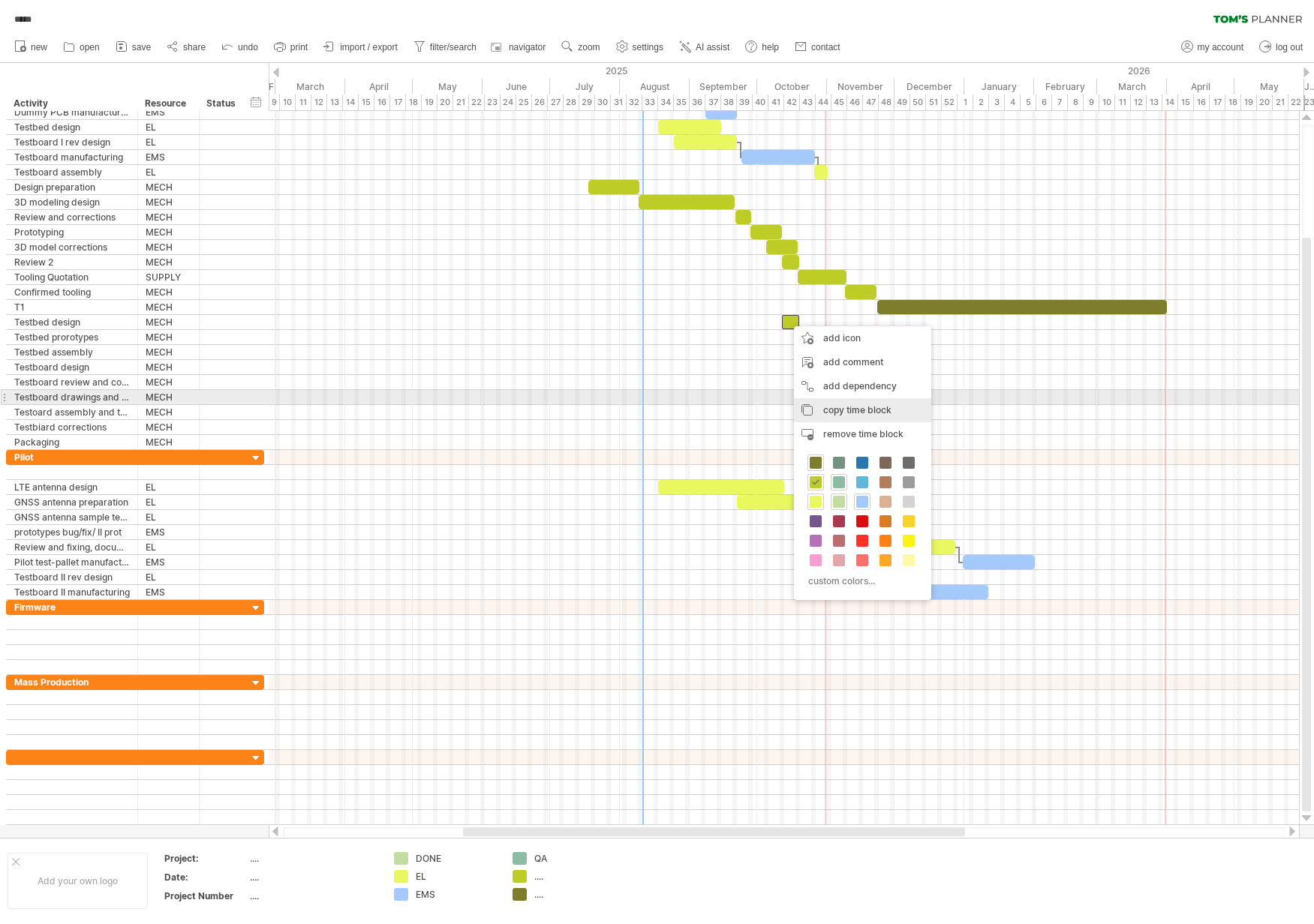
click at [863, 404] on span "copy time block" at bounding box center [858, 409] width 68 height 12
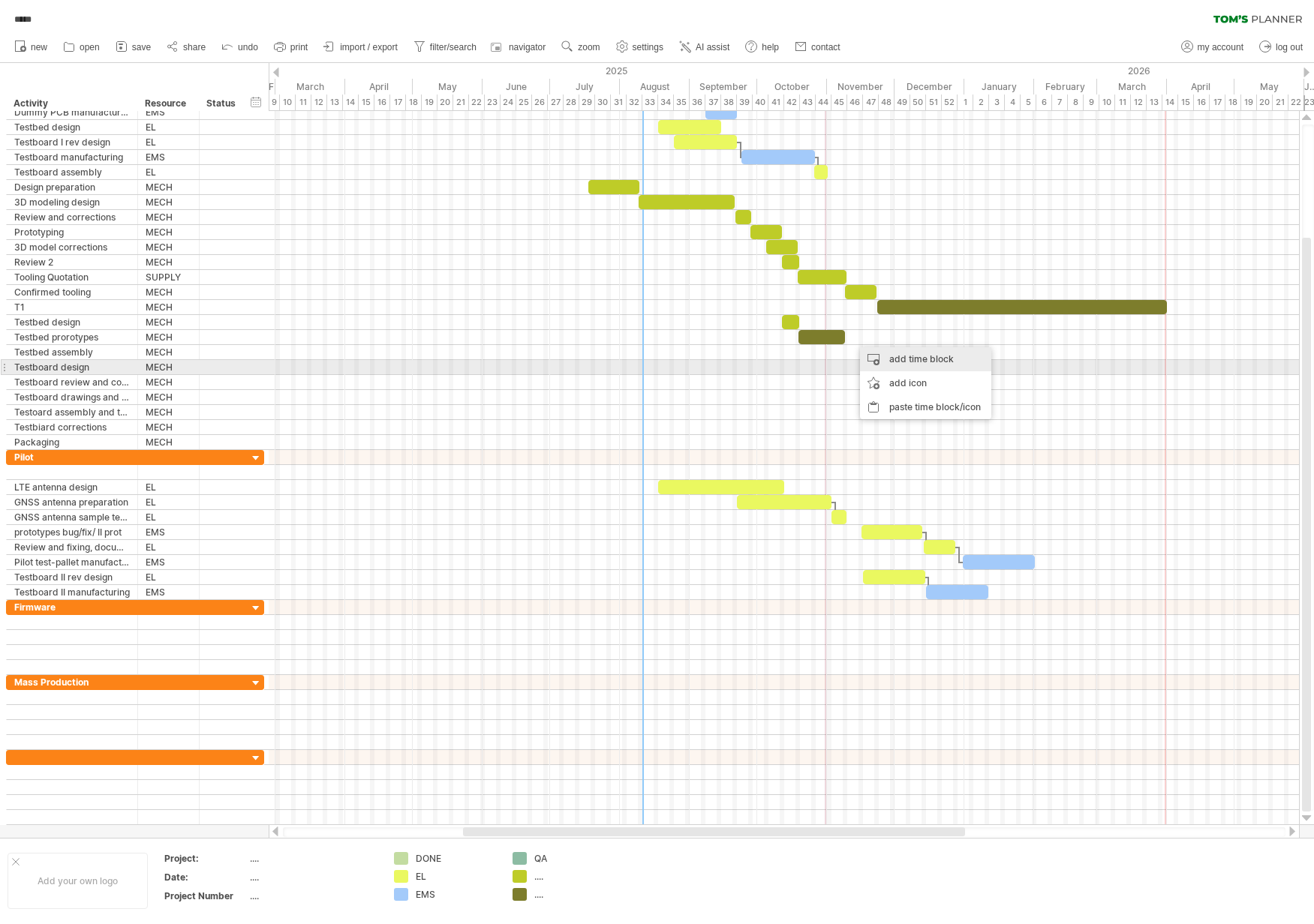
click at [899, 363] on div "add time block" at bounding box center [925, 359] width 131 height 24
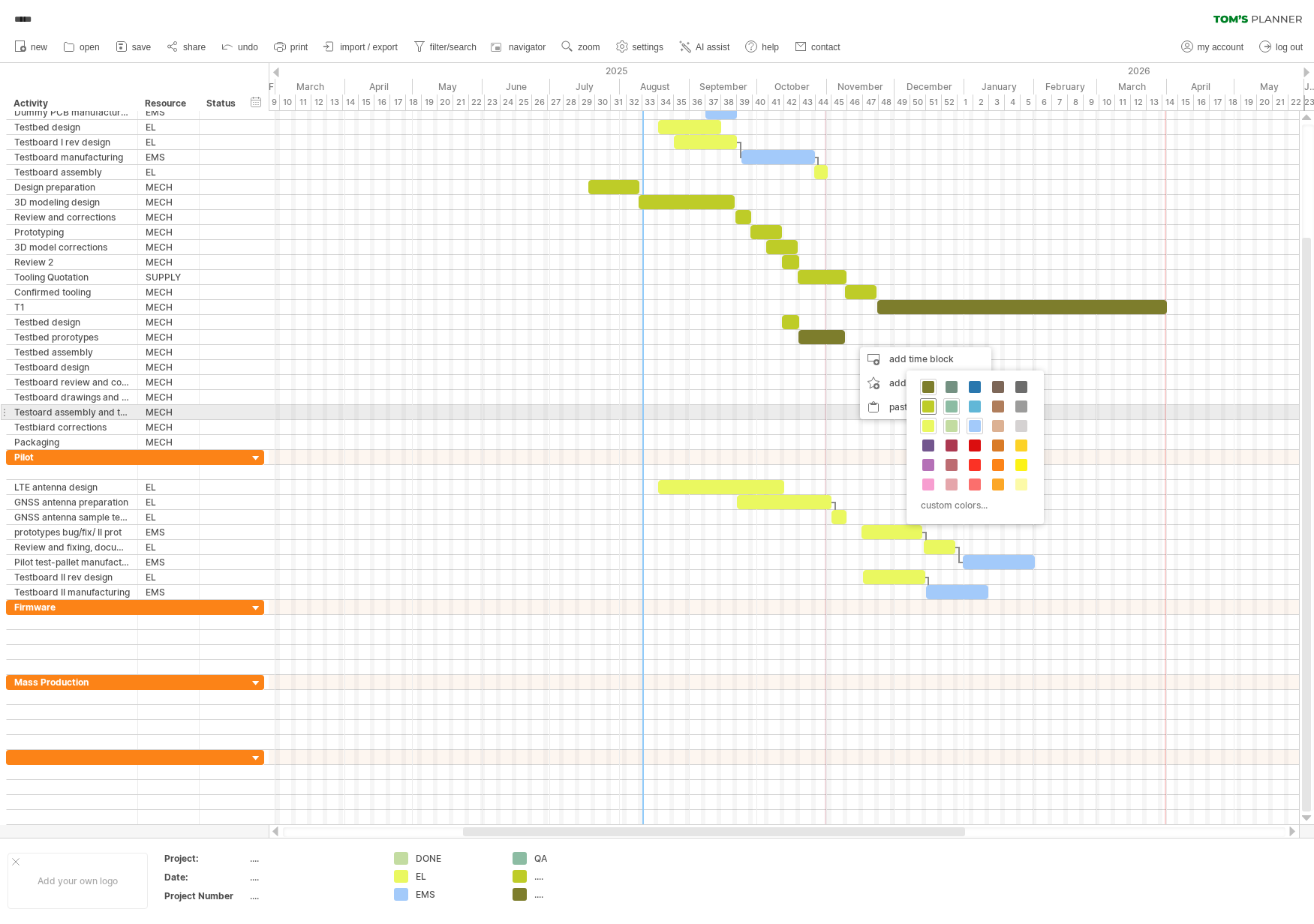
click at [932, 408] on span at bounding box center [928, 406] width 12 height 12
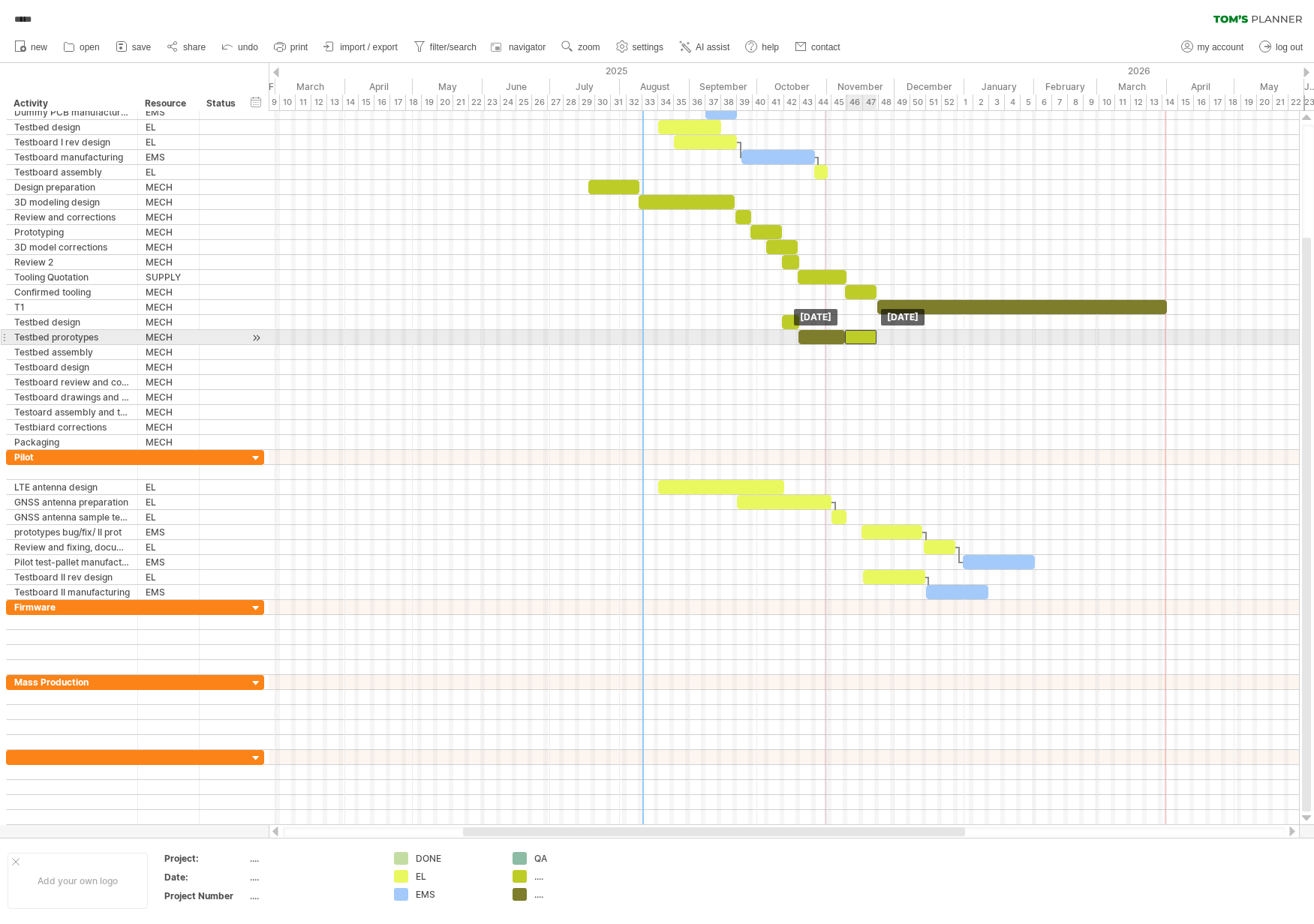
drag, startPoint x: 870, startPoint y: 336, endPoint x: 863, endPoint y: 336, distance: 7.0
click at [863, 336] on div at bounding box center [860, 337] width 32 height 14
drag, startPoint x: 873, startPoint y: 336, endPoint x: 859, endPoint y: 336, distance: 14.0
click at [860, 336] on span at bounding box center [862, 337] width 6 height 14
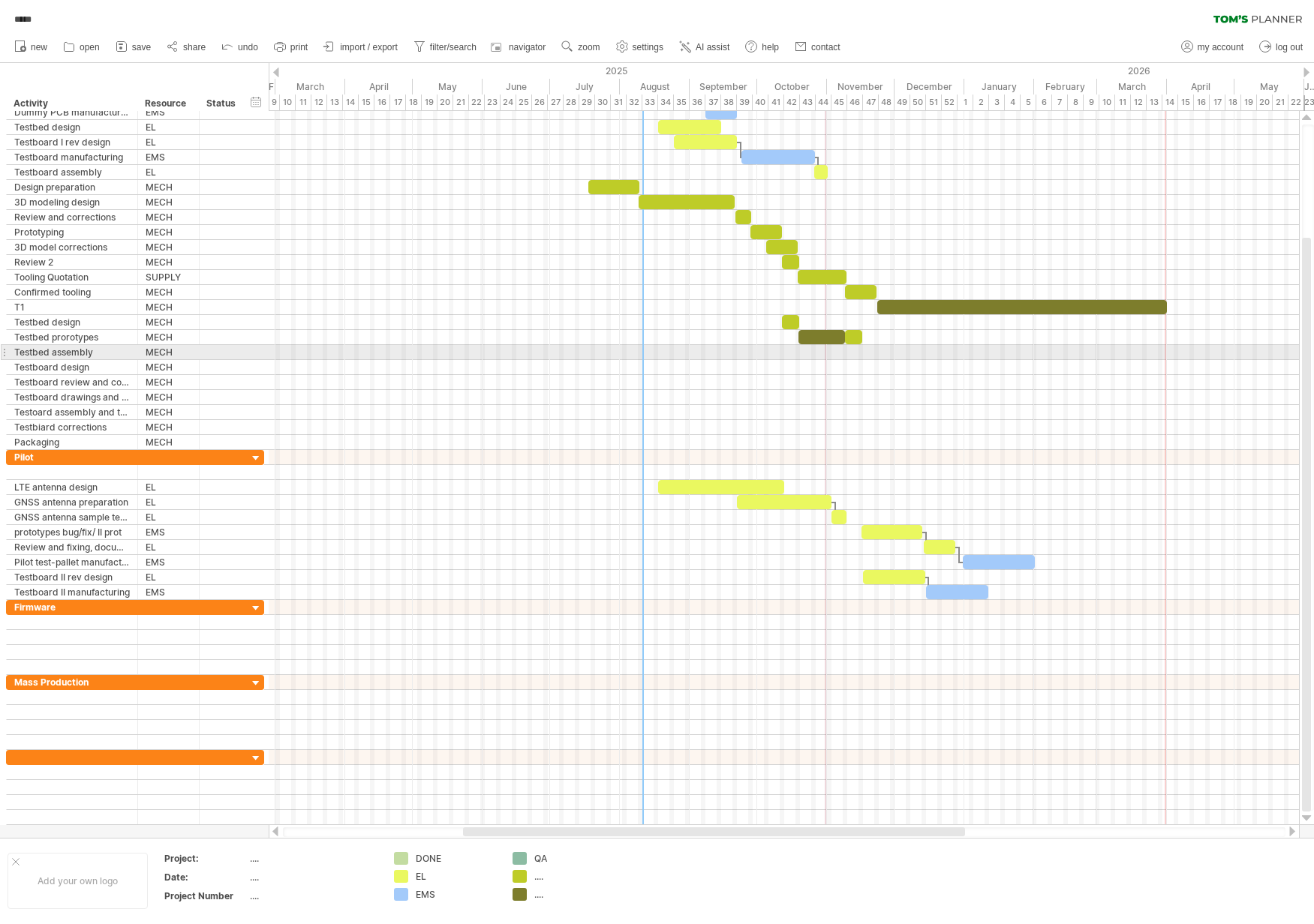
click at [790, 354] on div at bounding box center [783, 352] width 1030 height 15
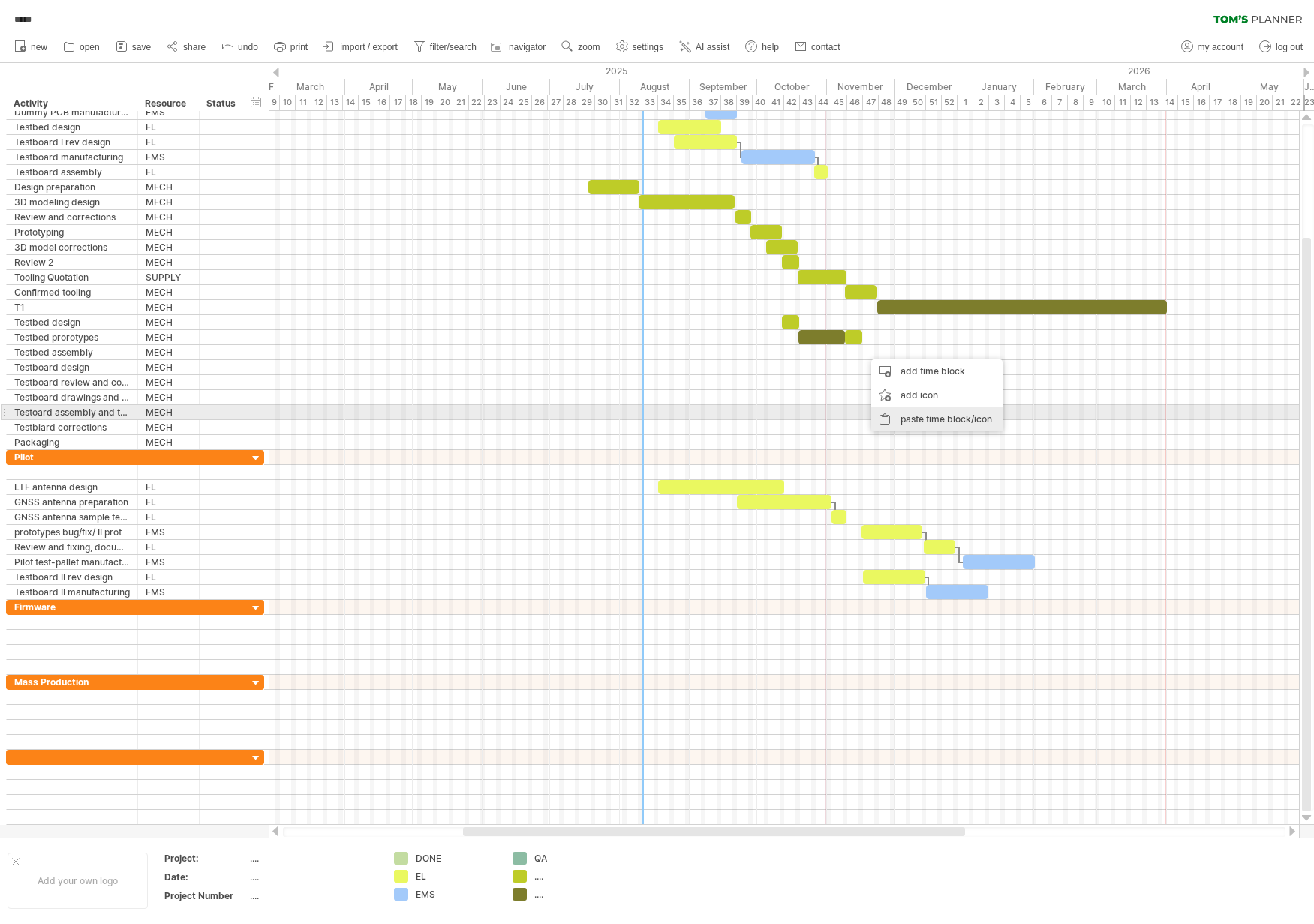
click at [954, 415] on div "paste time block/icon" at bounding box center [937, 419] width 131 height 24
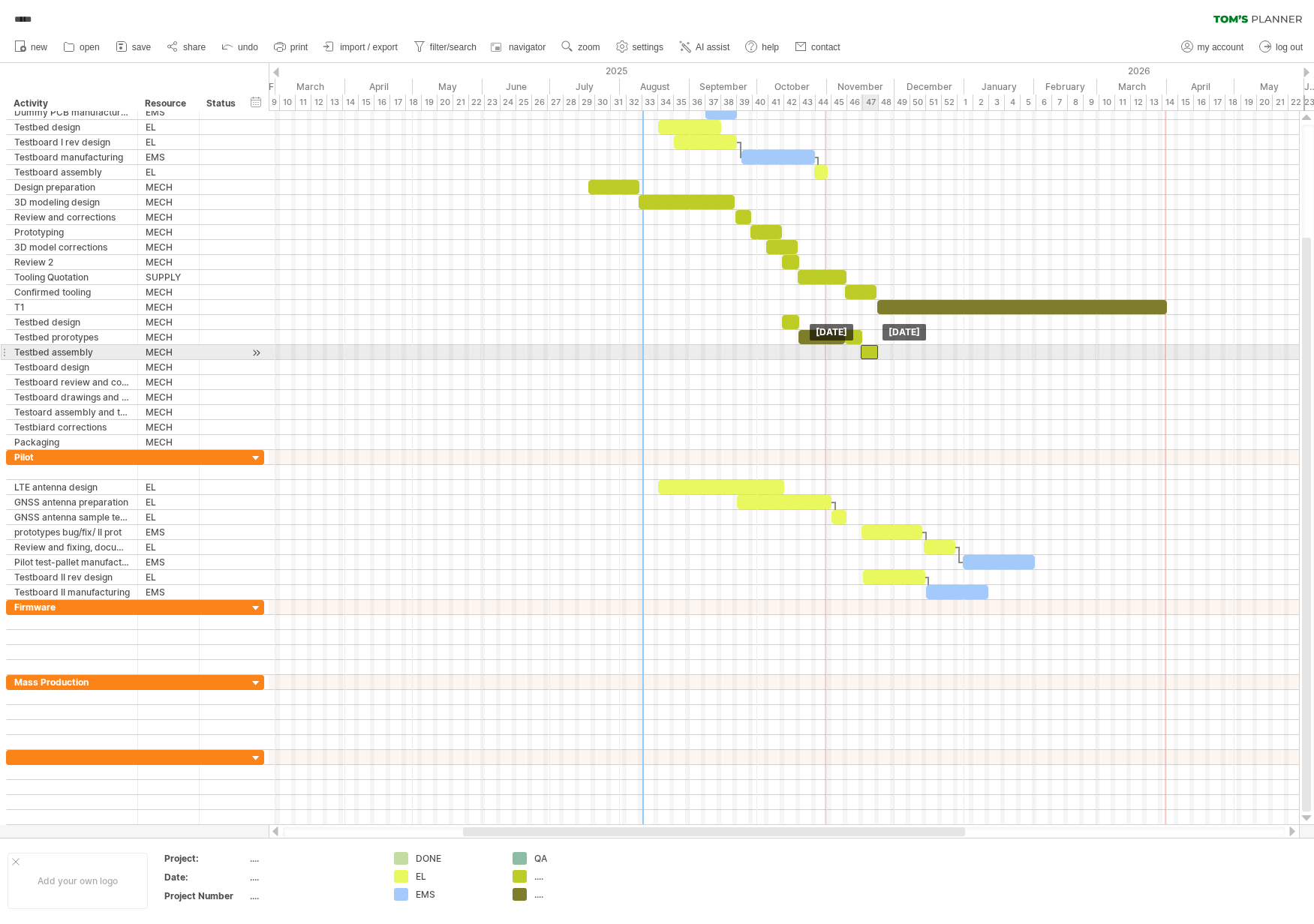
click at [869, 352] on div at bounding box center [868, 352] width 17 height 14
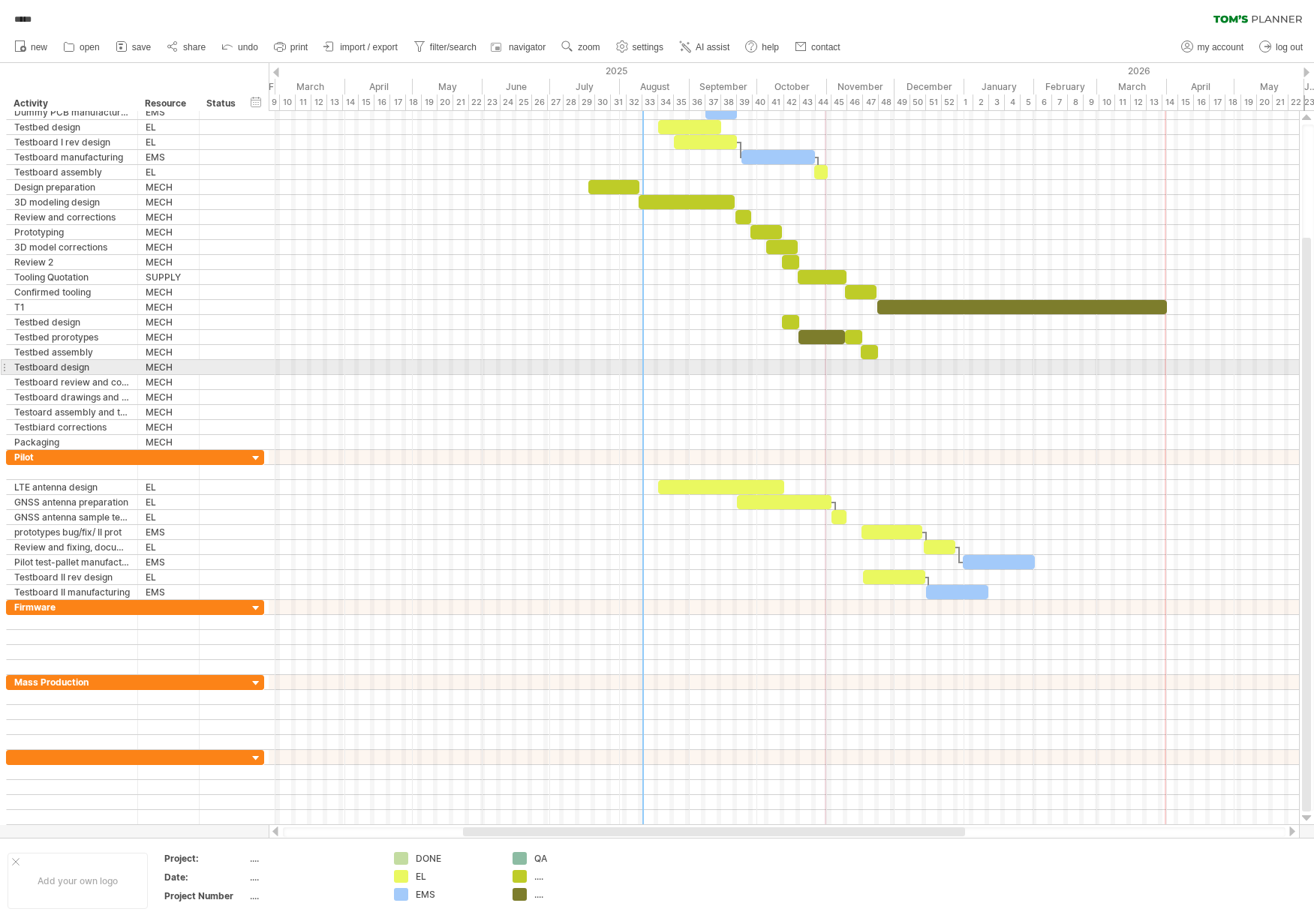
click at [806, 367] on div at bounding box center [783, 367] width 1030 height 15
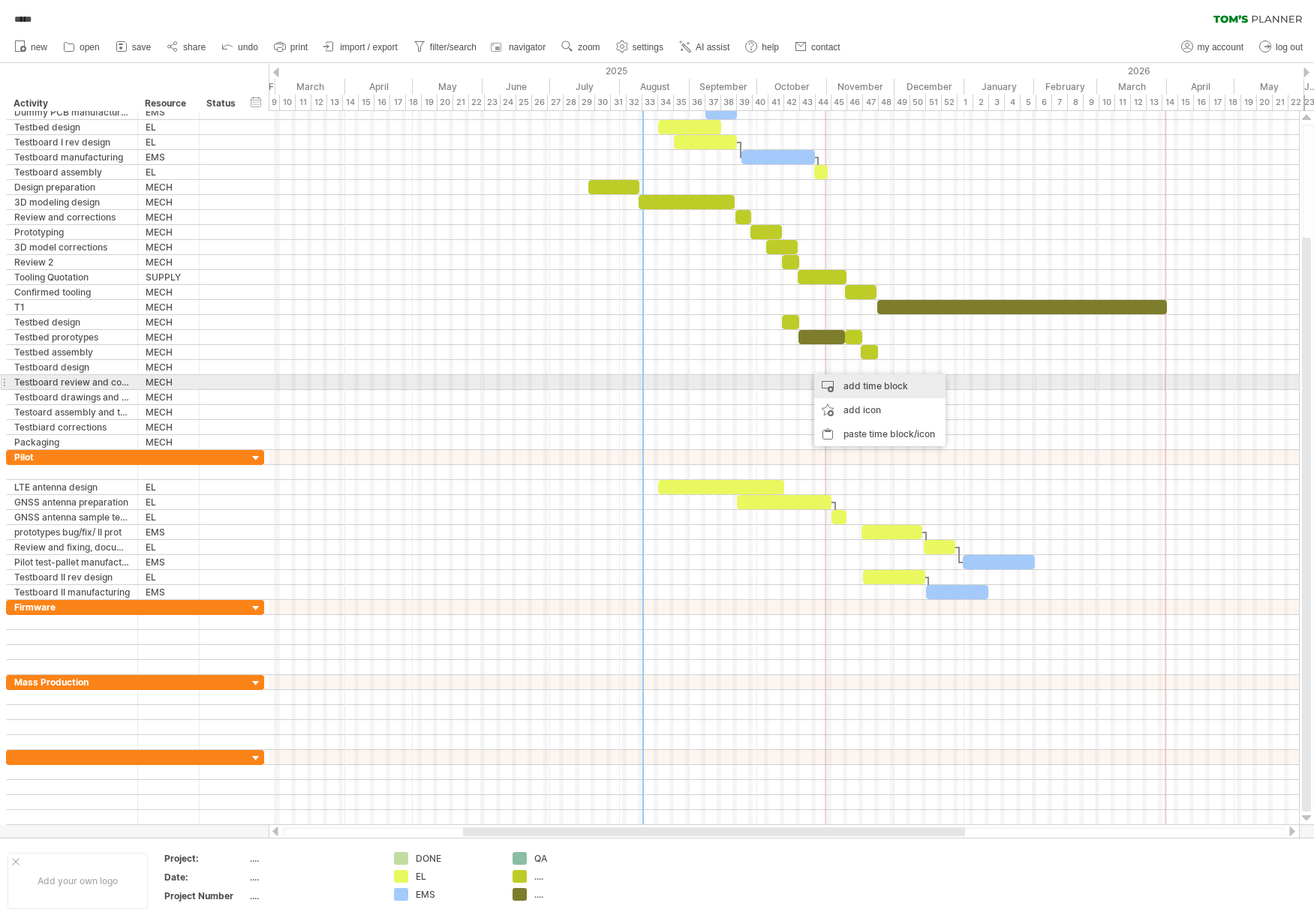
click at [842, 381] on div "add time block" at bounding box center [880, 386] width 131 height 24
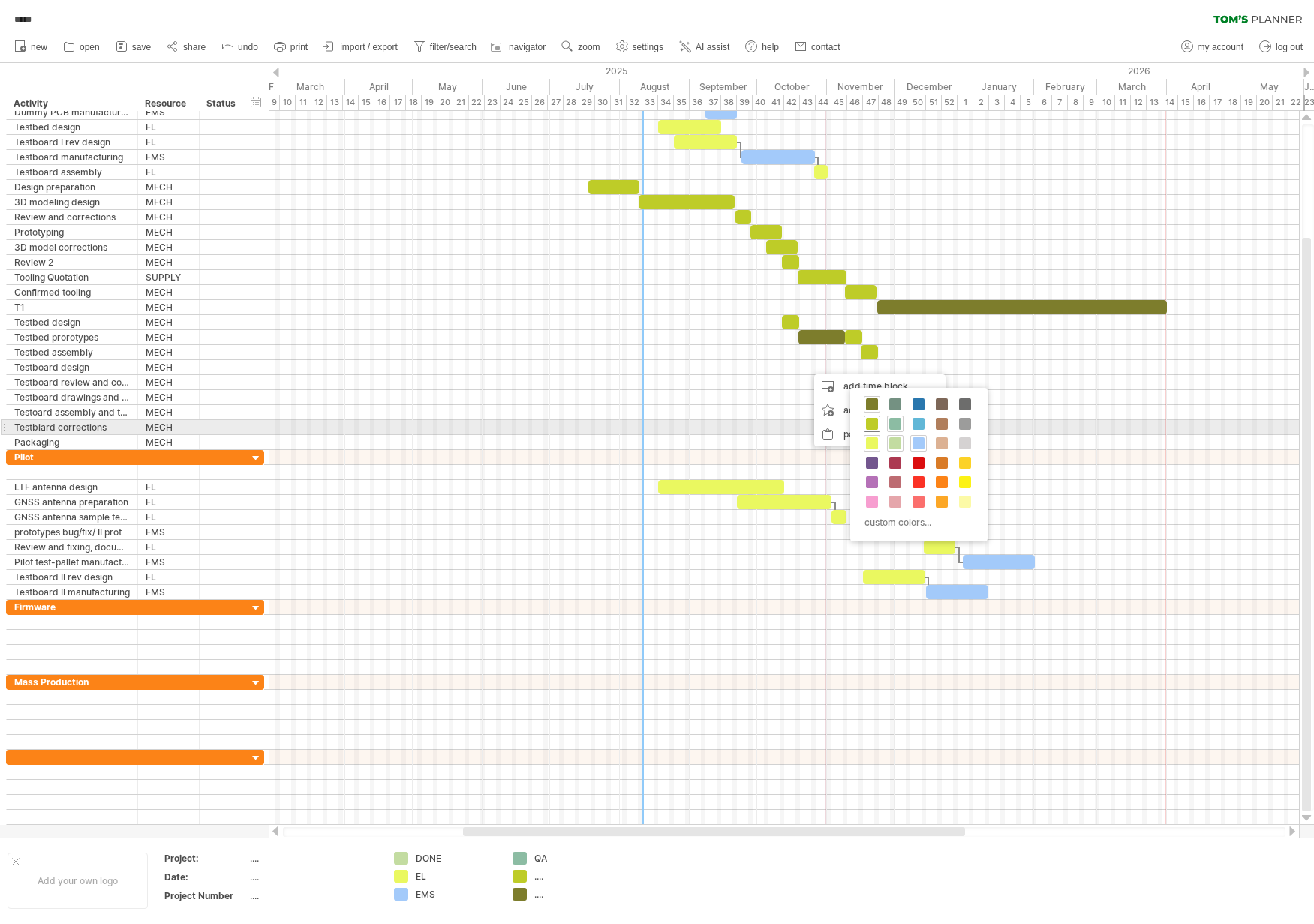
click at [873, 424] on span at bounding box center [871, 423] width 12 height 12
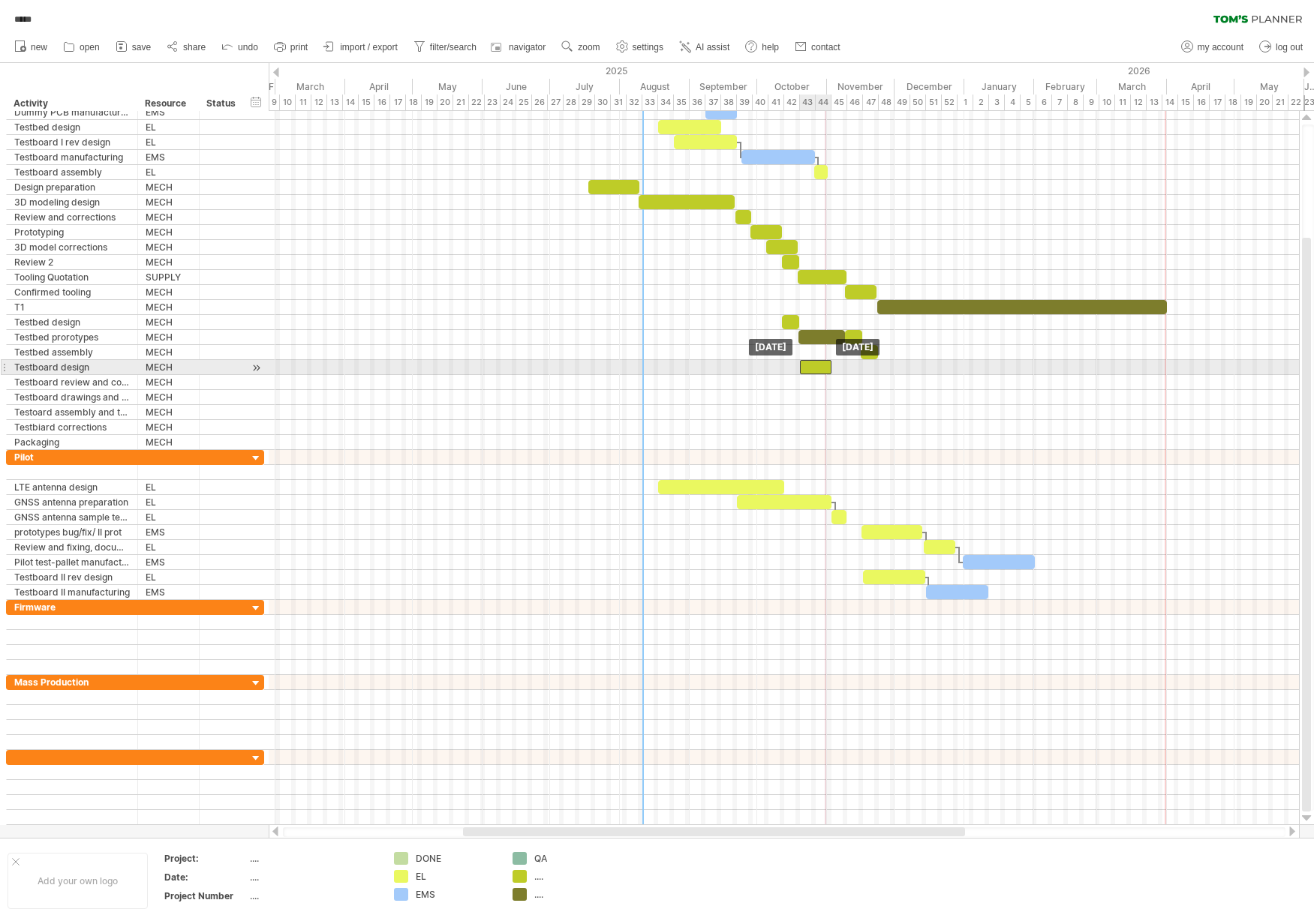
click at [813, 366] on div at bounding box center [815, 367] width 32 height 14
click at [824, 367] on div at bounding box center [814, 367] width 32 height 14
drag, startPoint x: 828, startPoint y: 368, endPoint x: 844, endPoint y: 368, distance: 16.0
click at [844, 368] on span at bounding box center [845, 367] width 6 height 14
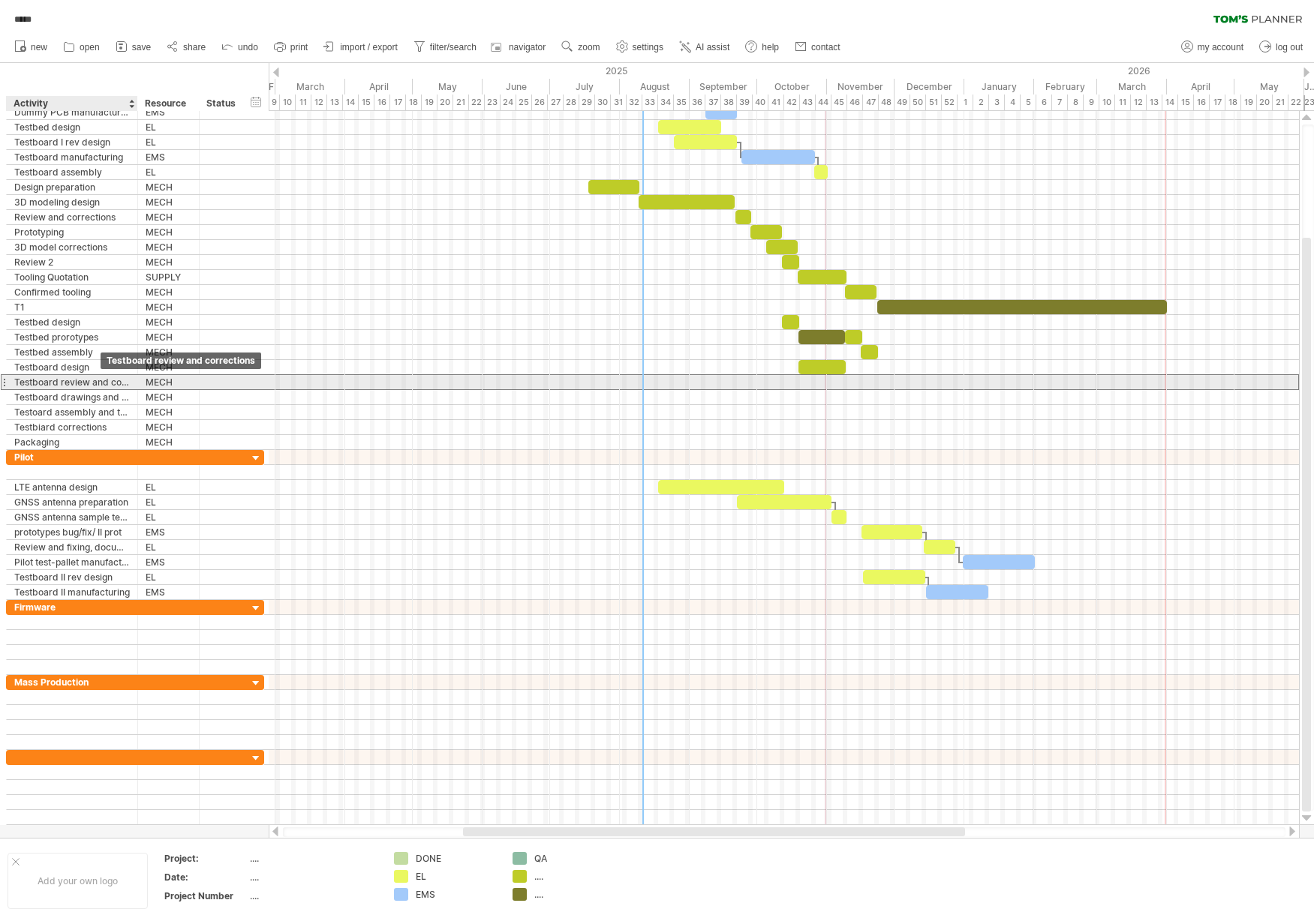
click at [103, 379] on div "Testboard review and corrections" at bounding box center [72, 382] width 115 height 14
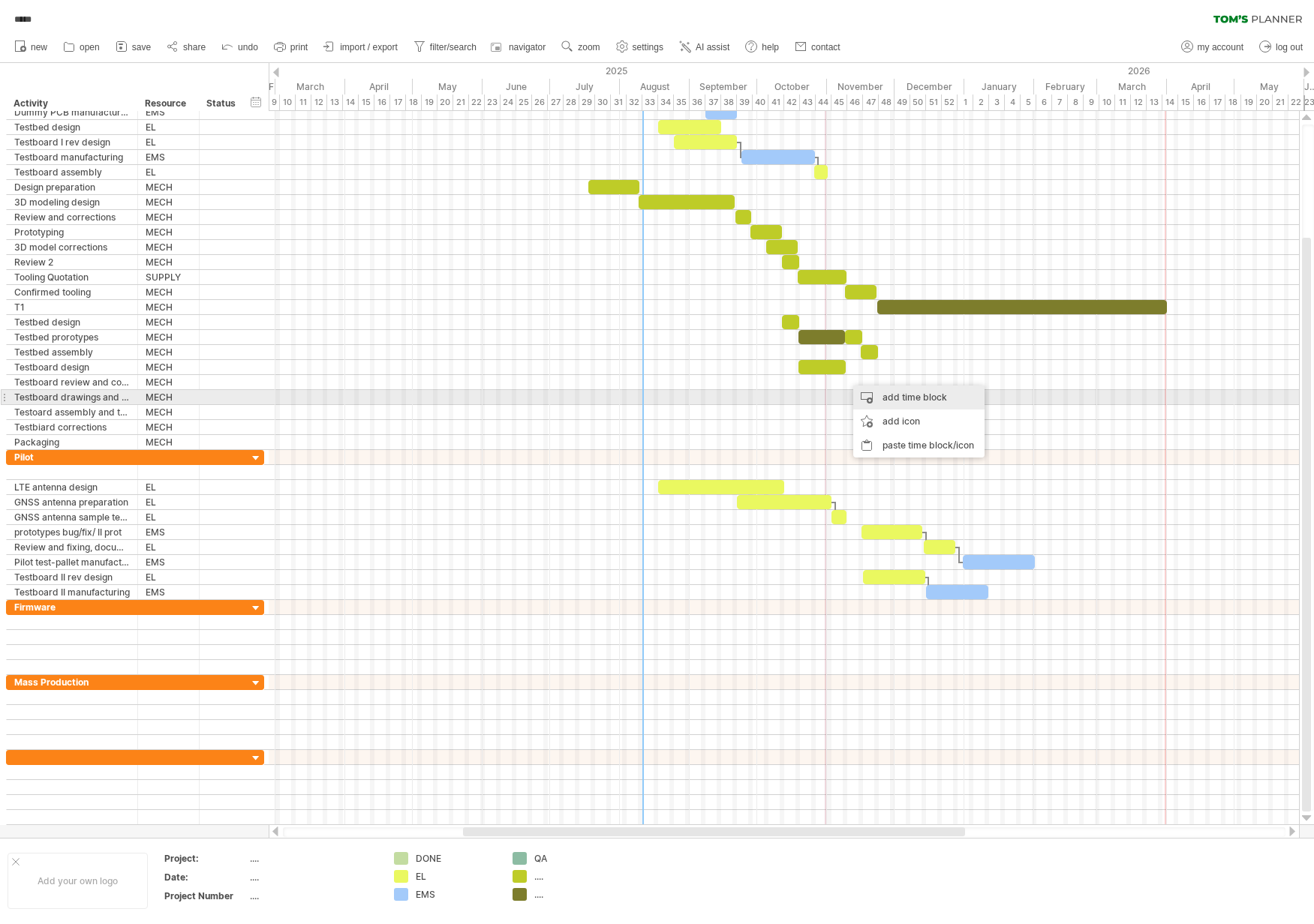
click at [883, 391] on div "add time block" at bounding box center [919, 398] width 131 height 24
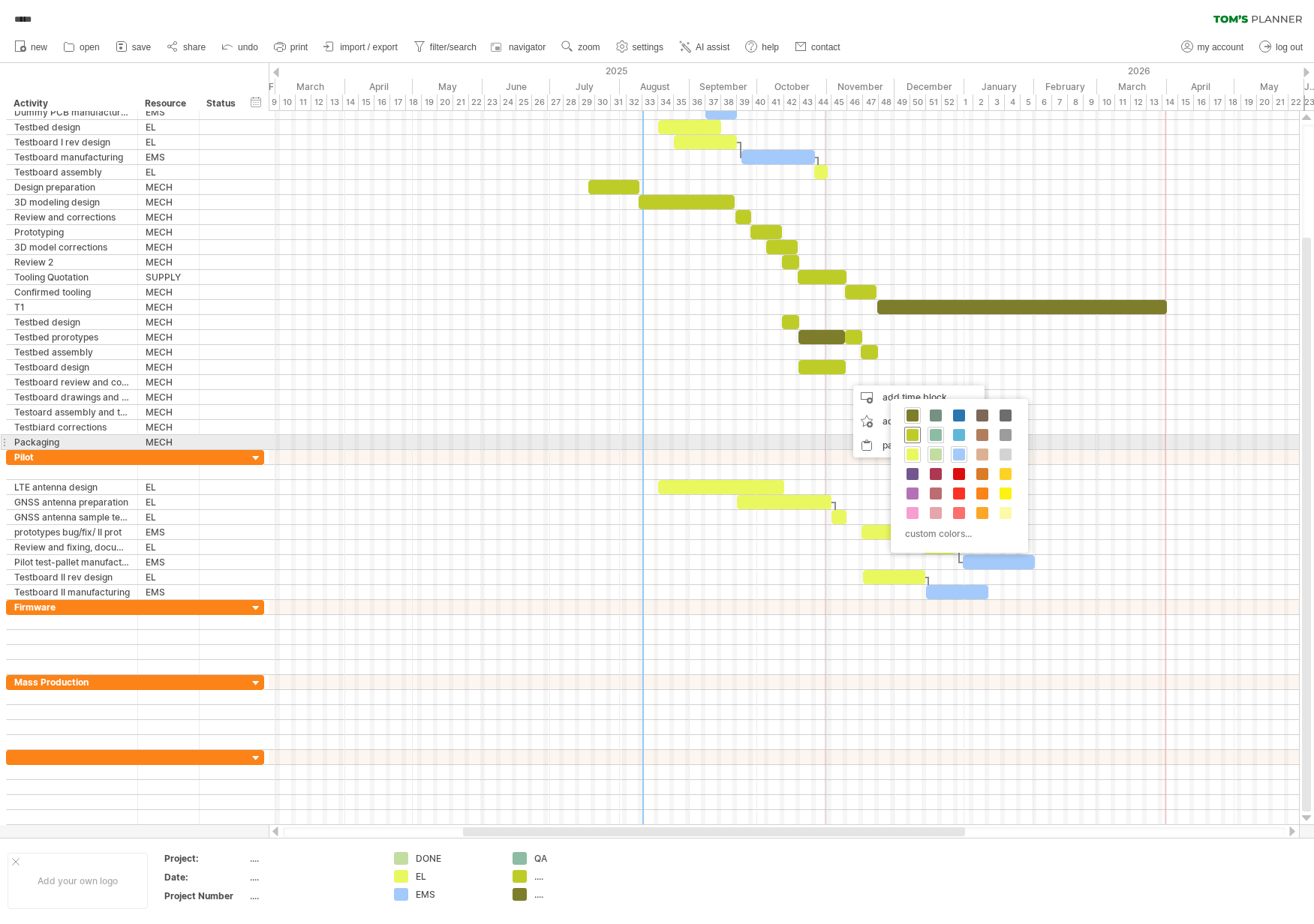
click at [918, 435] on span at bounding box center [912, 435] width 12 height 12
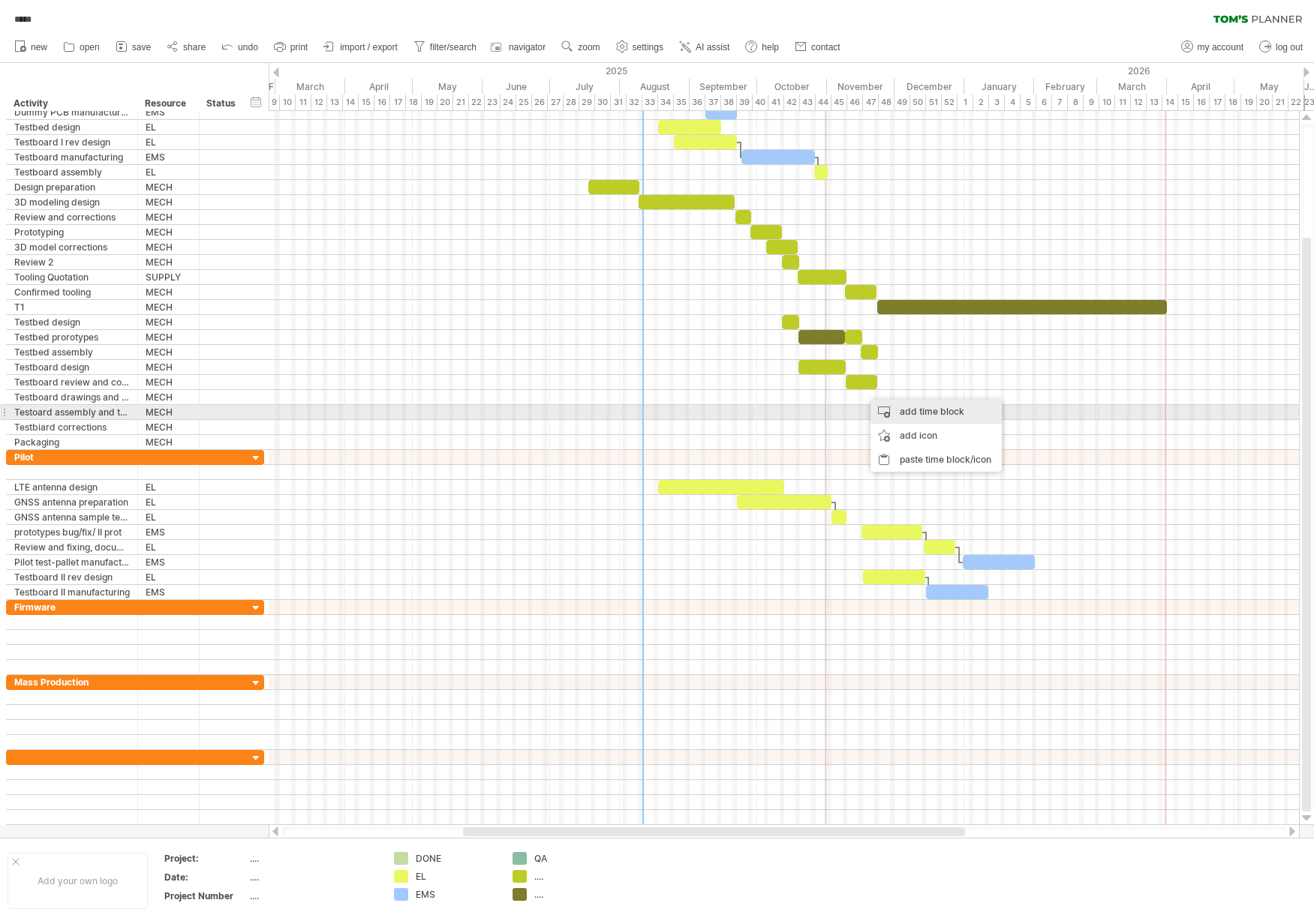
click at [896, 407] on div "add time block" at bounding box center [936, 411] width 131 height 24
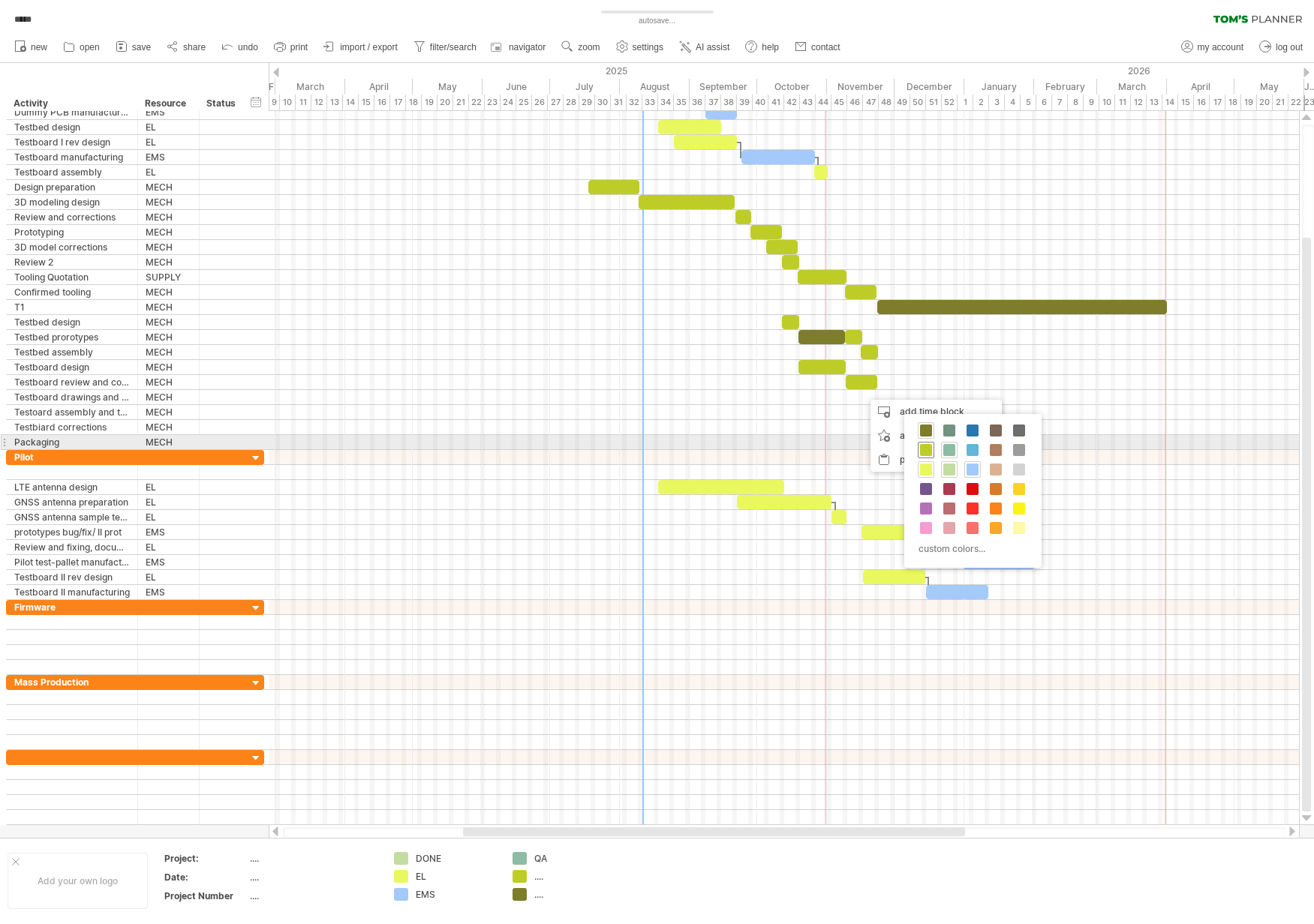
click at [929, 449] on span at bounding box center [925, 450] width 12 height 12
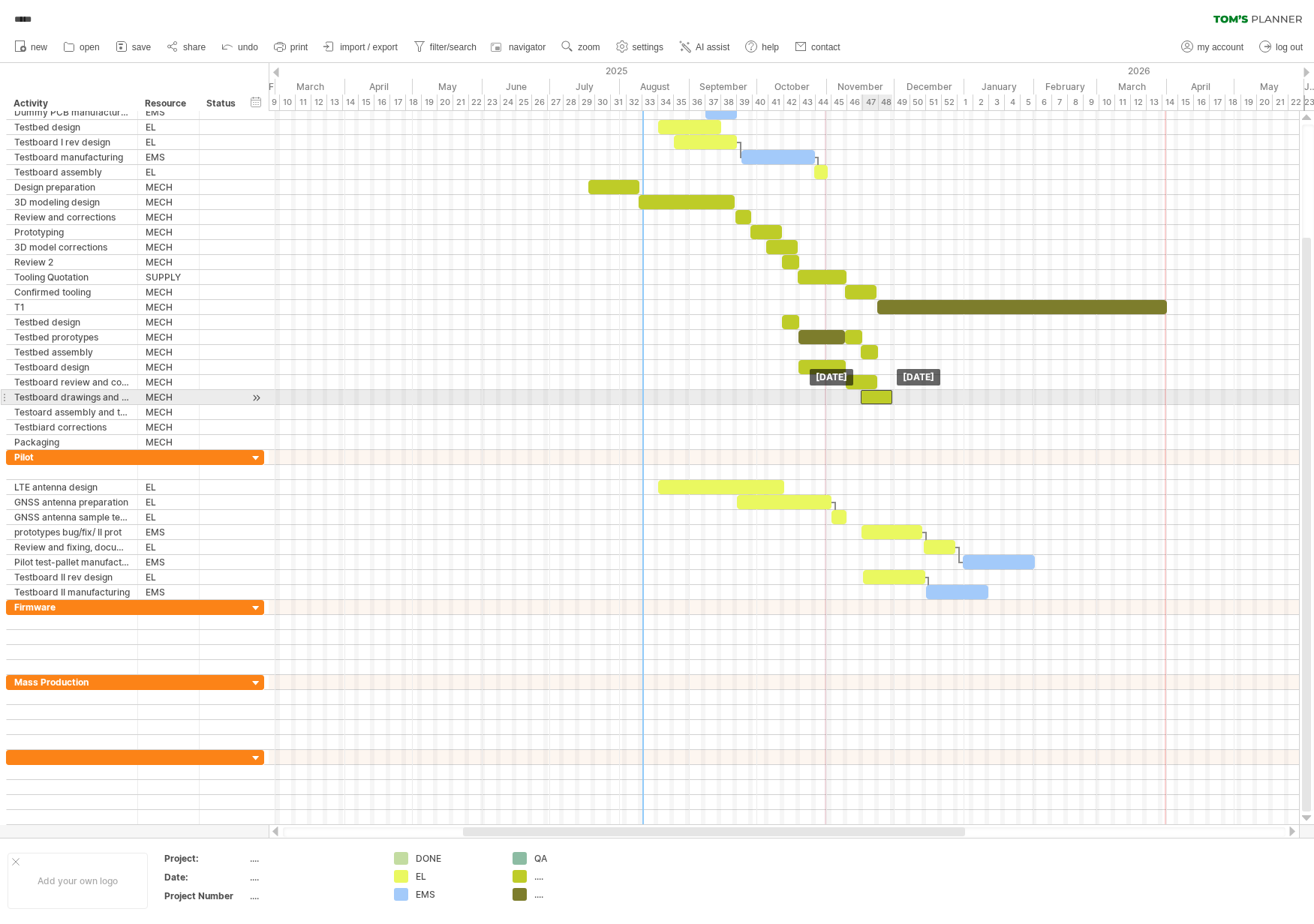
click at [872, 396] on div at bounding box center [876, 398] width 32 height 14
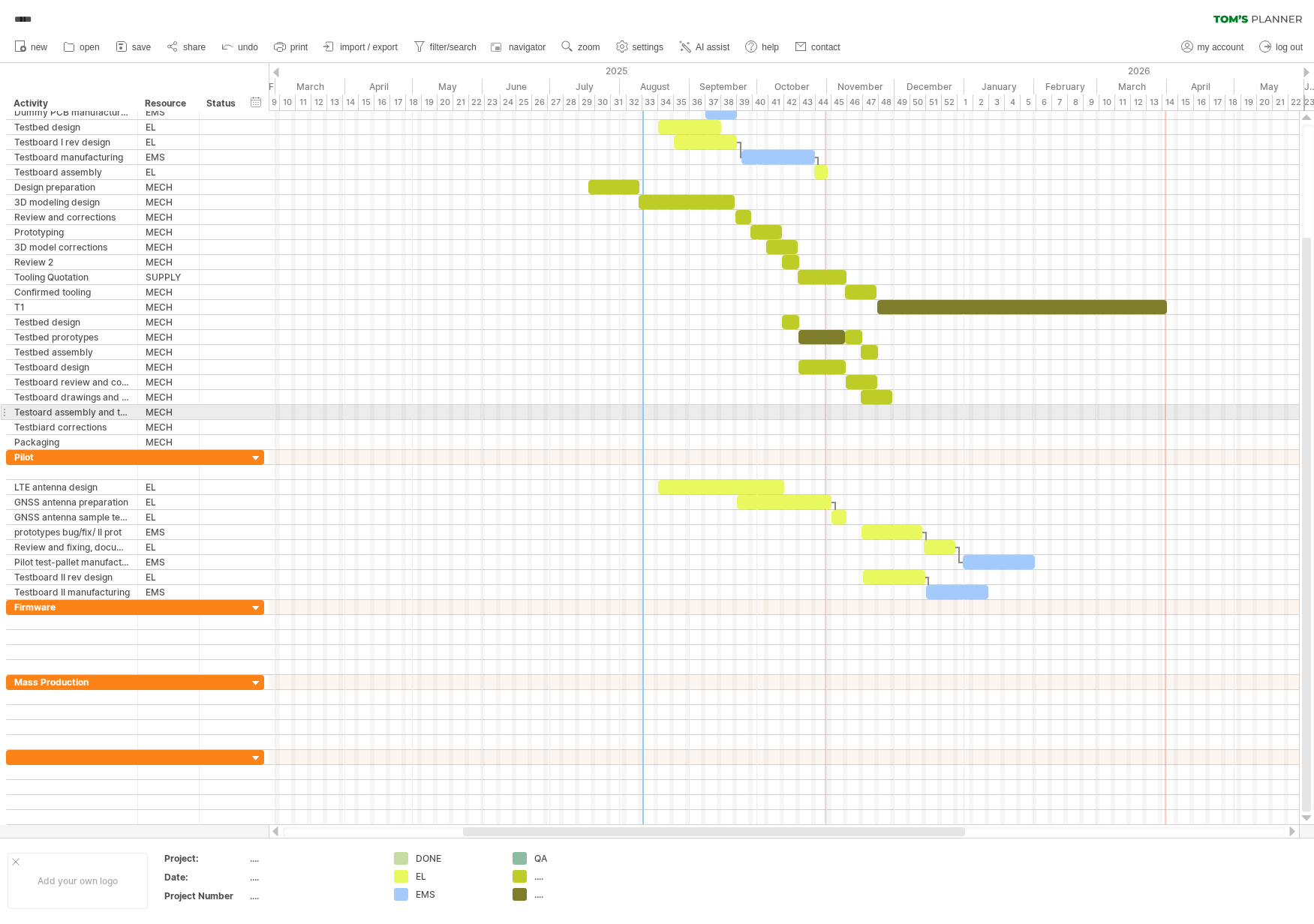
click at [868, 408] on div at bounding box center [783, 412] width 1030 height 15
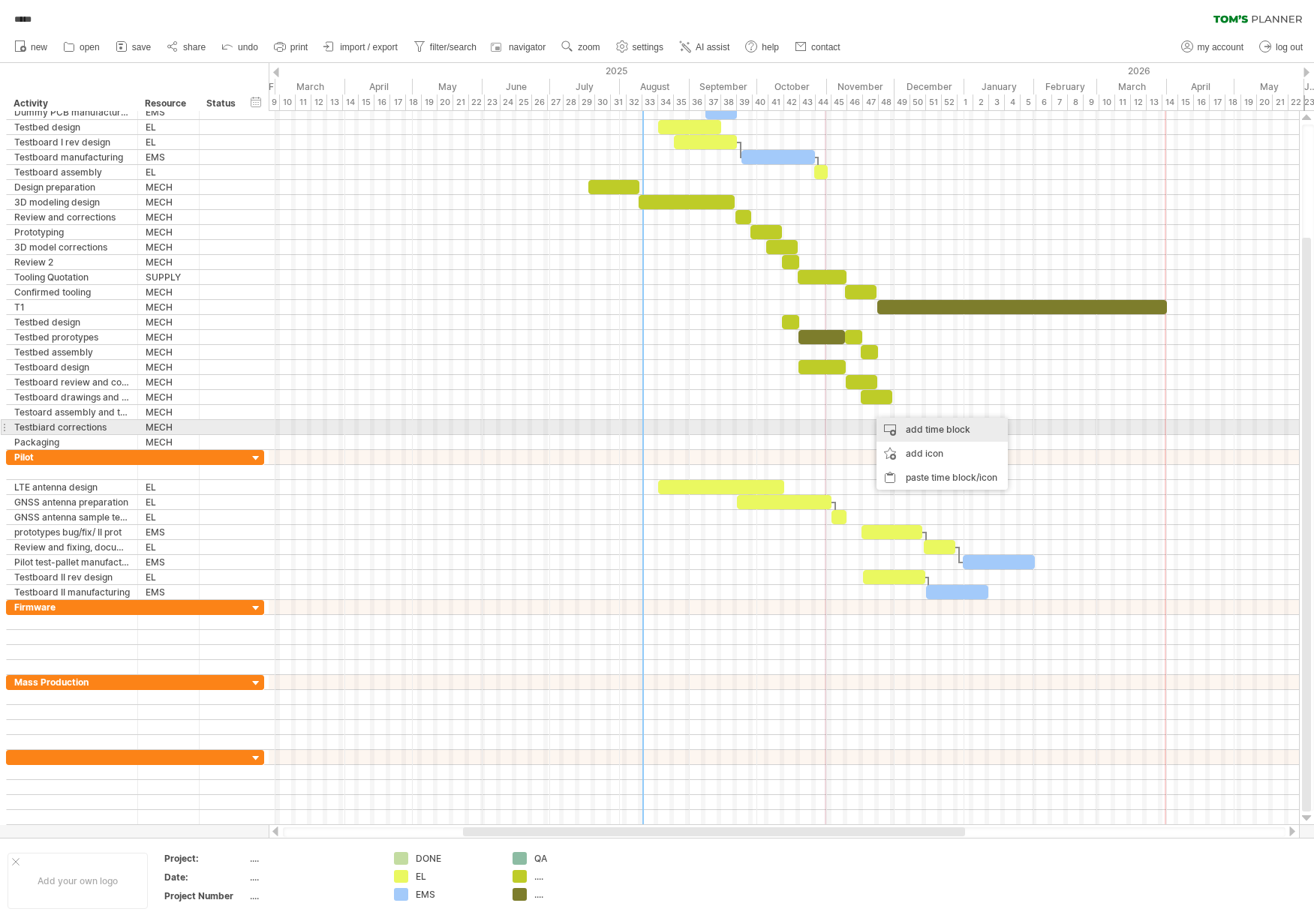
click at [900, 425] on div "add time block" at bounding box center [942, 429] width 131 height 24
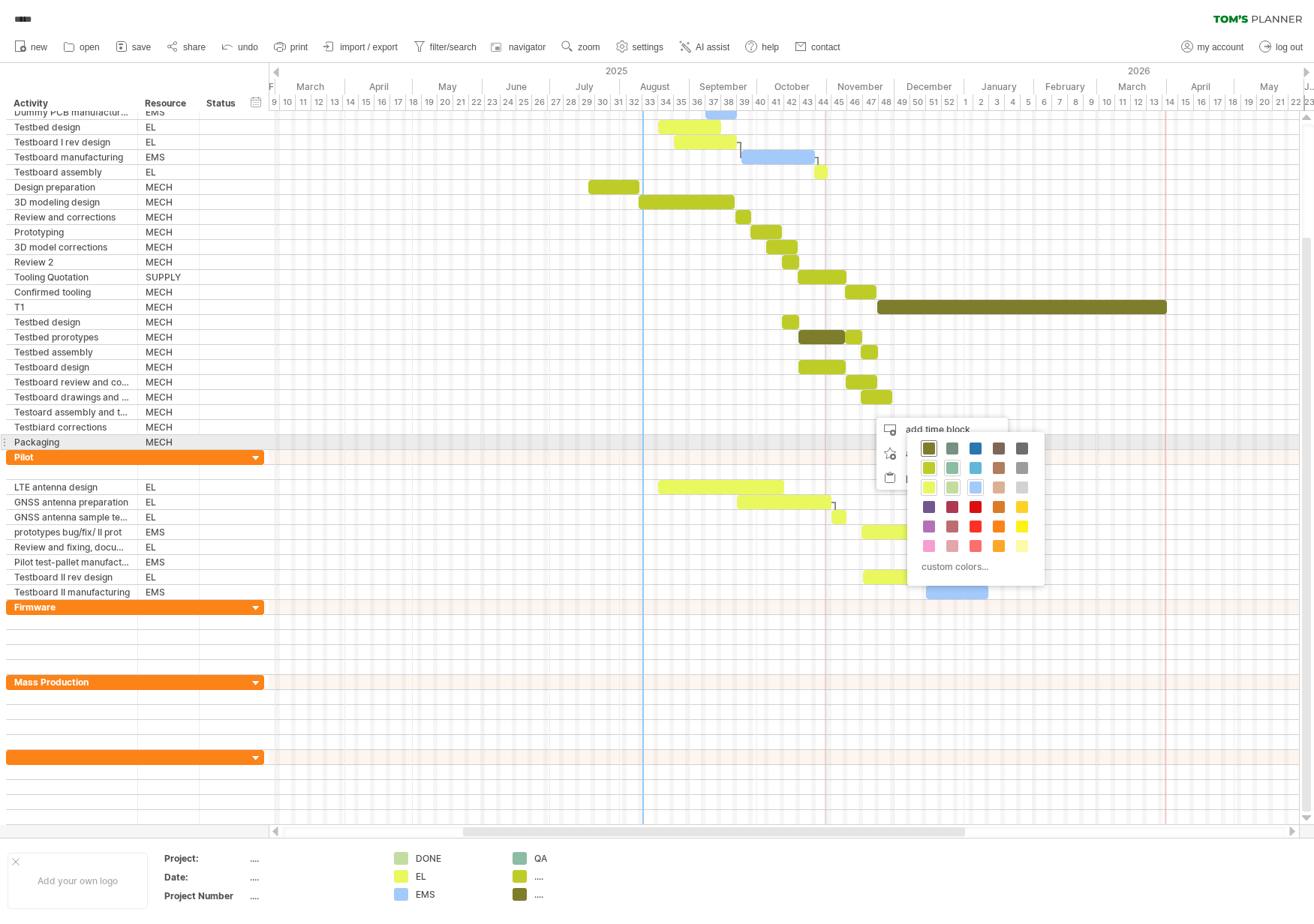
click at [929, 445] on span at bounding box center [928, 448] width 12 height 12
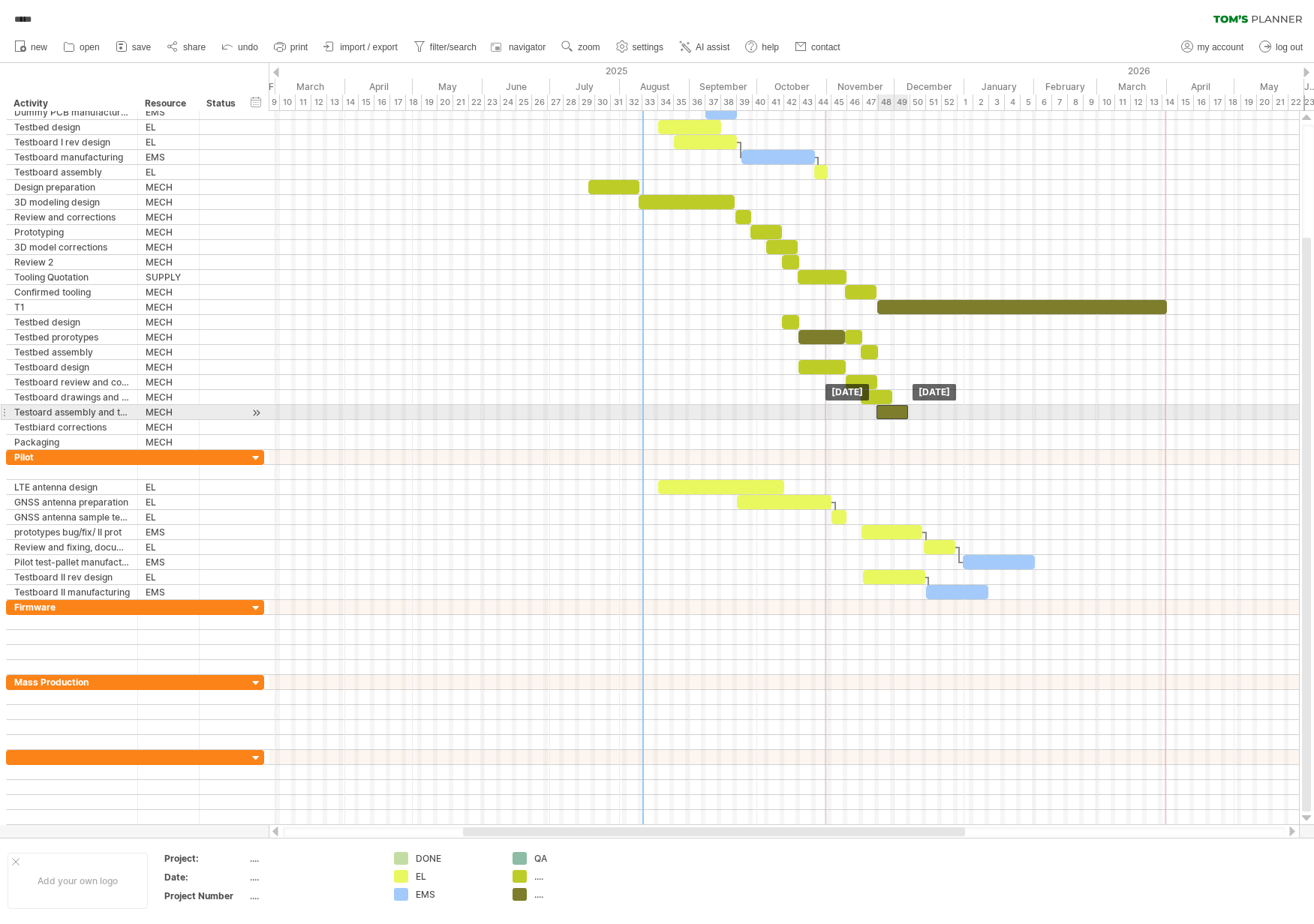
drag, startPoint x: 880, startPoint y: 412, endPoint x: 888, endPoint y: 413, distance: 8.1
click at [888, 413] on div at bounding box center [892, 412] width 32 height 14
click at [896, 412] on div at bounding box center [892, 412] width 32 height 14
drag, startPoint x: 905, startPoint y: 413, endPoint x: 968, endPoint y: 408, distance: 63.2
click at [968, 408] on span at bounding box center [970, 412] width 6 height 14
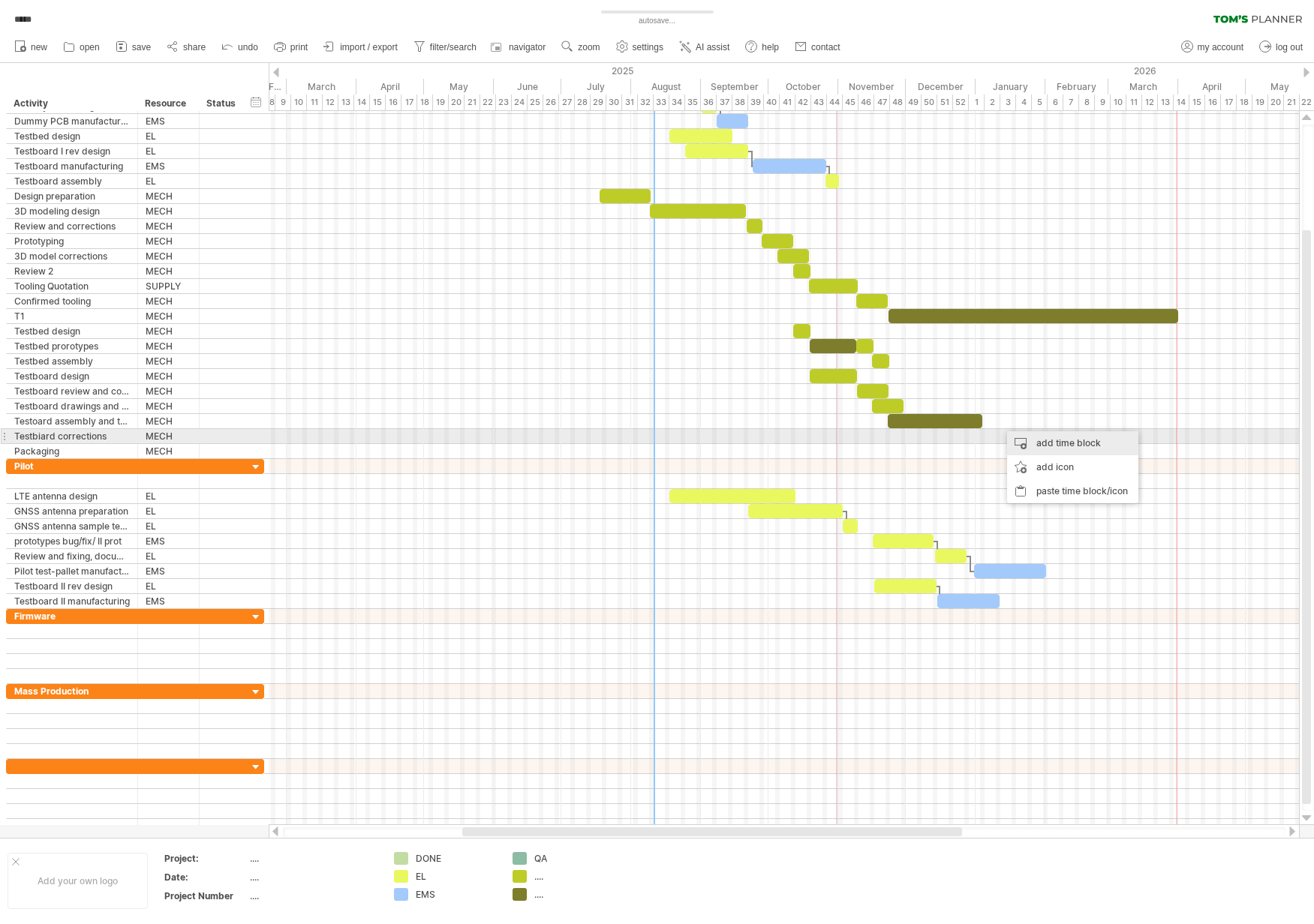
click at [1040, 435] on div "add time block" at bounding box center [1073, 443] width 131 height 24
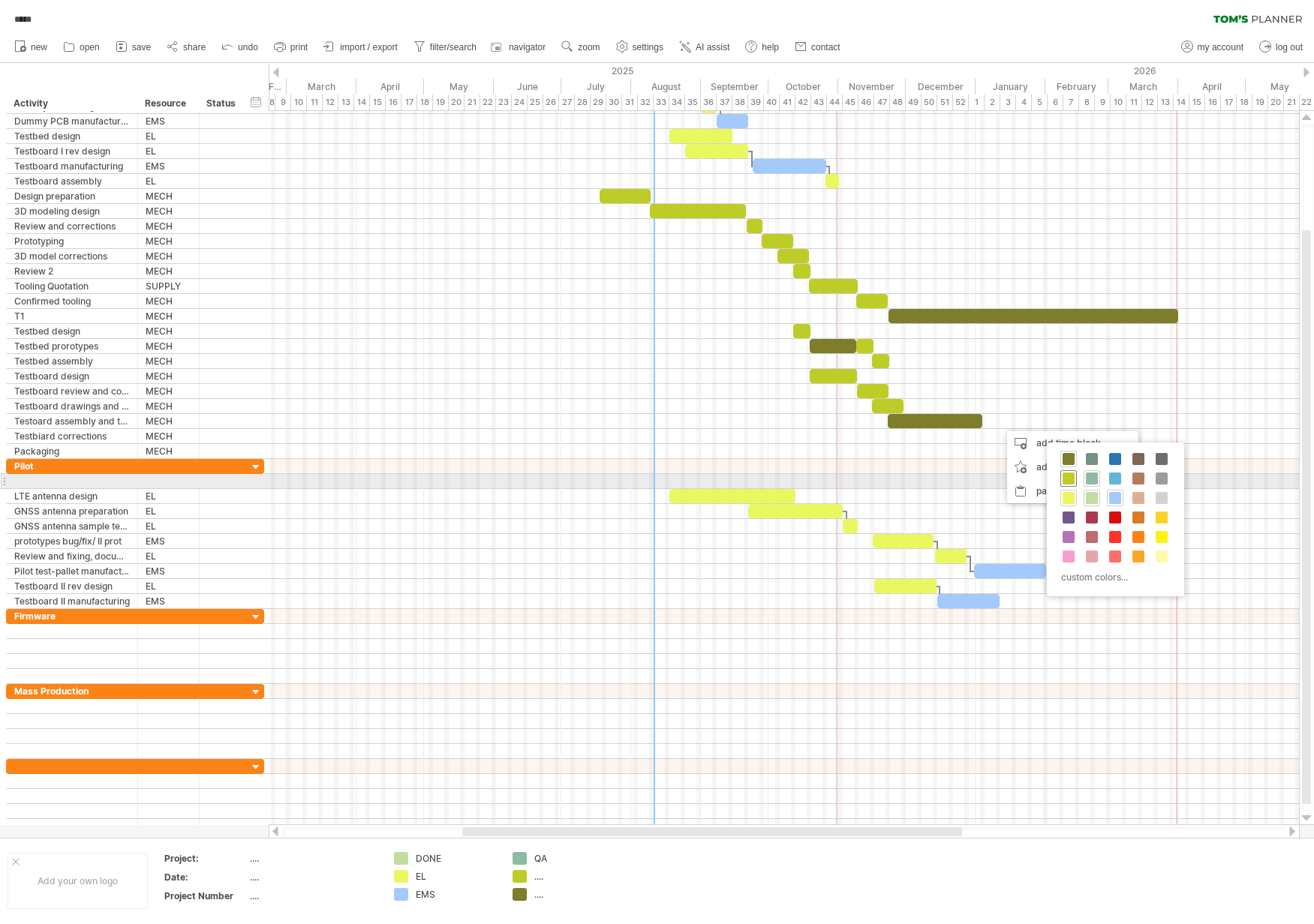
click at [1072, 480] on span at bounding box center [1067, 478] width 12 height 12
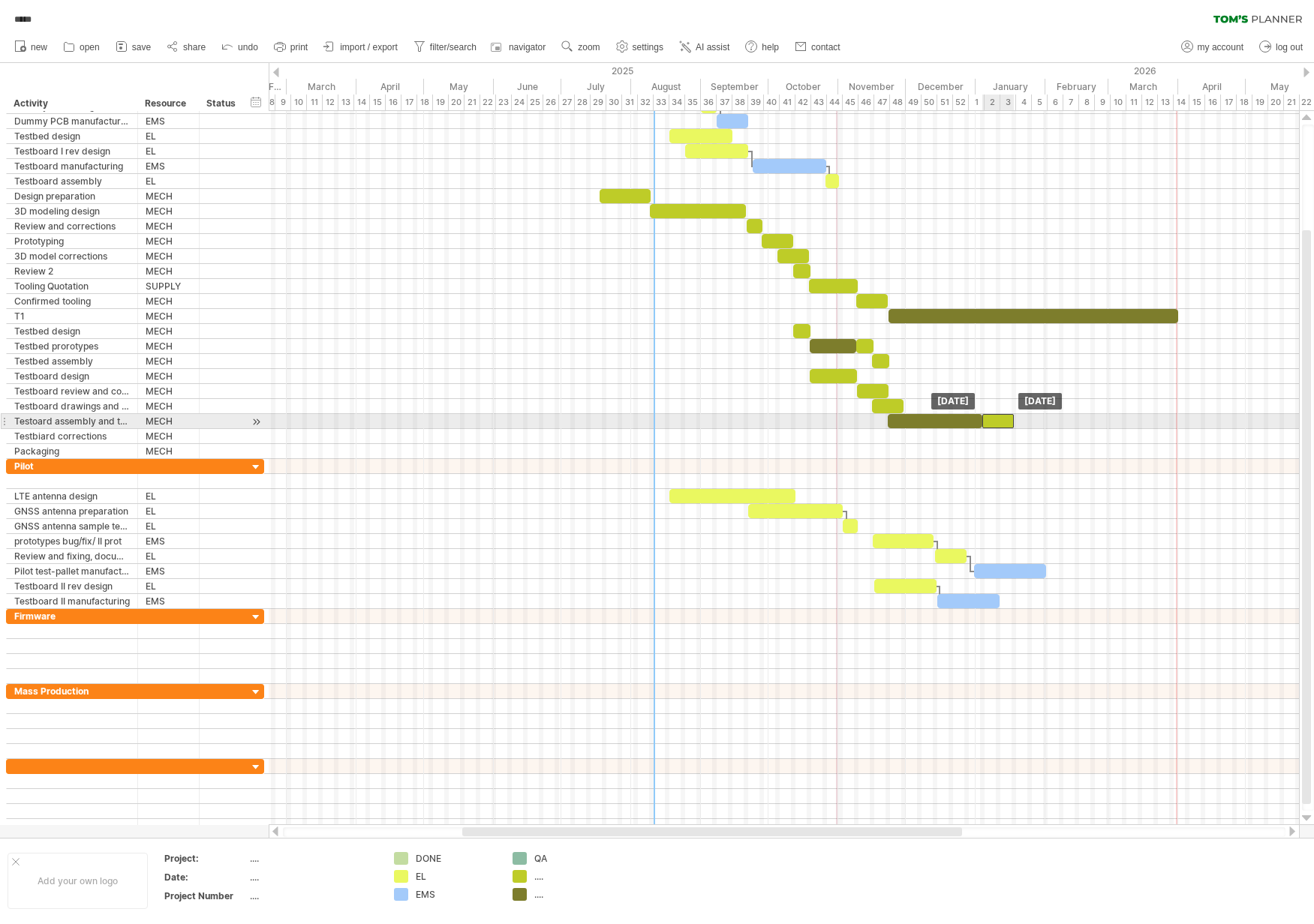
drag, startPoint x: 1007, startPoint y: 422, endPoint x: 990, endPoint y: 424, distance: 17.1
click at [990, 424] on div at bounding box center [997, 421] width 32 height 14
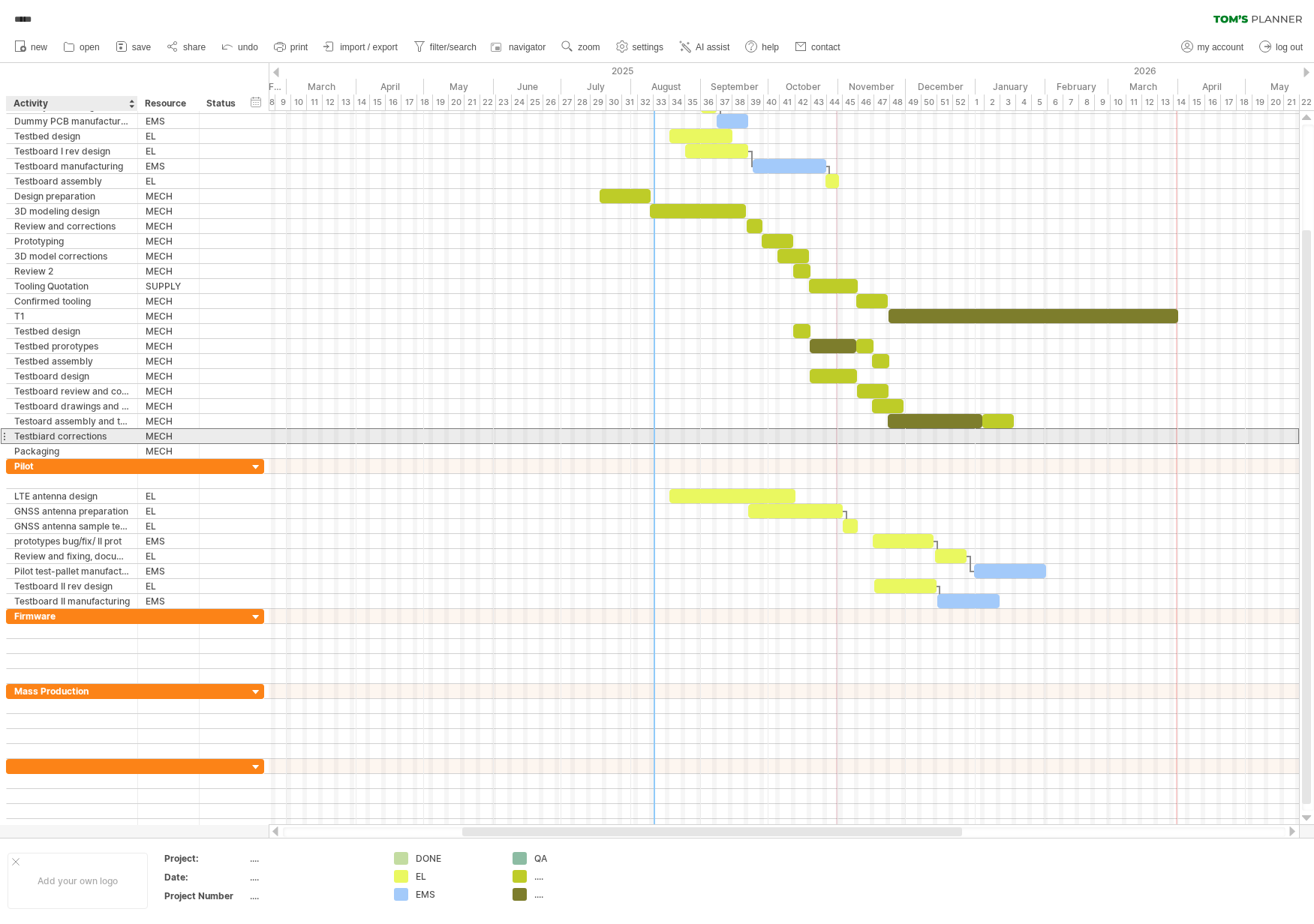
click at [47, 435] on div "Testbiard corrections" at bounding box center [72, 436] width 115 height 14
click at [0, 0] on input "**********" at bounding box center [0, 0] width 0 height 0
click at [42, 439] on input "**********" at bounding box center [72, 436] width 115 height 14
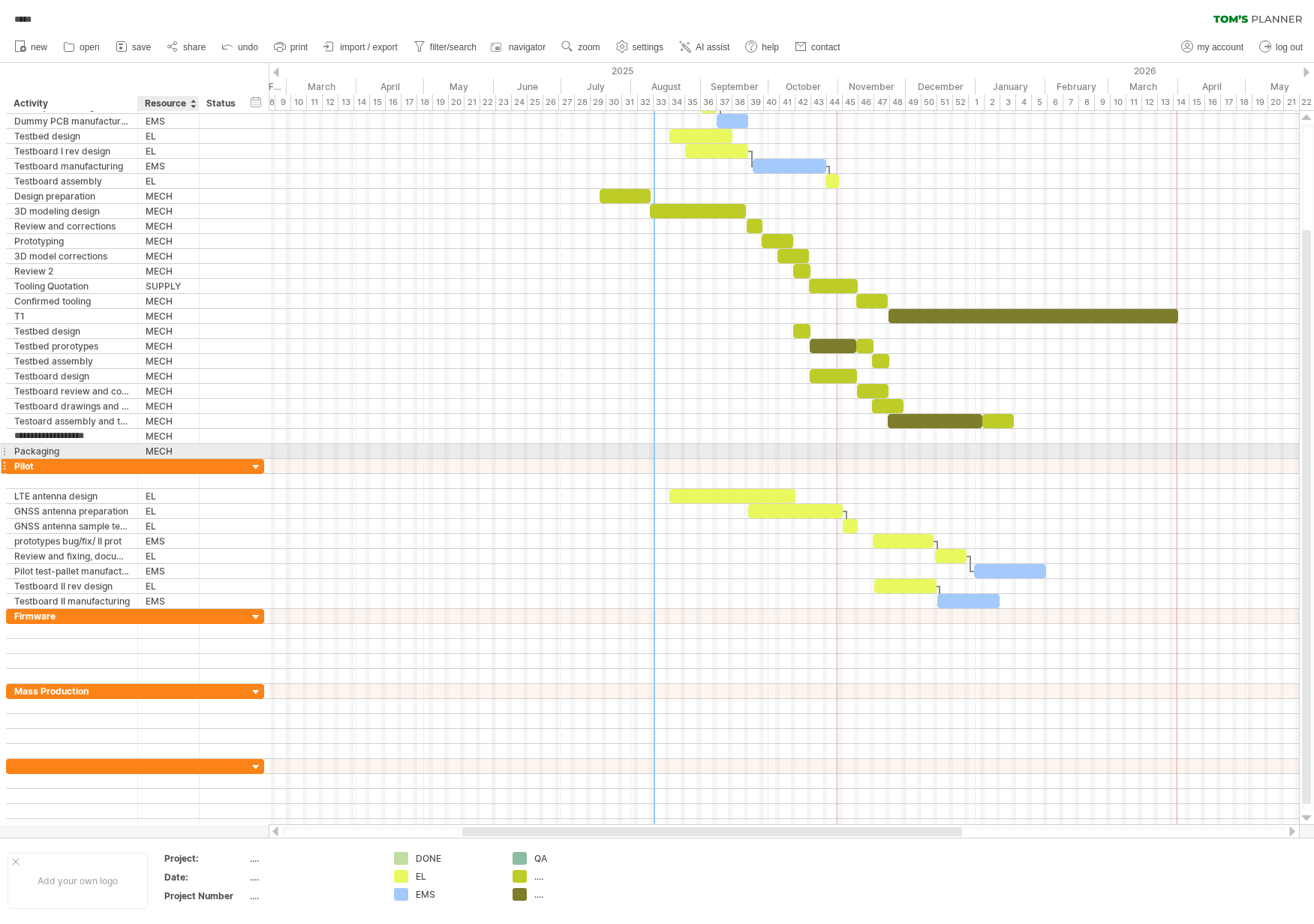
type input "**********"
click at [1062, 458] on div "add time block" at bounding box center [1062, 455] width 131 height 24
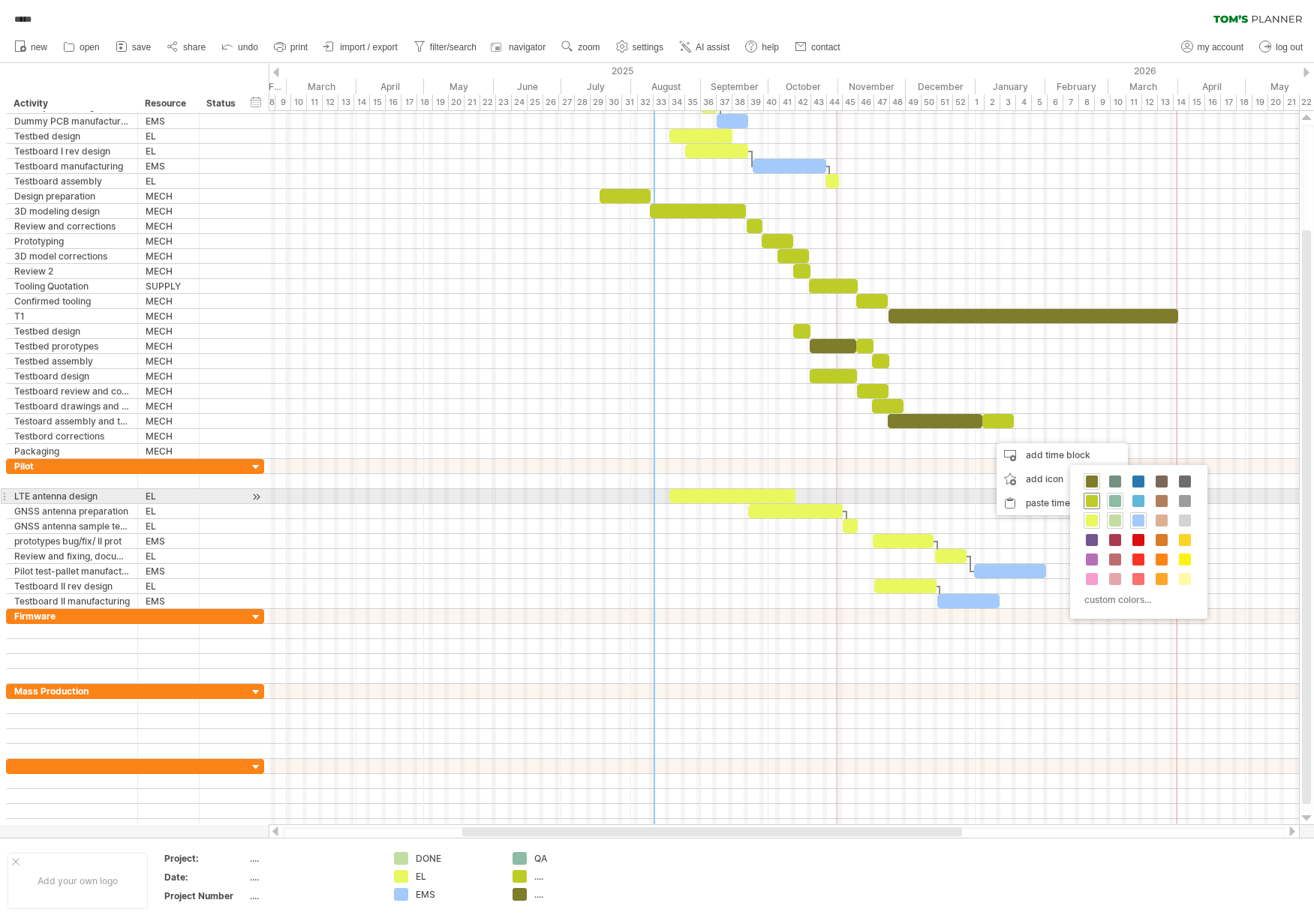
click at [1094, 502] on span at bounding box center [1091, 500] width 12 height 12
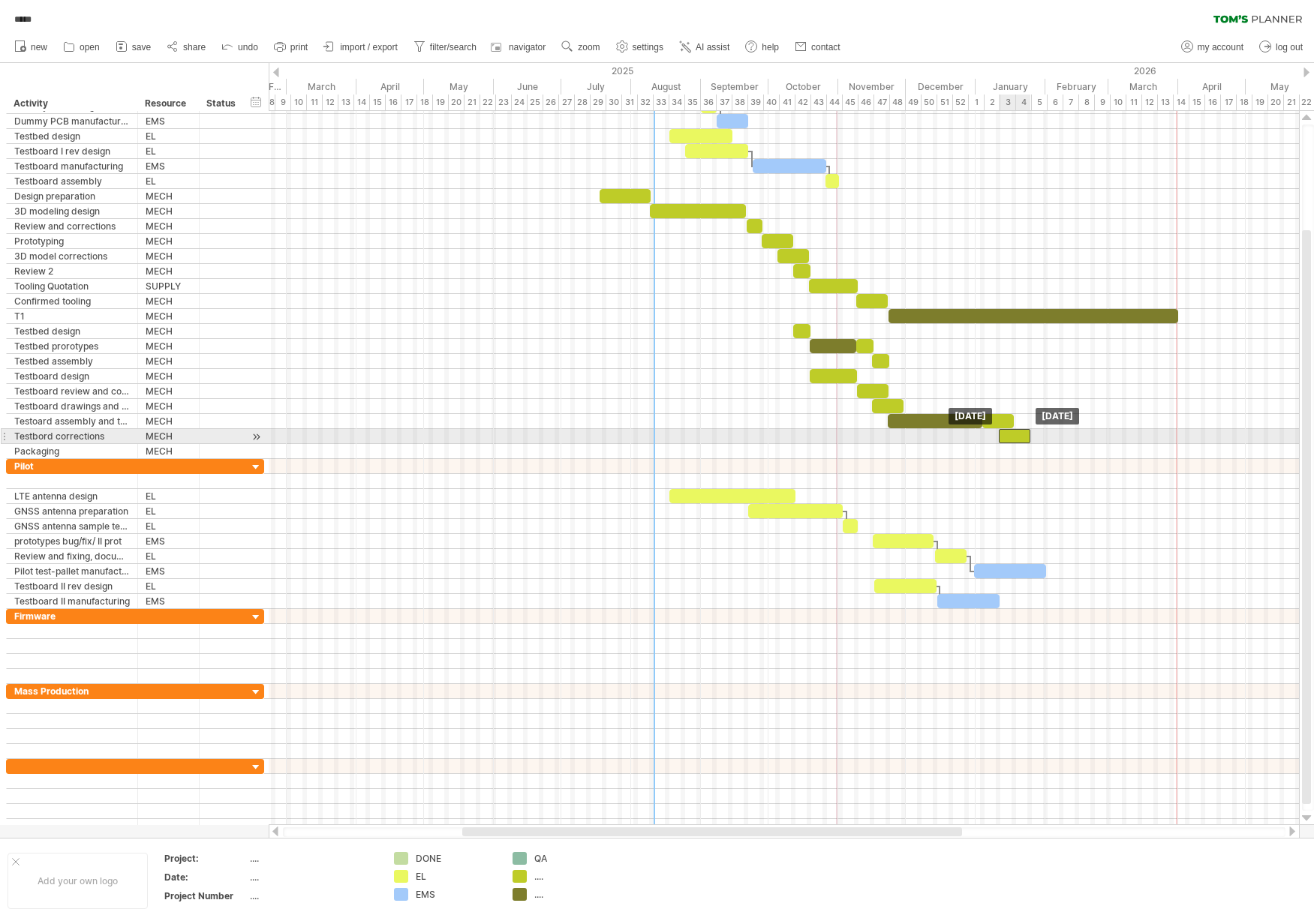
drag, startPoint x: 1007, startPoint y: 438, endPoint x: 1017, endPoint y: 437, distance: 10.0
click at [1017, 437] on div at bounding box center [1014, 436] width 32 height 14
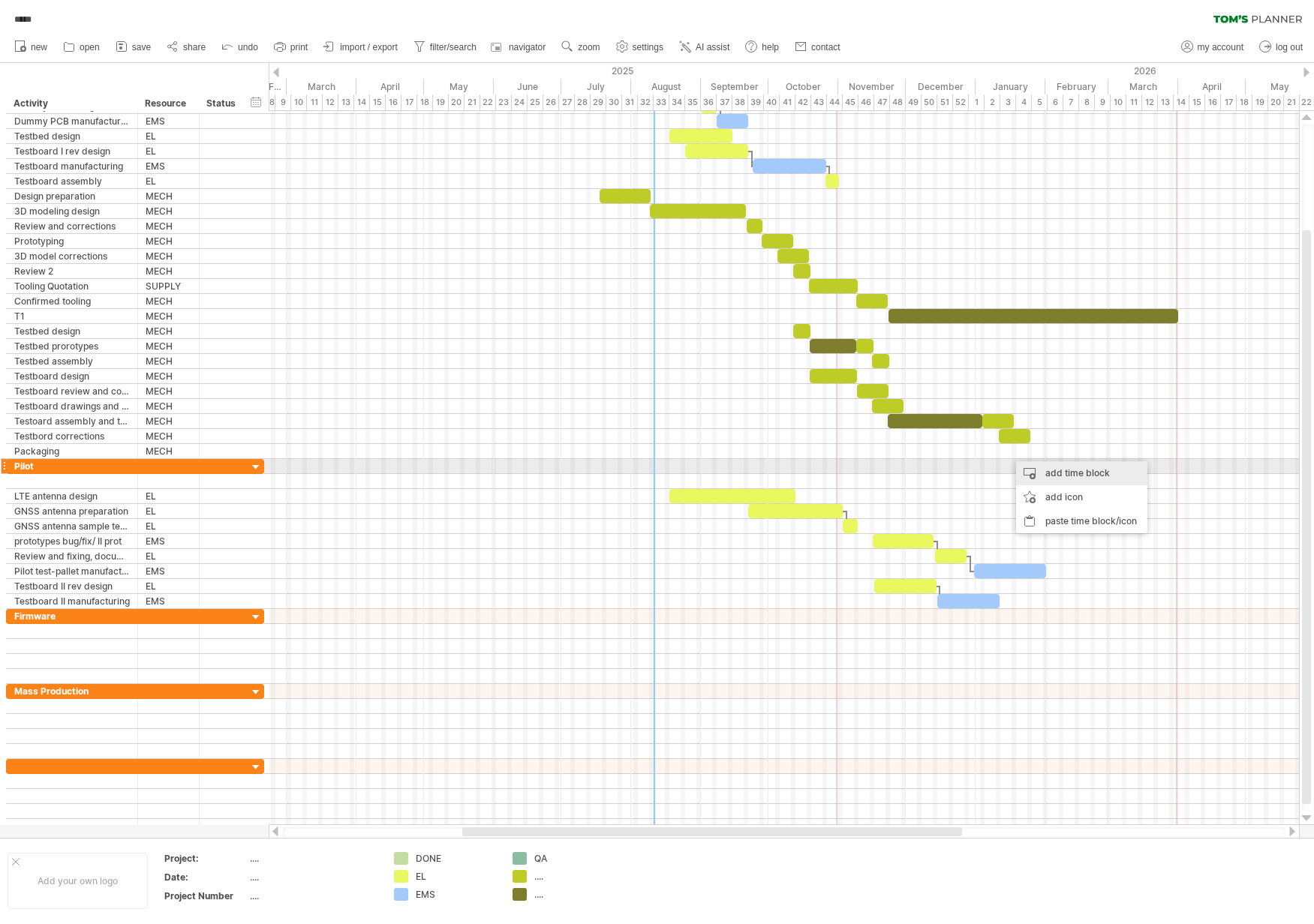
click at [1054, 473] on div "add time block" at bounding box center [1082, 473] width 131 height 24
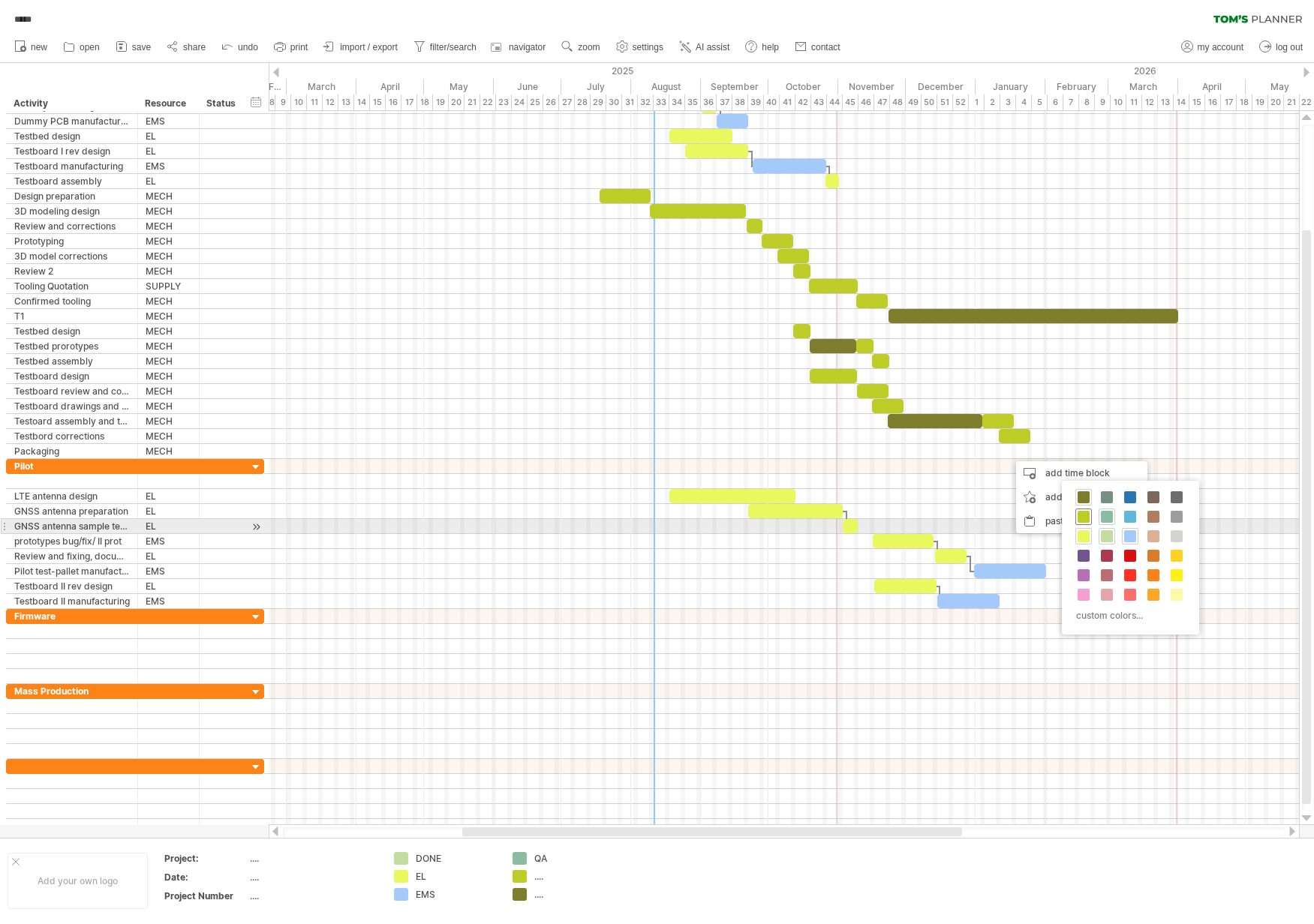
click at [1085, 521] on span at bounding box center [1083, 516] width 12 height 12
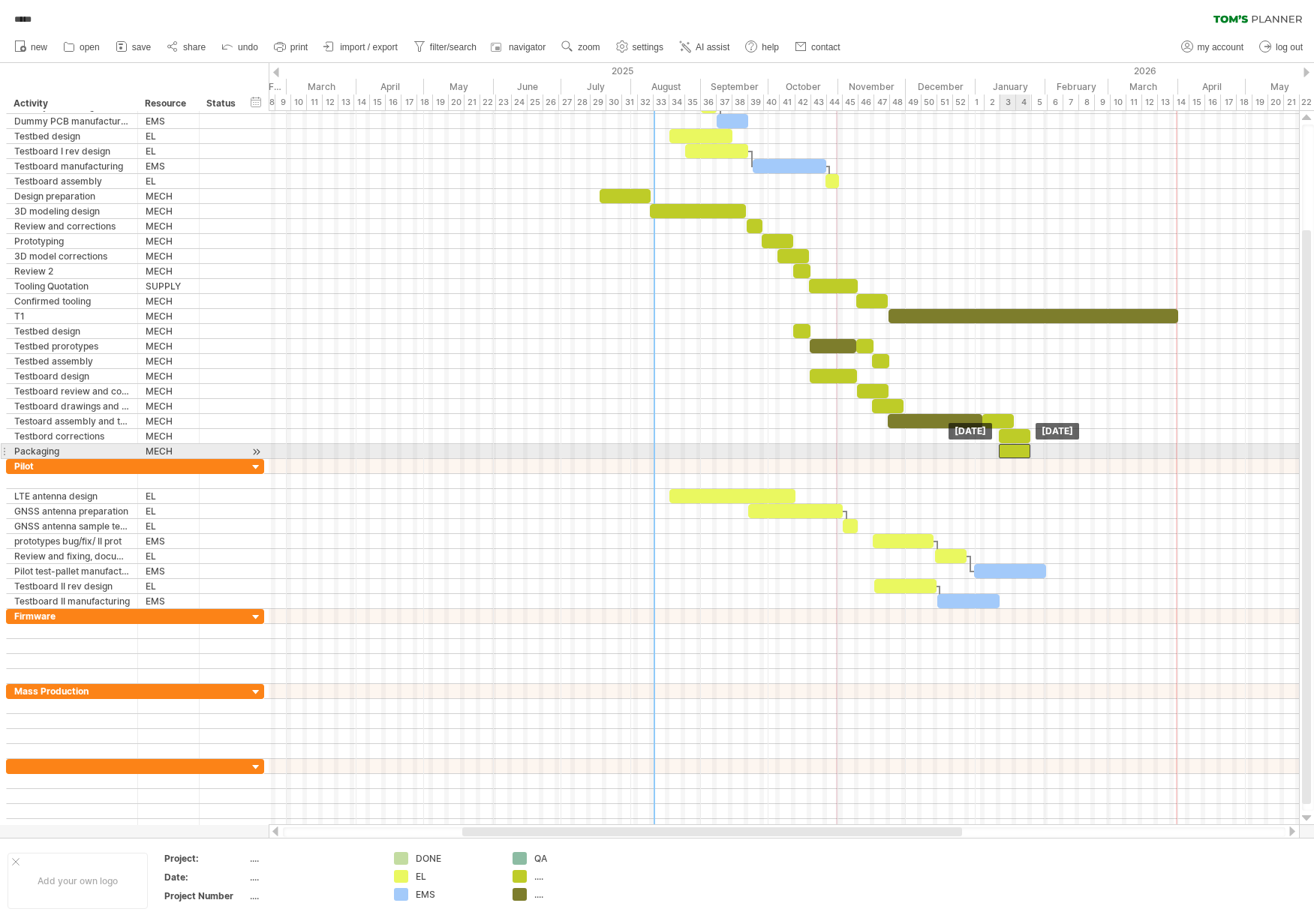
drag, startPoint x: 1030, startPoint y: 452, endPoint x: 1022, endPoint y: 453, distance: 8.1
click at [1022, 453] on div at bounding box center [1014, 452] width 32 height 14
drag, startPoint x: 1028, startPoint y: 453, endPoint x: 1090, endPoint y: 451, distance: 62.0
click at [1090, 451] on span at bounding box center [1092, 452] width 6 height 14
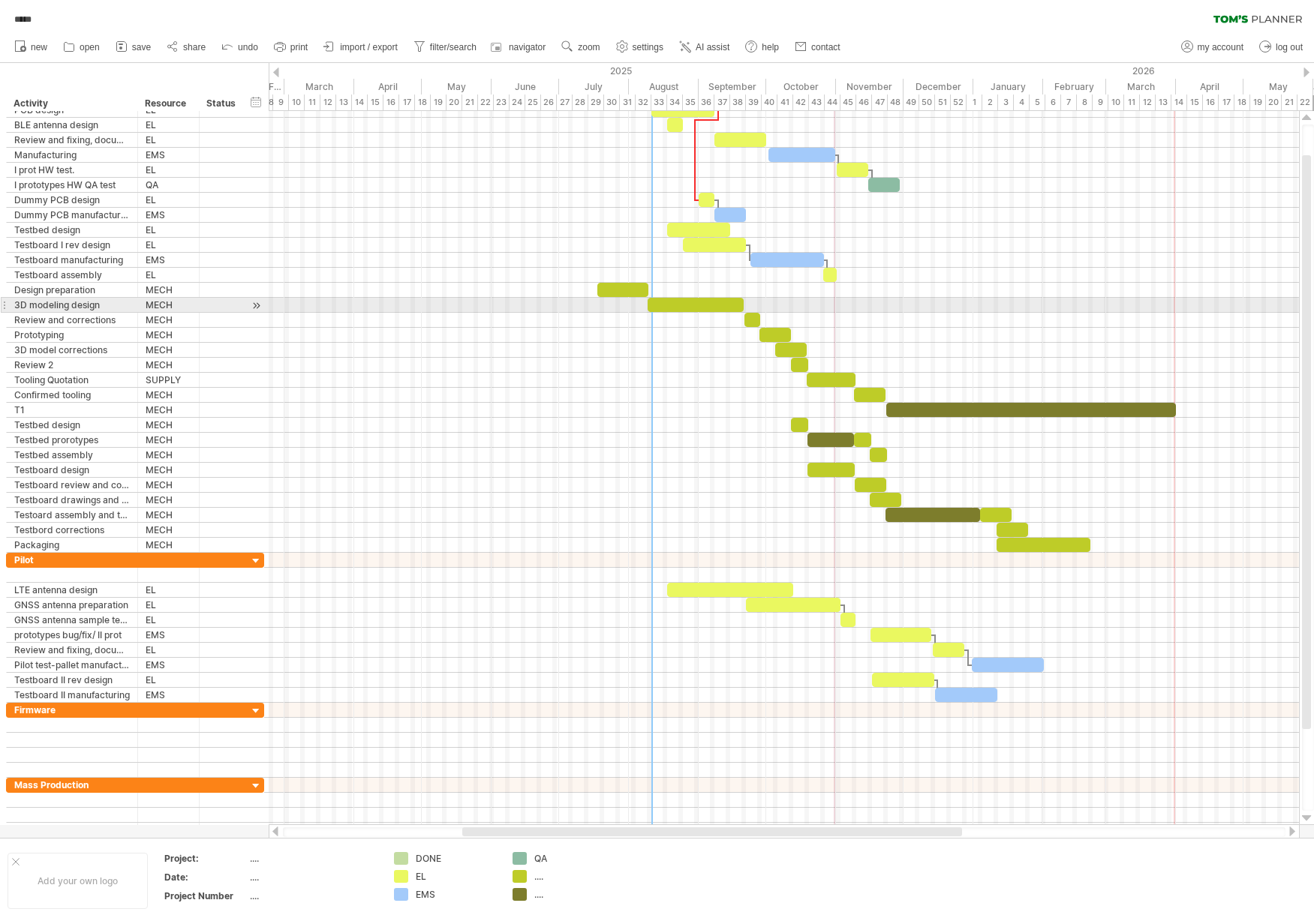
click at [642, 301] on div at bounding box center [783, 305] width 1030 height 15
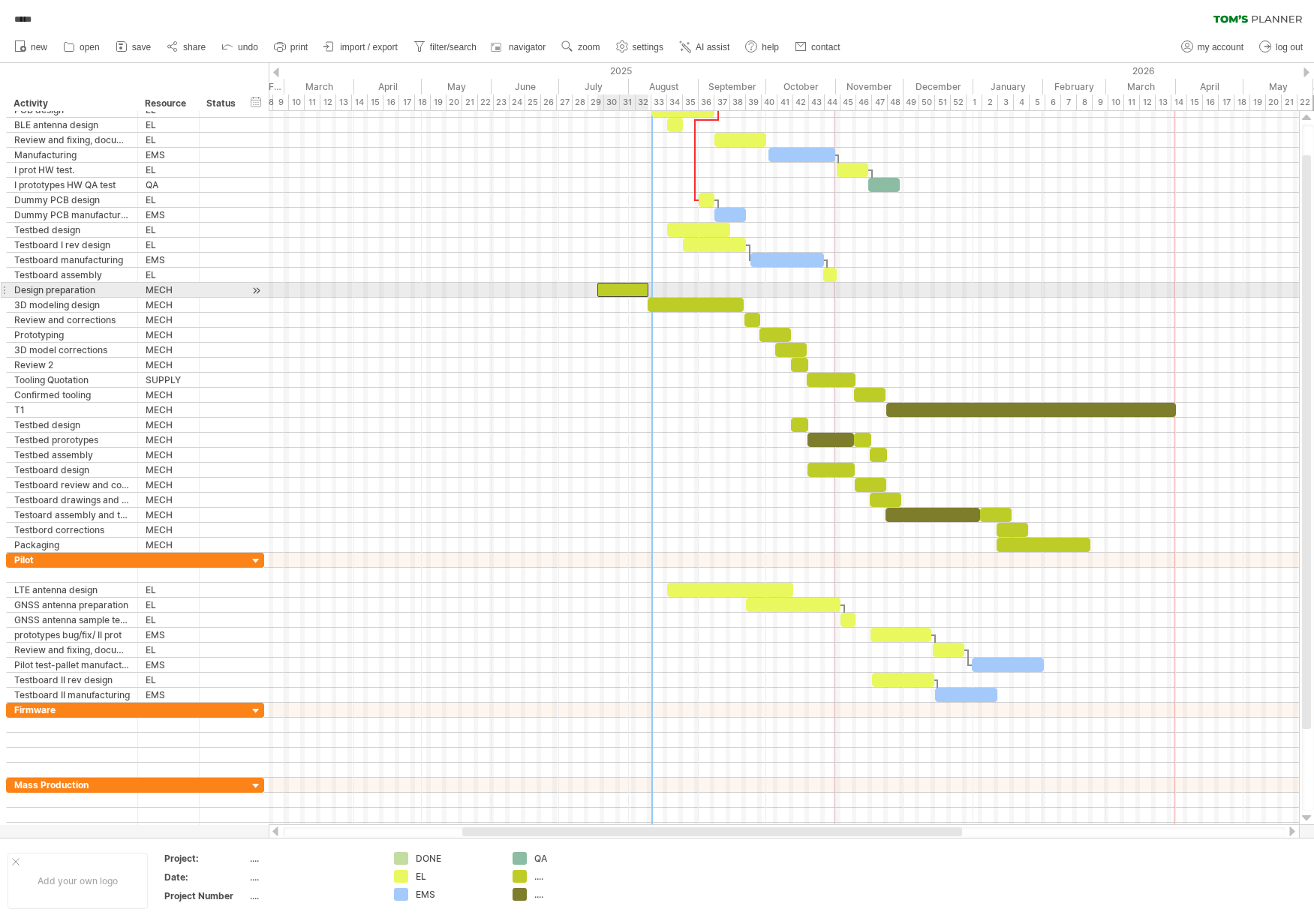
click at [620, 287] on div at bounding box center [623, 290] width 51 height 14
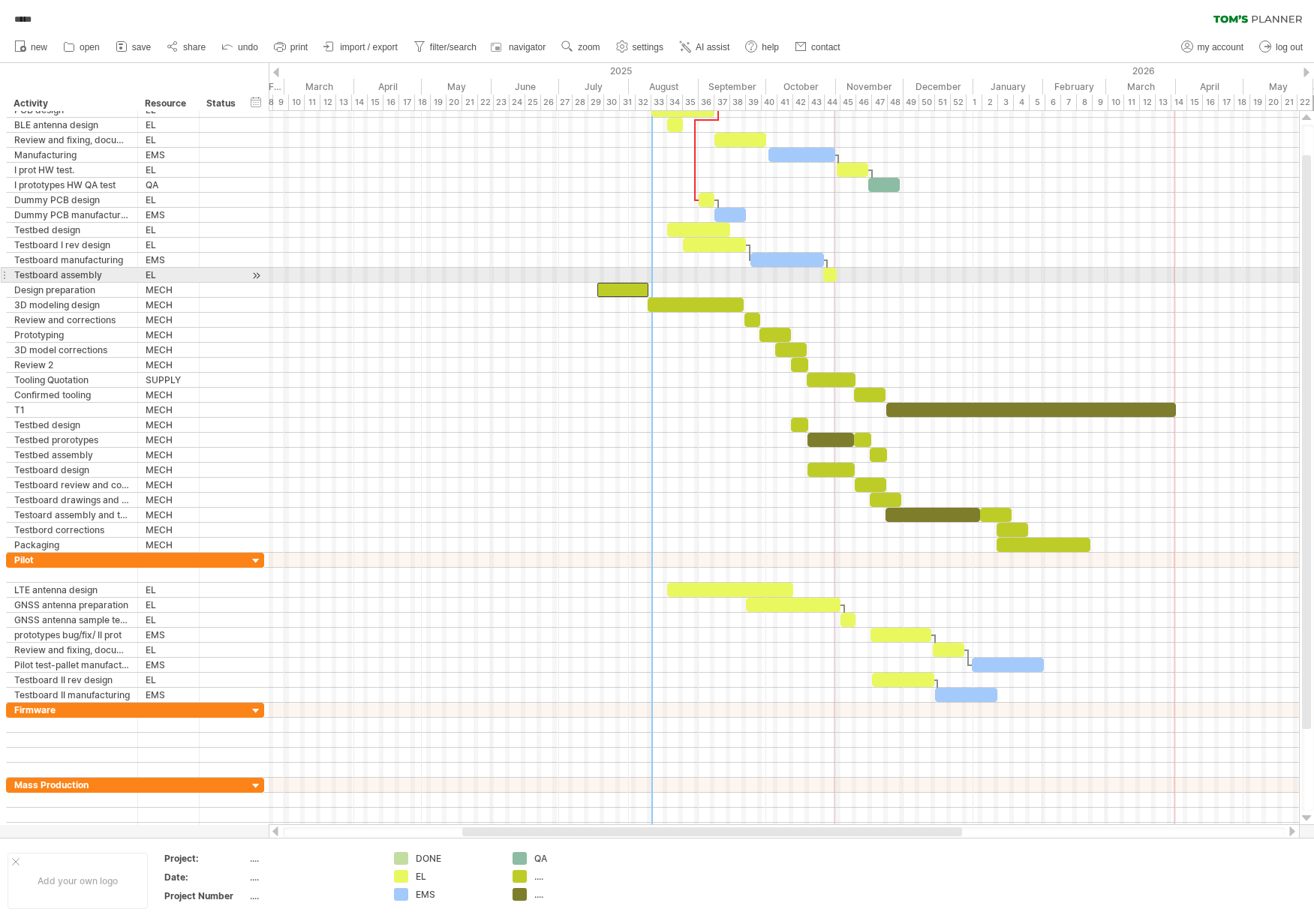
click at [701, 281] on div at bounding box center [783, 275] width 1030 height 15
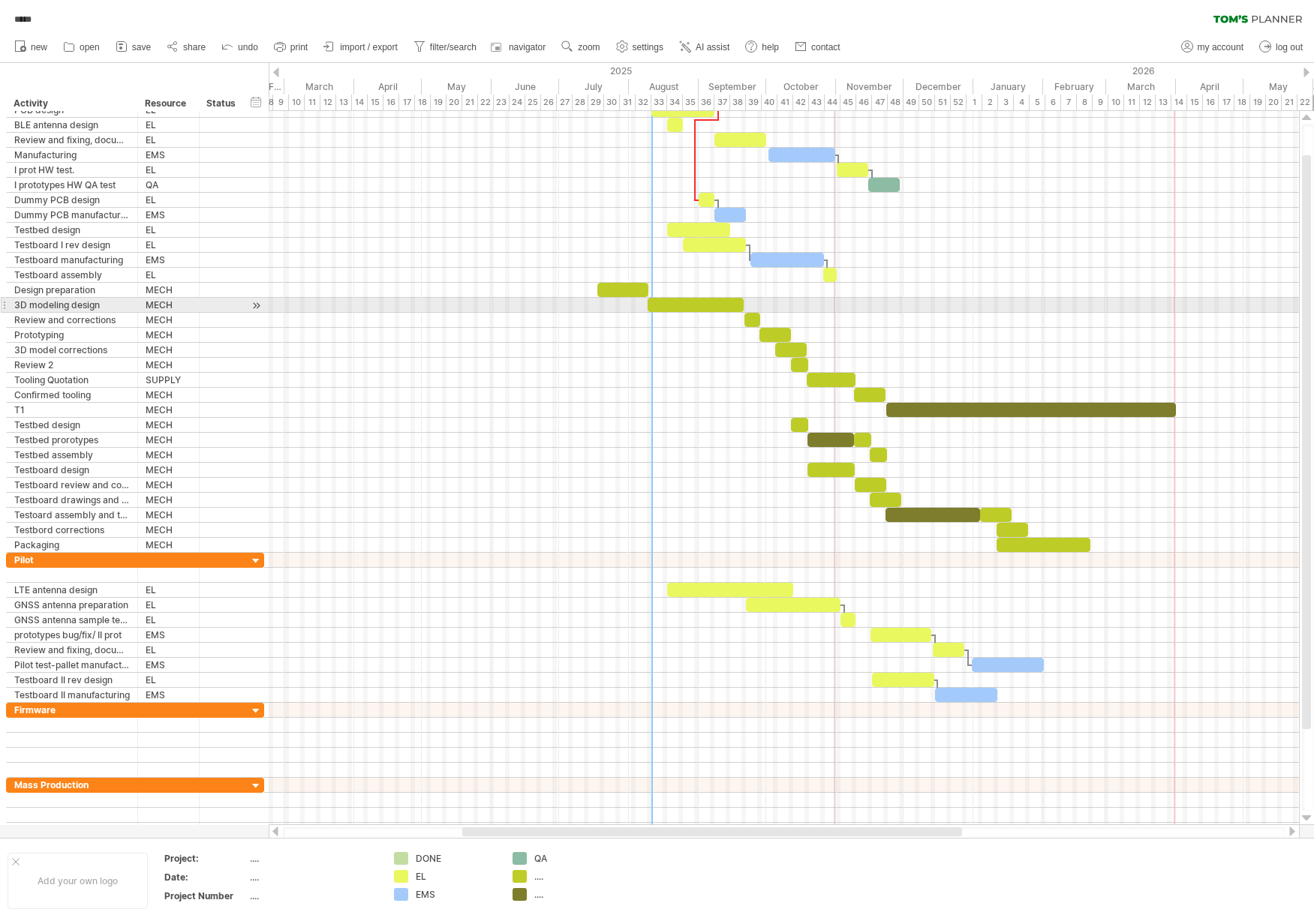
click at [692, 300] on div at bounding box center [695, 305] width 96 height 14
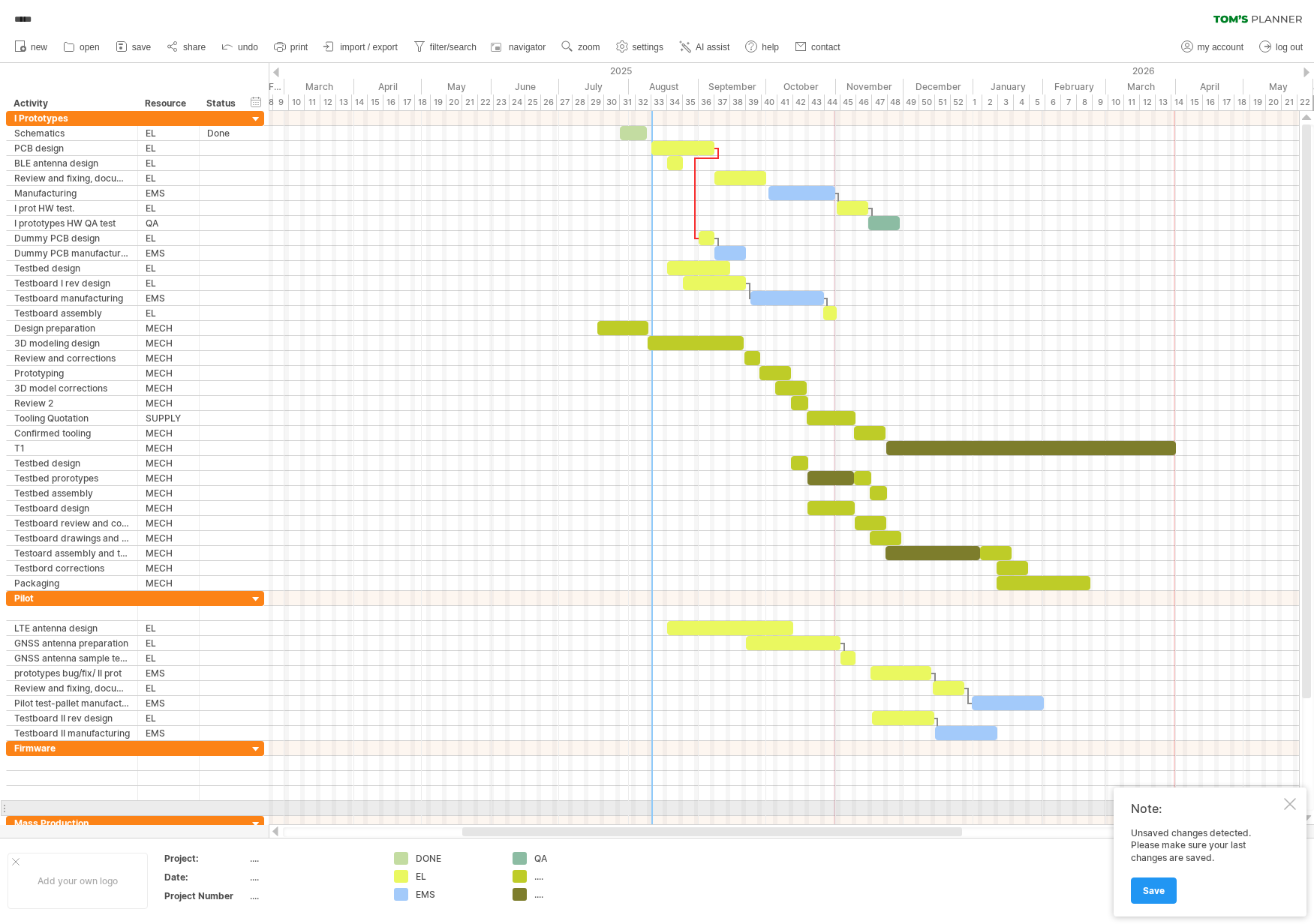
click at [1291, 803] on div at bounding box center [1289, 803] width 12 height 12
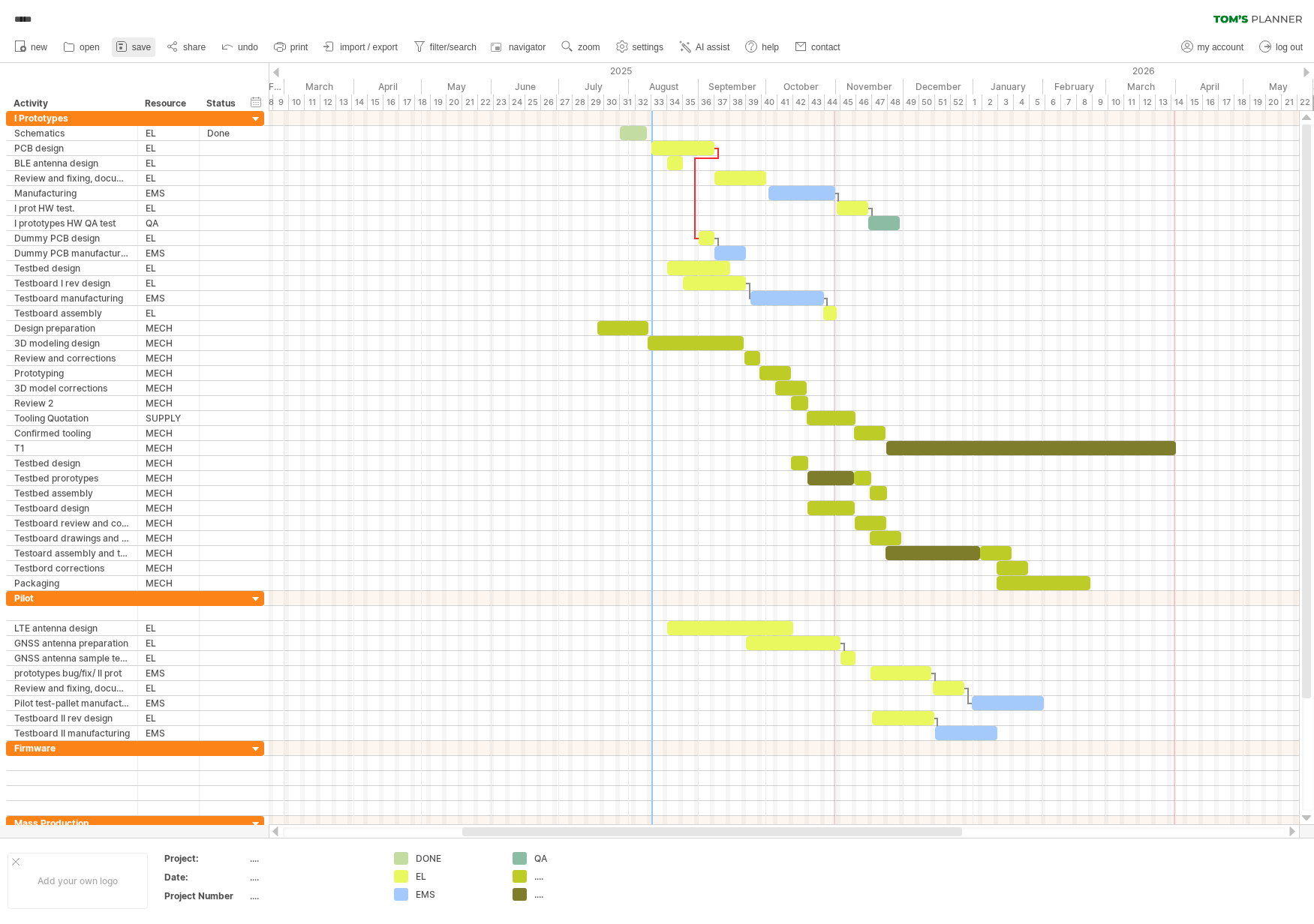
click at [132, 49] on span "save" at bounding box center [141, 48] width 19 height 11
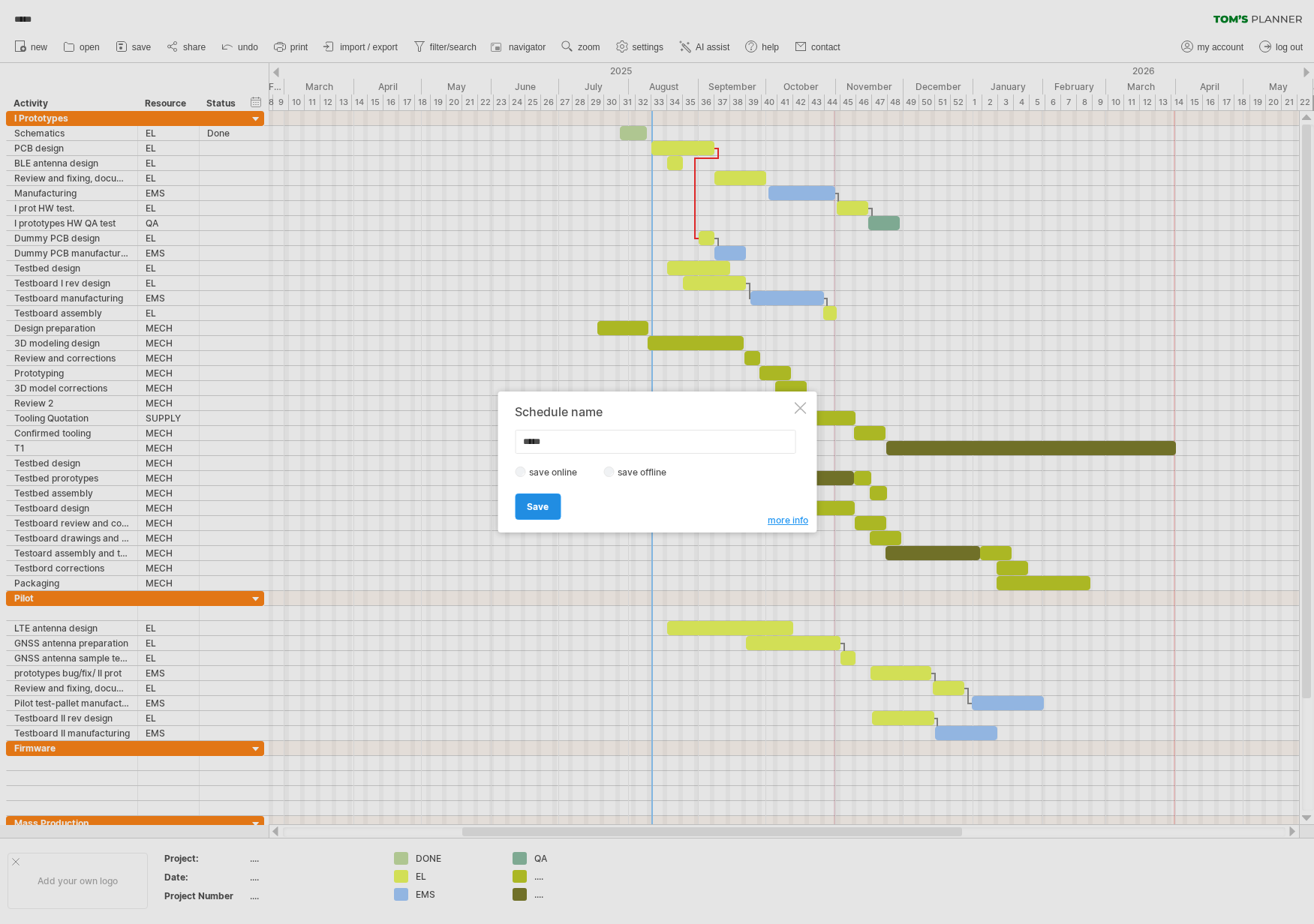
click at [544, 503] on span "Save" at bounding box center [537, 507] width 22 height 12
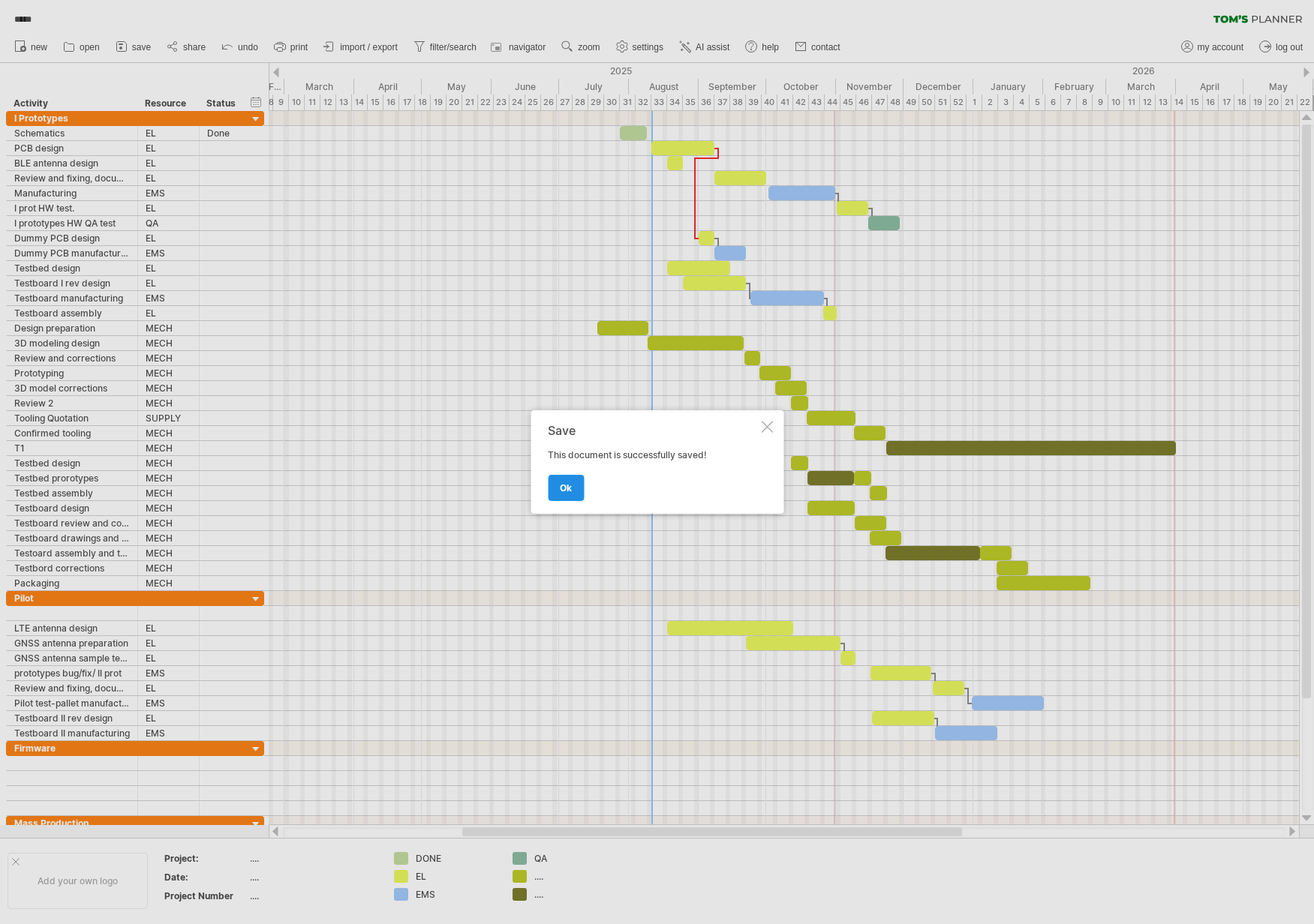
click at [562, 496] on link "ok" at bounding box center [566, 488] width 36 height 26
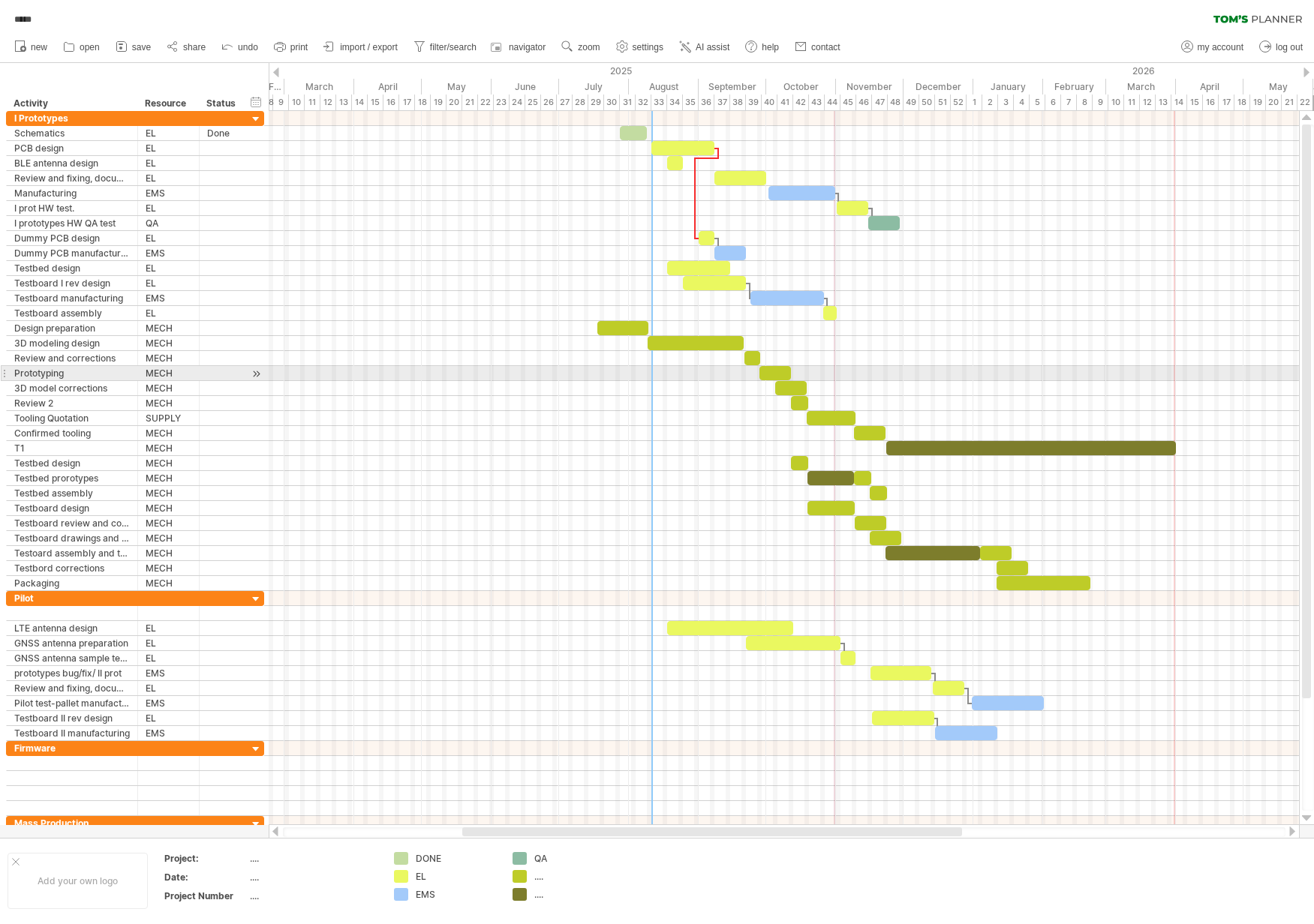
click at [983, 369] on div at bounding box center [783, 373] width 1030 height 15
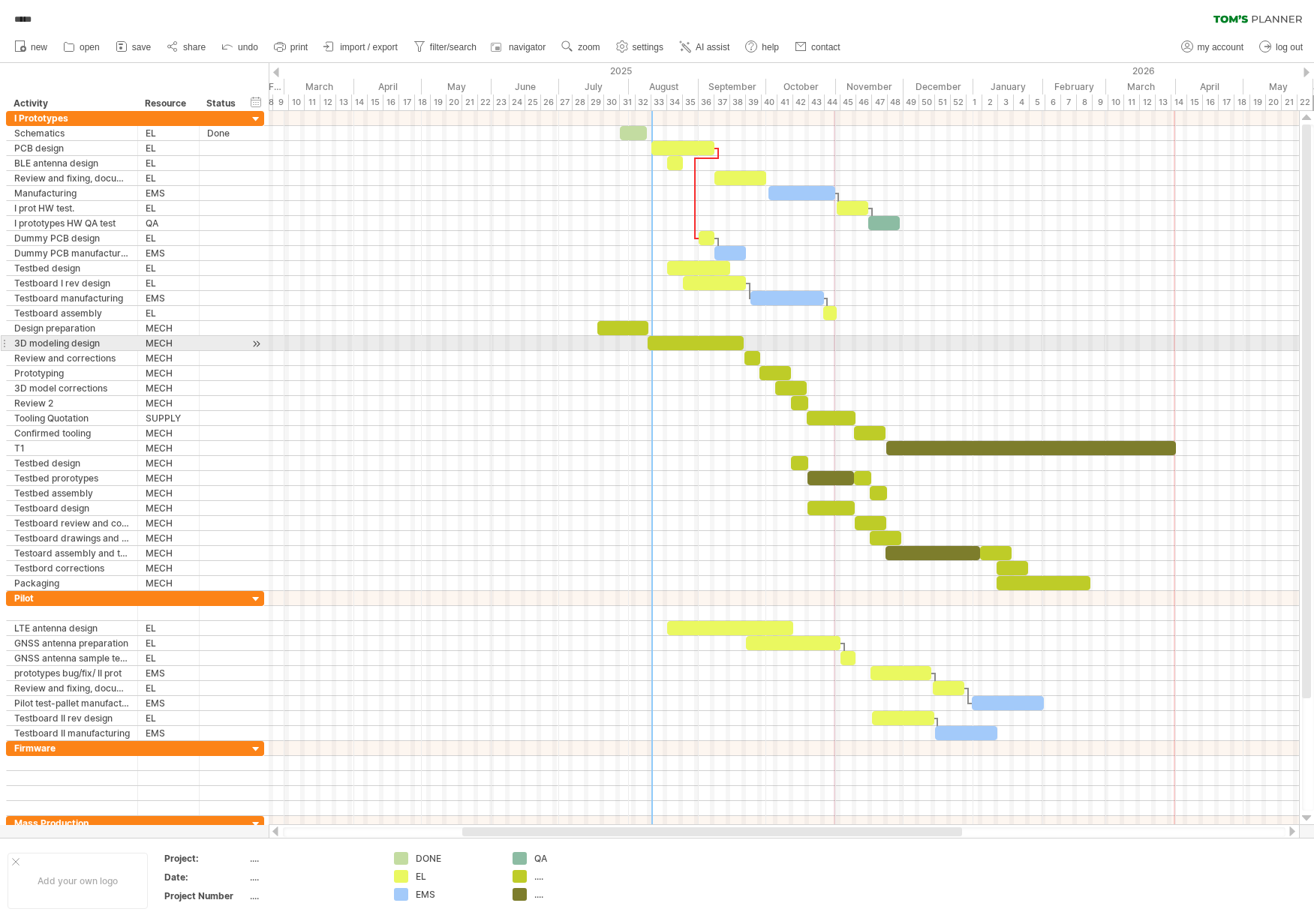
click at [682, 345] on div at bounding box center [695, 343] width 96 height 14
drag, startPoint x: 742, startPoint y: 345, endPoint x: 696, endPoint y: 348, distance: 46.1
click at [696, 348] on span at bounding box center [698, 343] width 6 height 14
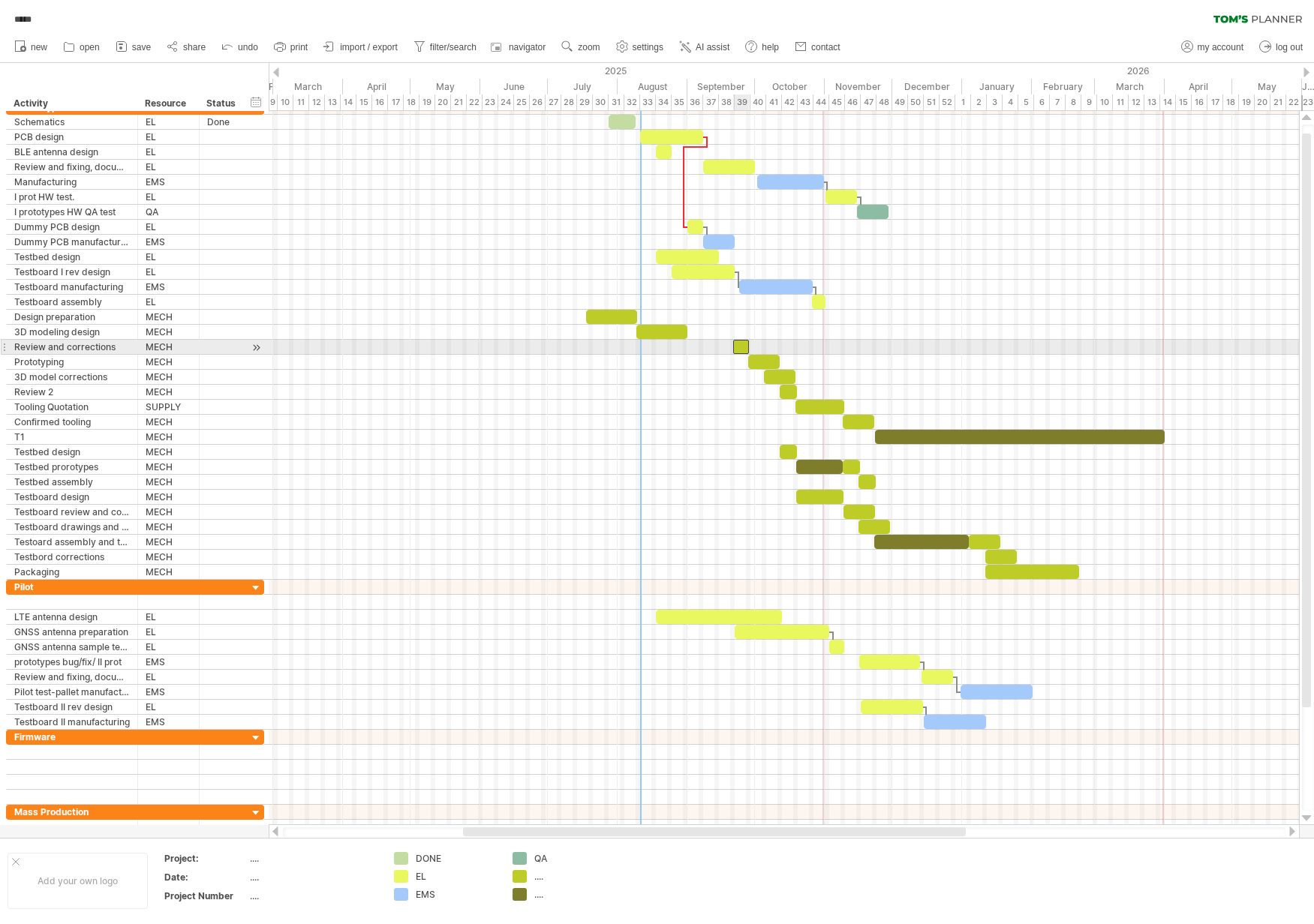
click at [741, 349] on div at bounding box center [741, 347] width 16 height 14
click at [761, 345] on div at bounding box center [783, 347] width 1030 height 15
drag, startPoint x: 742, startPoint y: 346, endPoint x: 696, endPoint y: 345, distance: 46.0
click at [696, 345] on div at bounding box center [694, 347] width 16 height 14
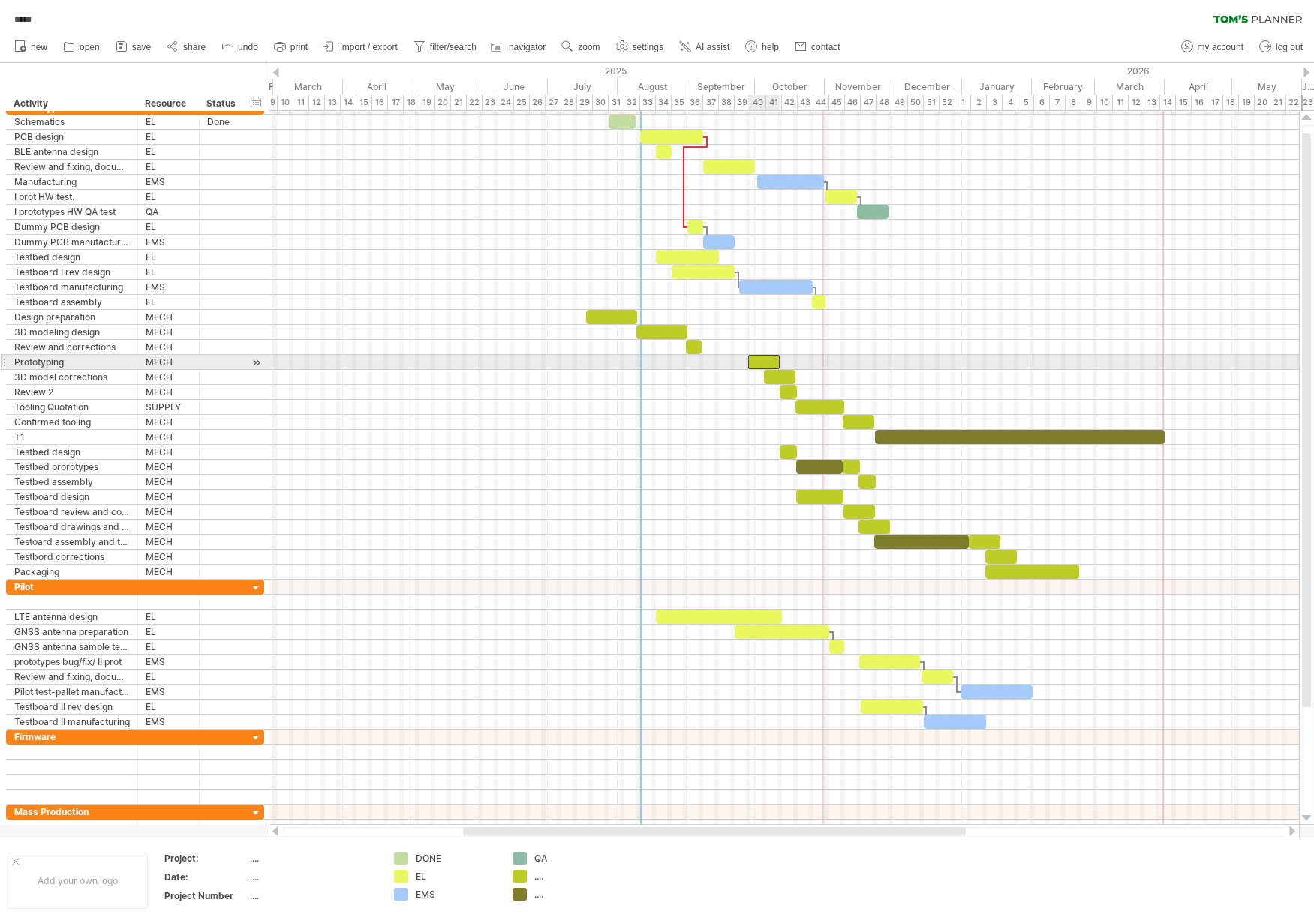
click at [765, 362] on div at bounding box center [763, 362] width 32 height 14
drag, startPoint x: 760, startPoint y: 362, endPoint x: 681, endPoint y: 363, distance: 79.0
click at [681, 363] on div at bounding box center [671, 362] width 32 height 14
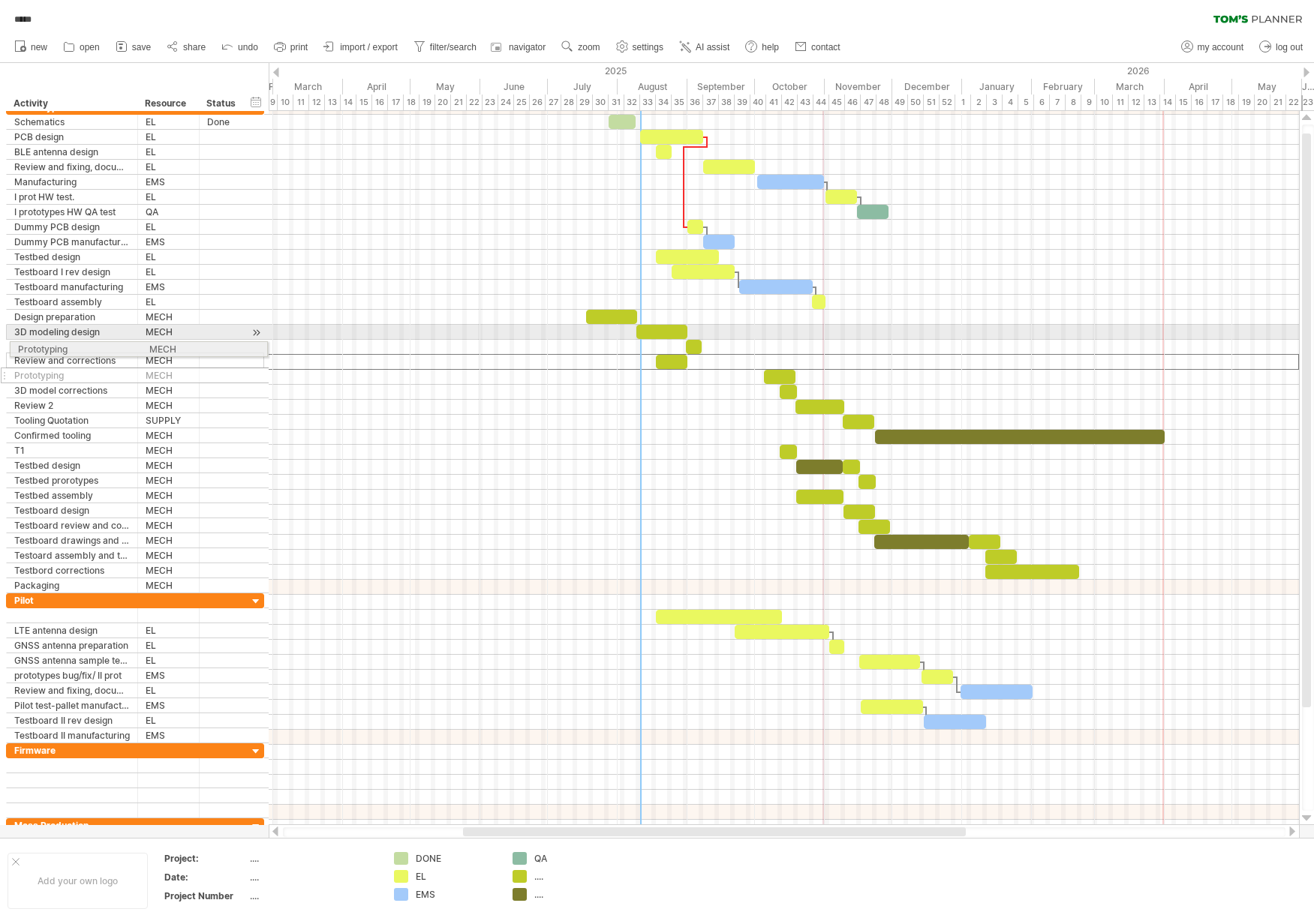
drag, startPoint x: 4, startPoint y: 363, endPoint x: 4, endPoint y: 346, distance: 17.0
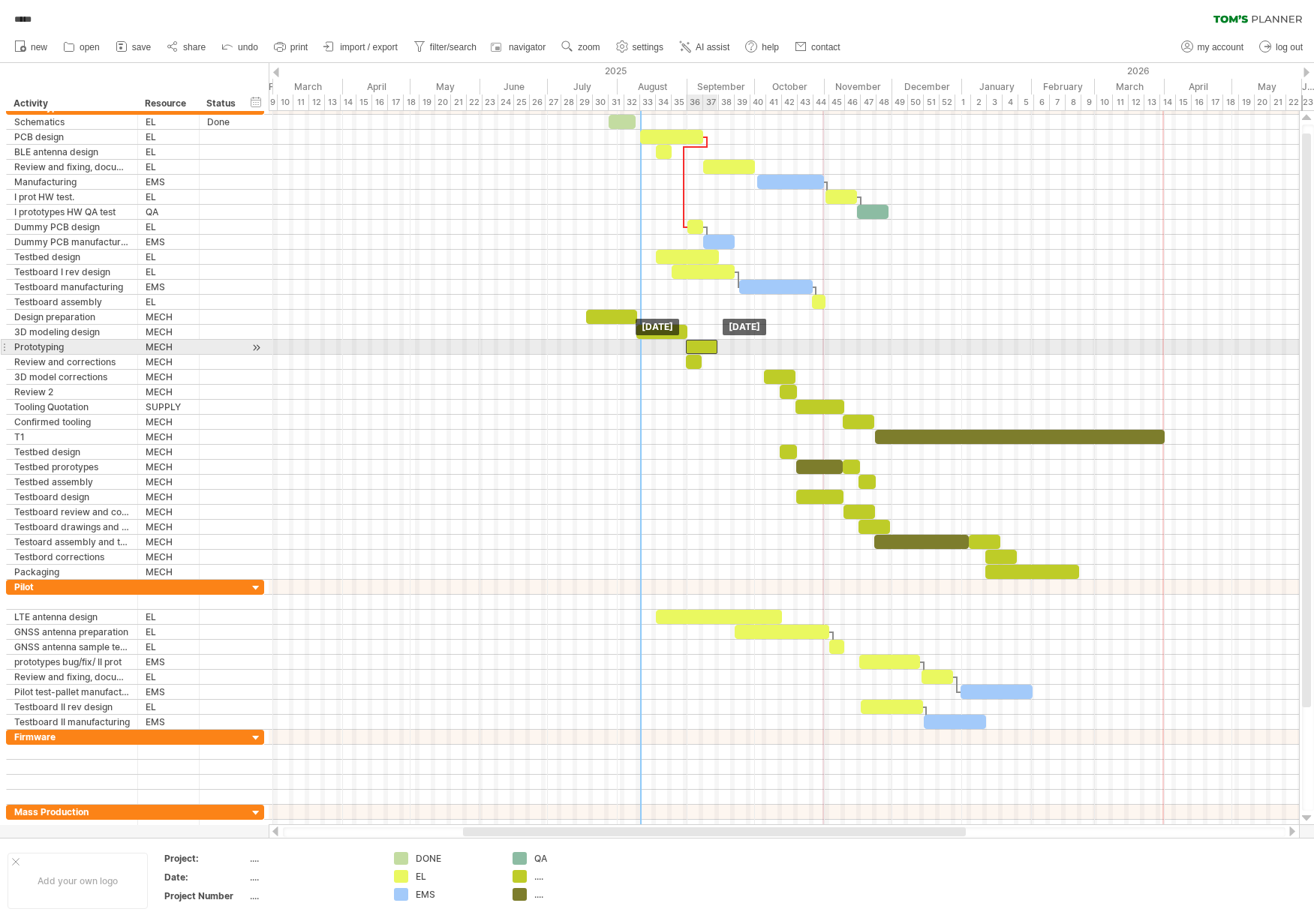
drag, startPoint x: 674, startPoint y: 346, endPoint x: 705, endPoint y: 347, distance: 31.0
click at [705, 347] on div at bounding box center [701, 347] width 32 height 14
drag, startPoint x: 54, startPoint y: 348, endPoint x: 19, endPoint y: 346, distance: 35.1
click at [54, 347] on div "Prototyping" at bounding box center [72, 347] width 115 height 14
click at [0, 0] on input "**********" at bounding box center [0, 0] width 0 height 0
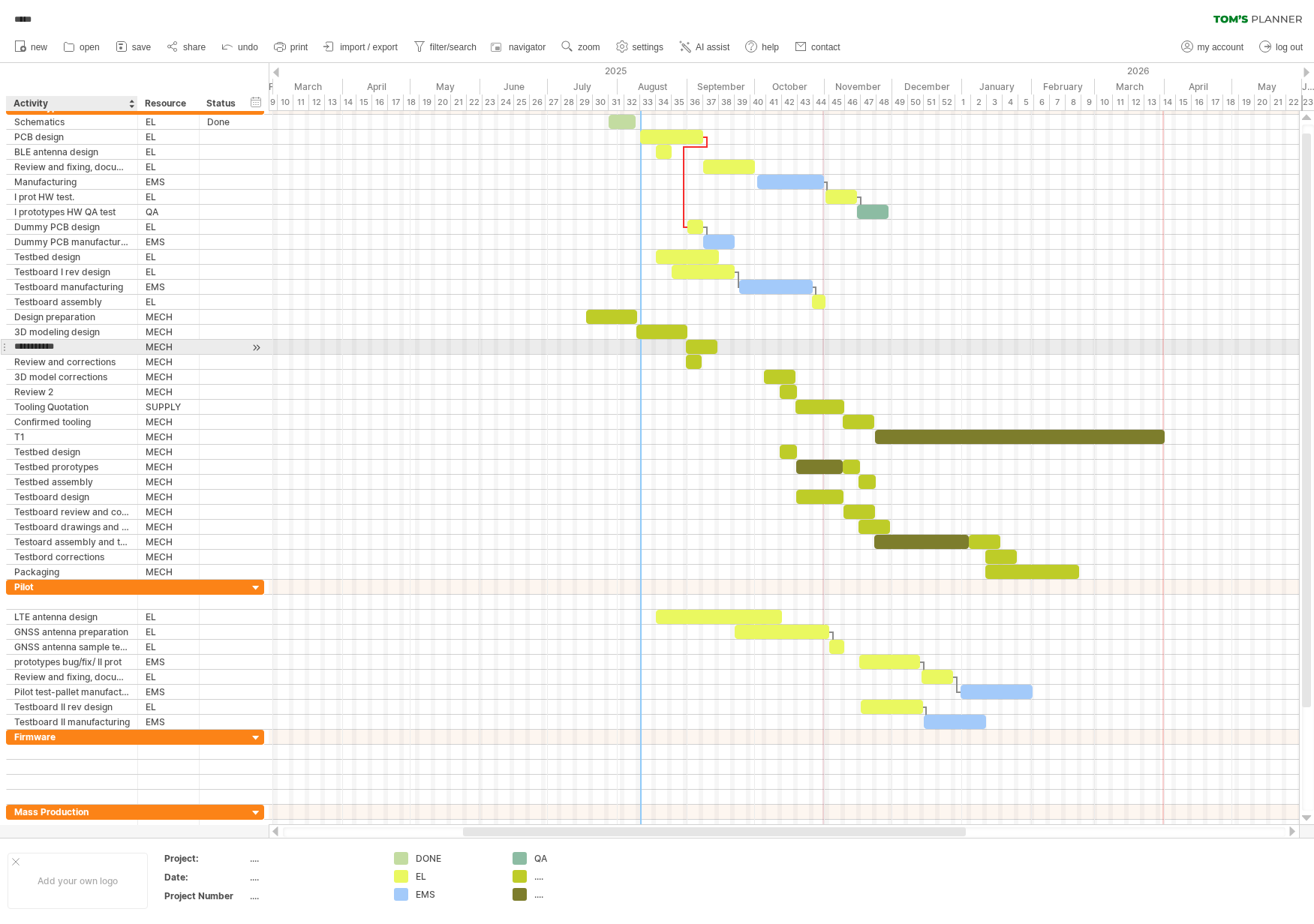
click at [19, 346] on input "**********" at bounding box center [72, 347] width 115 height 14
click at [16, 346] on input "**********" at bounding box center [72, 347] width 115 height 14
click at [92, 345] on input "**********" at bounding box center [72, 347] width 115 height 14
type input "**********"
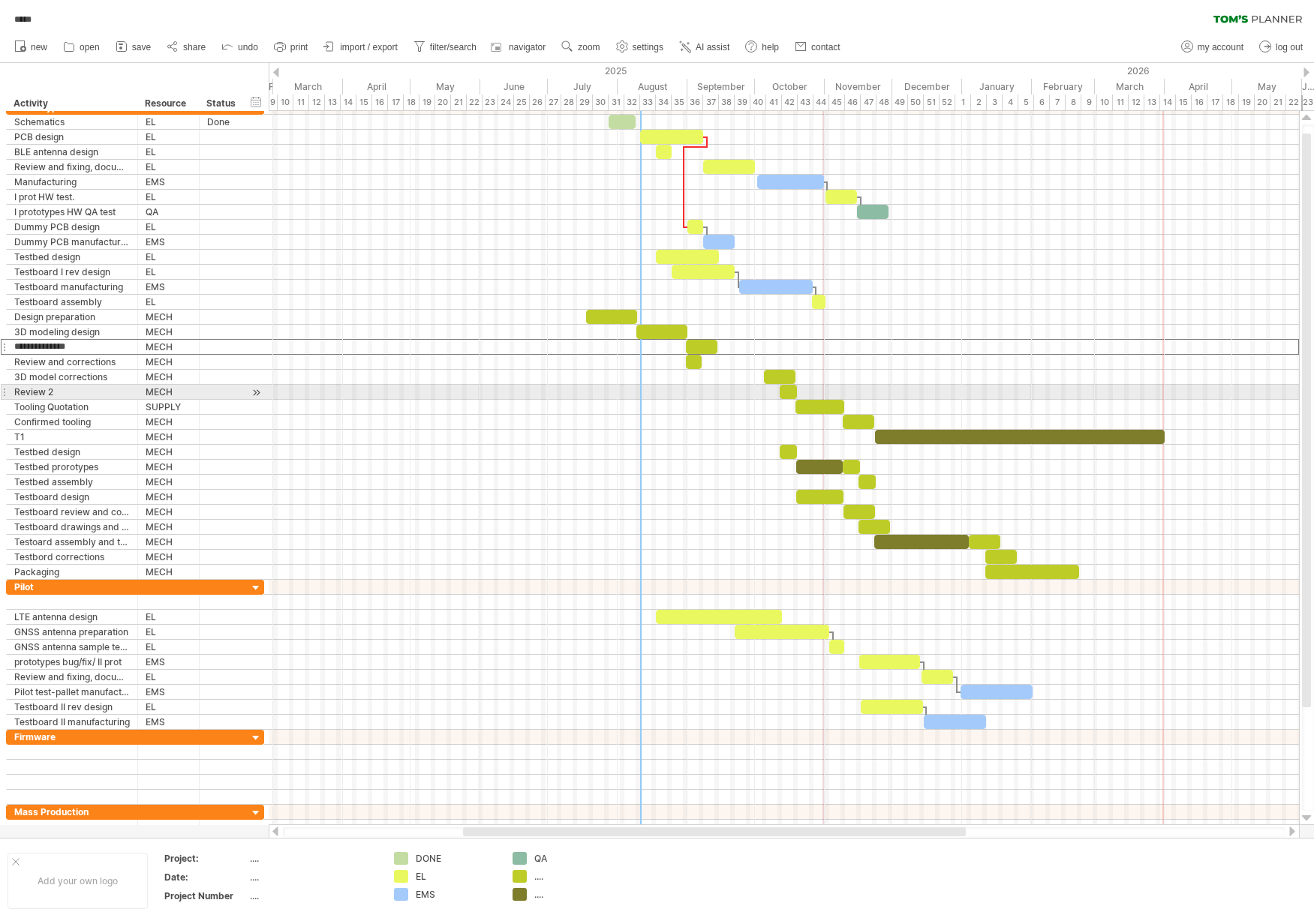
click at [774, 390] on div at bounding box center [783, 392] width 1030 height 15
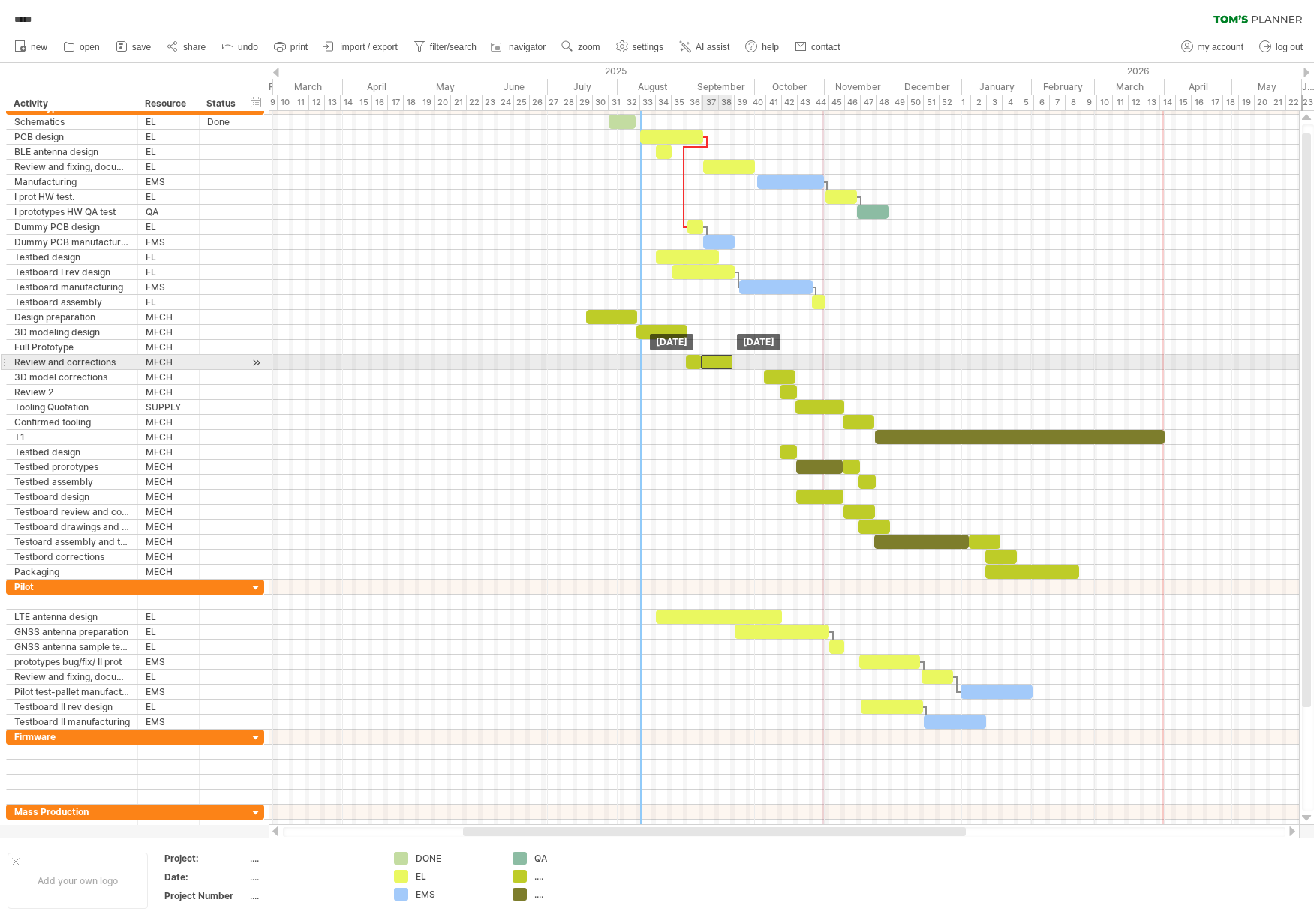
drag, startPoint x: 698, startPoint y: 347, endPoint x: 712, endPoint y: 363, distance: 21.3
click at [694, 359] on div at bounding box center [693, 362] width 15 height 14
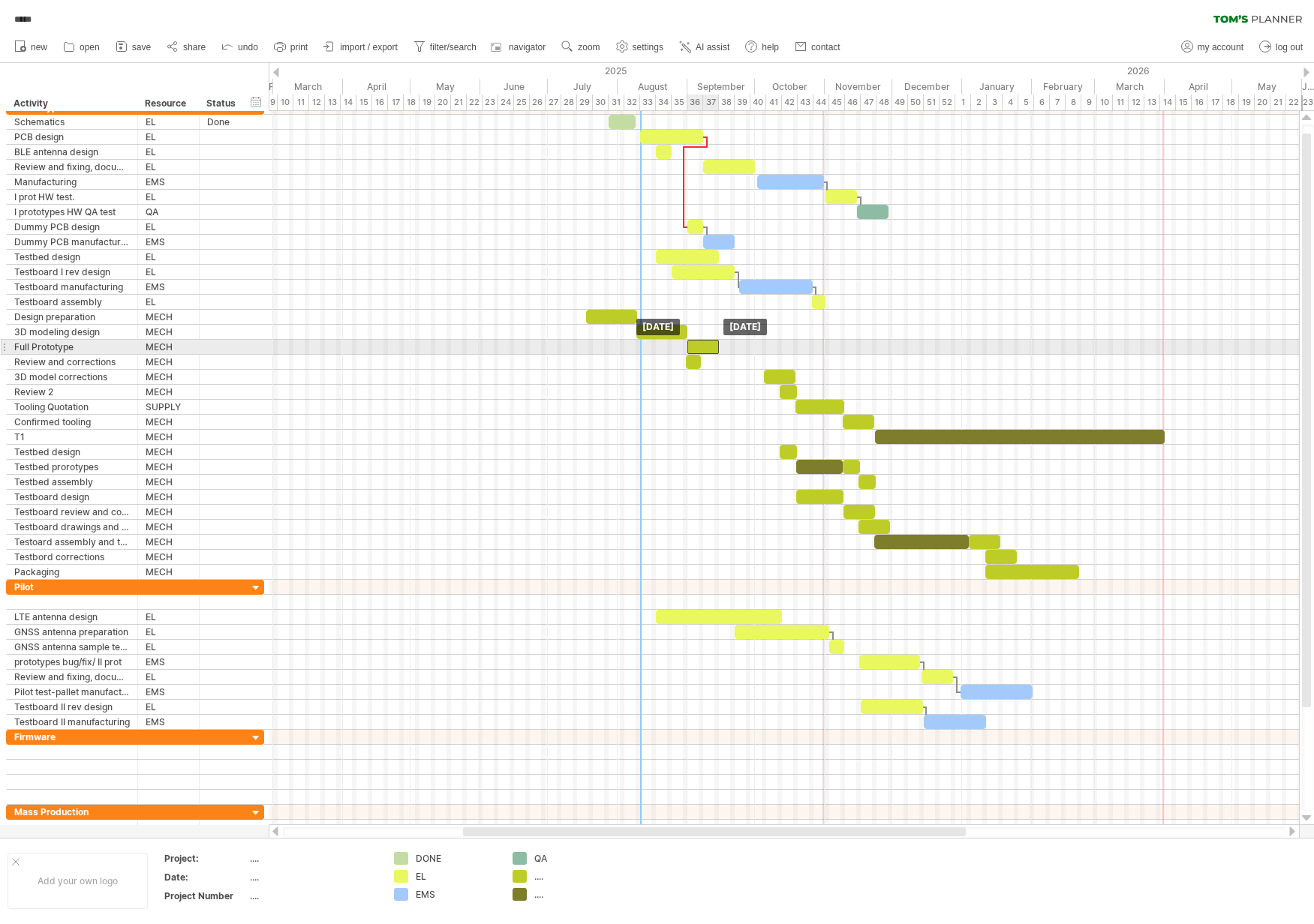
drag, startPoint x: 710, startPoint y: 360, endPoint x: 698, endPoint y: 345, distance: 19.2
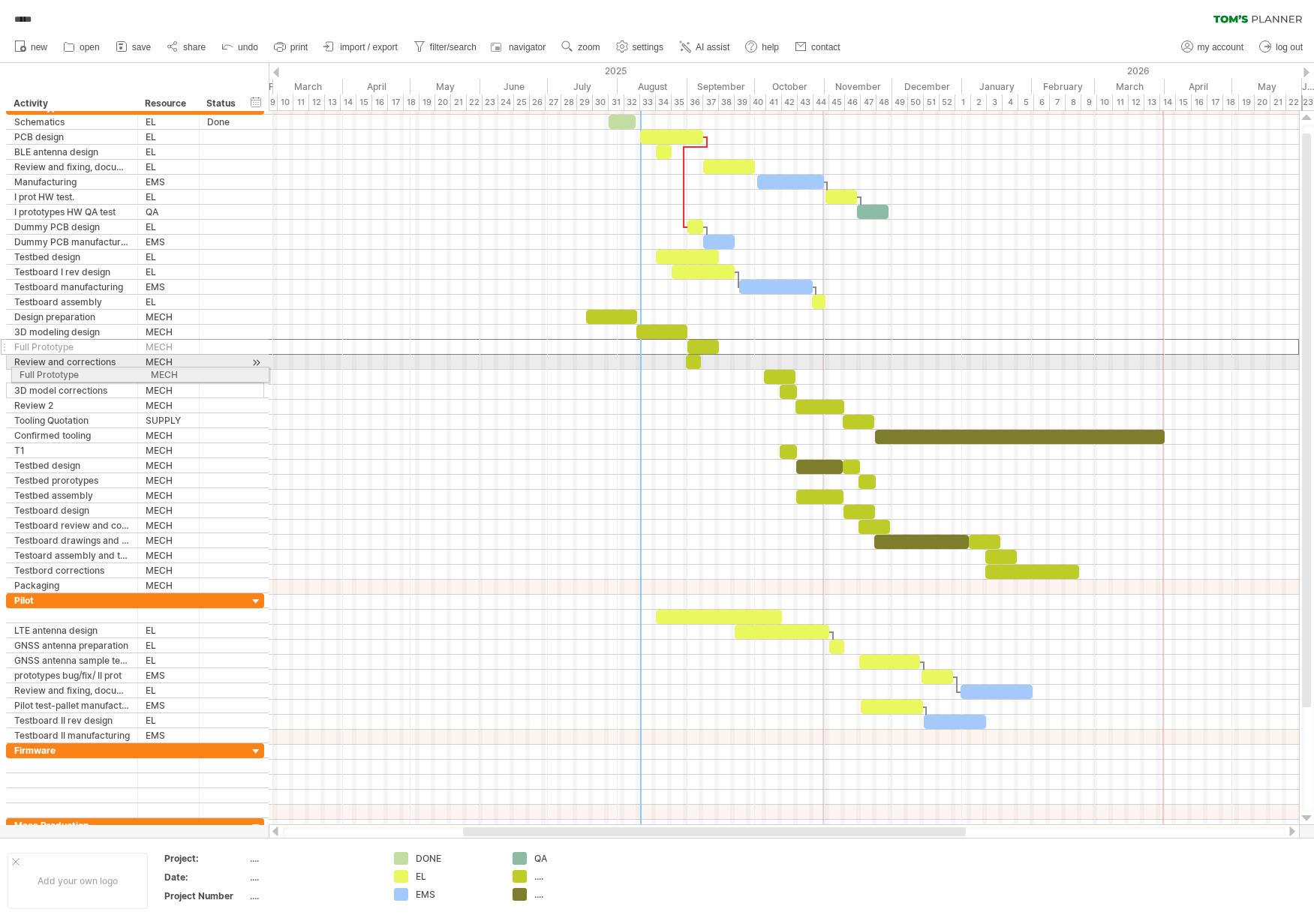
drag, startPoint x: 5, startPoint y: 348, endPoint x: 5, endPoint y: 372, distance: 24.0
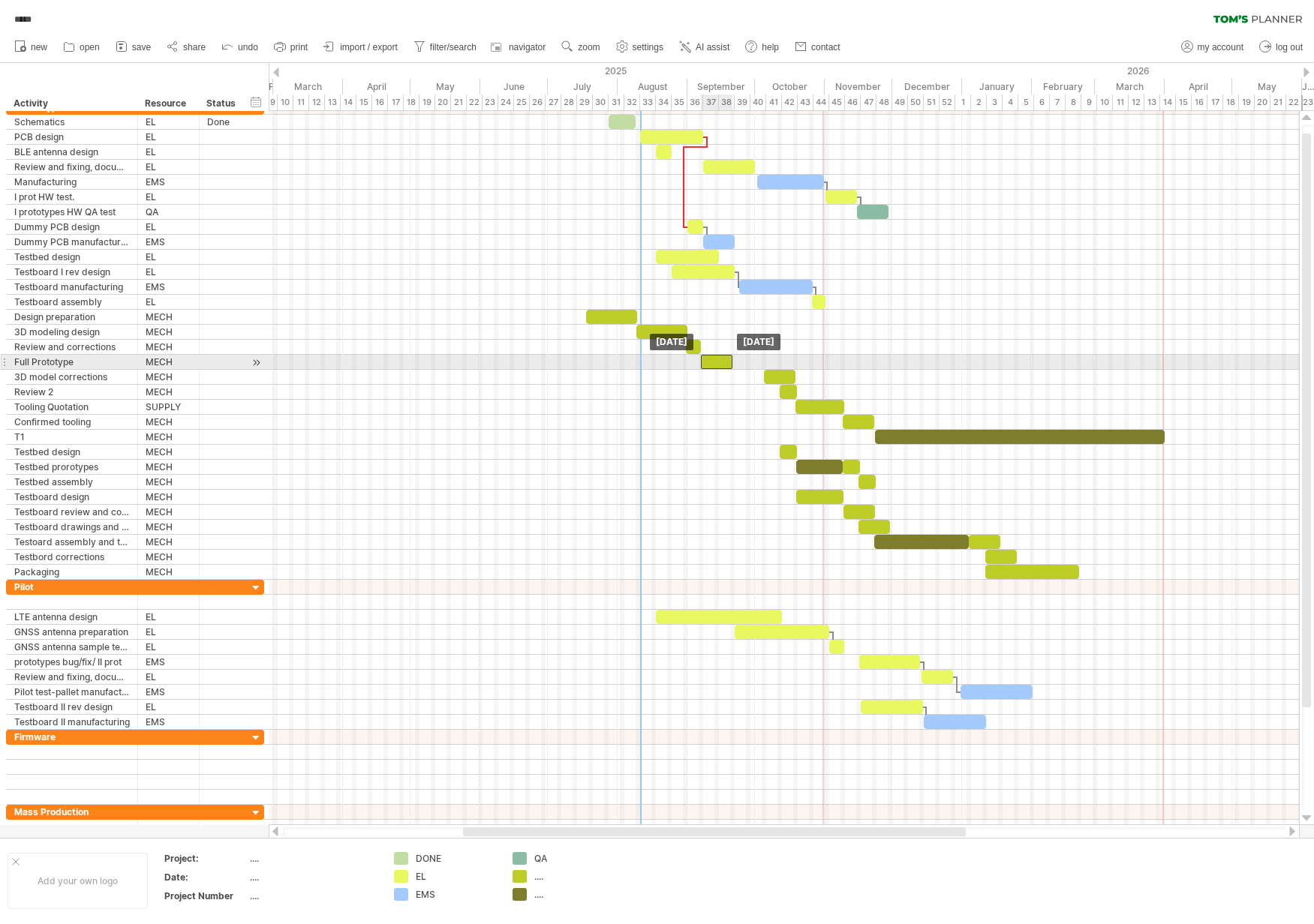
drag, startPoint x: 702, startPoint y: 362, endPoint x: 716, endPoint y: 360, distance: 14.1
click at [716, 360] on div at bounding box center [716, 362] width 32 height 14
drag, startPoint x: 715, startPoint y: 363, endPoint x: 701, endPoint y: 363, distance: 14.0
click at [701, 363] on div at bounding box center [703, 362] width 32 height 14
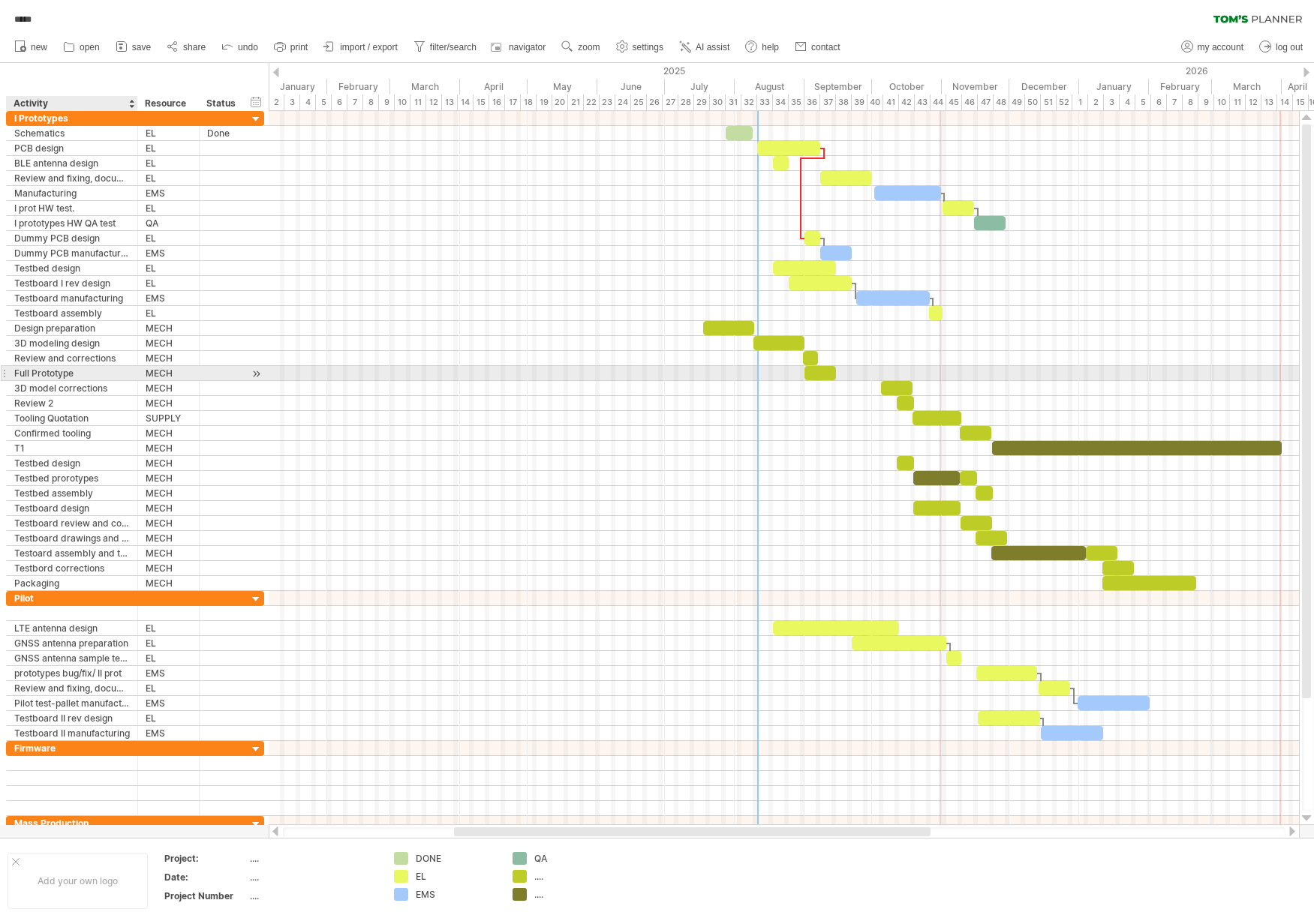
click at [21, 374] on div "Full Prototype" at bounding box center [72, 373] width 115 height 14
click at [21, 374] on input "**********" at bounding box center [72, 373] width 115 height 14
click at [14, 374] on input "**********" at bounding box center [72, 373] width 115 height 14
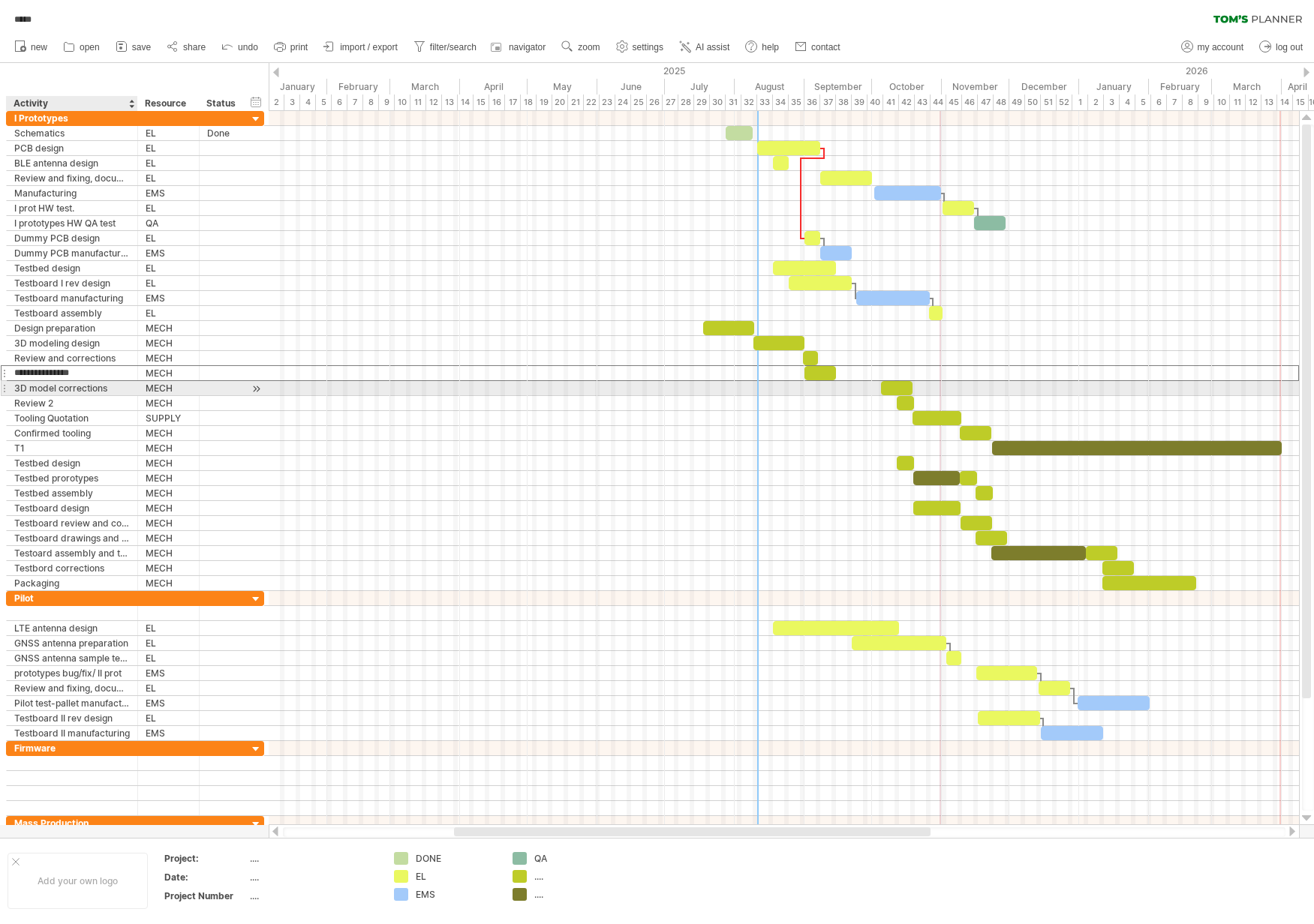
type input "**********"
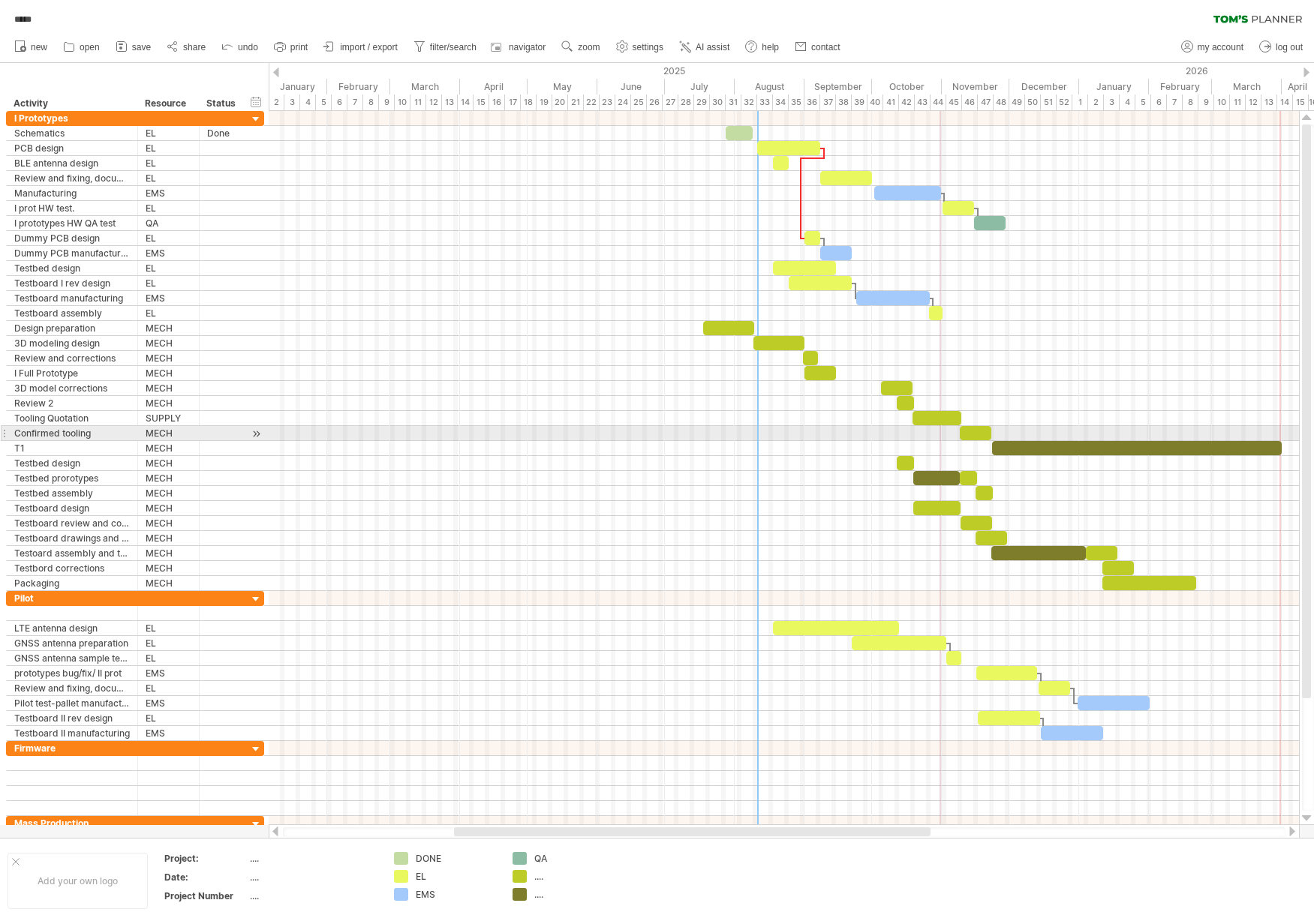
click at [648, 441] on div at bounding box center [783, 448] width 1030 height 15
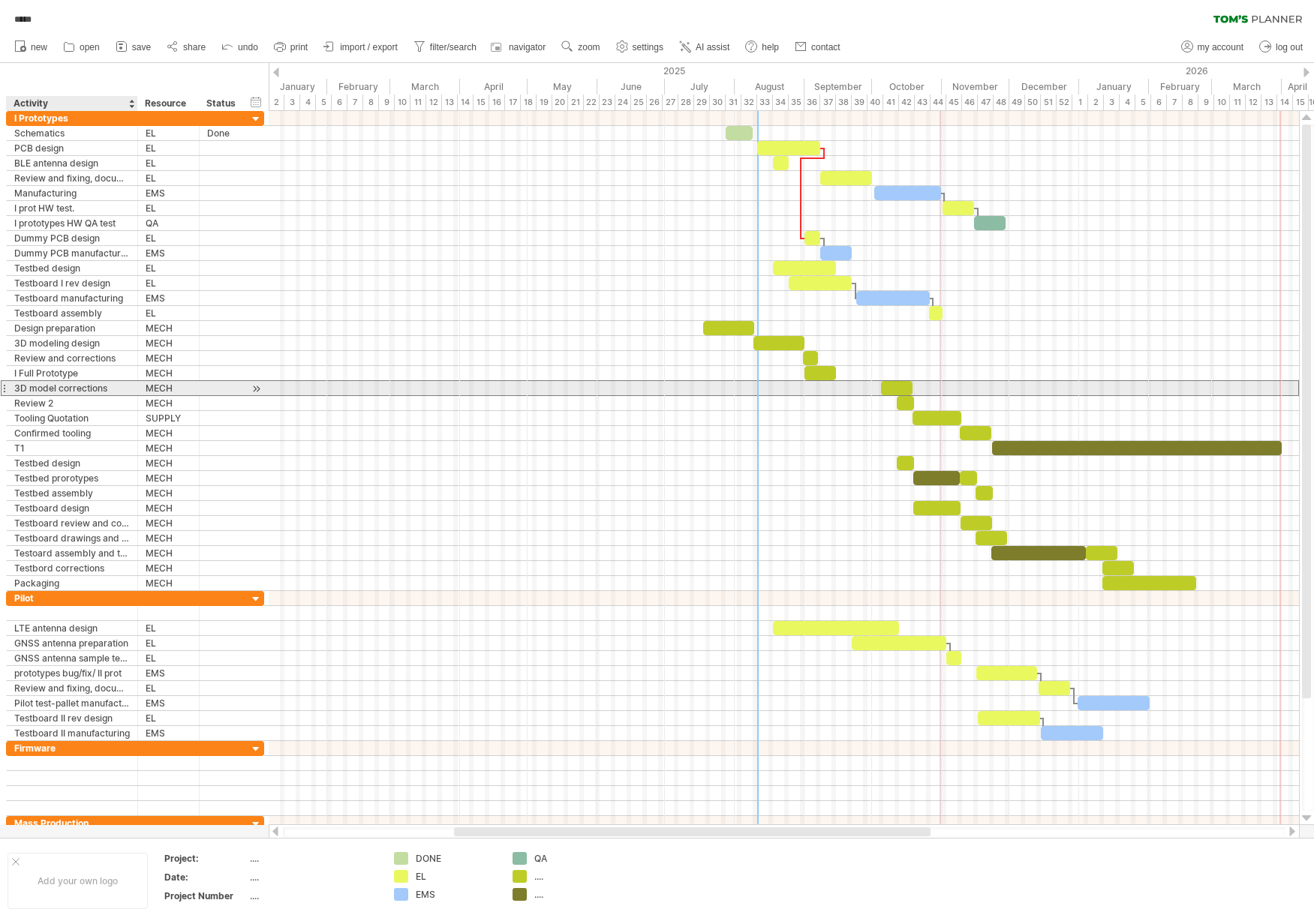
click at [78, 389] on div "3D model corrections" at bounding box center [72, 389] width 115 height 14
click at [0, 0] on input "**********" at bounding box center [0, 0] width 0 height 0
click at [116, 390] on input "**********" at bounding box center [72, 389] width 115 height 14
drag, startPoint x: 895, startPoint y: 390, endPoint x: 849, endPoint y: 384, distance: 46.4
click at [849, 384] on div at bounding box center [850, 389] width 32 height 14
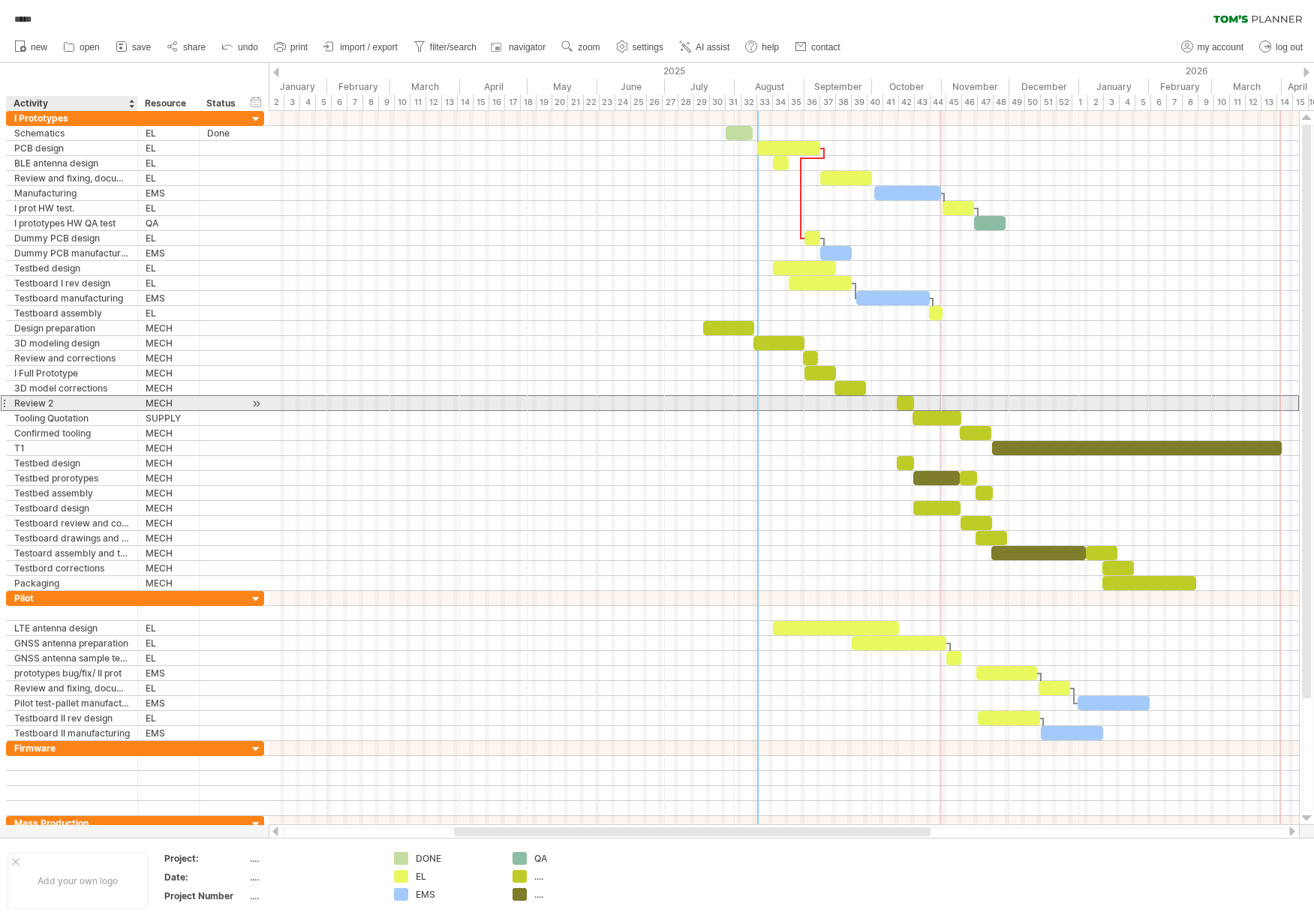
click at [93, 406] on div "Review 2" at bounding box center [72, 403] width 115 height 14
click at [0, 0] on input "********" at bounding box center [0, 0] width 0 height 0
click at [55, 402] on input "********" at bounding box center [72, 403] width 115 height 14
type input "*"
type input "**********"
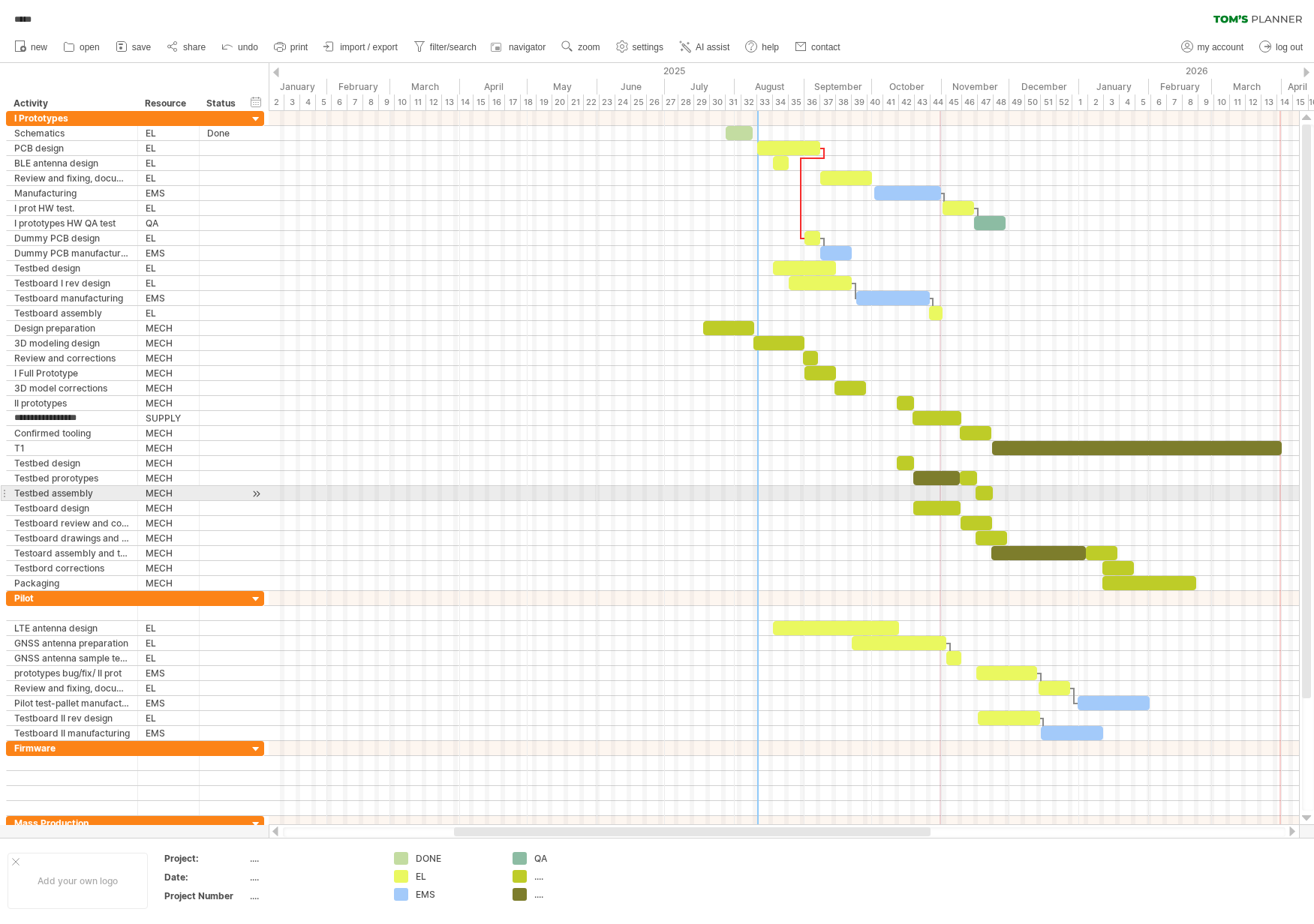
click at [494, 493] on div at bounding box center [783, 493] width 1030 height 15
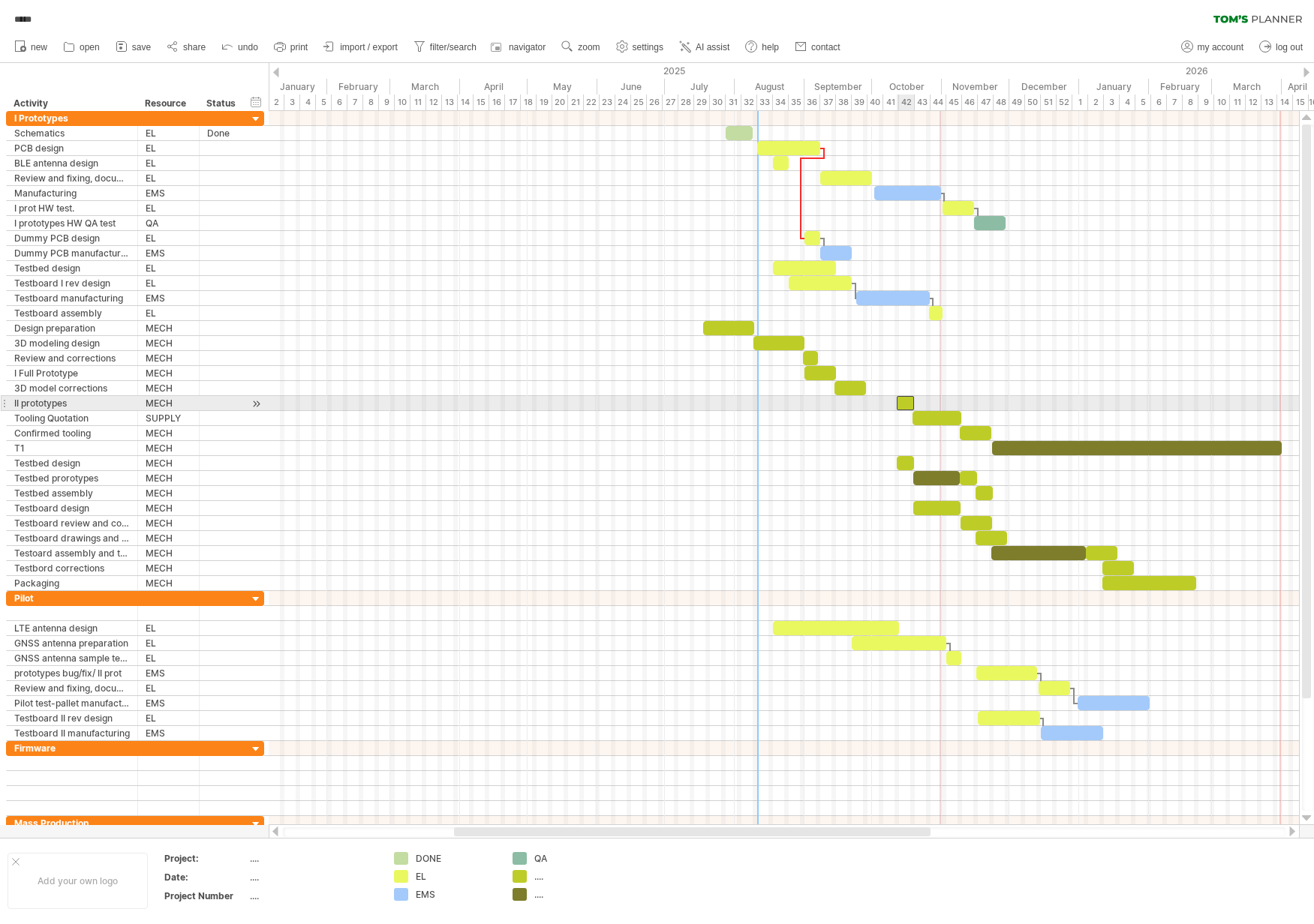
click at [906, 404] on div at bounding box center [904, 403] width 17 height 14
drag, startPoint x: 909, startPoint y: 402, endPoint x: 878, endPoint y: 402, distance: 31.0
click at [878, 402] on div at bounding box center [874, 403] width 17 height 14
drag, startPoint x: 883, startPoint y: 404, endPoint x: 896, endPoint y: 403, distance: 13.0
click at [896, 403] on span at bounding box center [896, 403] width 6 height 14
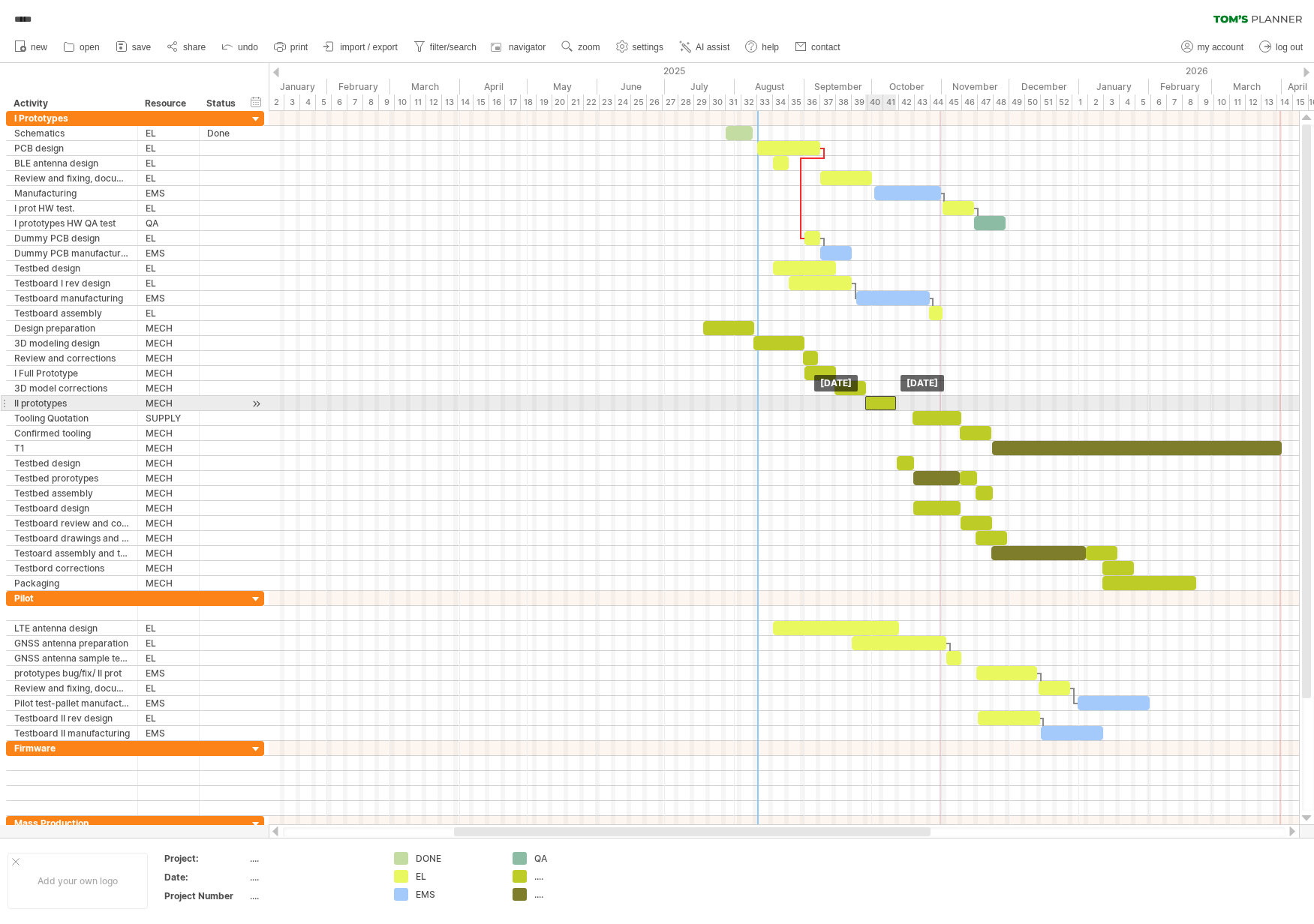
click at [886, 403] on div at bounding box center [880, 403] width 31 height 14
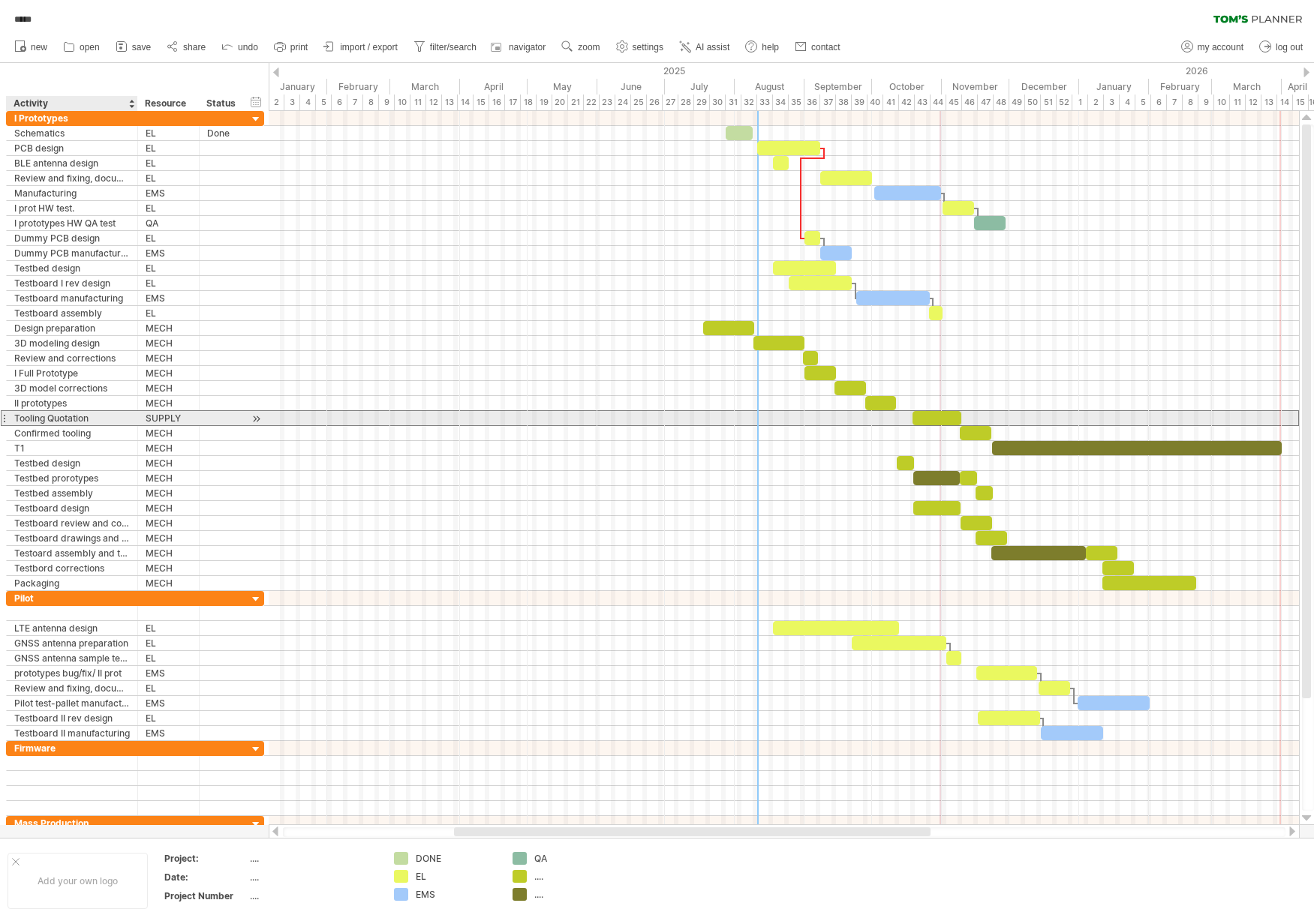
click at [57, 417] on div "Tooling Quotation" at bounding box center [72, 418] width 115 height 14
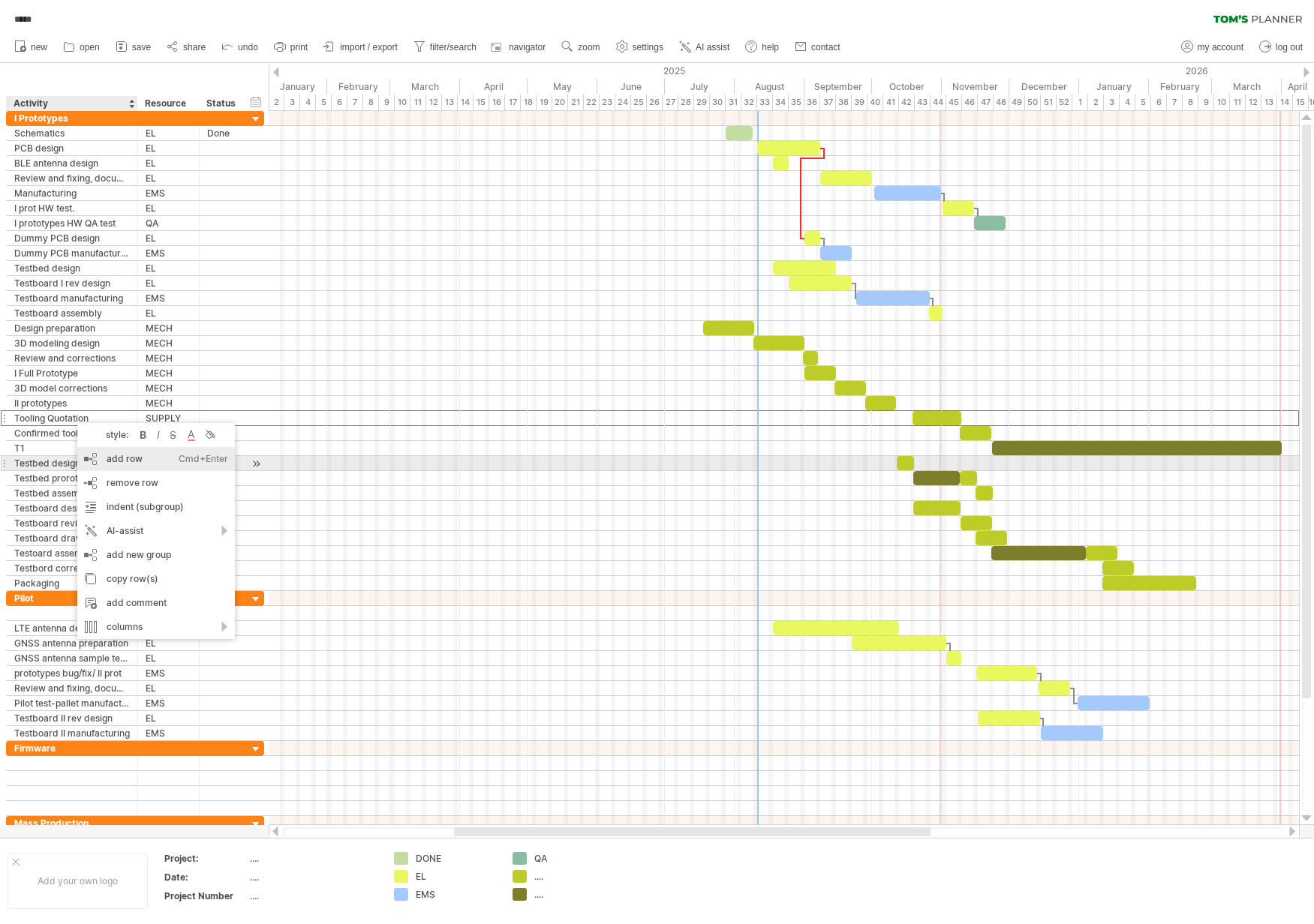
click at [145, 464] on div "add row Ctrl+Enter Cmd+Enter" at bounding box center [156, 459] width 158 height 24
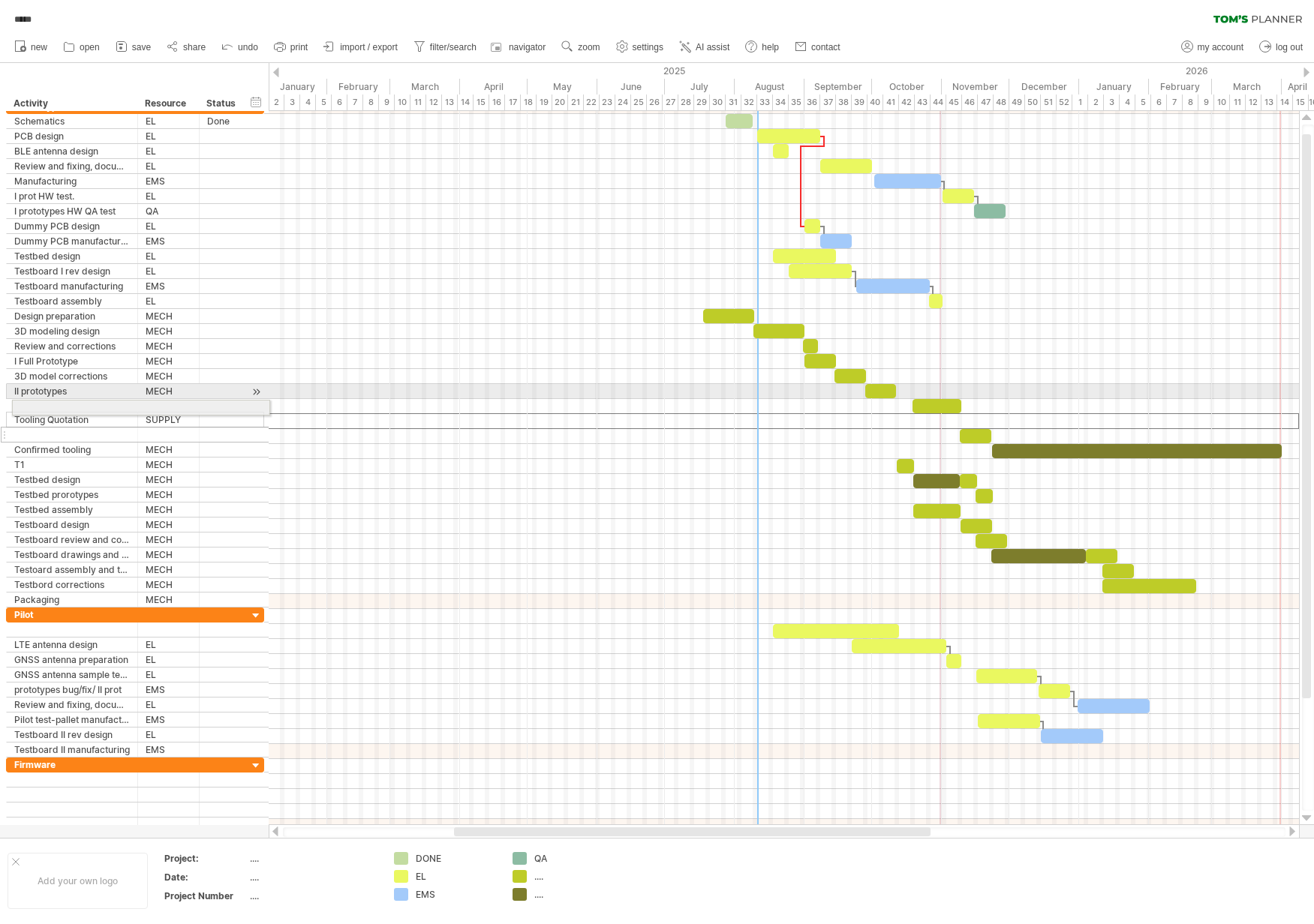
drag, startPoint x: 4, startPoint y: 420, endPoint x: 7, endPoint y: 405, distance: 15.3
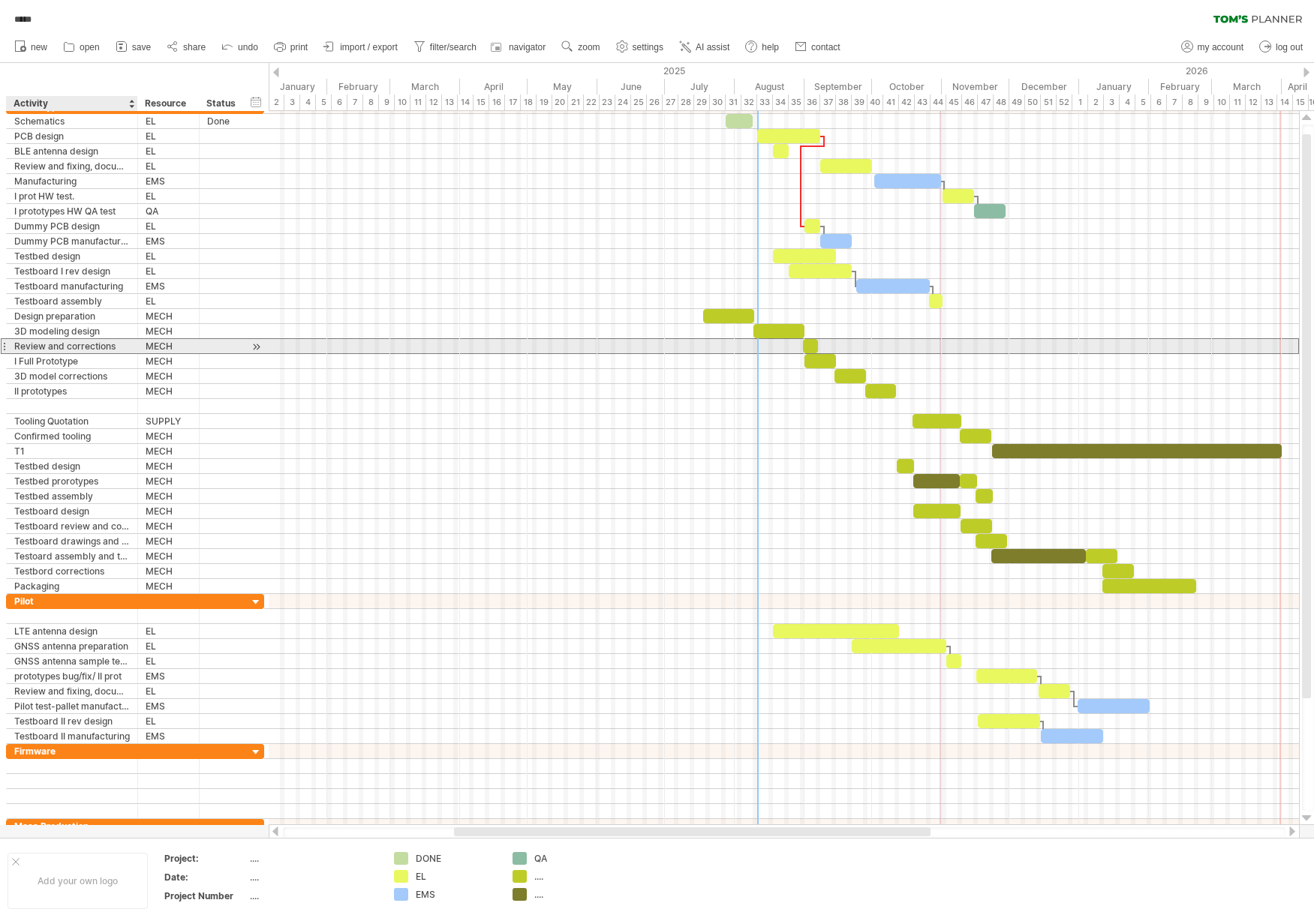
click at [59, 347] on div "Review and corrections" at bounding box center [72, 346] width 115 height 14
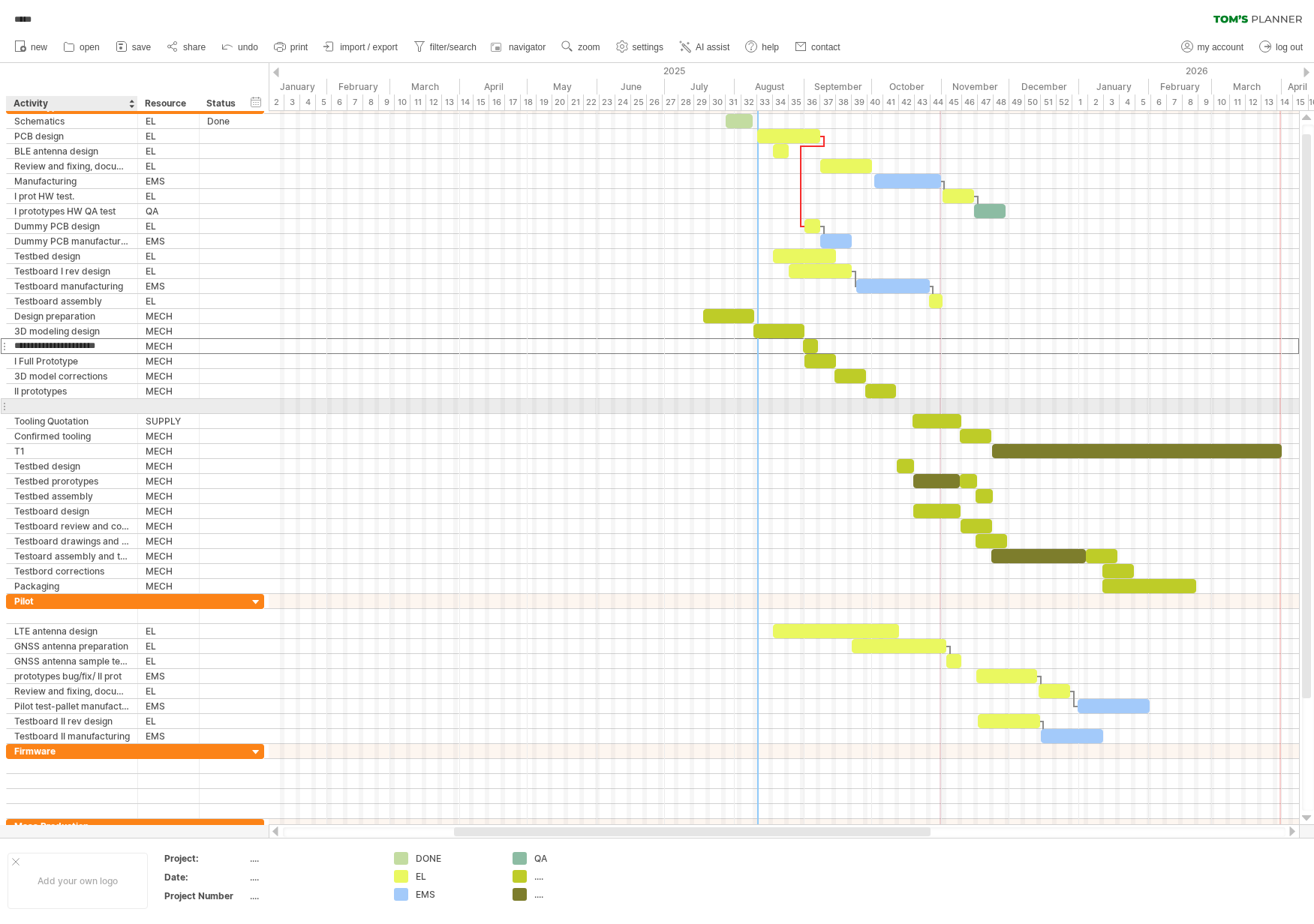
click at [47, 411] on div at bounding box center [72, 407] width 115 height 14
click at [0, 0] on input "text" at bounding box center [0, 0] width 0 height 0
type input "*"
type input "**********"
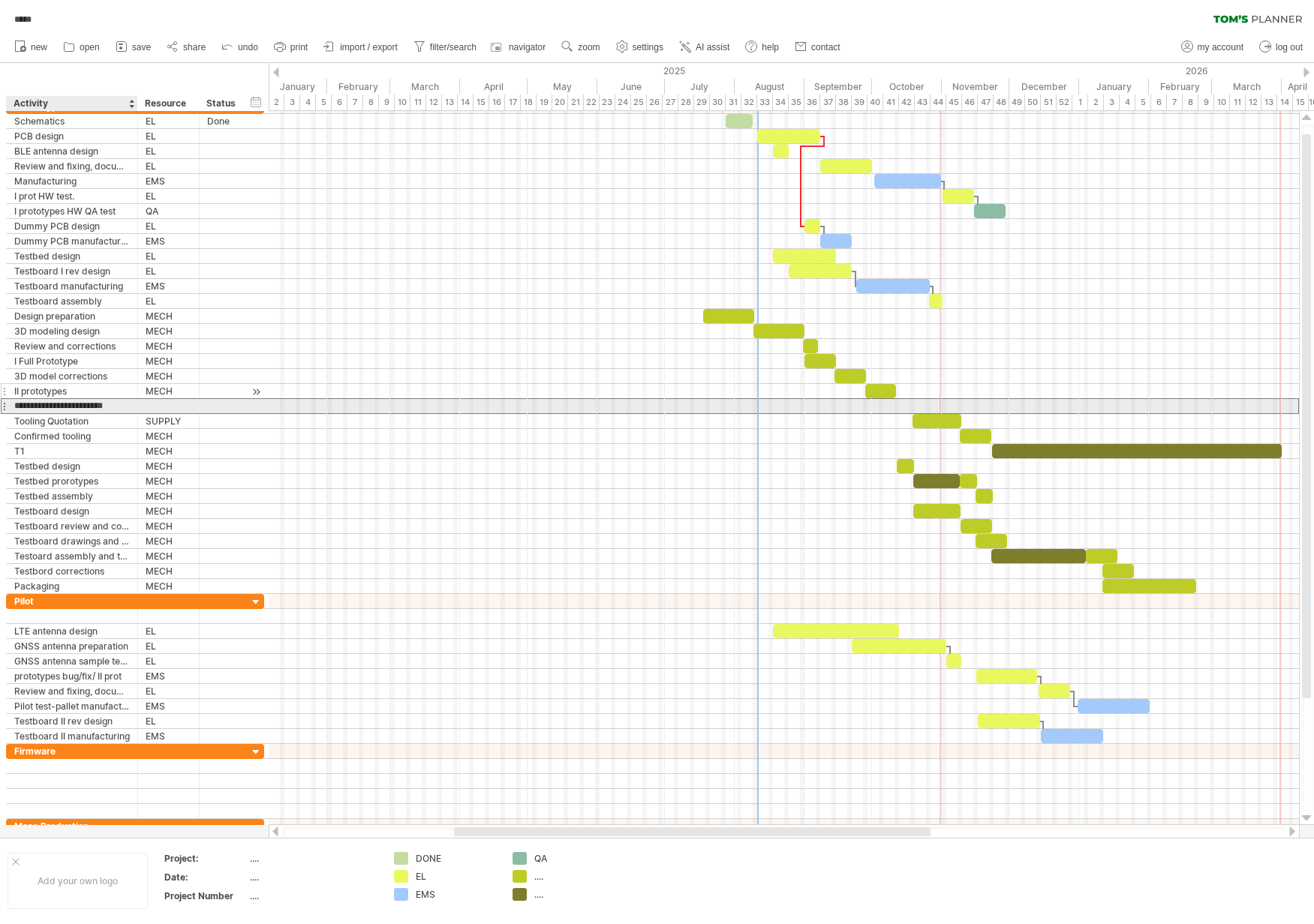
click at [290, 493] on div at bounding box center [783, 497] width 1030 height 15
click at [147, 404] on div at bounding box center [168, 407] width 46 height 14
type input "****"
click at [437, 455] on div at bounding box center [783, 452] width 1030 height 15
click at [336, 403] on div at bounding box center [783, 407] width 1030 height 15
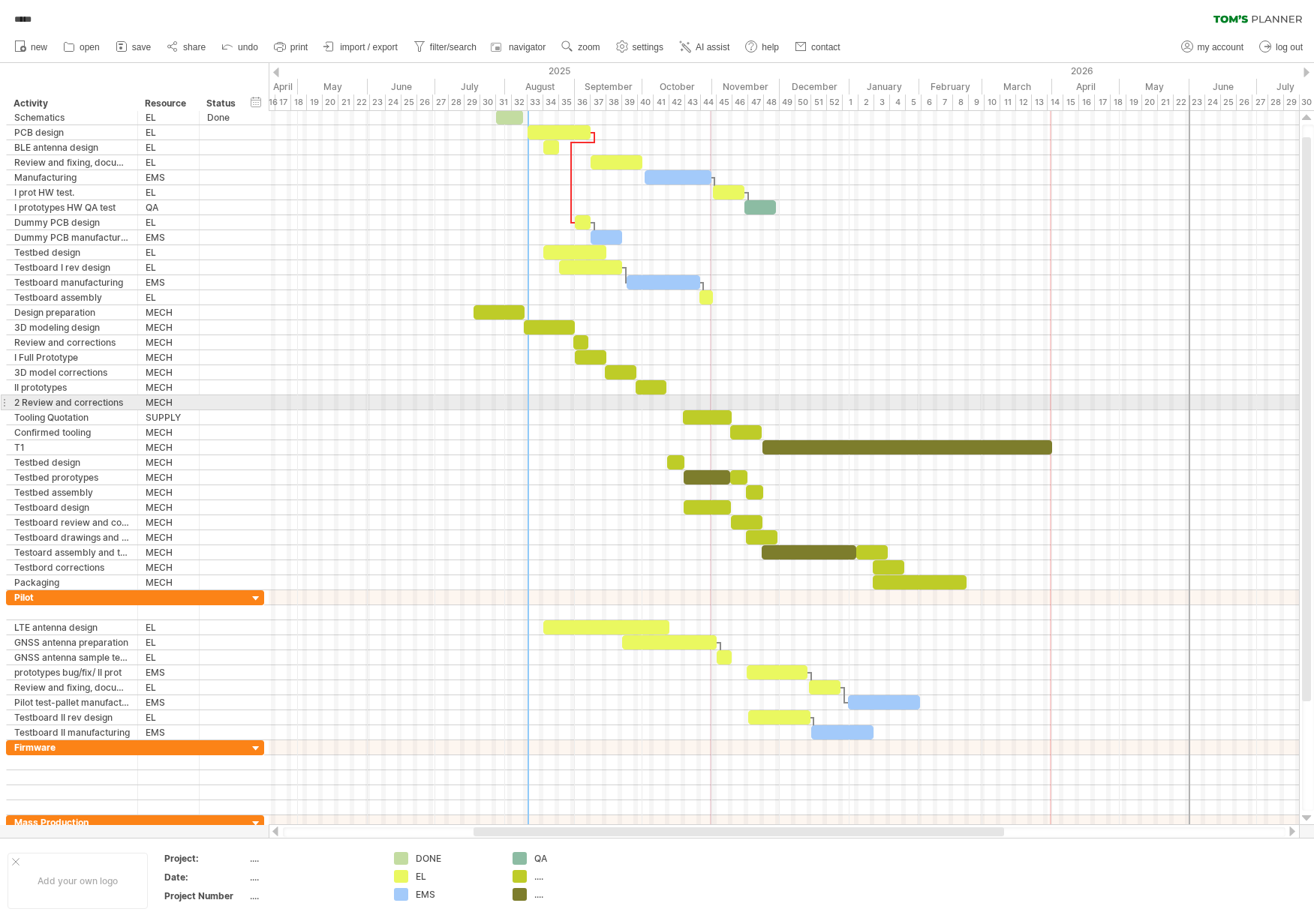
click at [608, 408] on div at bounding box center [783, 402] width 1030 height 15
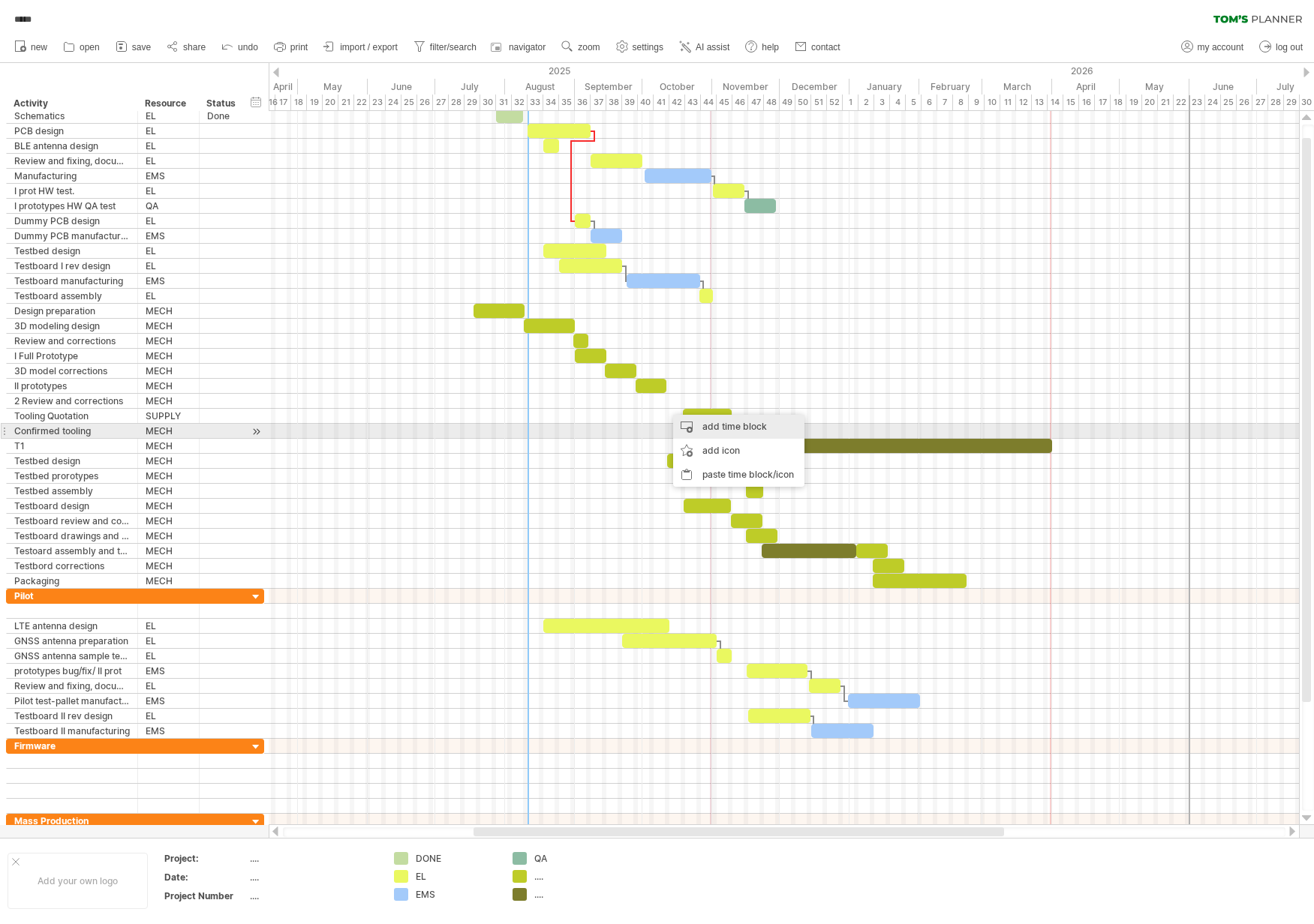
click at [721, 431] on div "add time block" at bounding box center [739, 426] width 131 height 24
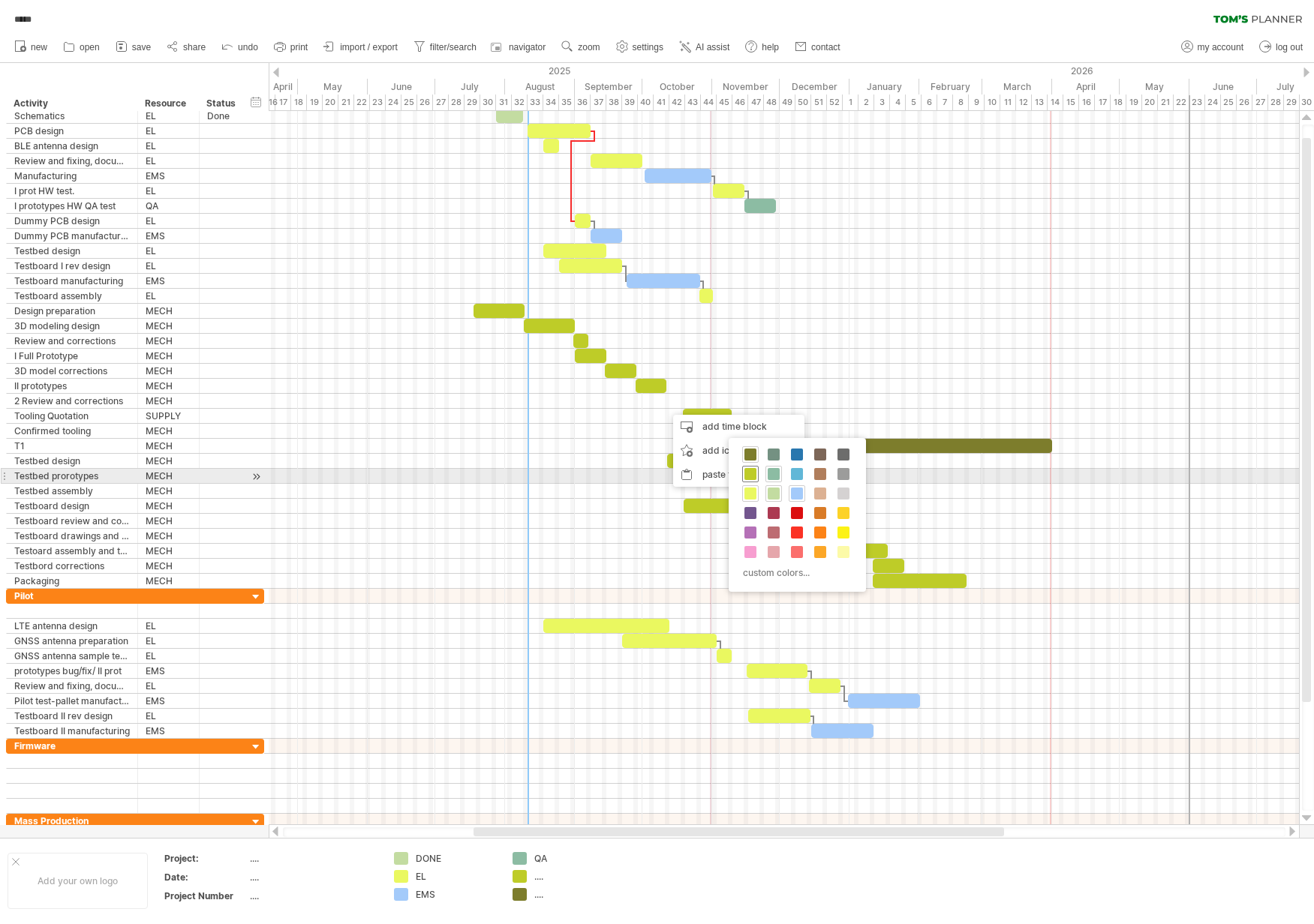
click at [746, 473] on span at bounding box center [750, 473] width 12 height 12
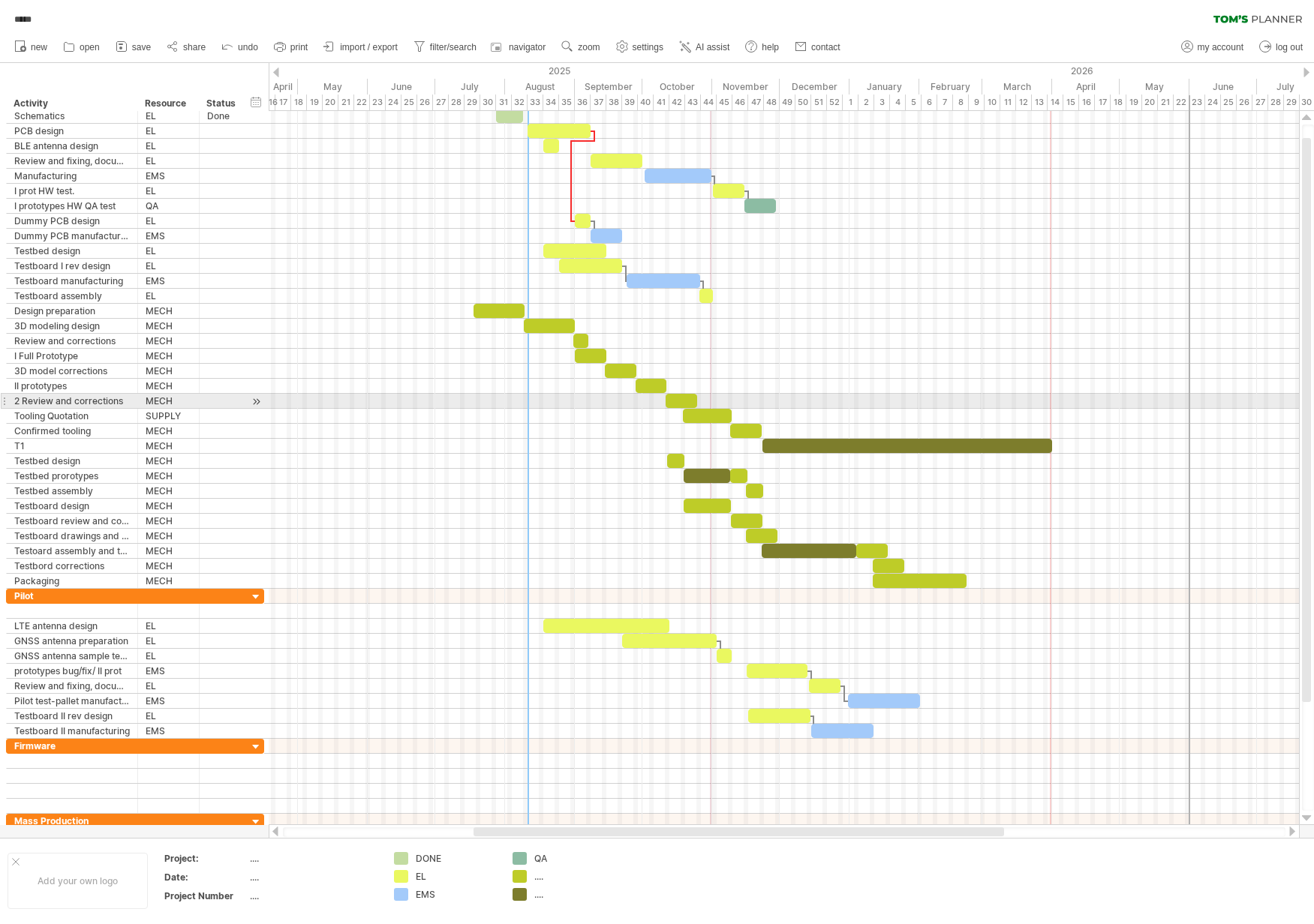
click at [688, 398] on div at bounding box center [680, 401] width 32 height 14
drag, startPoint x: 696, startPoint y: 401, endPoint x: 683, endPoint y: 400, distance: 13.0
click at [683, 400] on span at bounding box center [685, 401] width 6 height 14
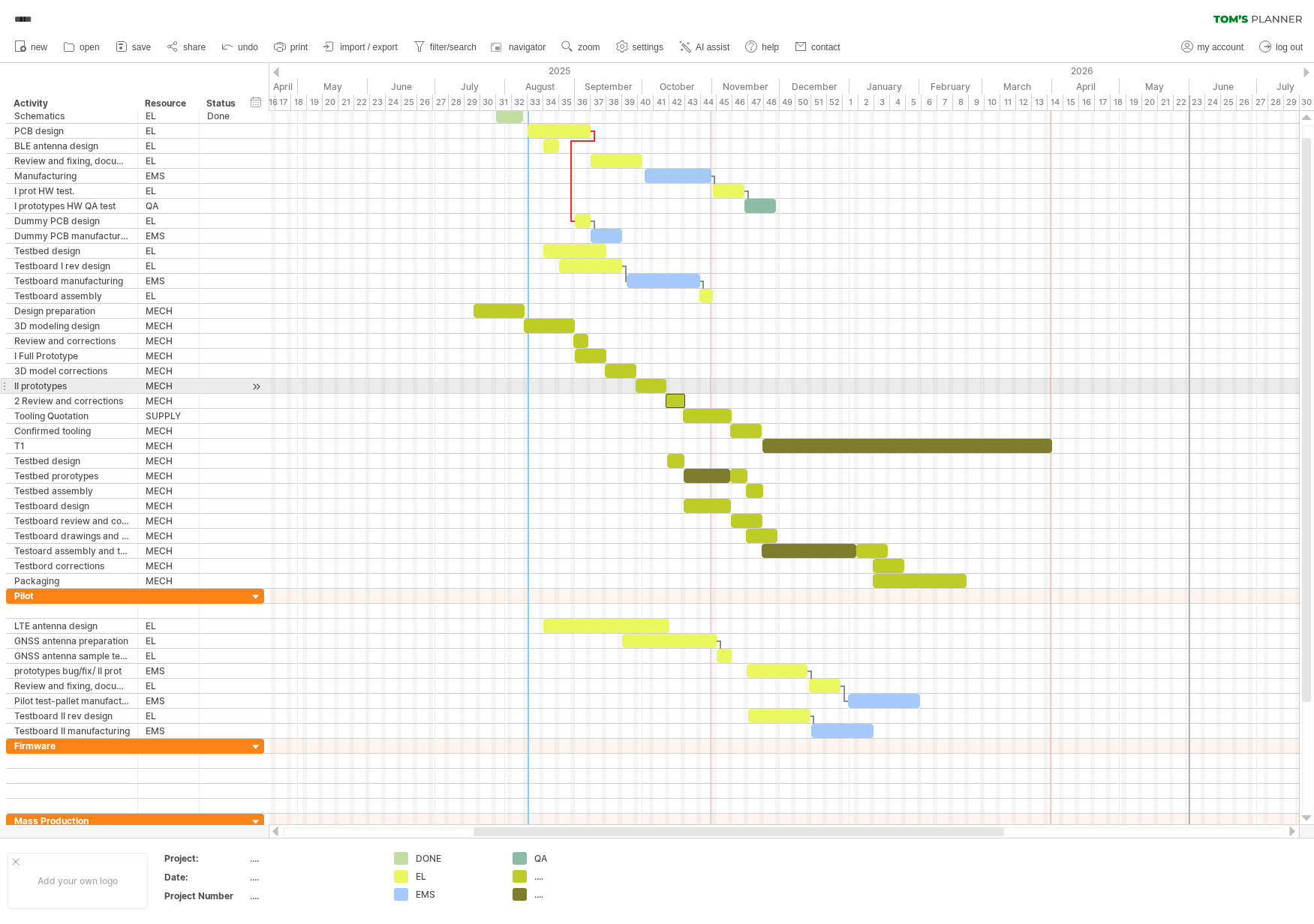
click at [765, 390] on div at bounding box center [783, 386] width 1030 height 15
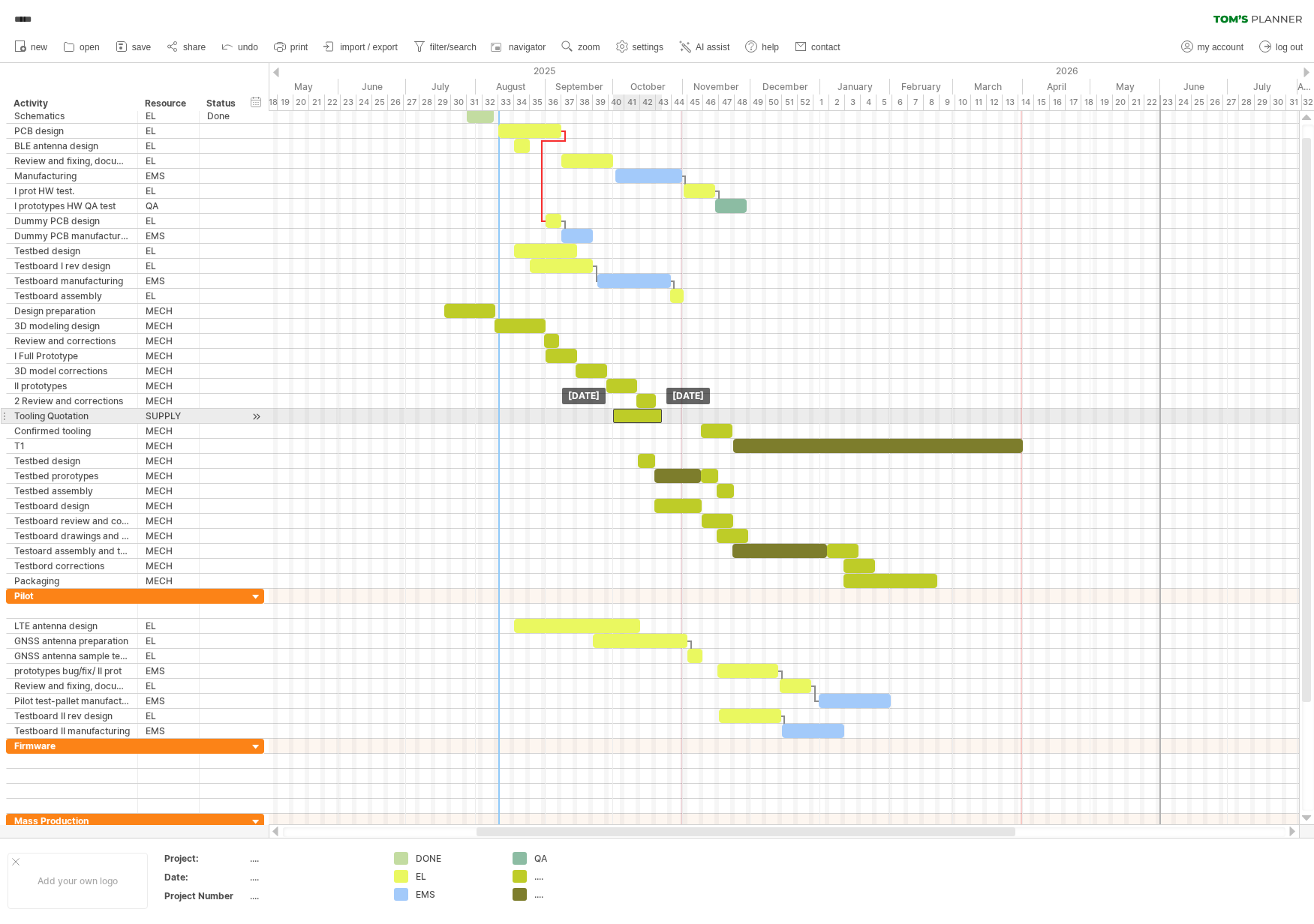
drag, startPoint x: 666, startPoint y: 416, endPoint x: 626, endPoint y: 413, distance: 40.1
click at [626, 413] on div at bounding box center [637, 416] width 49 height 14
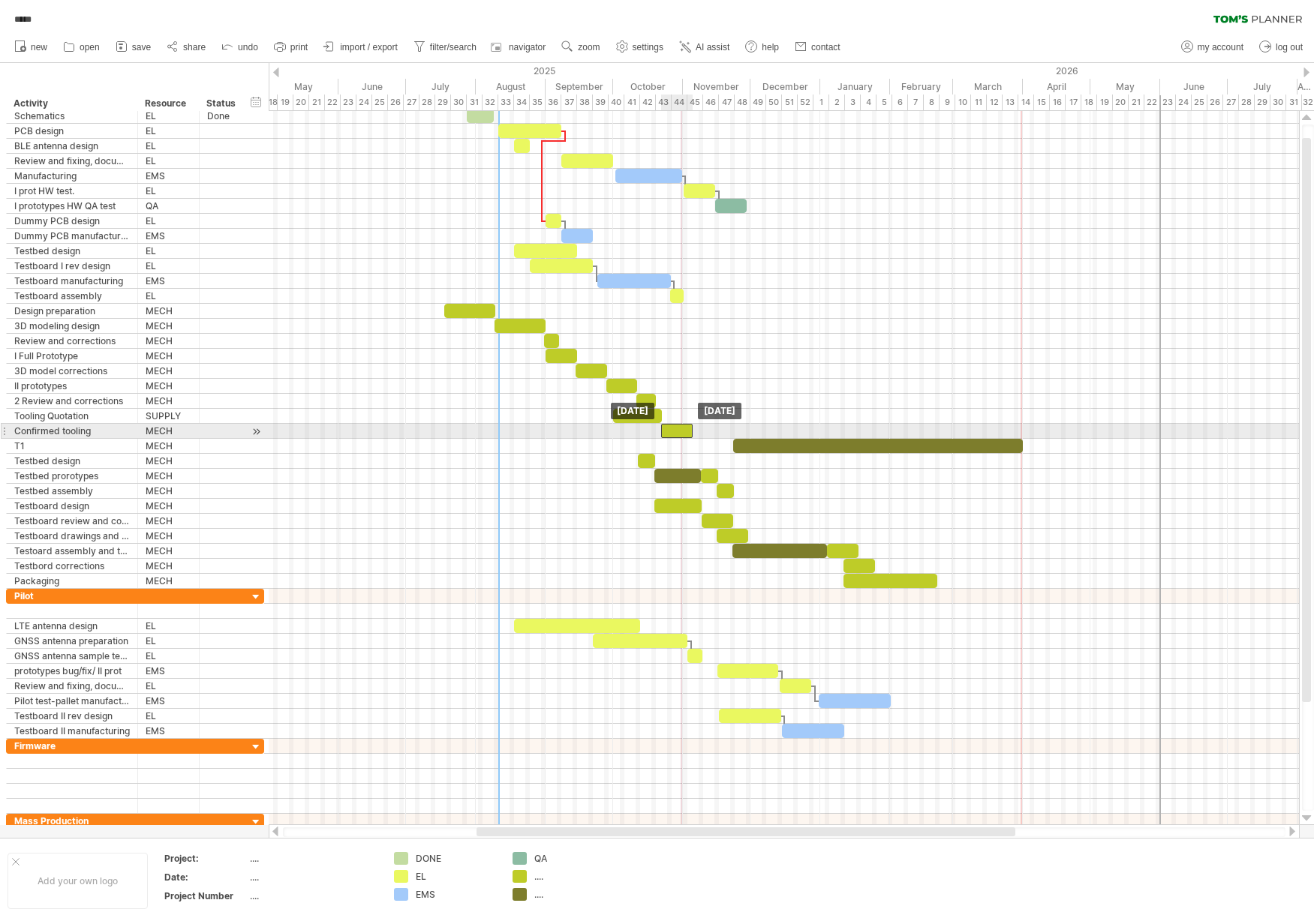
drag, startPoint x: 721, startPoint y: 429, endPoint x: 682, endPoint y: 429, distance: 39.0
click at [682, 429] on div at bounding box center [676, 431] width 32 height 14
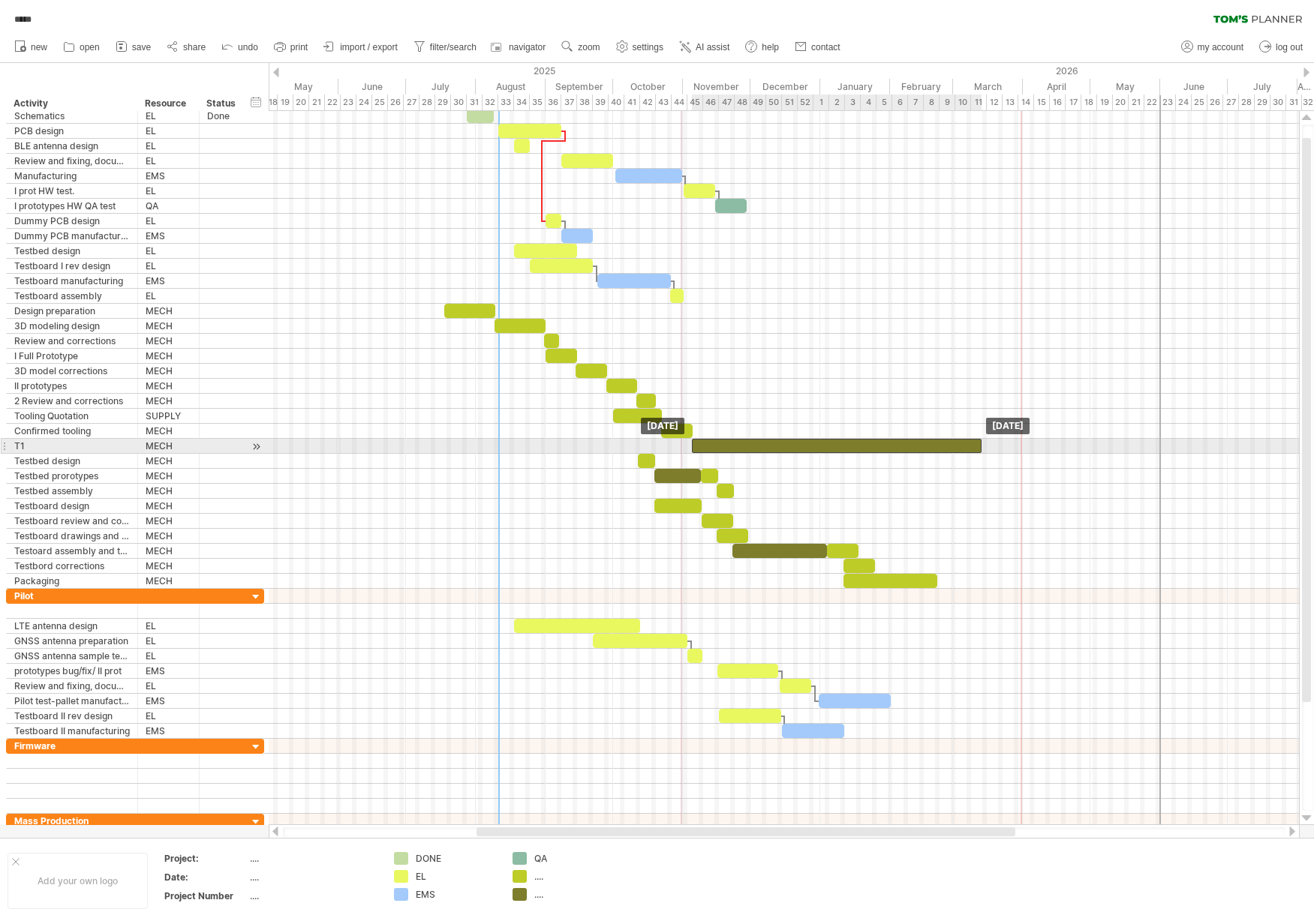
drag, startPoint x: 897, startPoint y: 445, endPoint x: 856, endPoint y: 444, distance: 41.0
click at [856, 444] on div at bounding box center [837, 446] width 290 height 14
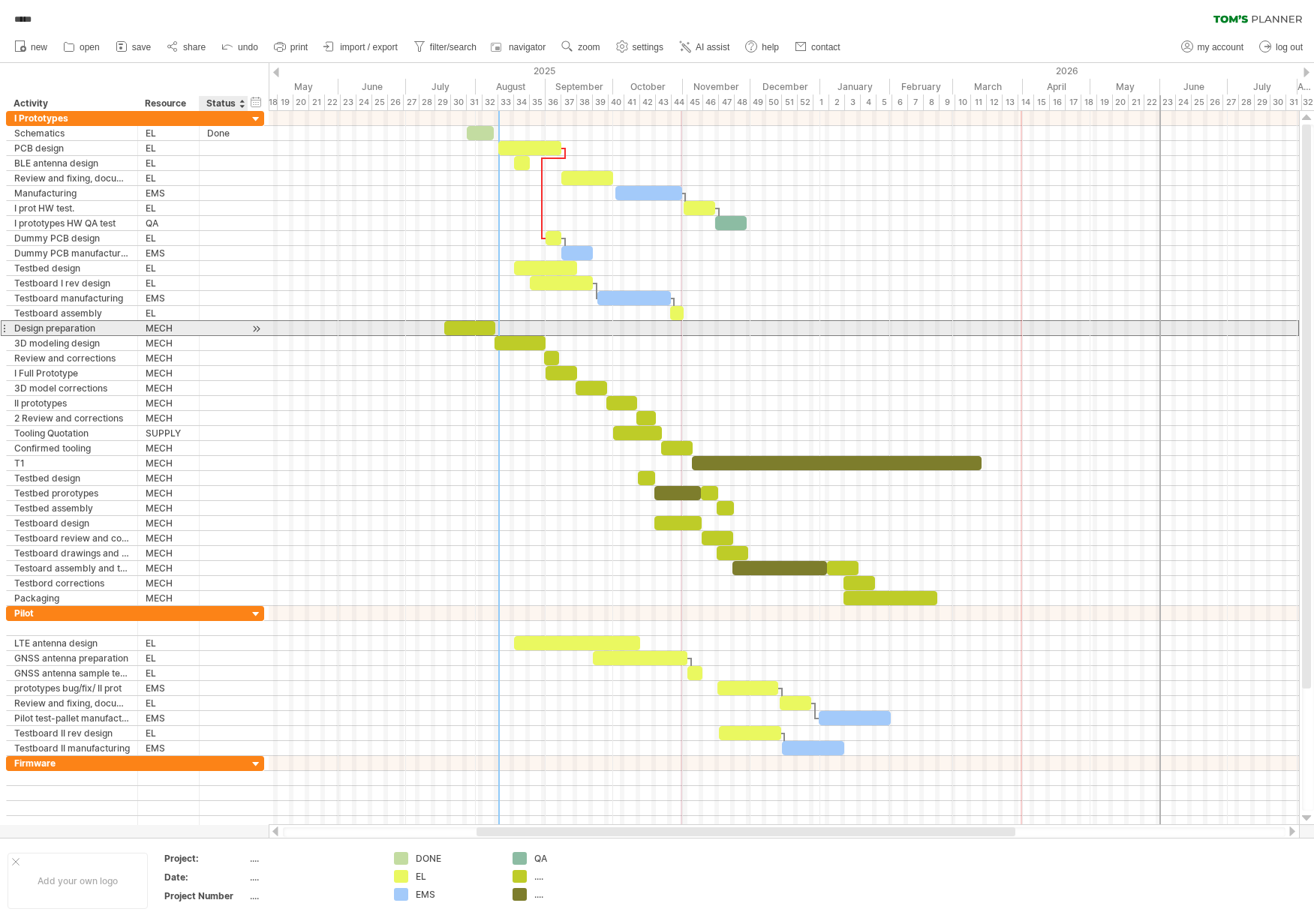
click at [230, 326] on div at bounding box center [223, 328] width 33 height 14
click at [0, 0] on input "text" at bounding box center [0, 0] width 0 height 0
click at [230, 327] on input "text" at bounding box center [223, 328] width 33 height 14
type input "****"
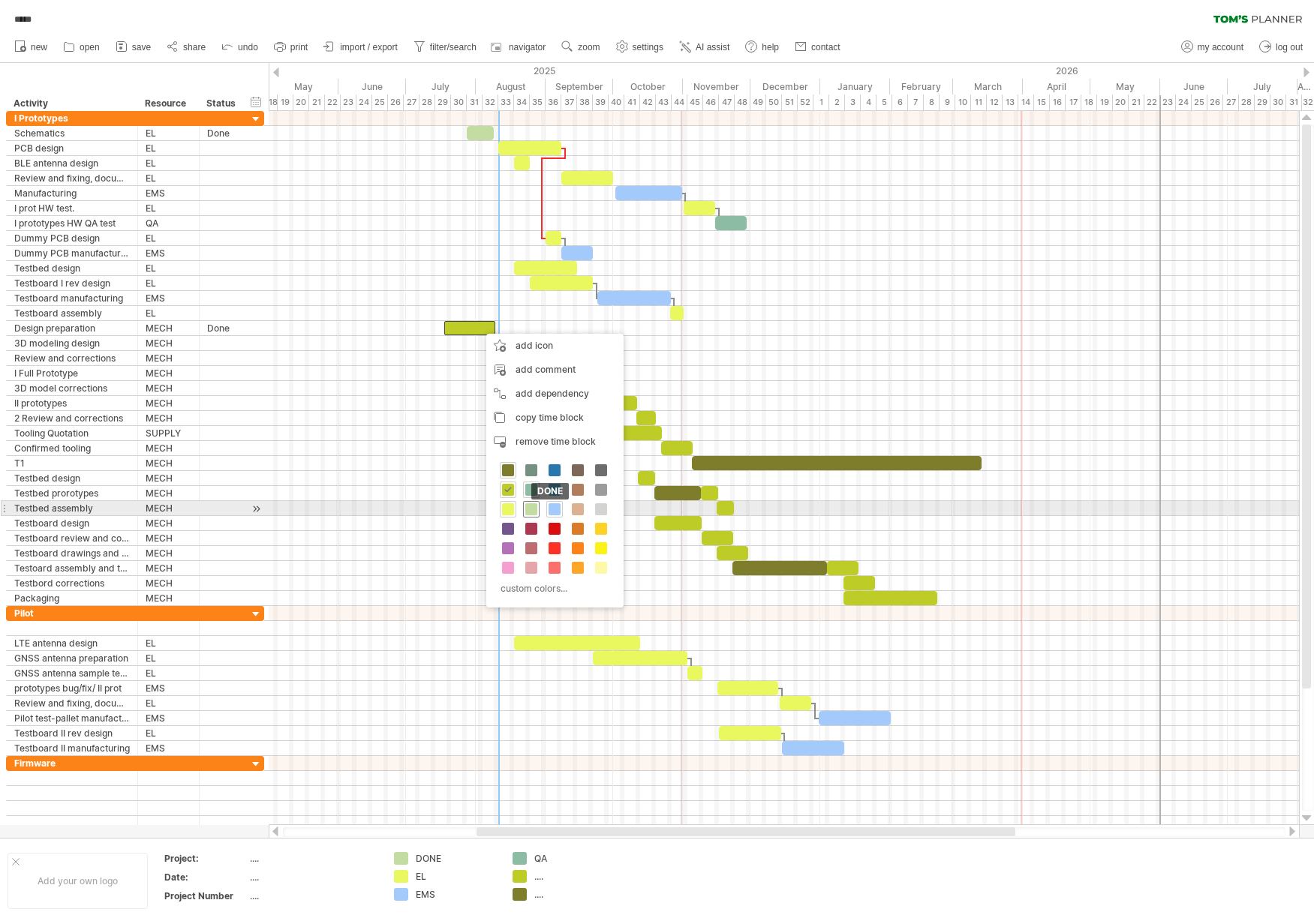
click at [527, 507] on span at bounding box center [531, 508] width 12 height 12
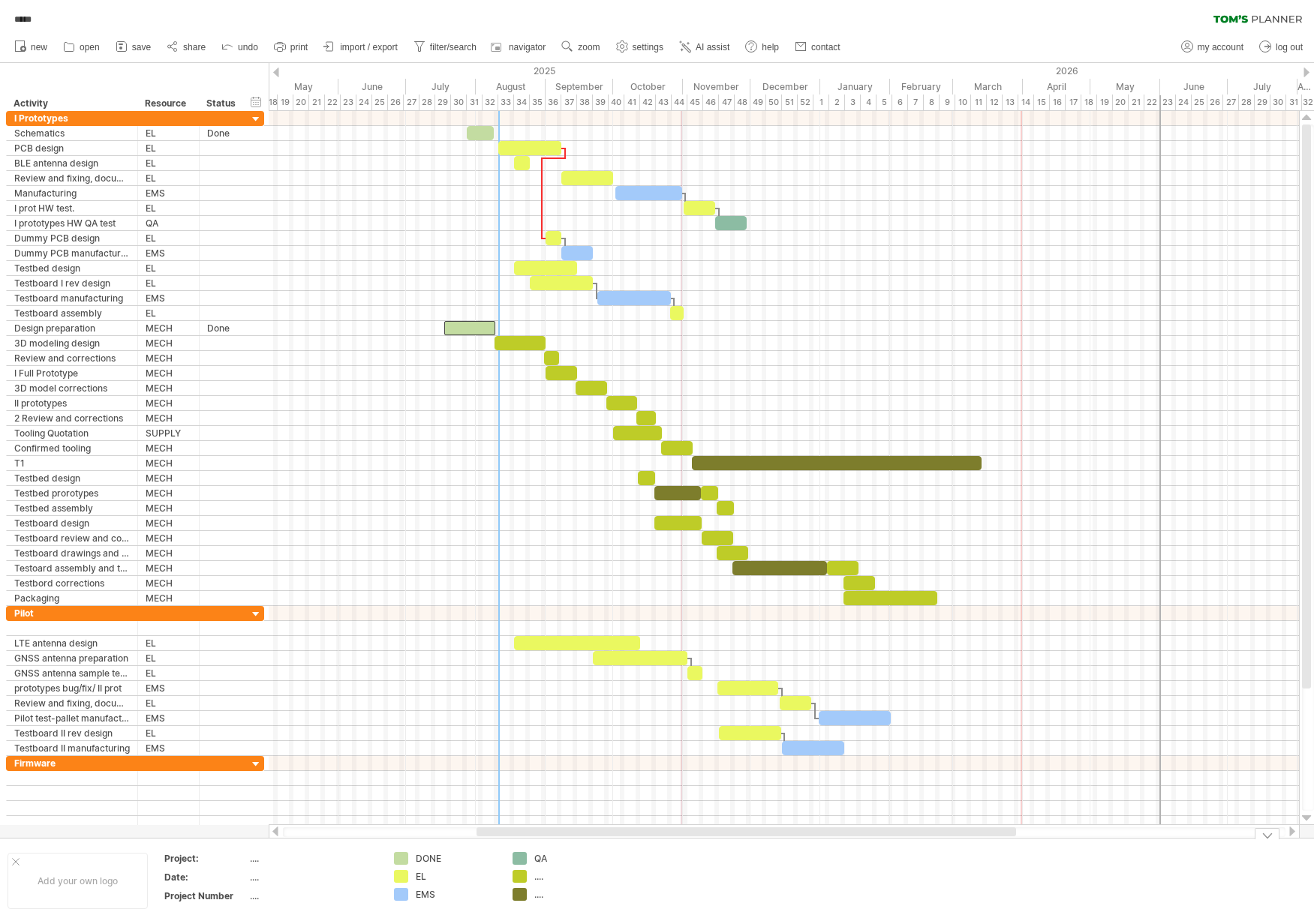
click at [538, 881] on div "...." at bounding box center [575, 876] width 82 height 13
click at [539, 878] on input "text" at bounding box center [572, 876] width 75 height 13
type input "****"
click at [538, 895] on div "...." at bounding box center [575, 894] width 82 height 13
click at [539, 896] on input "text" at bounding box center [572, 894] width 75 height 13
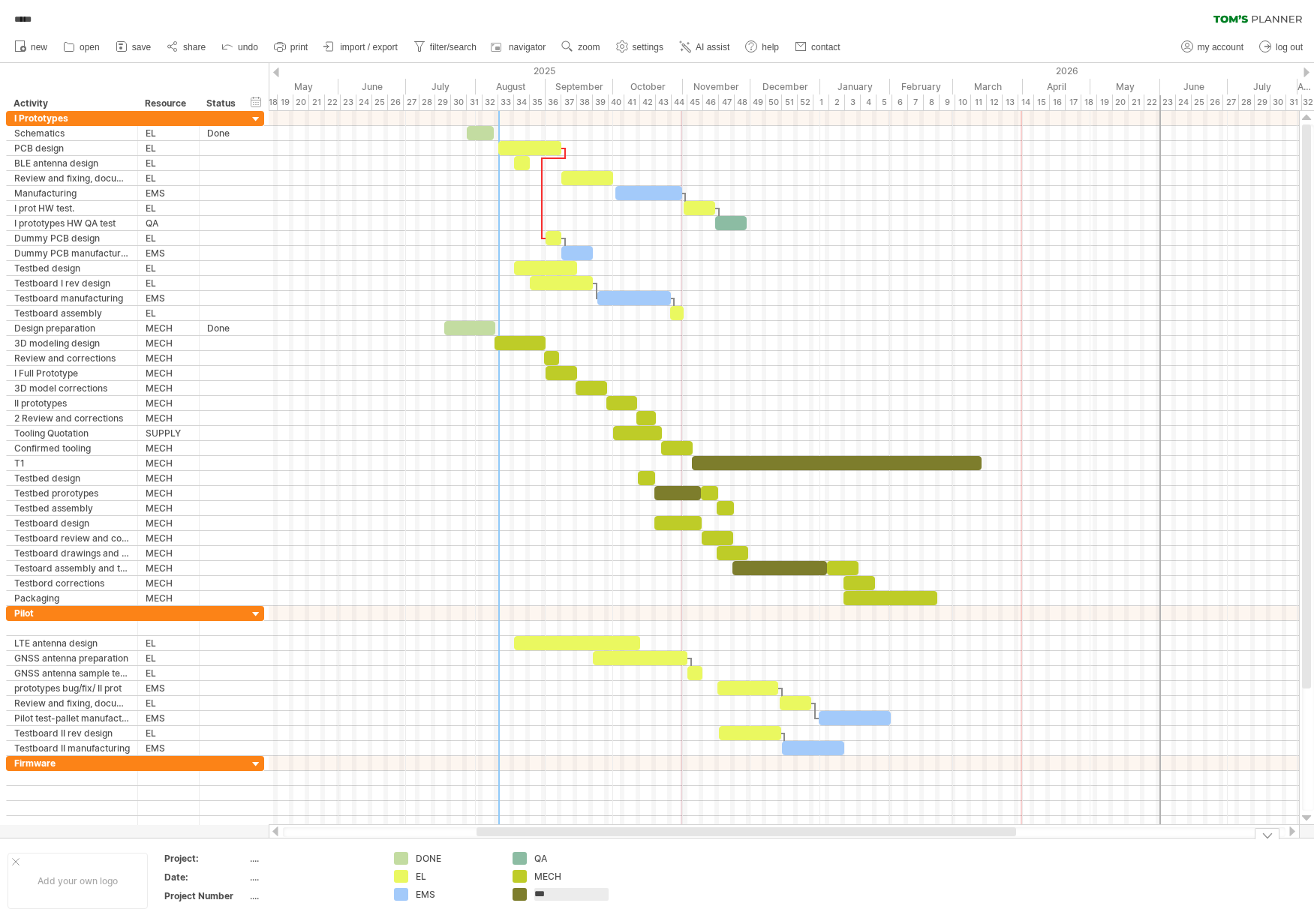
type input "****"
click at [1035, 651] on div at bounding box center [783, 659] width 1030 height 15
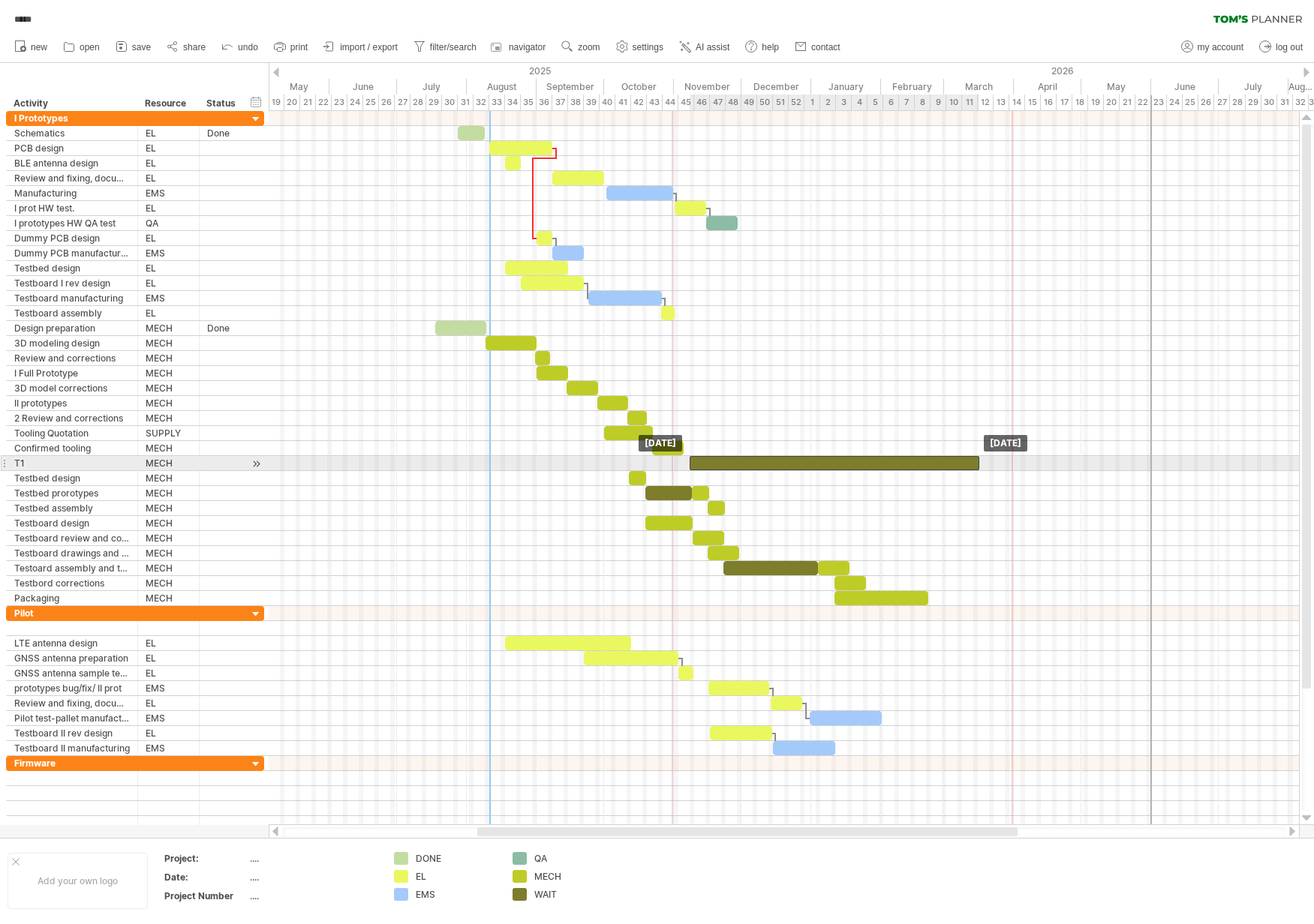
click at [726, 463] on div at bounding box center [834, 463] width 290 height 14
drag, startPoint x: 976, startPoint y: 462, endPoint x: 847, endPoint y: 461, distance: 129.0
click at [848, 461] on span at bounding box center [850, 463] width 6 height 14
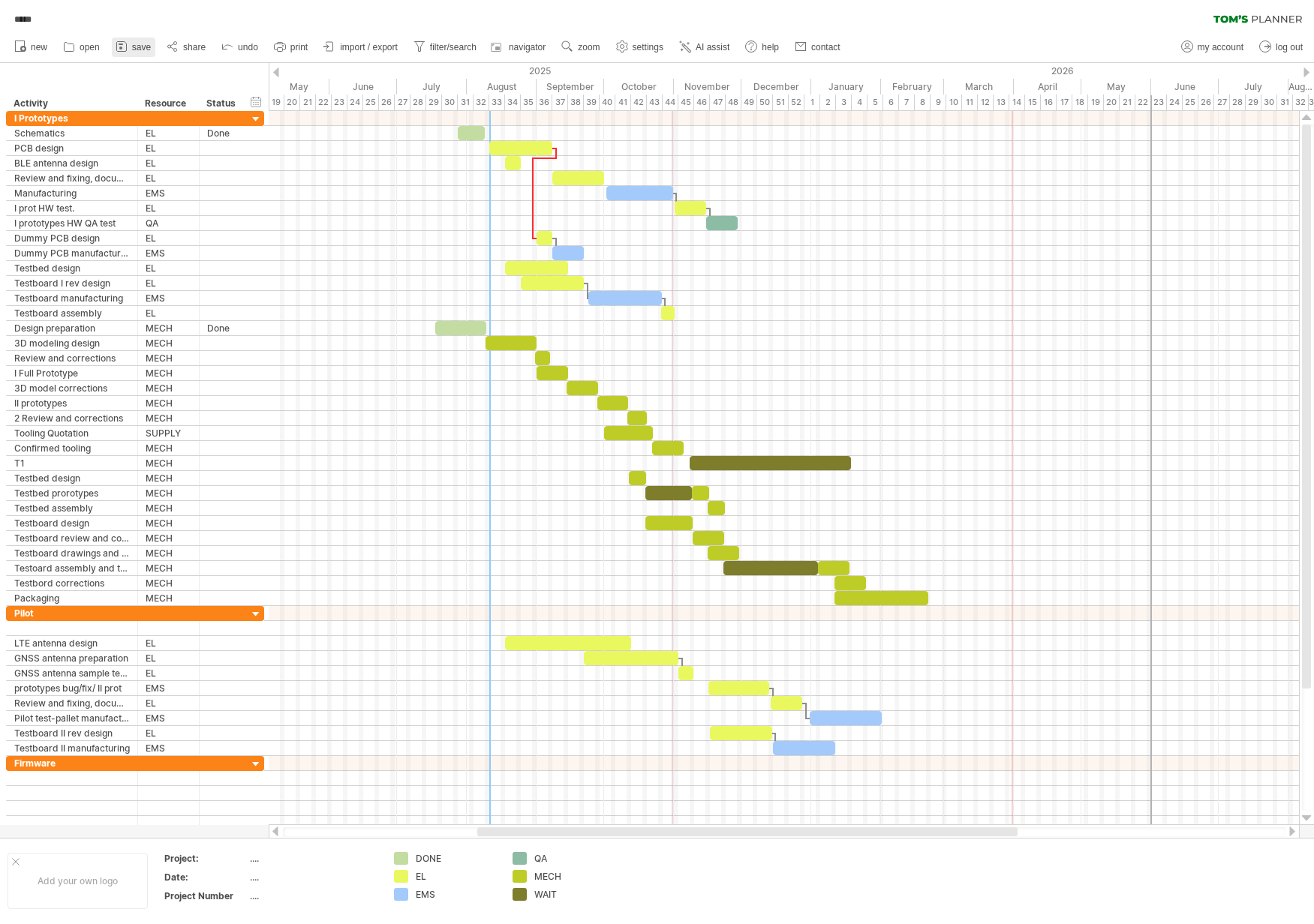
click at [134, 43] on span "save" at bounding box center [141, 48] width 19 height 11
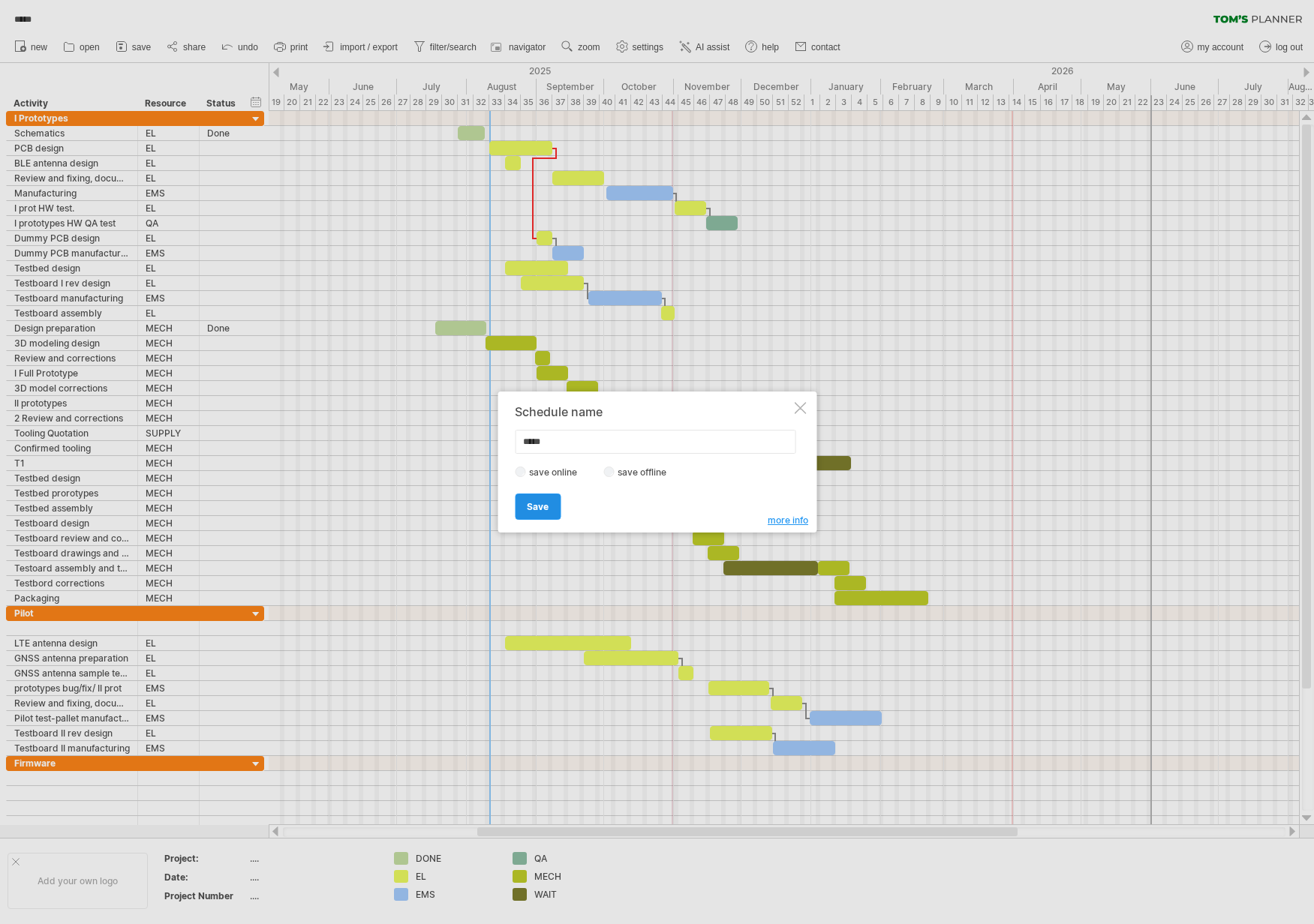
click at [530, 509] on span "Save" at bounding box center [537, 507] width 22 height 12
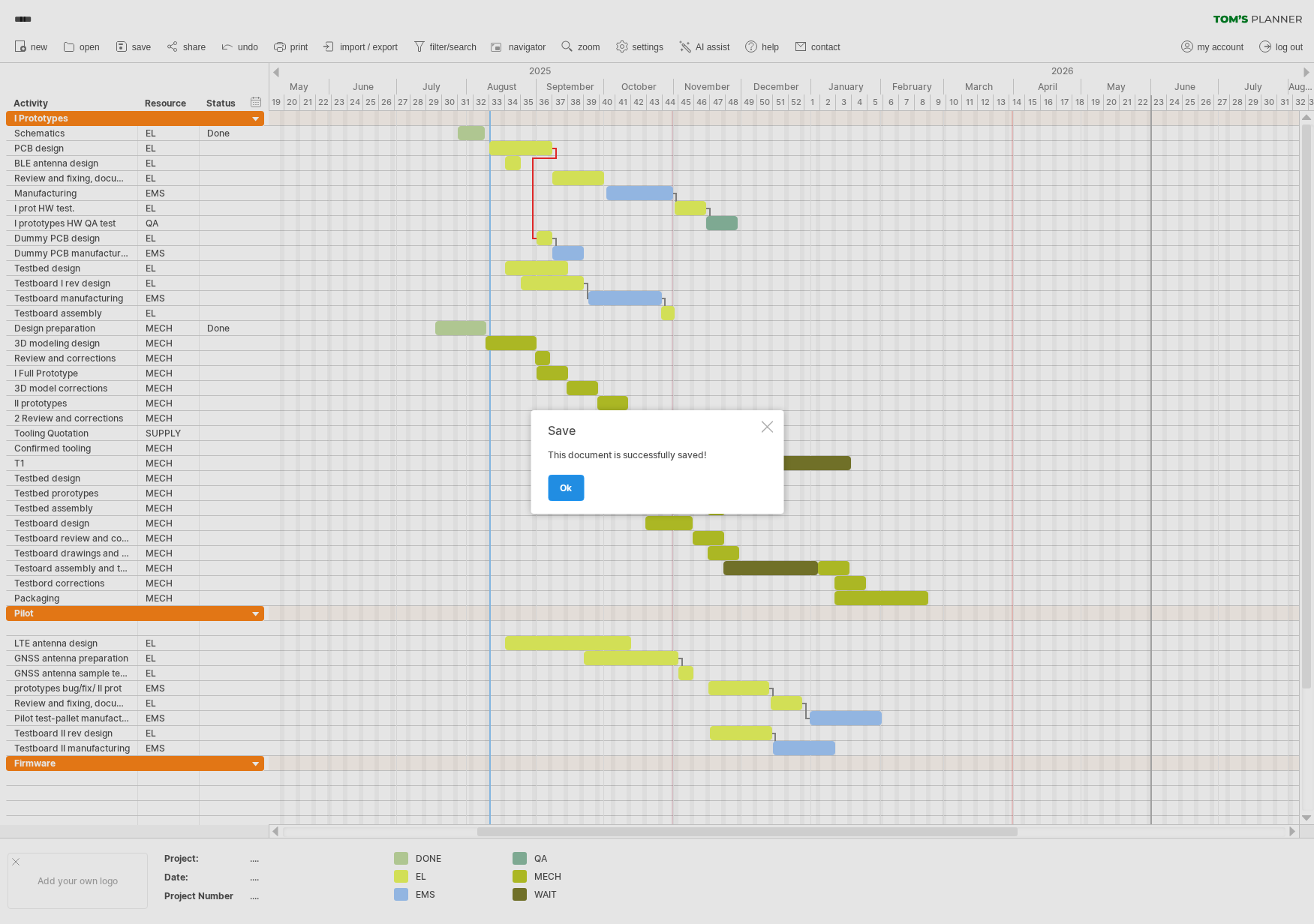
click at [575, 498] on link "ok" at bounding box center [566, 488] width 36 height 26
